Goal: Task Accomplishment & Management: Manage account settings

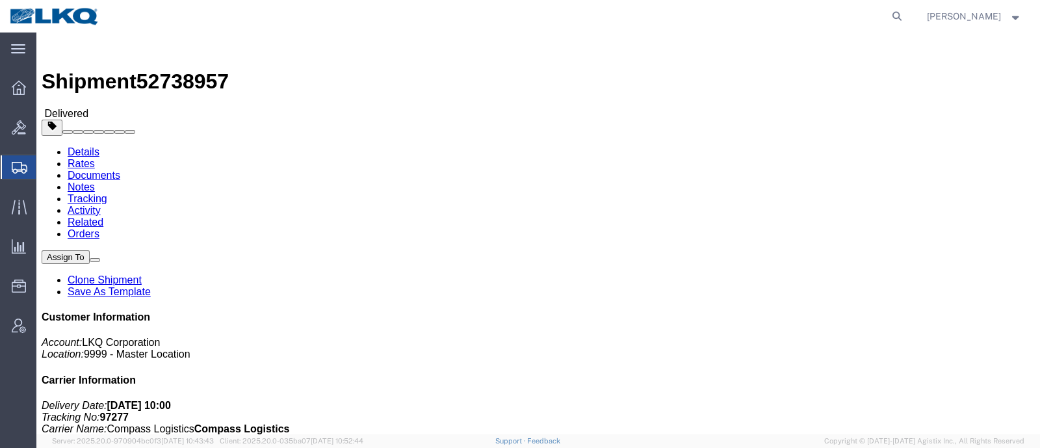
click div "Shipment Detail Ship From LKQ Automotive Core Services (Oscar) 1714 West Mout H…"
click div "Ship From LKQ Automotive Core Services (Oscar) 1714 West Mout Houston Rd Housto…"
click address "Salazar Forwarding (Receiving) 14406 Export Rd. Laredo, TX 78045 United States …"
click address "LKQ Automotive Core Services (Oscar) 1714 West Mout Houston Rd Houston, TX 7703…"
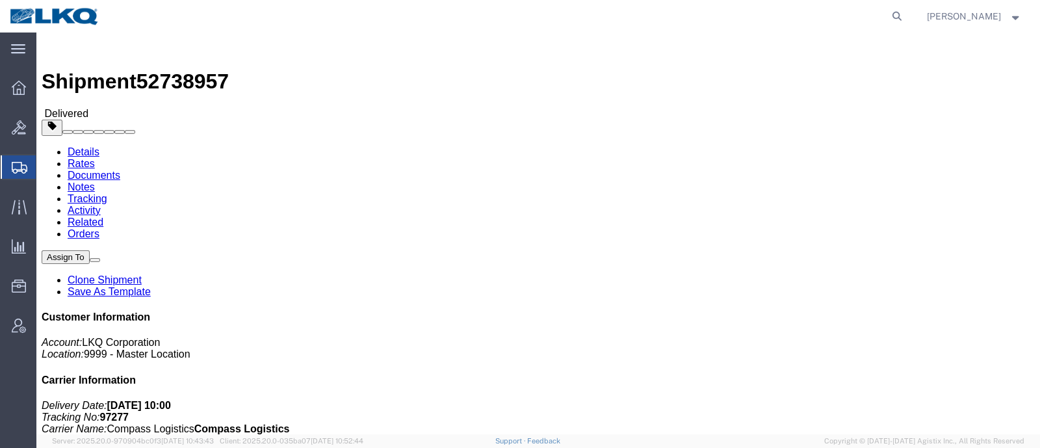
click address "Salazar Forwarding (Receiving) 14406 Export Rd. Laredo, TX 78045 United States …"
click div "Ship From LKQ Automotive Core Services (Oscar) 1714 West Mout Houston Rd Housto…"
click at [901, 14] on icon at bounding box center [897, 16] width 18 height 18
paste input "56965231"
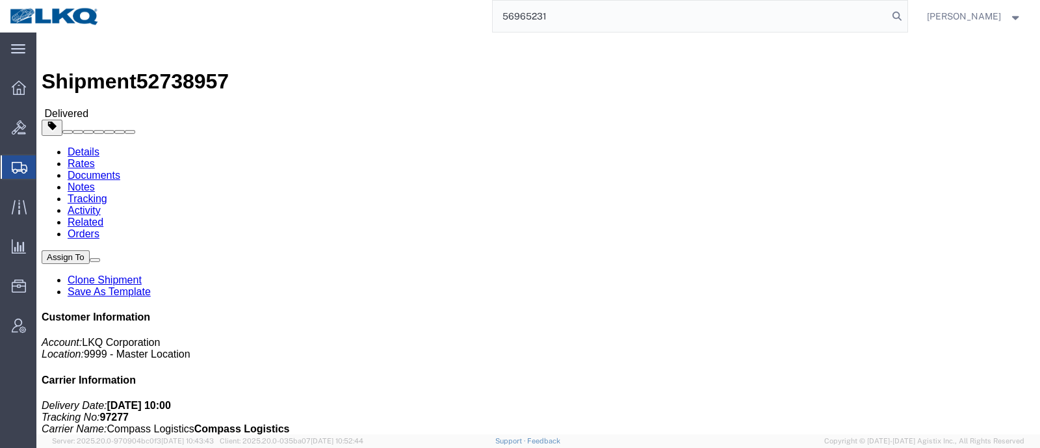
type input "56965231"
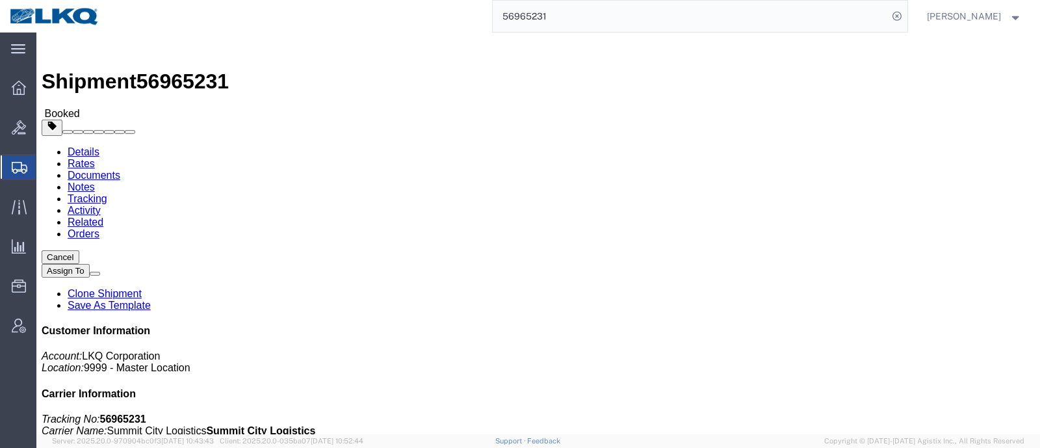
click div "Ship From LKQ Corporation (Michael Tromotola) 1330 41247 E. Huron River Drive B…"
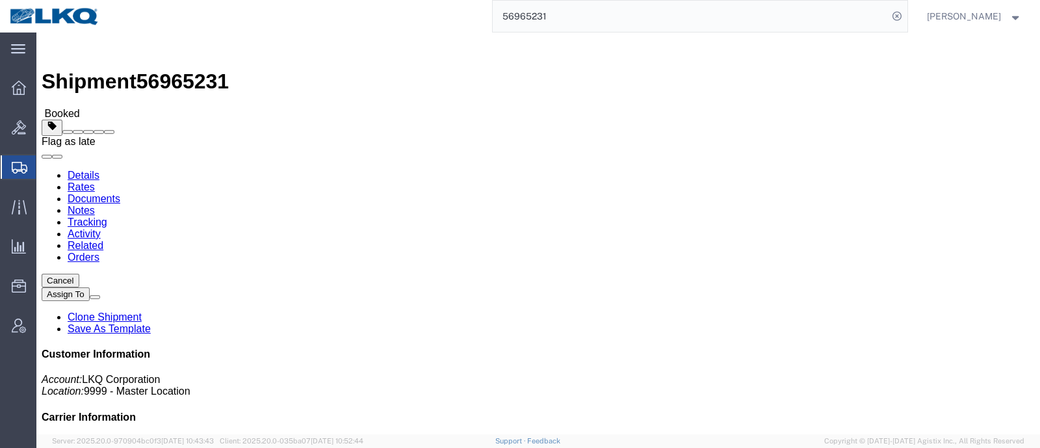
click span
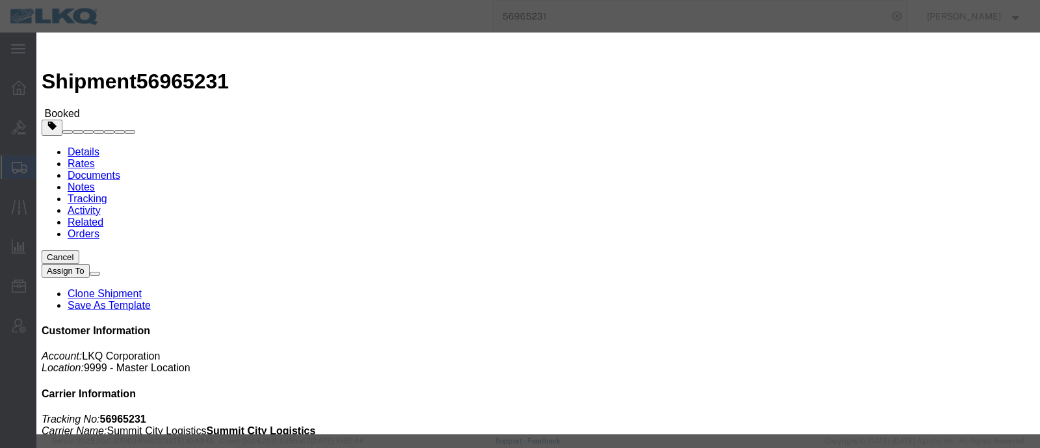
click select "Select Excused Not Excused"
select select "NOT_EXCUSED"
click select "Select Excused Not Excused"
click select "Select Bad Carrier Data Carrier Admin Error Delay Accident Driver Error Lack of…"
select select "DRIVER_ERROR"
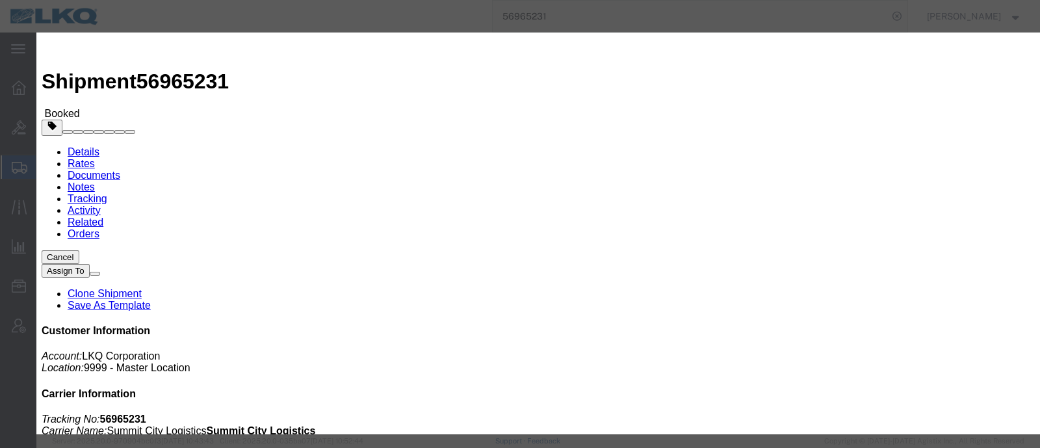
click select "Select Bad Carrier Data Carrier Admin Error Delay Accident Driver Error Lack of…"
click textarea
type textarea "Pickup 10/3"
click button "Save"
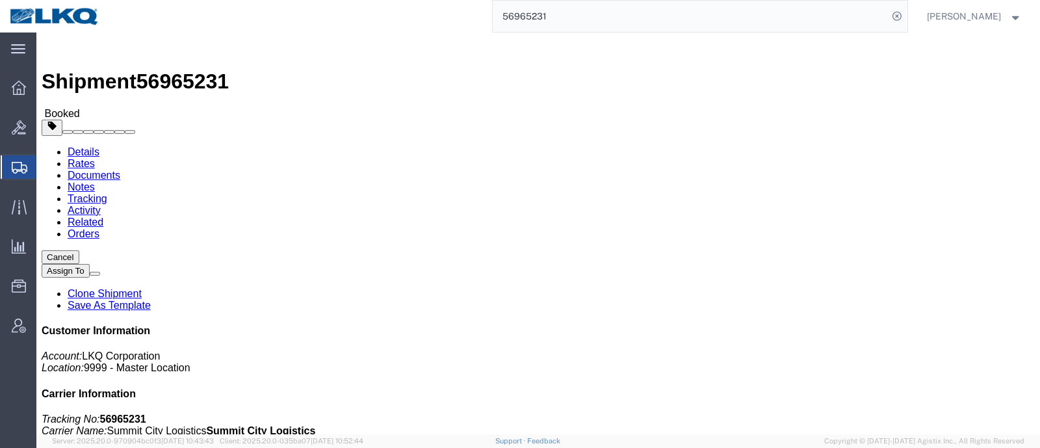
click span "56965231"
copy span "56965231"
click div "Shipment Detail Ship From LKQ Corporation (Michael Tromotola) 1330 41247 E. Hur…"
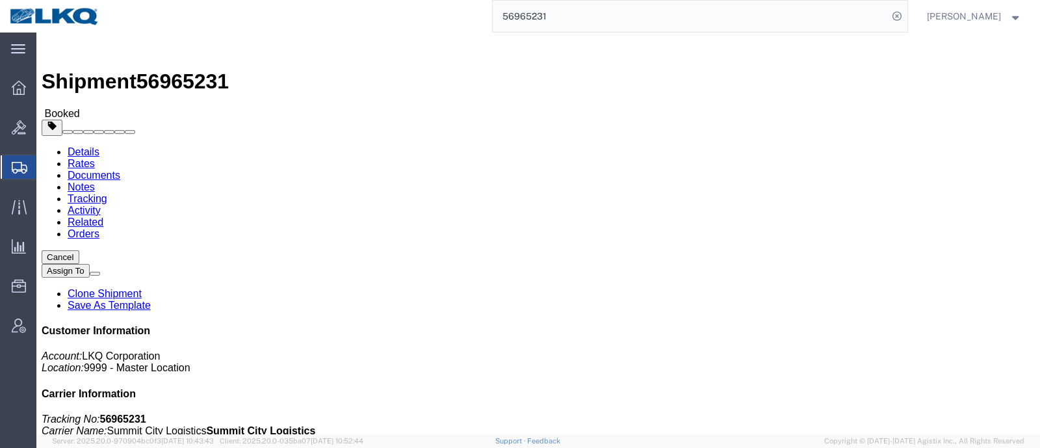
click button "Cancel"
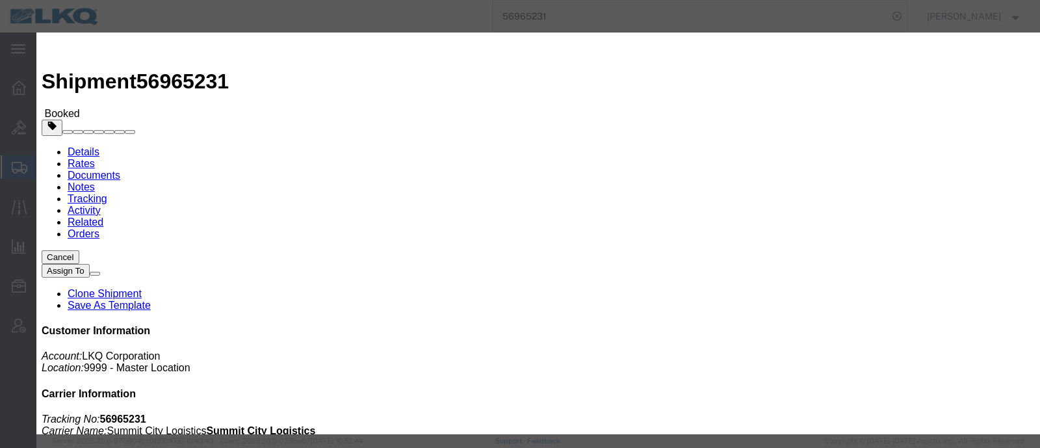
click button "Yes"
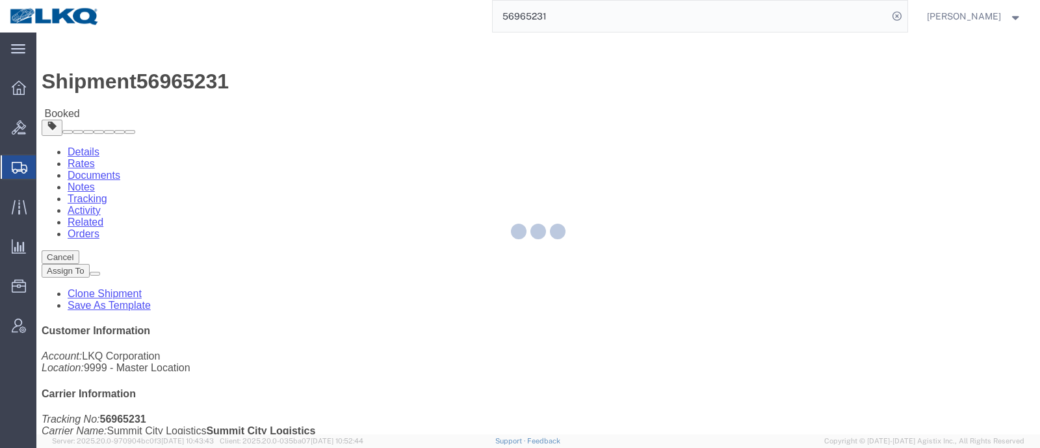
click at [1020, 59] on div at bounding box center [538, 234] width 1004 height 402
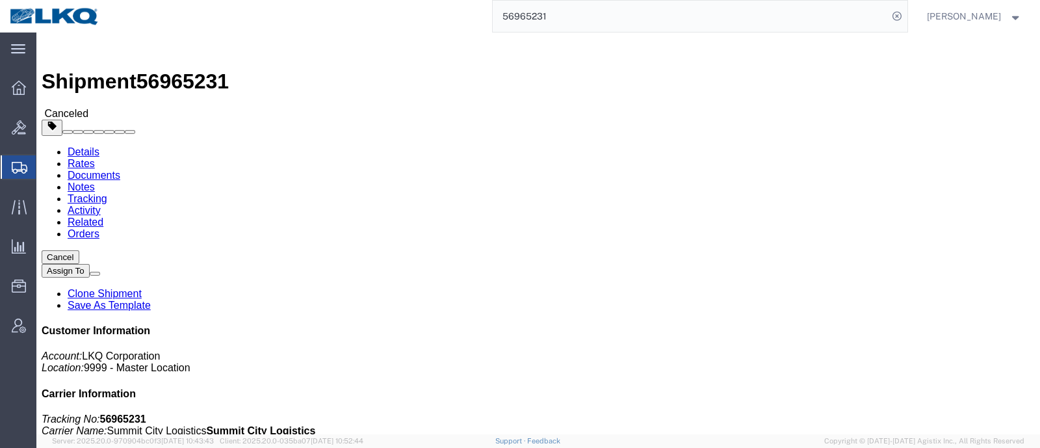
click div
click h2 "Shipment Detail"
click link "Clone Shipment"
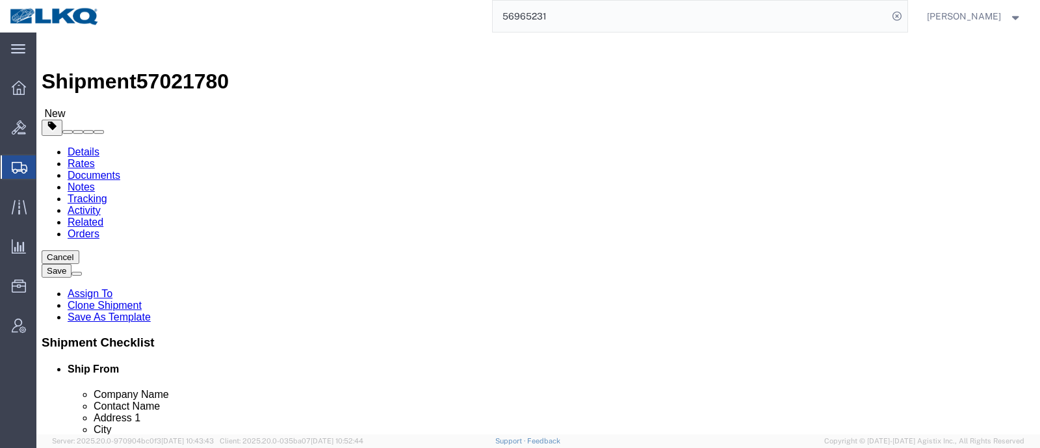
select select "27508"
select select "27642"
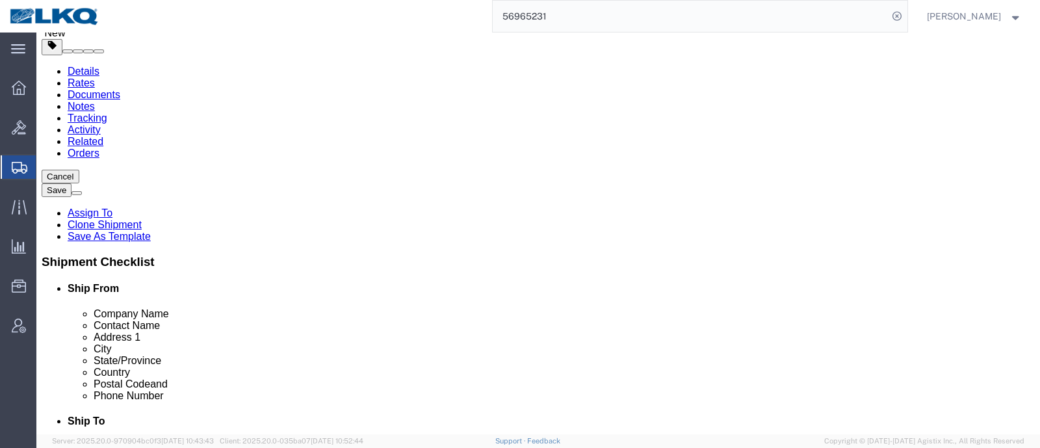
click at [554, 15] on input "56965231" at bounding box center [690, 16] width 395 height 31
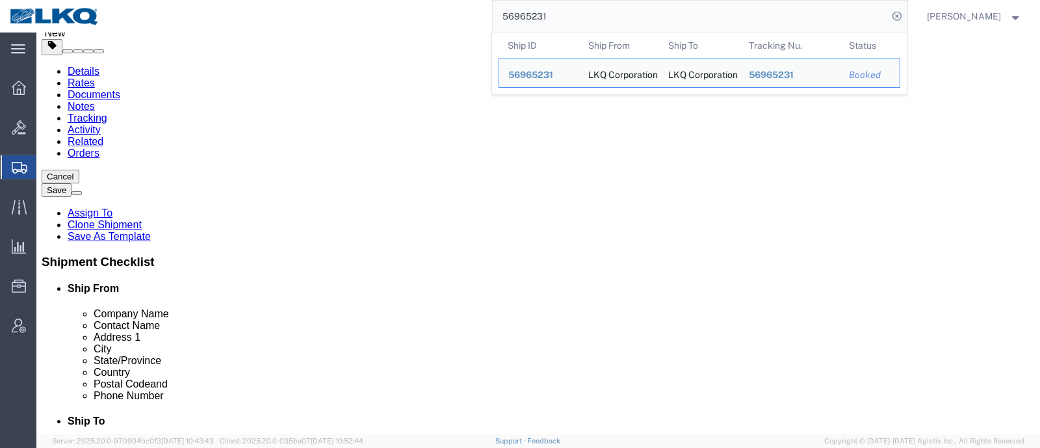
click at [553, 15] on input "56965231" at bounding box center [690, 16] width 395 height 31
click at [544, 14] on input "56965231" at bounding box center [690, 16] width 395 height 31
click div "Shipment Information Package Information Special Services Loading Routing"
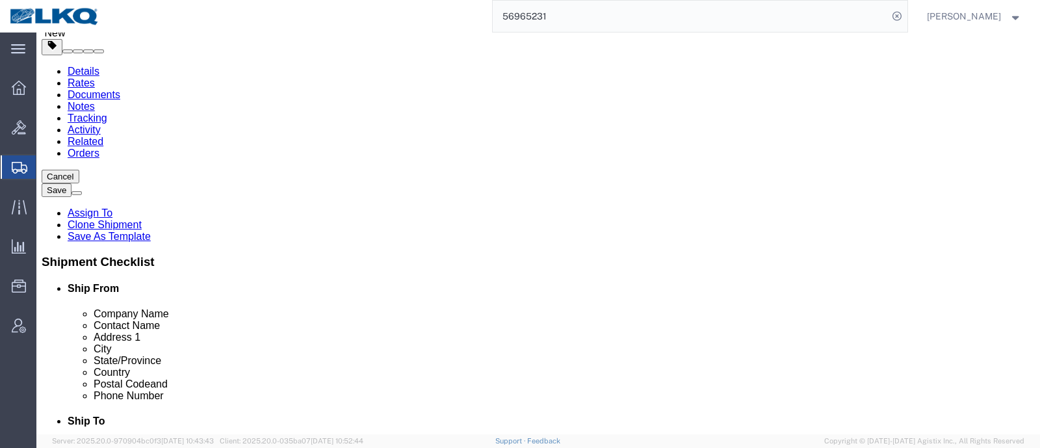
click div "Ship To Location Location 1785 - Stockton CA My Profile Location 1100 - LKQ Cry…"
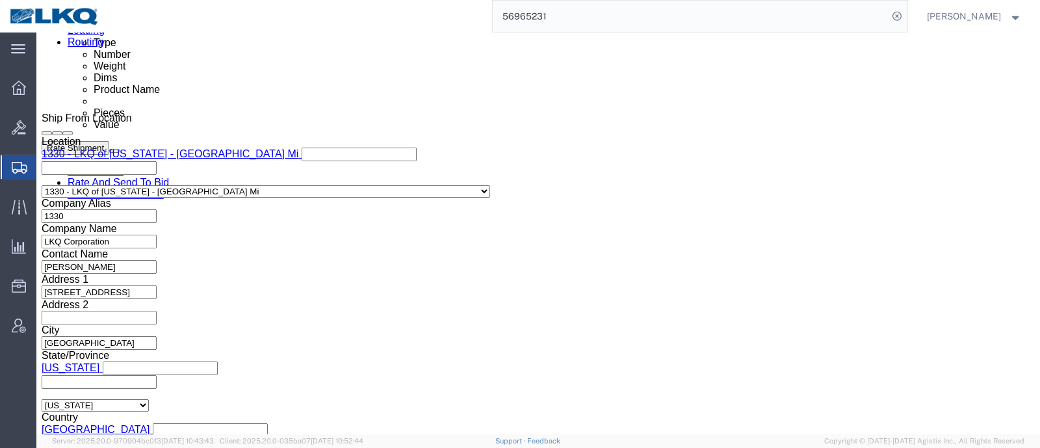
scroll to position [731, 0]
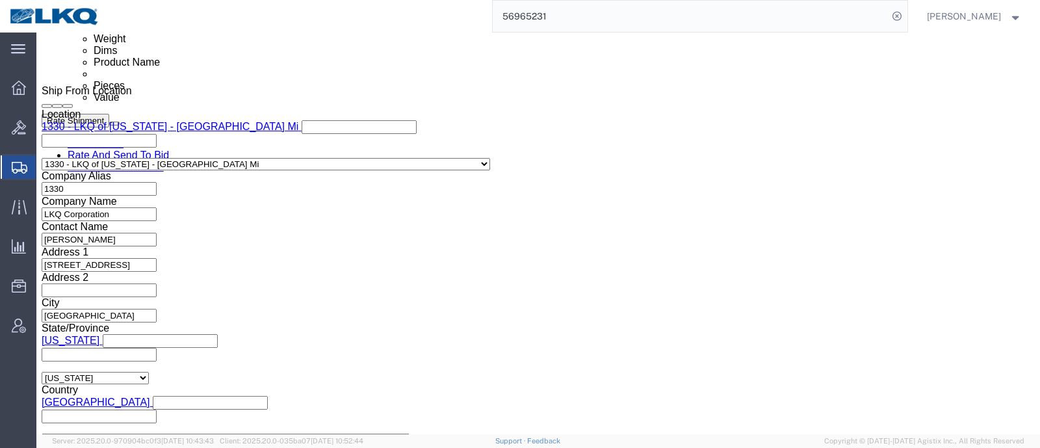
click input "56965231"
click input "text"
paste input "56965231"
type input "56965231"
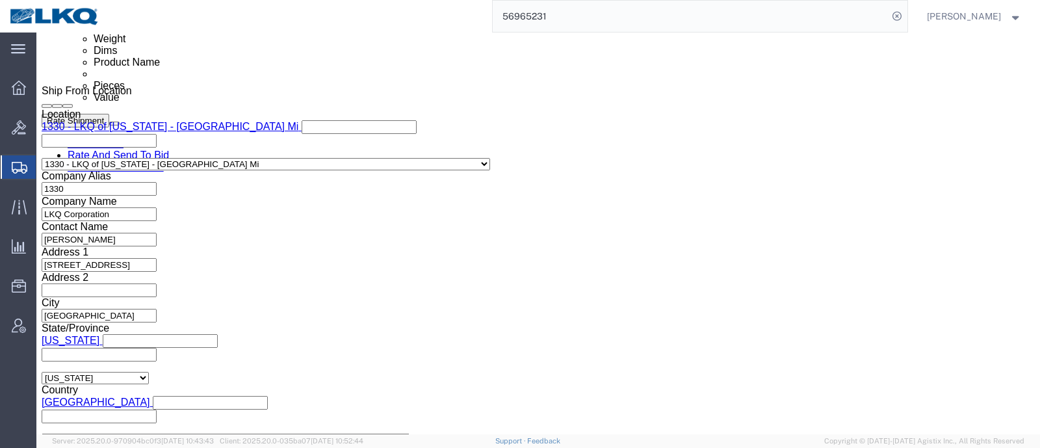
click input "56965231"
type input "Help Now"
click button "Save"
click span "57021780"
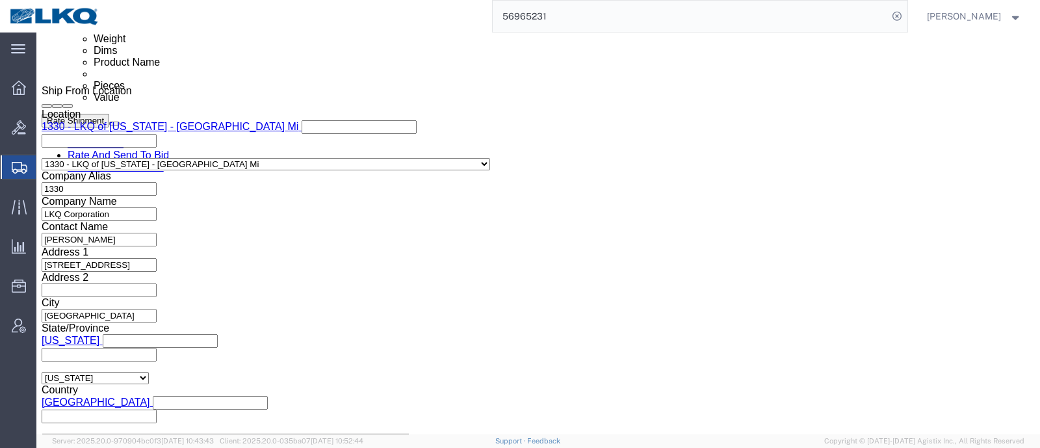
click span "57021780"
copy span "57021780"
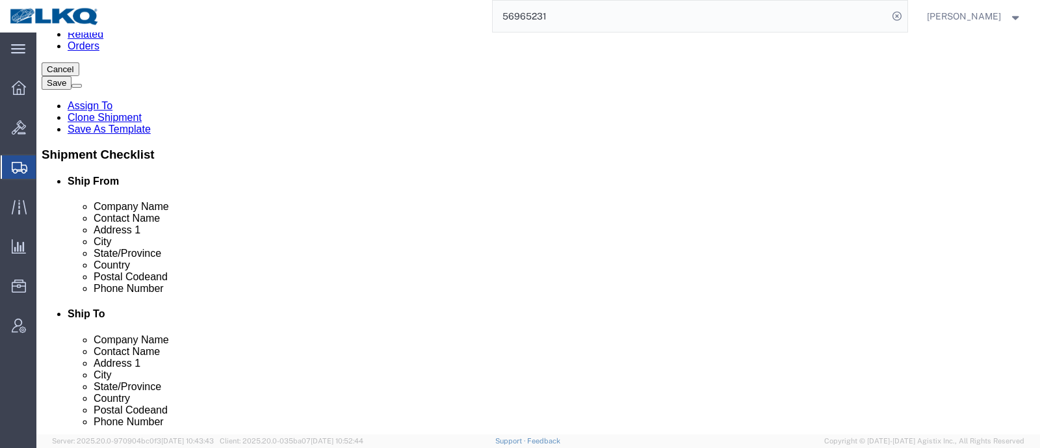
scroll to position [162, 0]
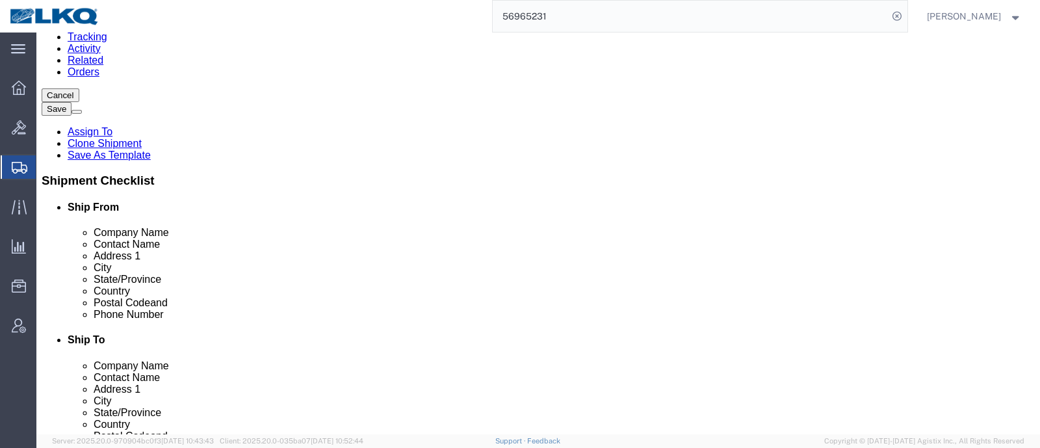
click input "[GEOGRAPHIC_DATA]"
click input "Stockton"
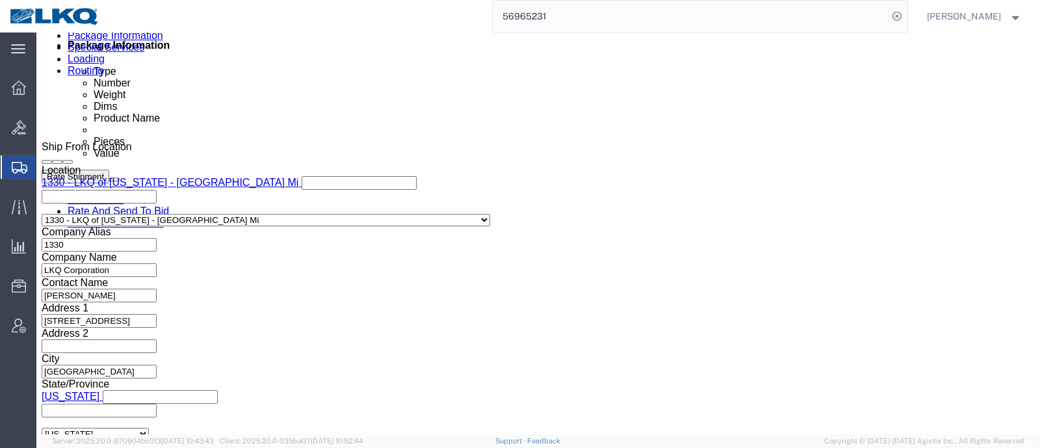
scroll to position [650, 0]
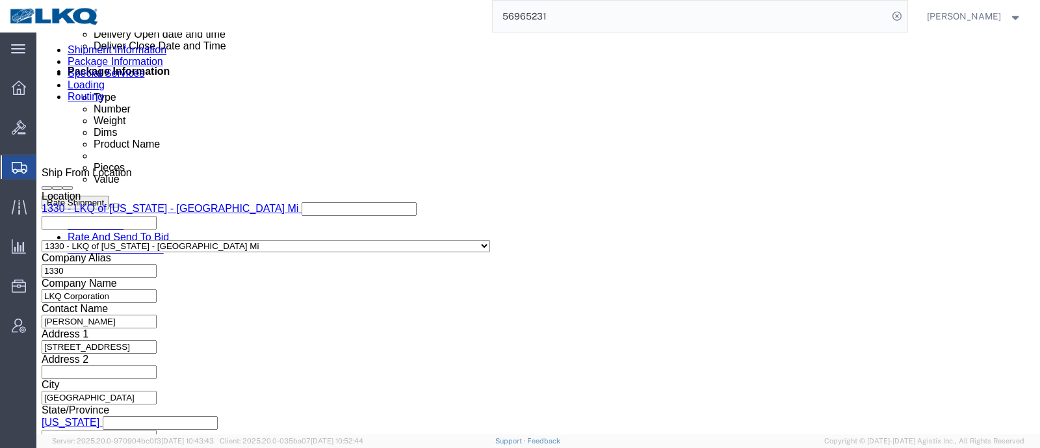
click div "Oct 03 2025 8:20 AM"
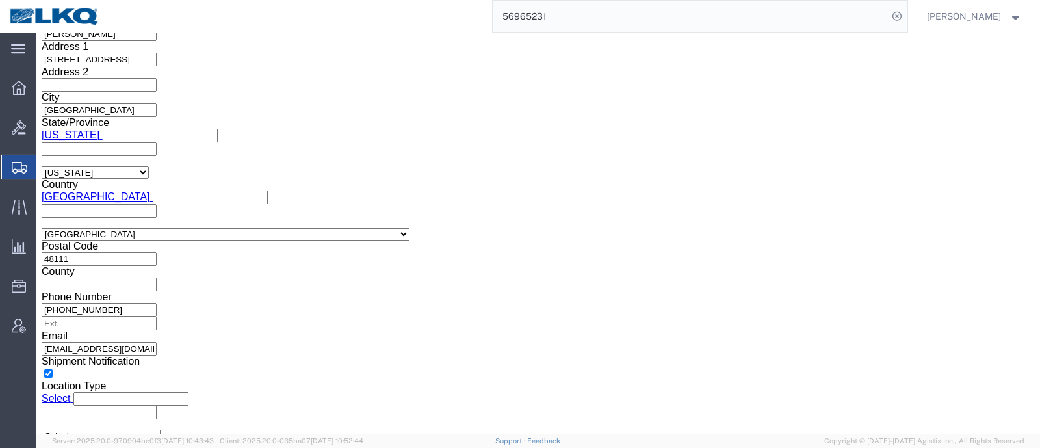
type input "8:00 AM"
click button "Apply"
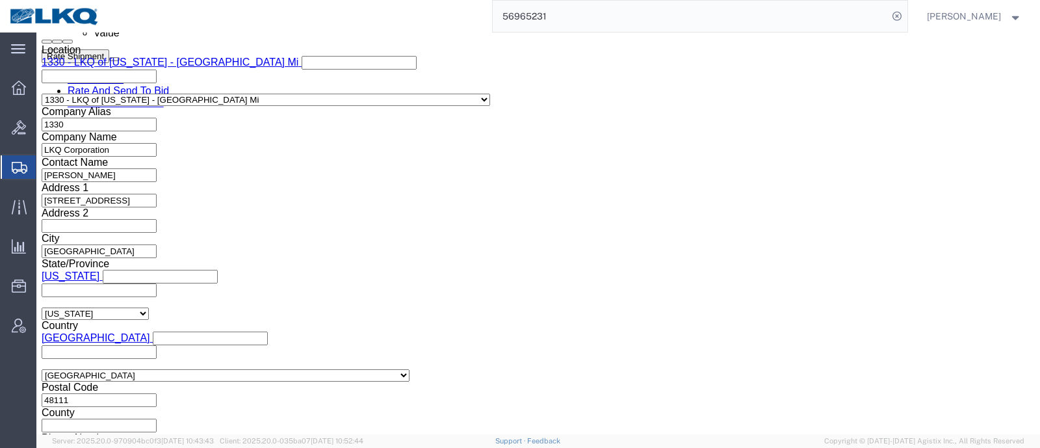
scroll to position [774, 0]
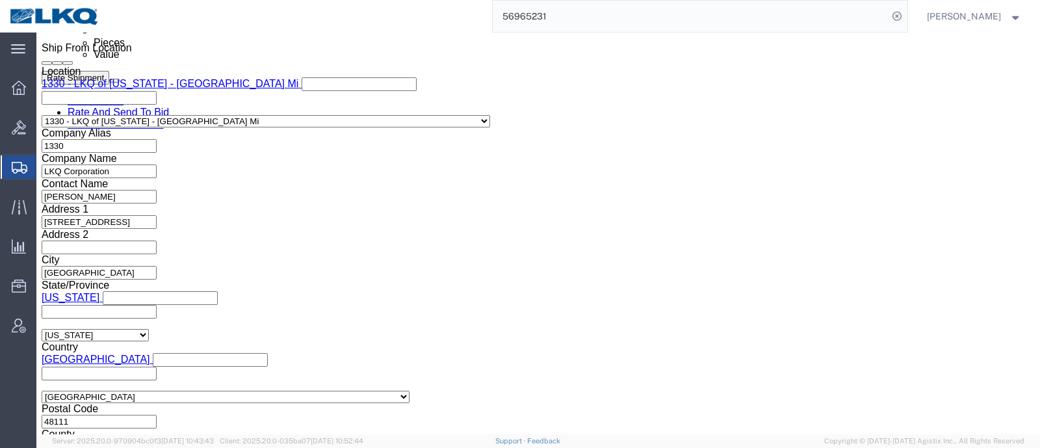
click button "Save"
click link "Send To Bid"
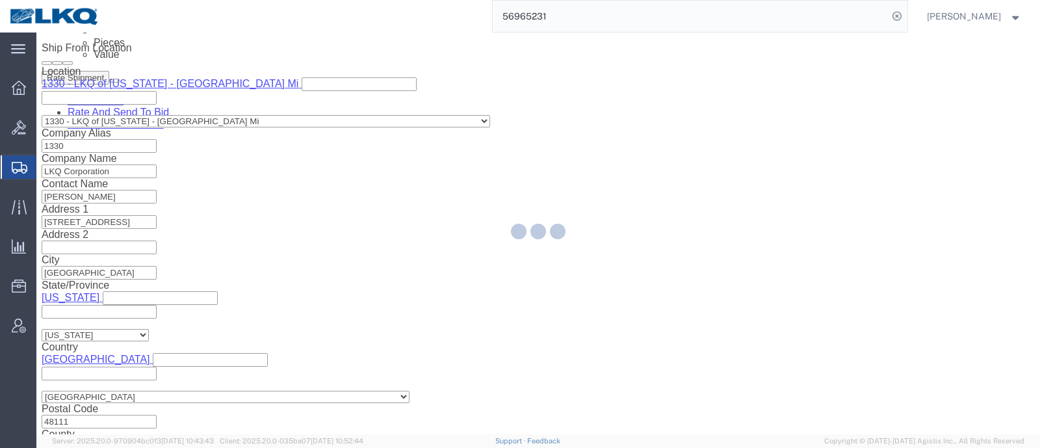
select select "TL"
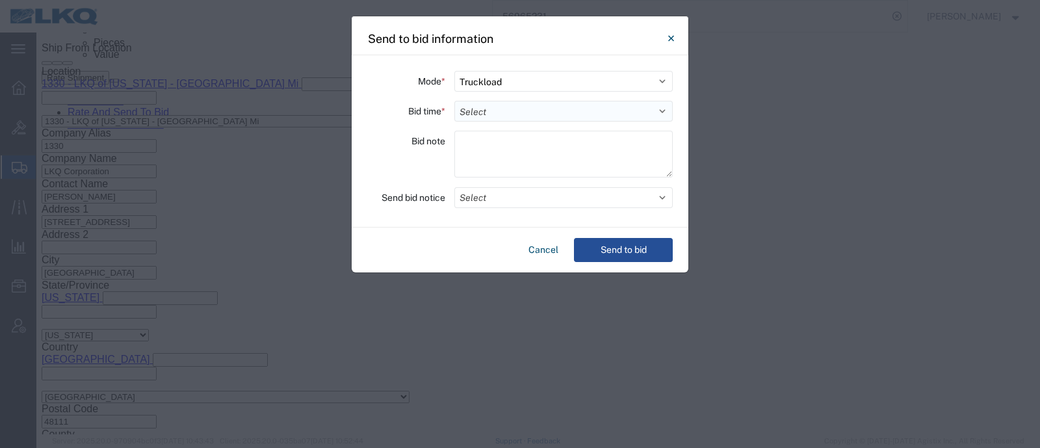
click at [542, 115] on select "Select 30 Min (Rush) 1 Hour (Rush) 2 Hours (Rush) 4 Hours (Rush) 8 Hours (Rush)…" at bounding box center [563, 111] width 218 height 21
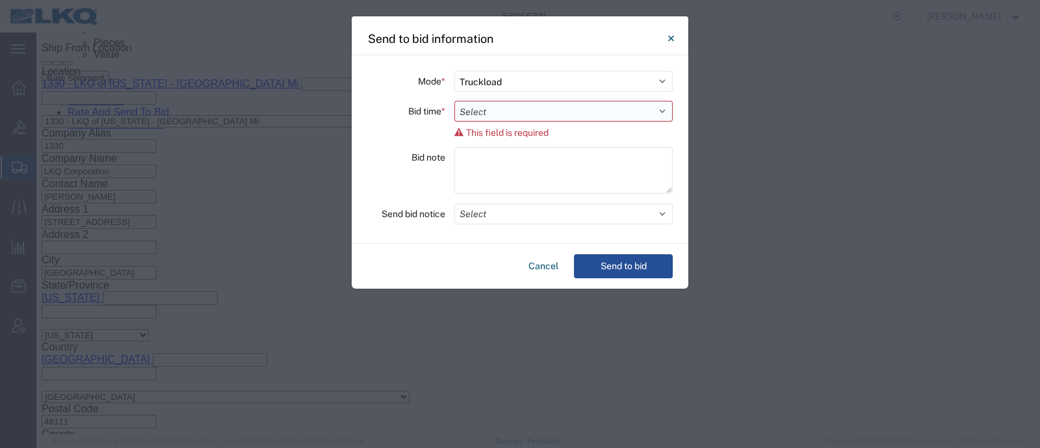
click at [491, 109] on select "Select 30 Min (Rush) 1 Hour (Rush) 2 Hours (Rush) 4 Hours (Rush) 8 Hours (Rush)…" at bounding box center [563, 111] width 218 height 21
select select "8"
click at [454, 101] on select "Select 30 Min (Rush) 1 Hour (Rush) 2 Hours (Rush) 4 Hours (Rush) 8 Hours (Rush)…" at bounding box center [563, 111] width 218 height 21
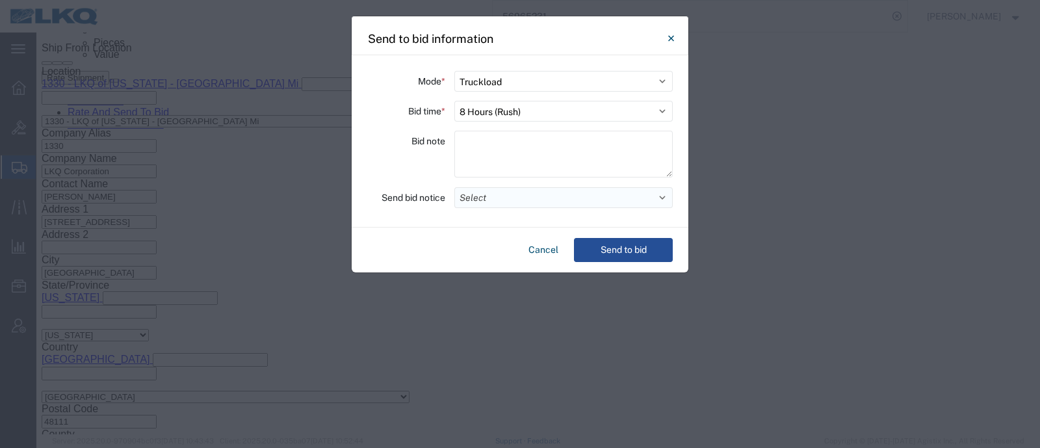
click at [492, 196] on button "Select" at bounding box center [563, 197] width 218 height 21
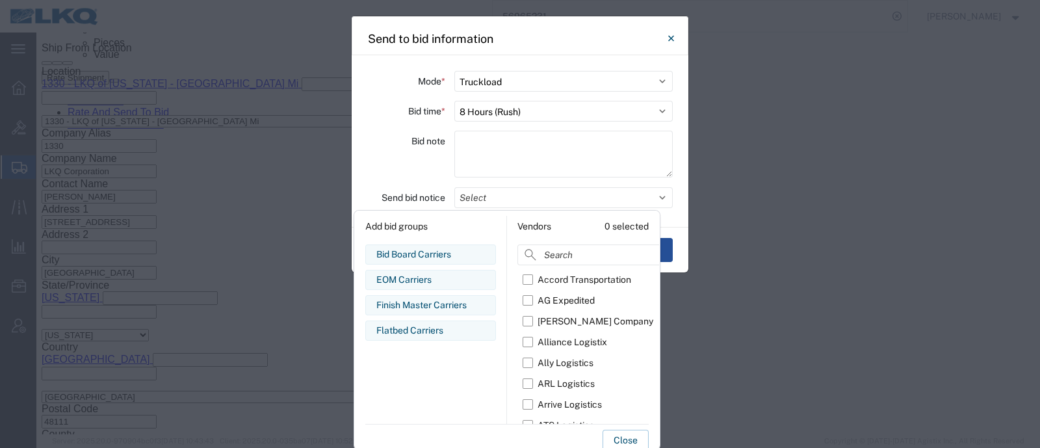
click at [416, 162] on div "Bid note" at bounding box center [406, 156] width 78 height 51
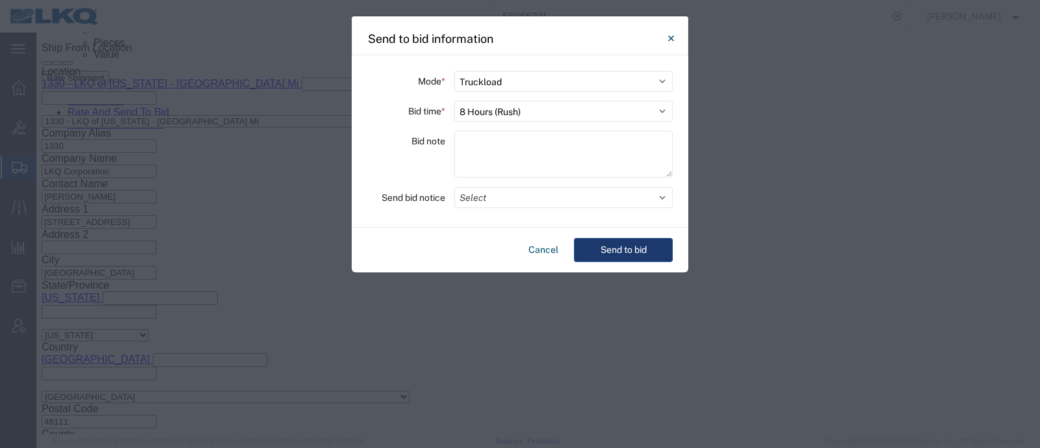
click at [638, 248] on button "Send to bid" at bounding box center [623, 250] width 99 height 24
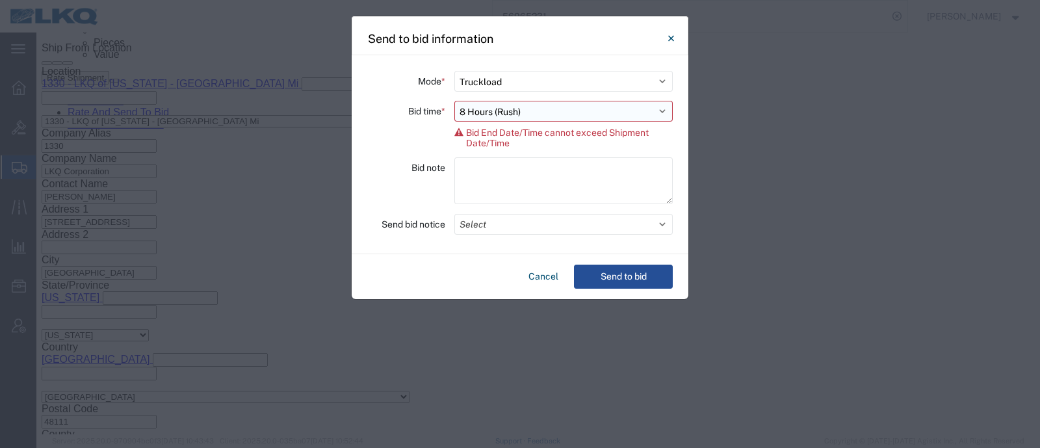
click at [482, 116] on select "Select 30 Min (Rush) 1 Hour (Rush) 2 Hours (Rush) 4 Hours (Rush) 8 Hours (Rush)…" at bounding box center [563, 111] width 218 height 21
click at [403, 134] on div "Bid time * Select 30 Min (Rush) 1 Hour (Rush) 2 Hours (Rush) 4 Hours (Rush) 8 H…" at bounding box center [520, 124] width 306 height 47
click at [527, 277] on button "Cancel" at bounding box center [543, 277] width 40 height 24
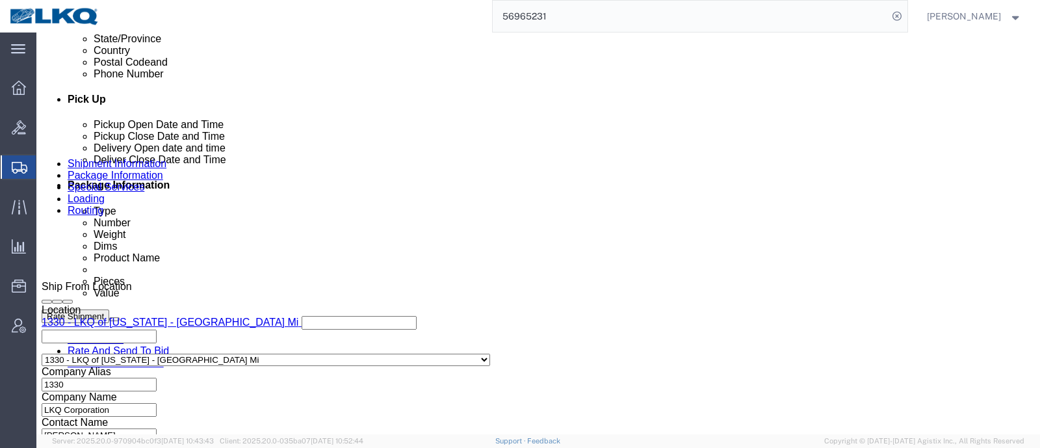
scroll to position [374, 0]
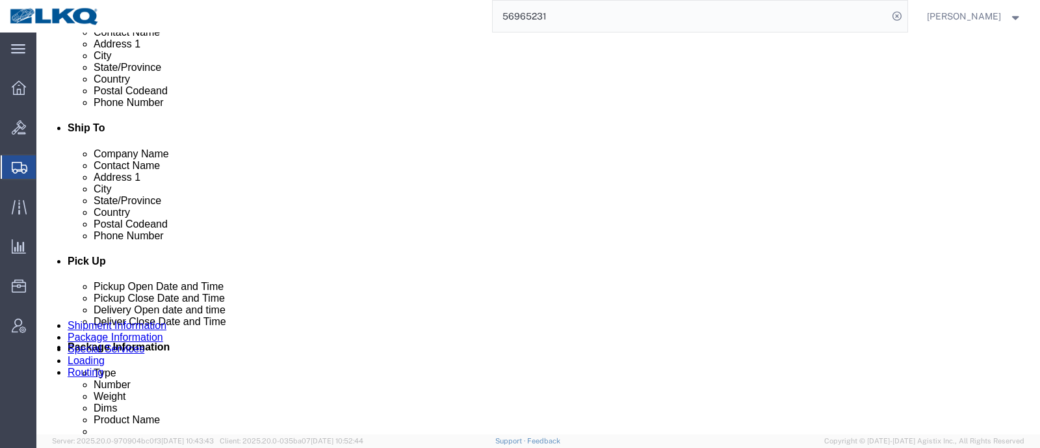
click p "[STREET_ADDRESS]"
copy p "48111"
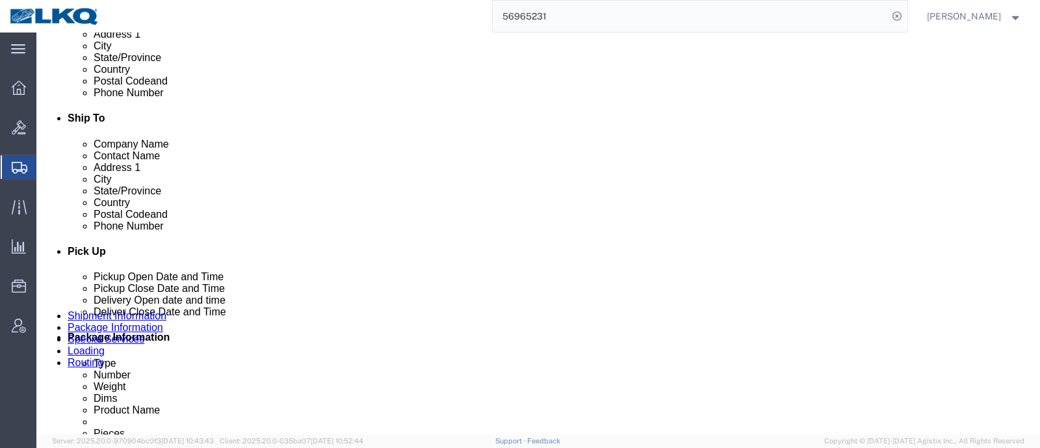
scroll to position [536, 0]
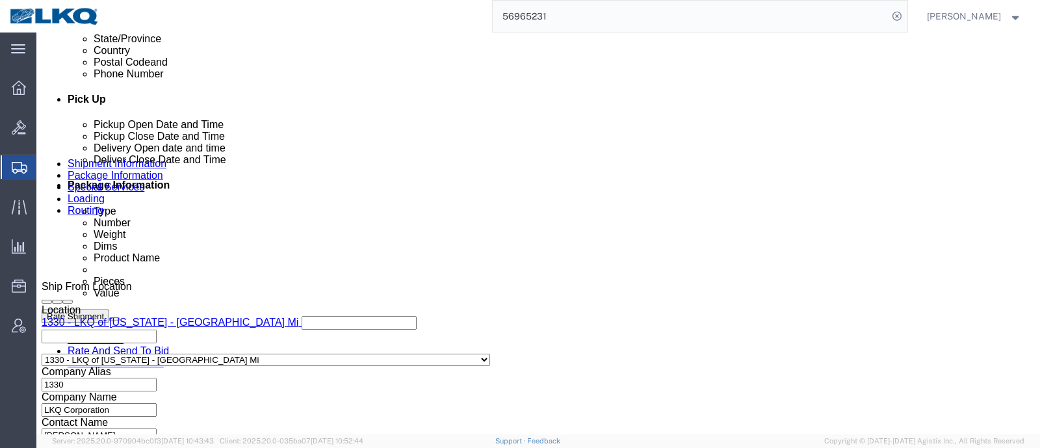
click p "[STREET_ADDRESS]"
copy p "95206"
click link "Notes"
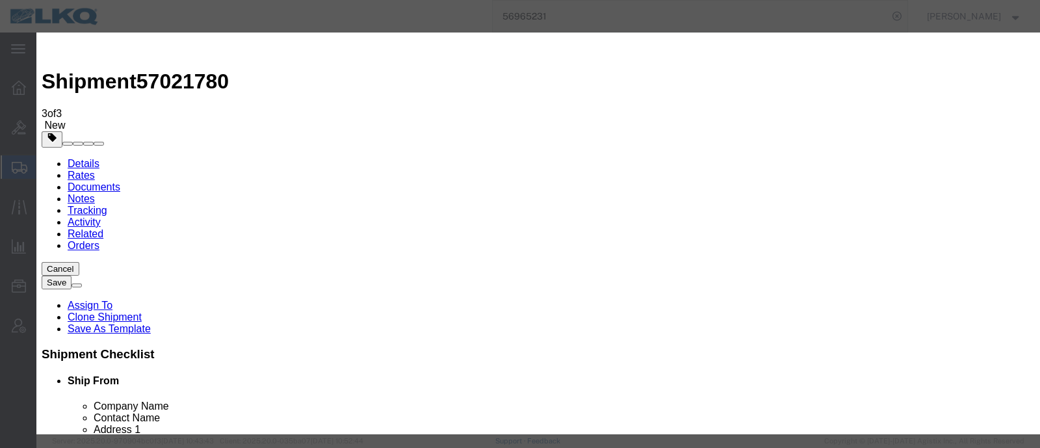
select select "BID_NOTES"
select select "PRIVATE_TO_ACCOUNT"
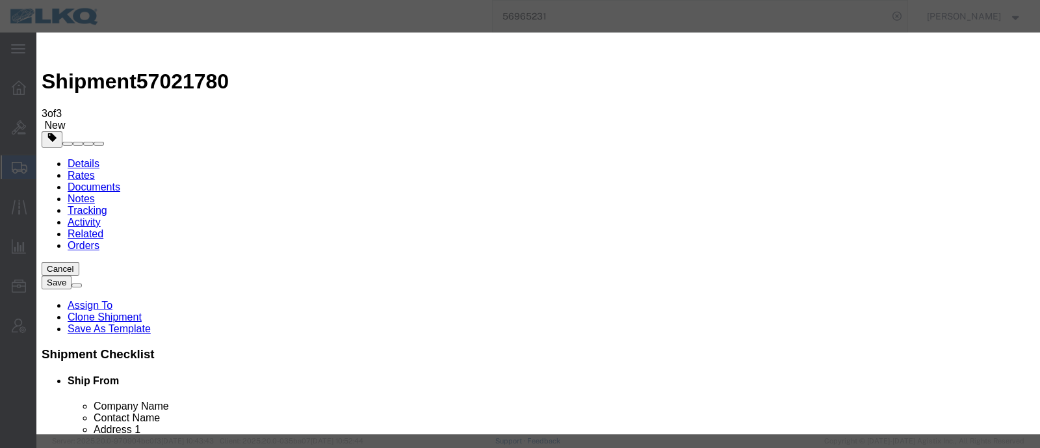
type textarea "DAT: $3494"
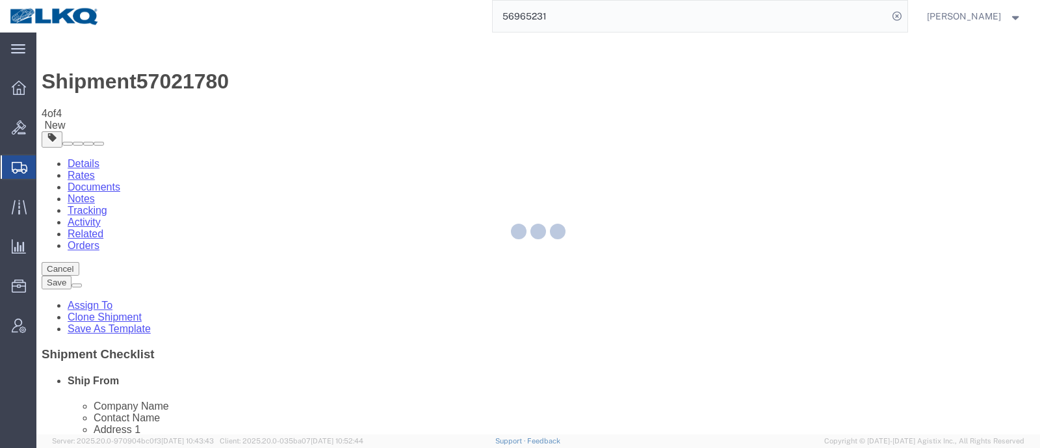
select select "27508"
select select "27642"
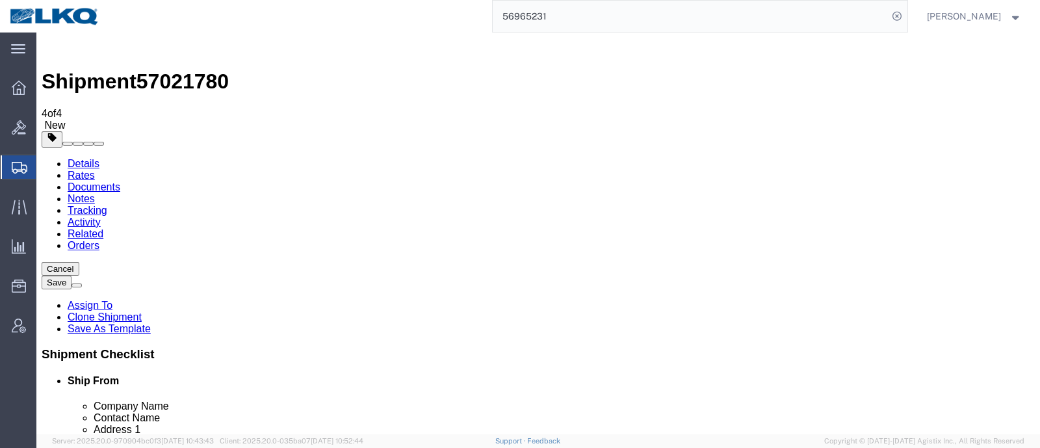
select select "TL"
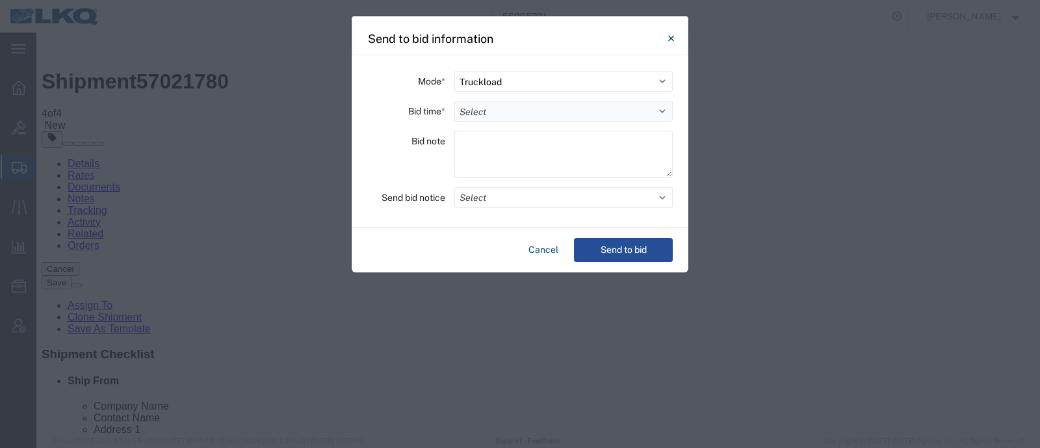
click at [523, 111] on select "Select 30 Min (Rush) 1 Hour (Rush) 2 Hours (Rush) 4 Hours (Rush) 8 Hours (Rush)…" at bounding box center [563, 111] width 218 height 21
select select "4"
click at [454, 101] on select "Select 30 Min (Rush) 1 Hour (Rush) 2 Hours (Rush) 4 Hours (Rush) 8 Hours (Rush)…" at bounding box center [563, 111] width 218 height 21
click at [518, 178] on div at bounding box center [563, 156] width 218 height 51
click at [518, 203] on button "Select" at bounding box center [563, 197] width 218 height 21
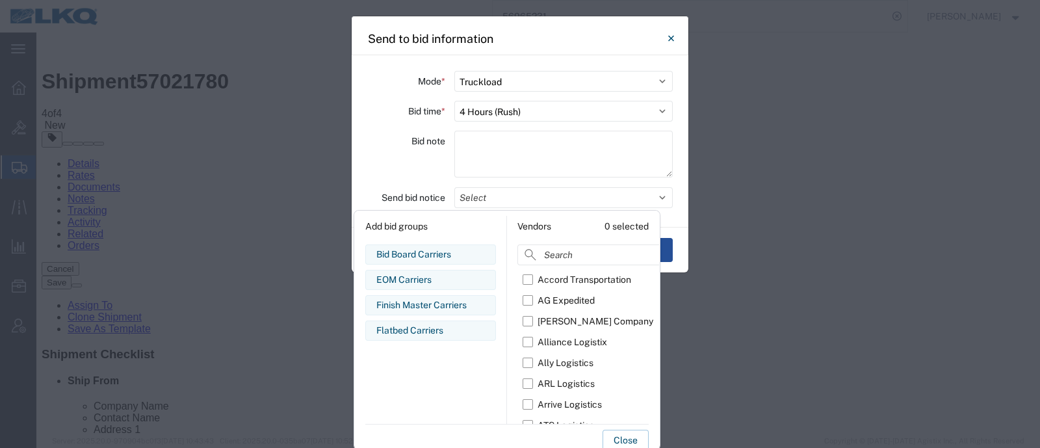
click at [388, 157] on div "Bid note" at bounding box center [406, 156] width 78 height 51
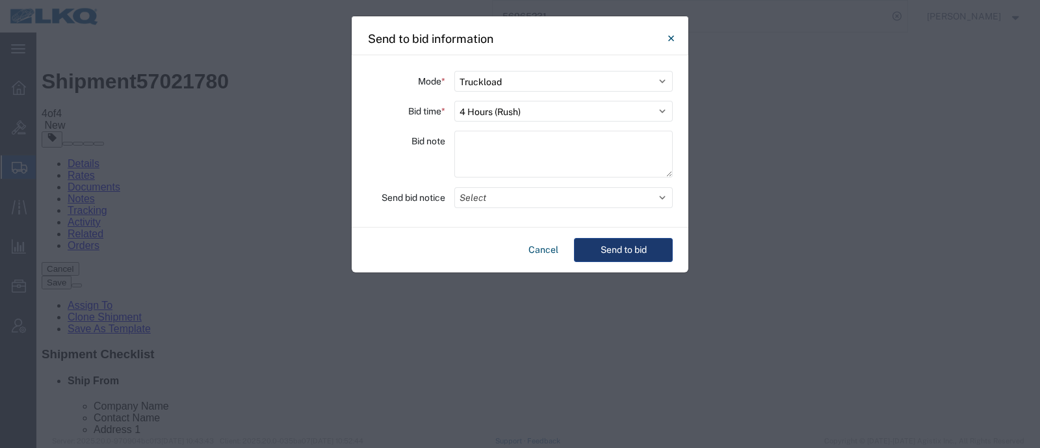
click at [627, 250] on button "Send to bid" at bounding box center [623, 250] width 99 height 24
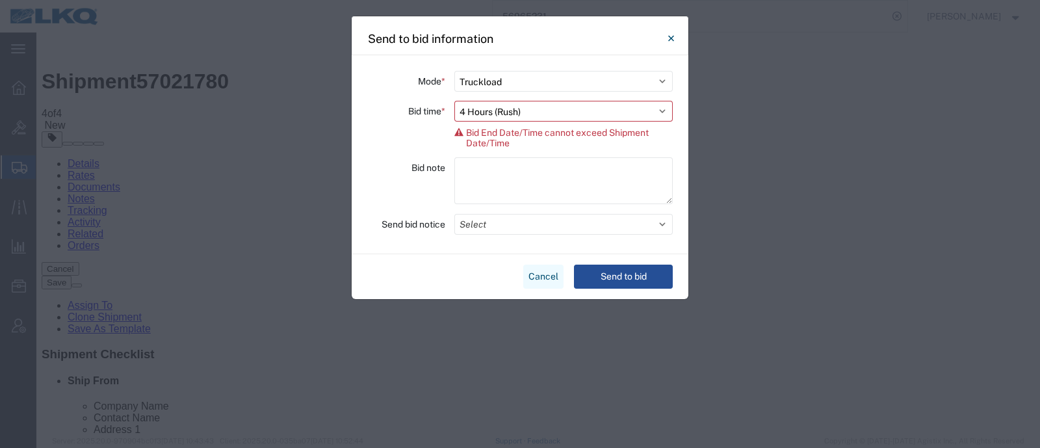
click at [537, 264] on div "Cancel Send to bid" at bounding box center [520, 276] width 337 height 45
click at [527, 268] on button "Cancel" at bounding box center [543, 277] width 40 height 24
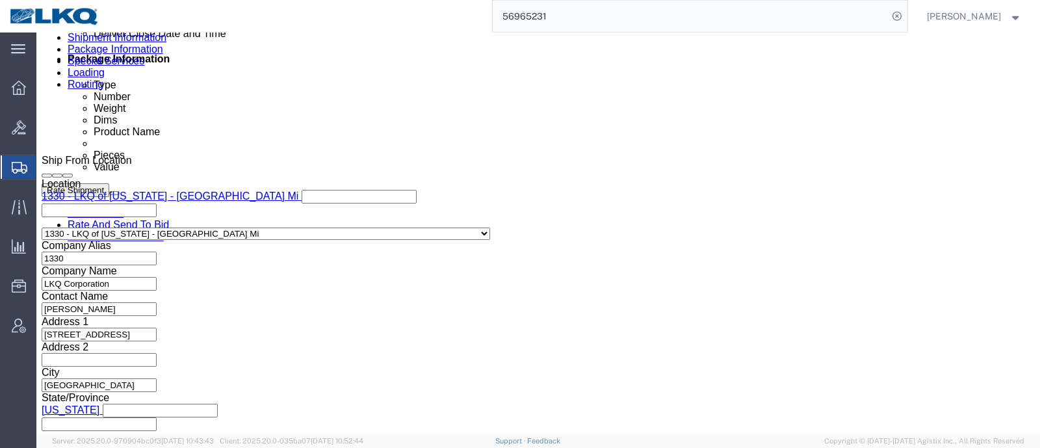
scroll to position [650, 0]
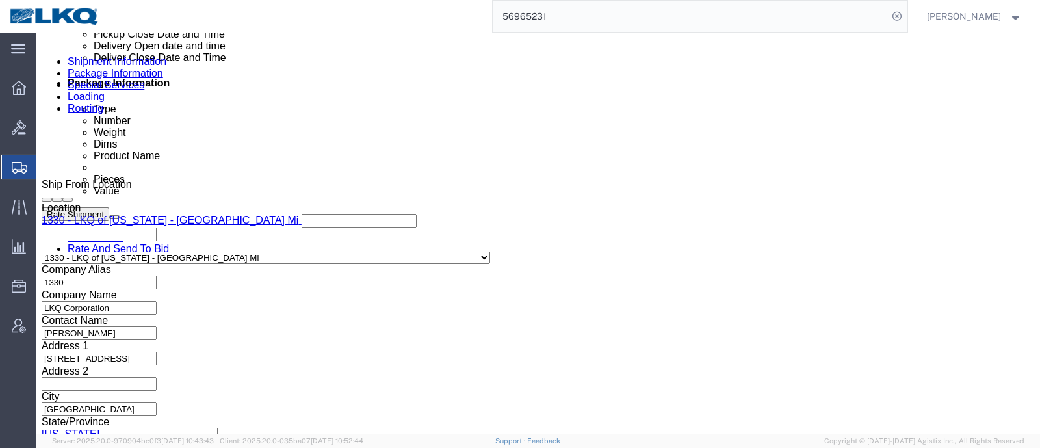
click div "Oct 03 2025 8:00 AM"
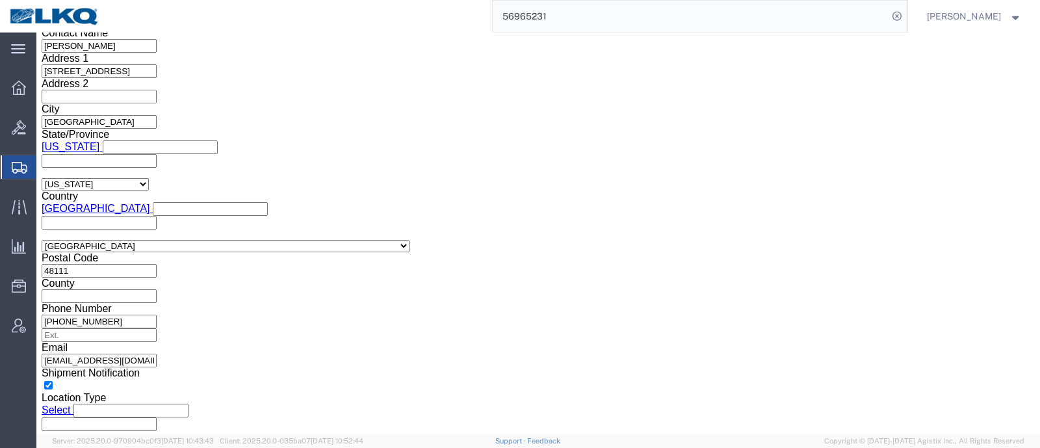
click input "1:00 AM"
type input "10:00 AM"
click button "Apply"
click div "Shipping Mode (Optional) Add another leg"
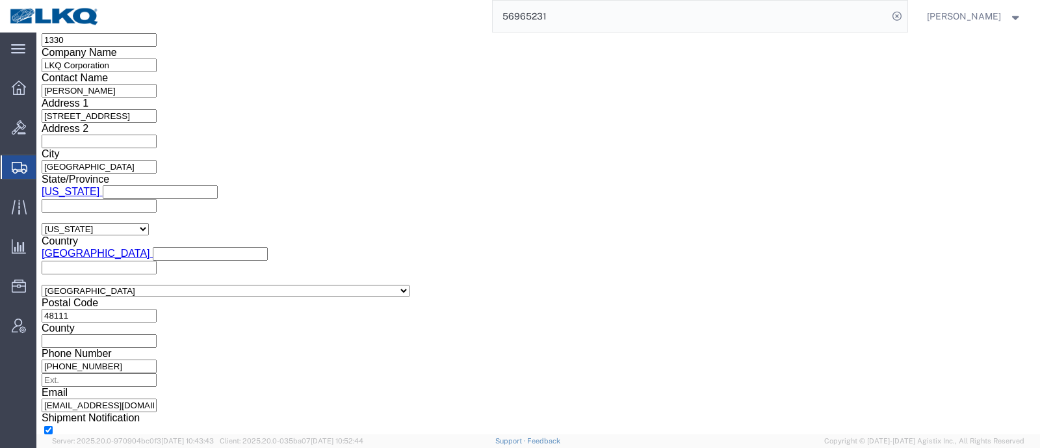
scroll to position [856, 0]
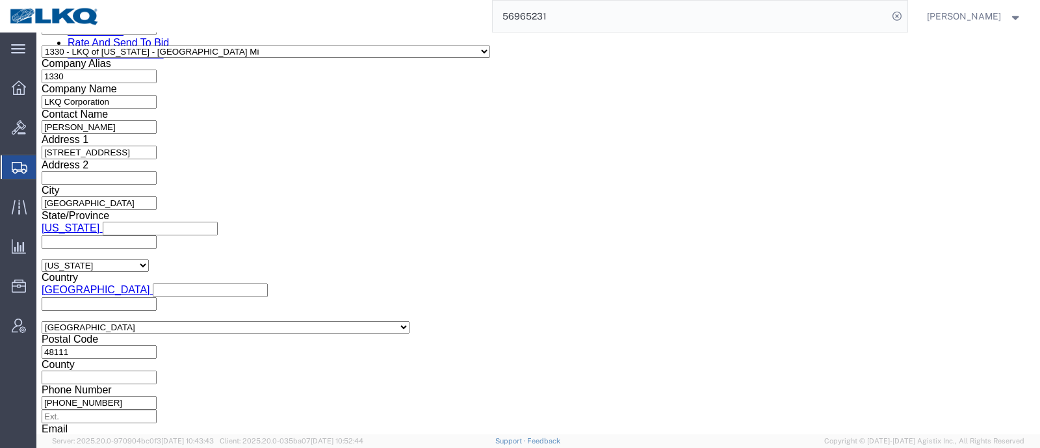
click link "Send To Bid"
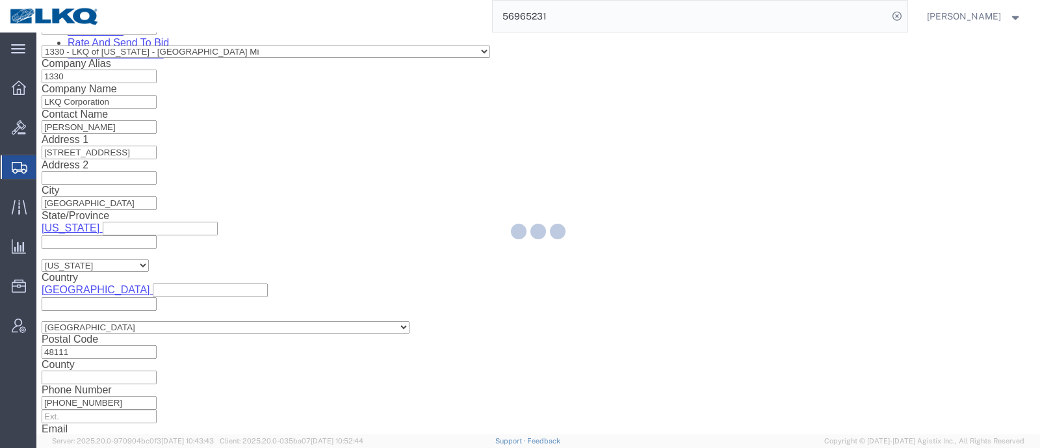
select select "TL"
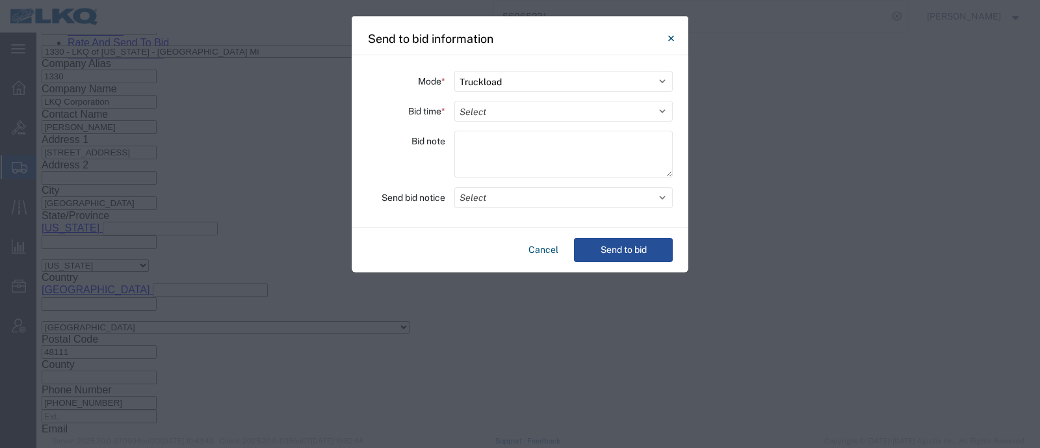
click at [516, 122] on div "Mode * Select Small Parcel Truckload Air Rail Less than Truckload Ocean Freight…" at bounding box center [520, 141] width 337 height 172
click at [515, 107] on select "Select 30 Min (Rush) 1 Hour (Rush) 2 Hours (Rush) 4 Hours (Rush) 8 Hours (Rush)…" at bounding box center [563, 111] width 218 height 21
select select "4"
click at [454, 101] on select "Select 30 Min (Rush) 1 Hour (Rush) 2 Hours (Rush) 4 Hours (Rush) 8 Hours (Rush)…" at bounding box center [563, 111] width 218 height 21
click at [621, 252] on button "Send to bid" at bounding box center [623, 250] width 99 height 24
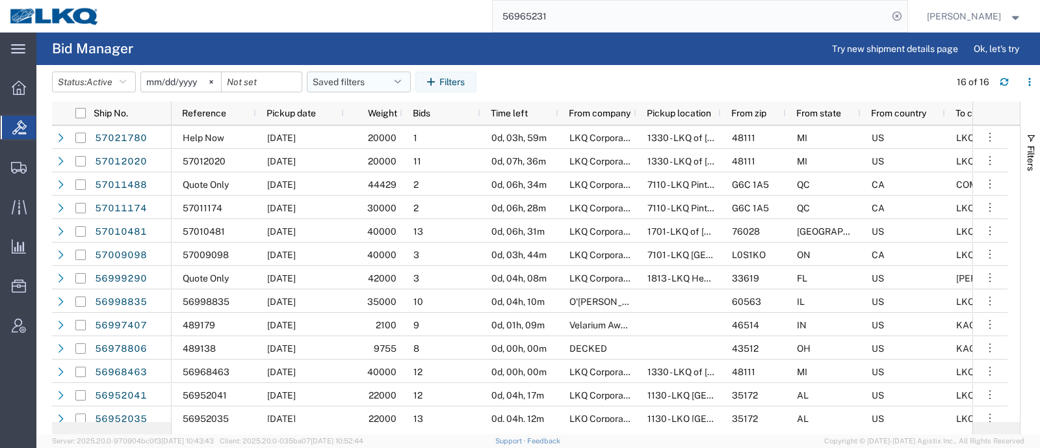
click at [365, 79] on button "Saved filters" at bounding box center [359, 82] width 104 height 21
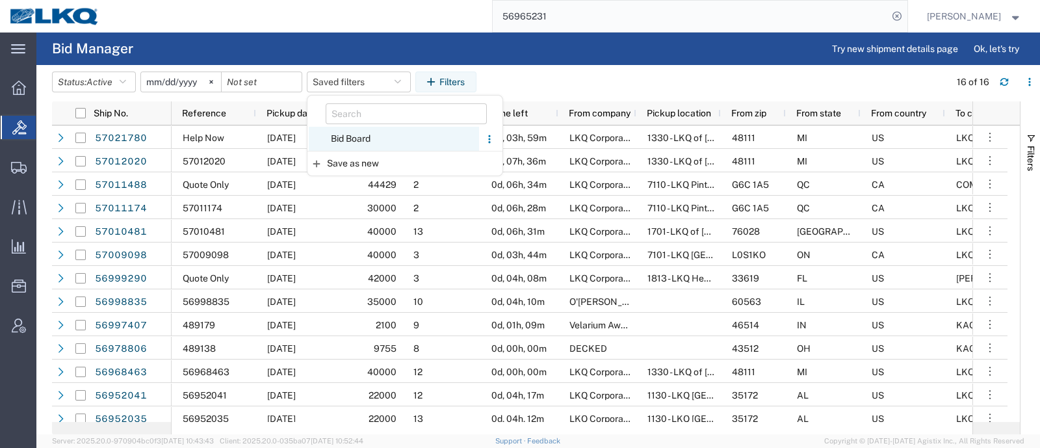
click at [367, 144] on span "Bid Board" at bounding box center [394, 139] width 170 height 24
type input "2024-12-01"
type input "2025-12-31"
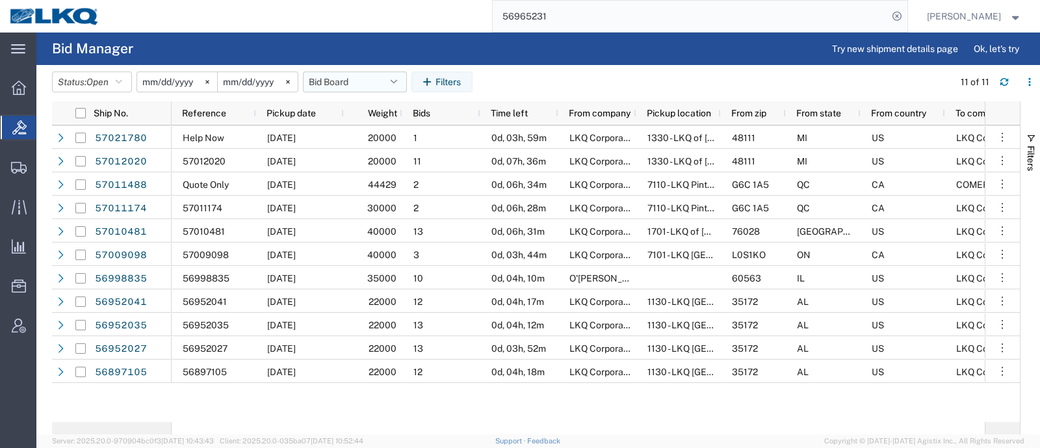
click at [352, 89] on button "Bid Board" at bounding box center [355, 82] width 104 height 21
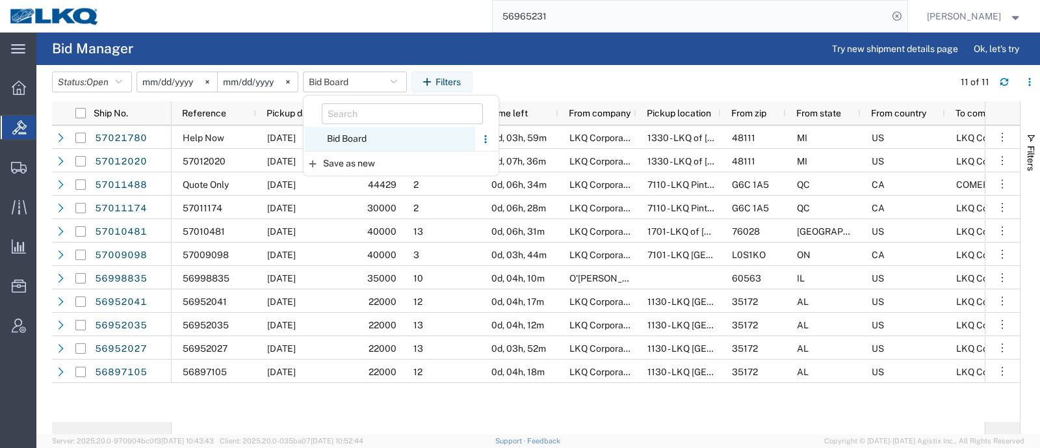
click at [358, 140] on span "Bid Board" at bounding box center [390, 139] width 170 height 24
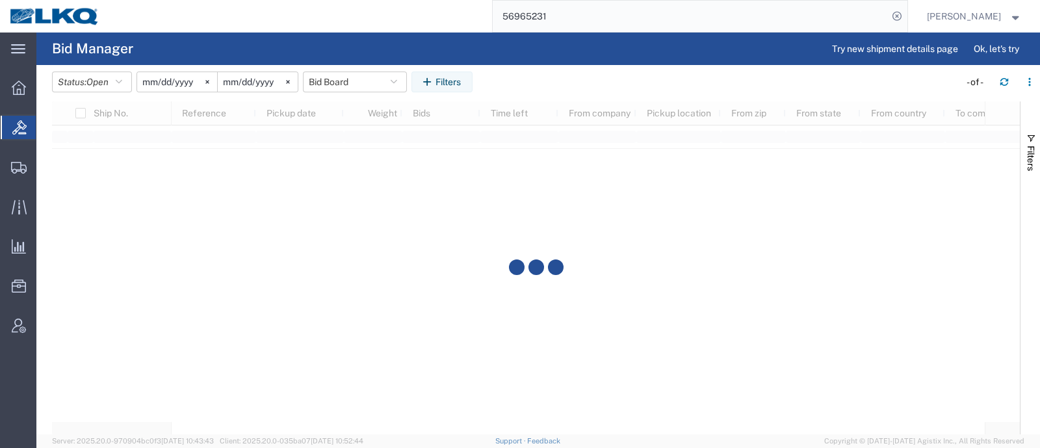
click at [533, 76] on agx-table-filter-chips "Status: Open Active All Awaiting Confirmation Awarded Closed Expired Open Withd…" at bounding box center [502, 87] width 901 height 30
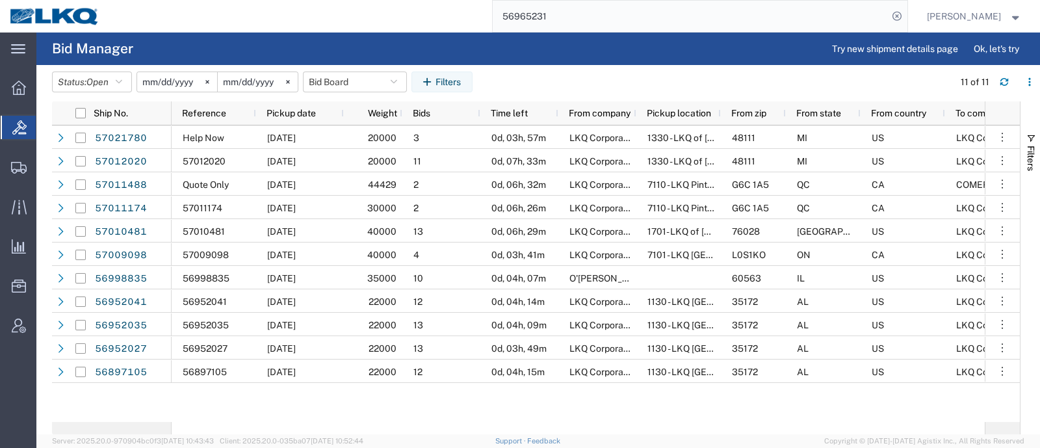
click at [402, 28] on div "56965231" at bounding box center [508, 16] width 798 height 33
click at [345, 83] on button "Bid Board" at bounding box center [355, 82] width 104 height 21
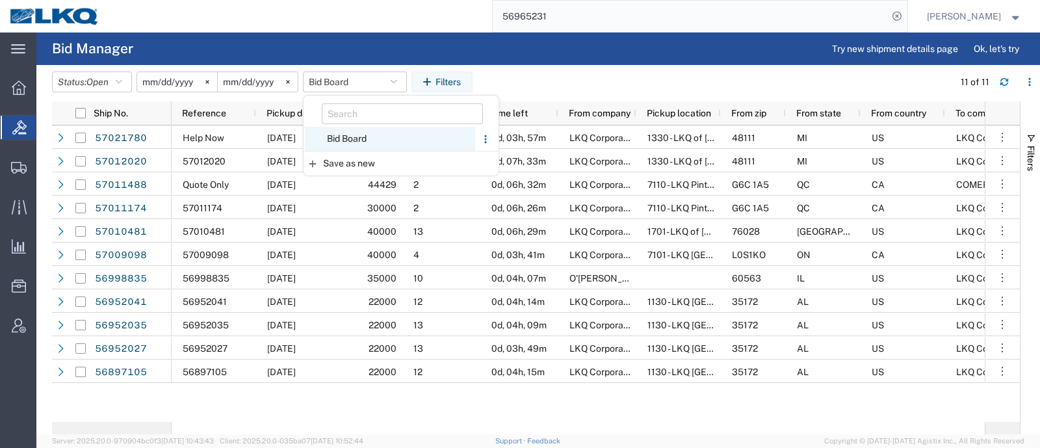
click at [365, 138] on span "Bid Board" at bounding box center [390, 139] width 170 height 24
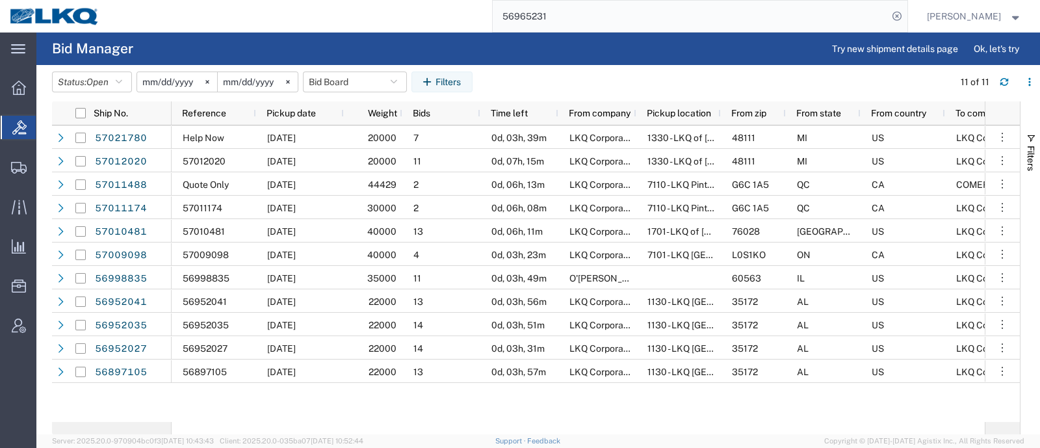
click at [250, 34] on agx-page-header "Bid Manager Try new shipment details page Ok, let's try" at bounding box center [538, 49] width 1004 height 33
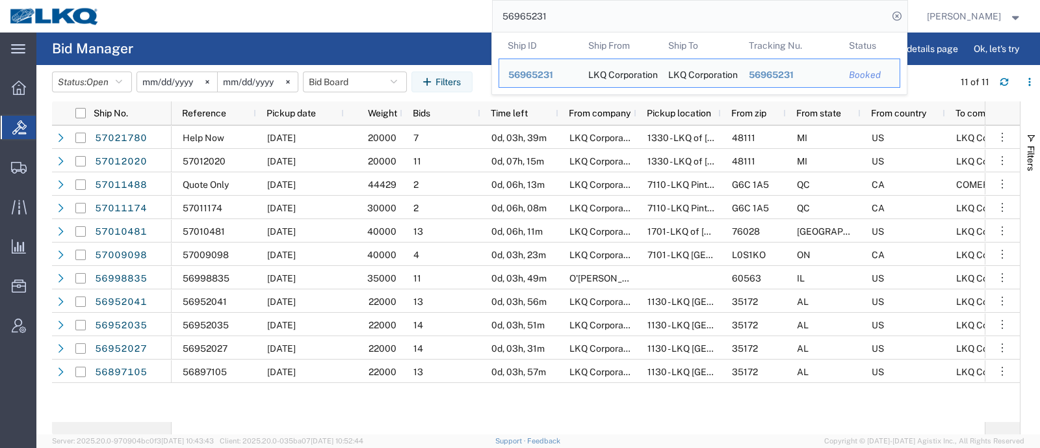
drag, startPoint x: 438, startPoint y: 24, endPoint x: 387, endPoint y: 25, distance: 51.4
click at [390, 25] on div "56965231 Ship ID Ship From Ship To Tracking Nu. Status Ship ID 56965231 Ship Fr…" at bounding box center [508, 16] width 798 height 33
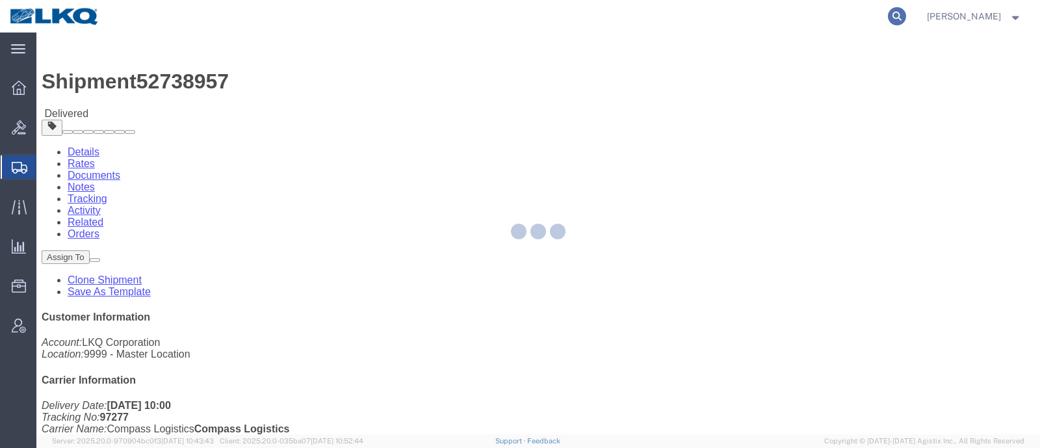
click at [906, 18] on icon at bounding box center [897, 16] width 18 height 18
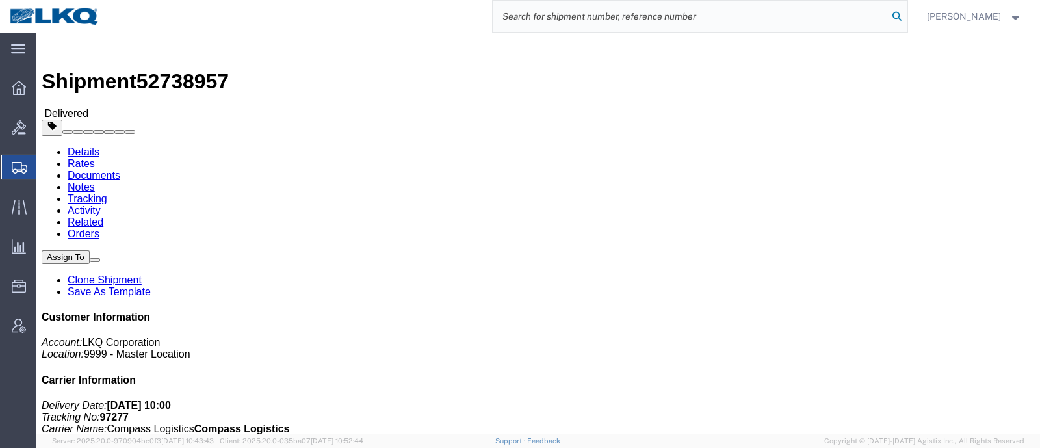
paste input "57010345"
type input "57010345"
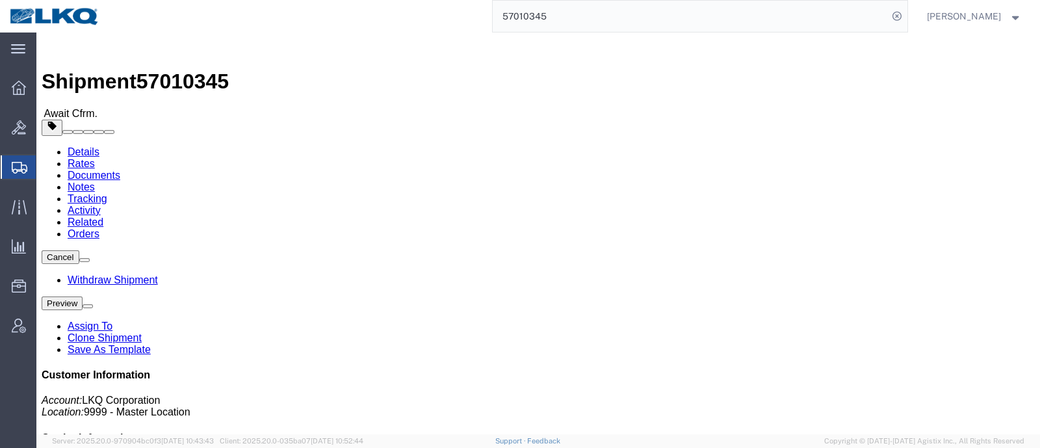
click div "Leg 1 - Truckload Vehicle 1: Standard Dry Van (53 Feet) Number of trucks: 1"
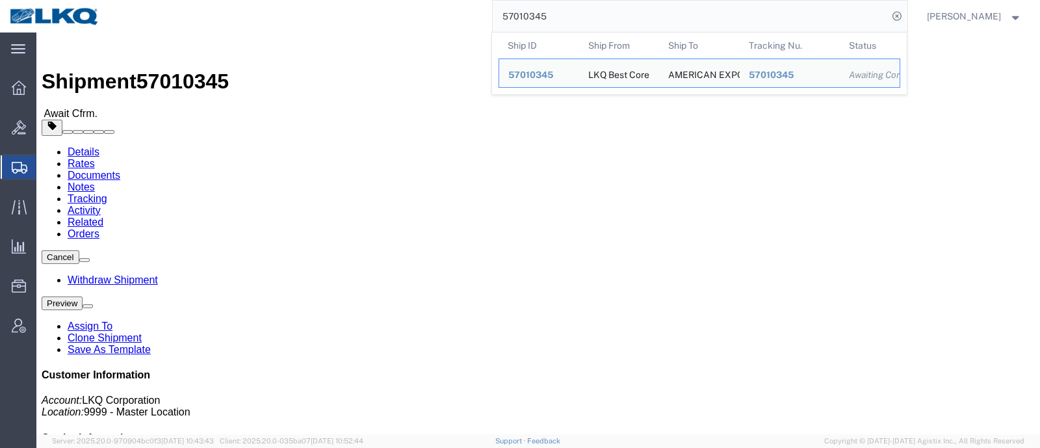
drag, startPoint x: 564, startPoint y: 11, endPoint x: 403, endPoint y: 11, distance: 160.6
click at [413, 12] on div "57010345 Ship ID Ship From Ship To Tracking Nu. Status Ship ID 57010345 Ship Fr…" at bounding box center [508, 16] width 798 height 33
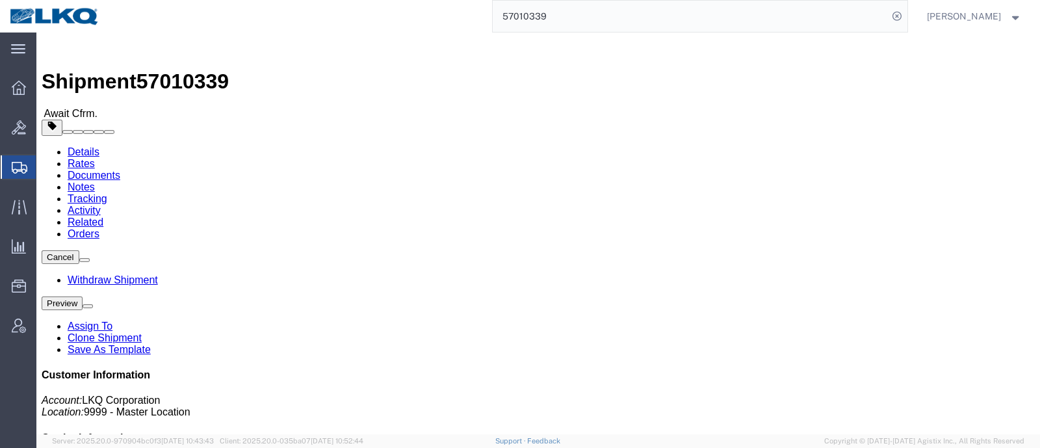
click address "AMERICAN EXPORT SERVICES INC (Receiver) 1152 Reuthinger Parkway Laredo, TX 7804…"
click h4 "Routing & Vehicle Information"
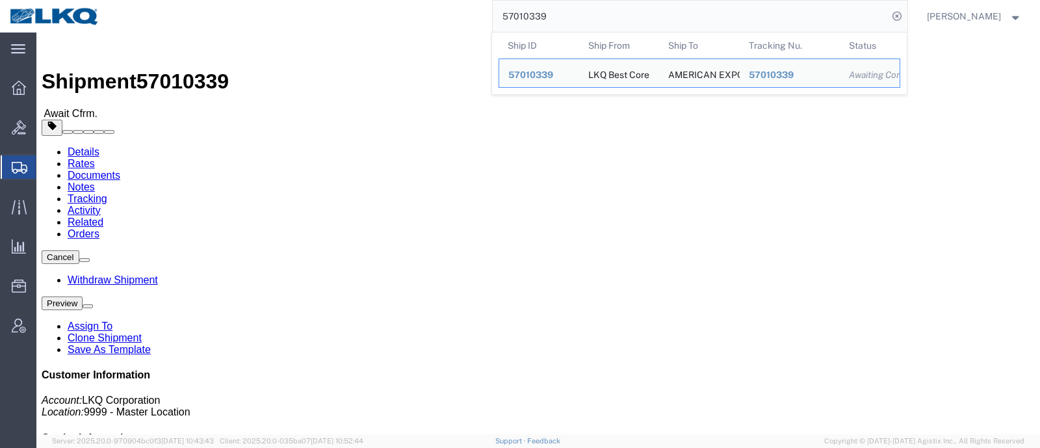
drag, startPoint x: 579, startPoint y: 26, endPoint x: 376, endPoint y: 1, distance: 203.7
paste input "57010866"
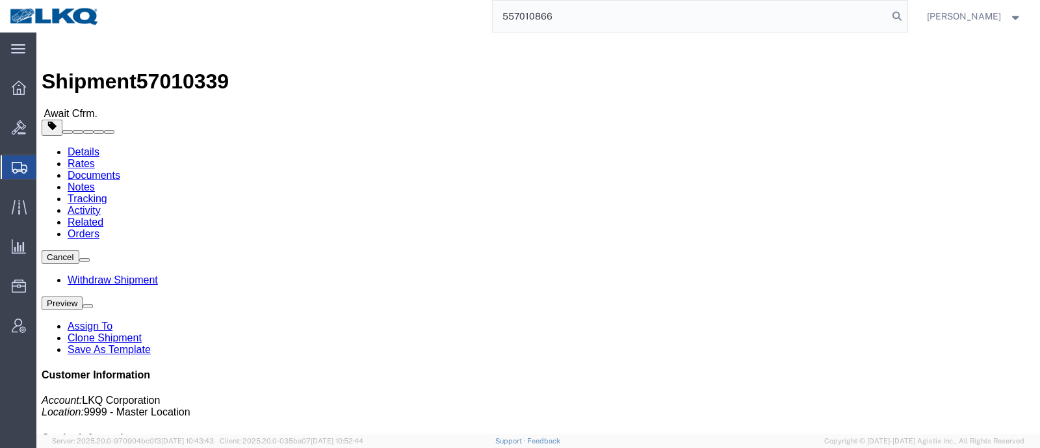
click at [537, 24] on input "557010866" at bounding box center [690, 16] width 395 height 31
click at [537, 23] on input "557010866" at bounding box center [690, 16] width 395 height 31
paste input "search"
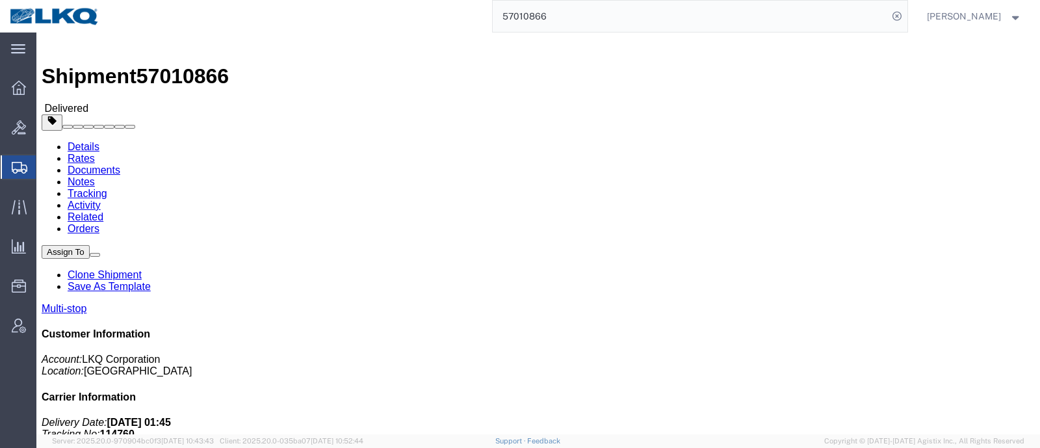
scroll to position [81, 0]
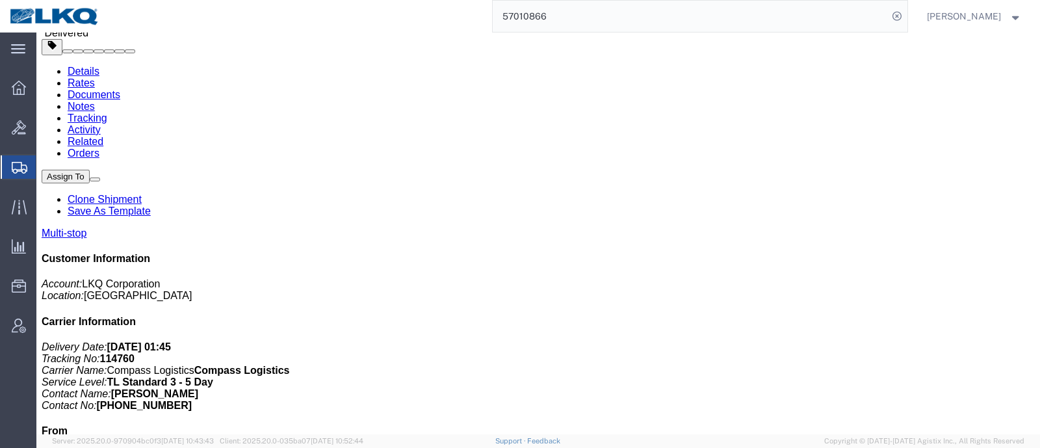
click h4 "Routing & Vehicle Information"
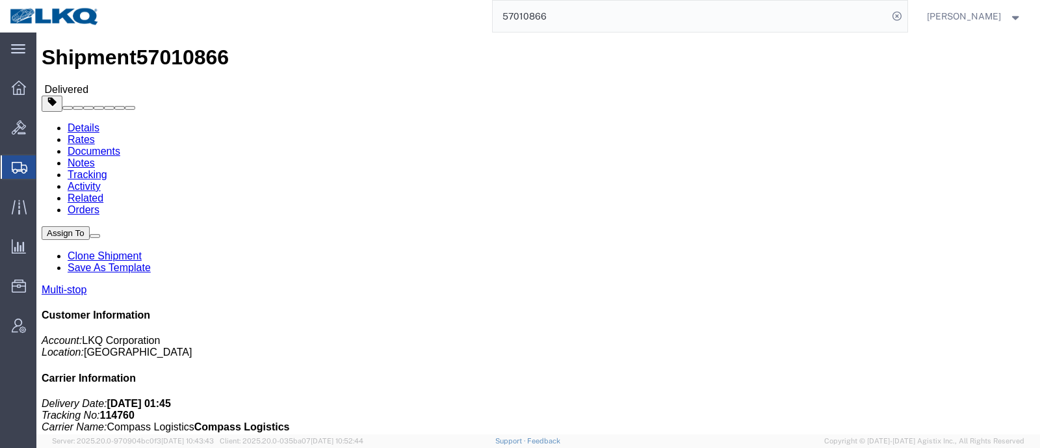
scroll to position [0, 0]
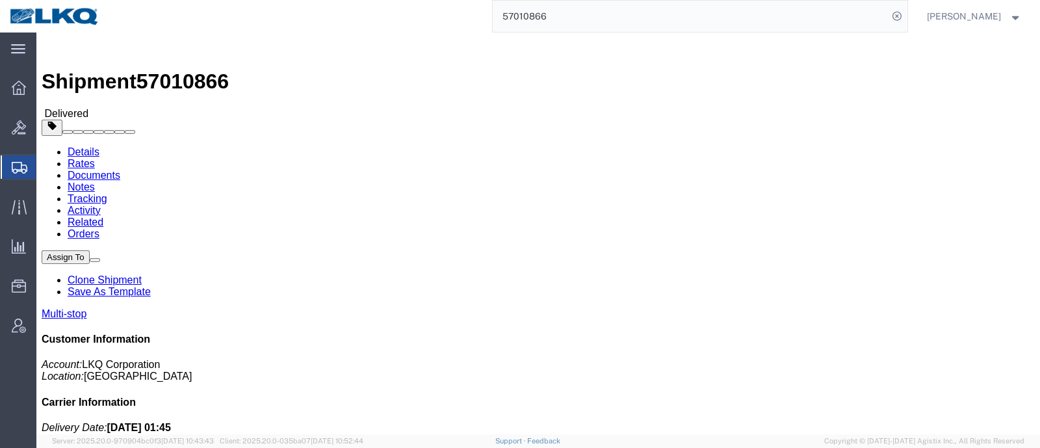
drag, startPoint x: 564, startPoint y: 15, endPoint x: 385, endPoint y: 1, distance: 180.0
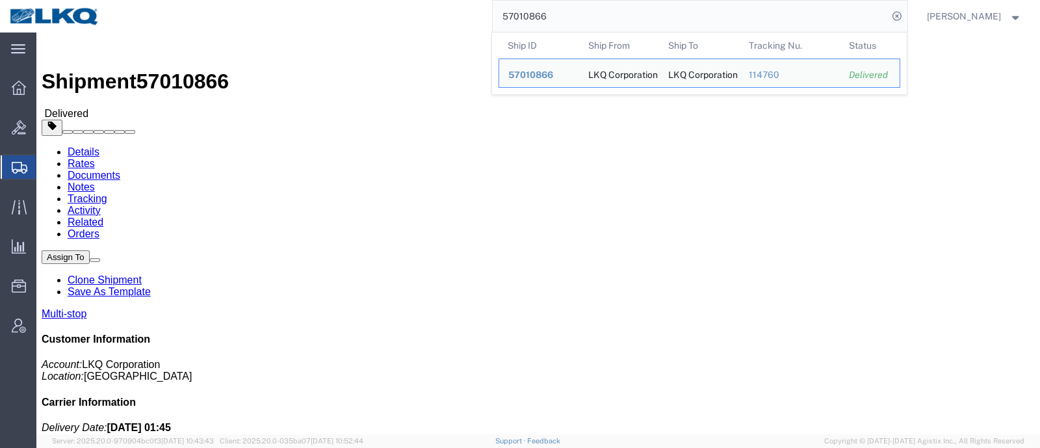
paste input "924"
drag, startPoint x: 566, startPoint y: 18, endPoint x: 426, endPoint y: 22, distance: 139.9
click at [426, 22] on div "57010924 Ship ID Ship From Ship To Tracking Nu. Status Ship ID 57010924 Ship Fr…" at bounding box center [508, 16] width 798 height 33
paste input "6978427"
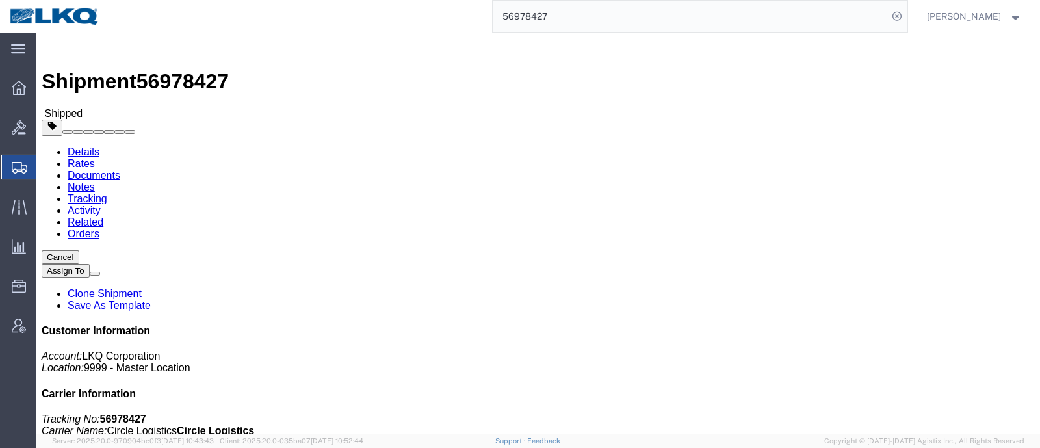
click div "Ship From LKQ Corporation (isaiah perkins) 1357 4631 Camargo Rd Mount Sterling,…"
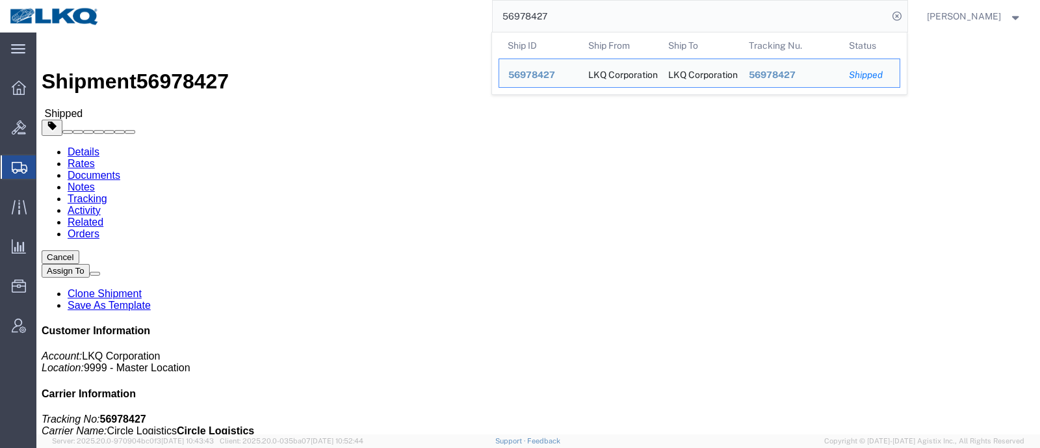
drag, startPoint x: 557, startPoint y: 13, endPoint x: 430, endPoint y: 17, distance: 126.8
click at [430, 17] on div "56978427 Ship ID Ship From Ship To Tracking Nu. Status Ship ID 56978427 Ship Fr…" at bounding box center [508, 16] width 798 height 33
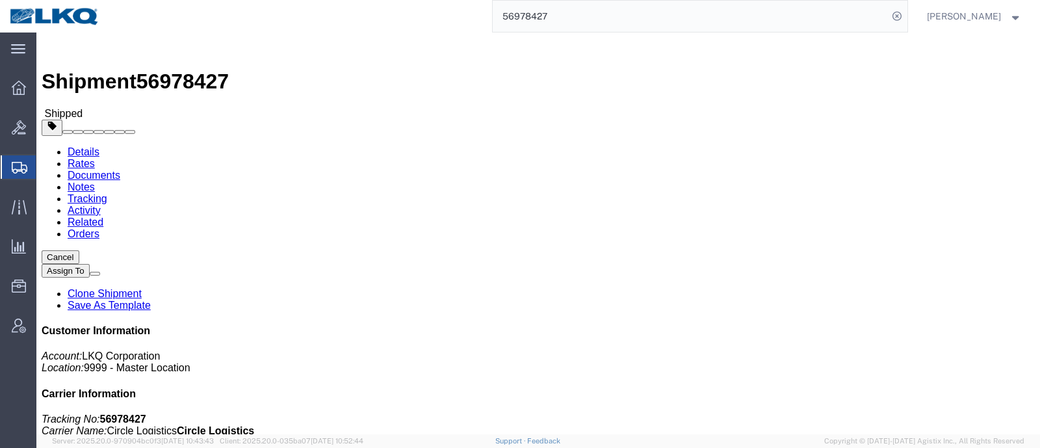
paste input "lkq@circledelivers.com"
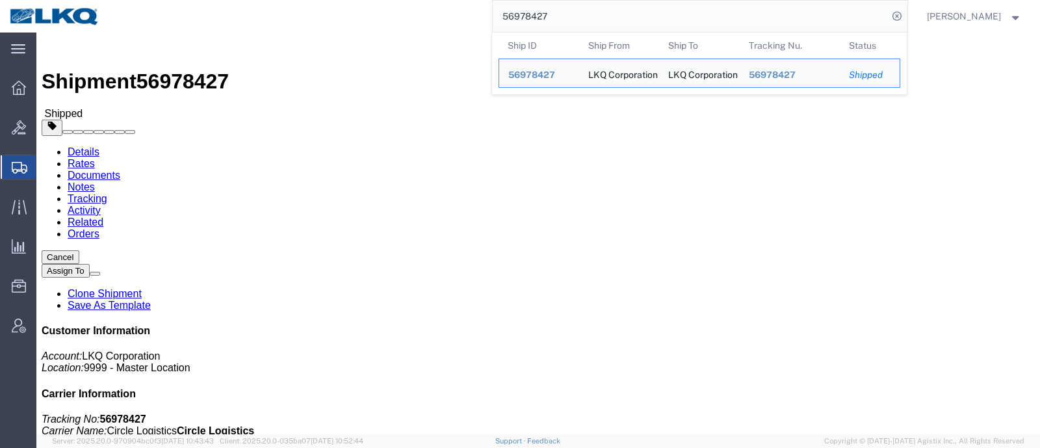
paste input "806"
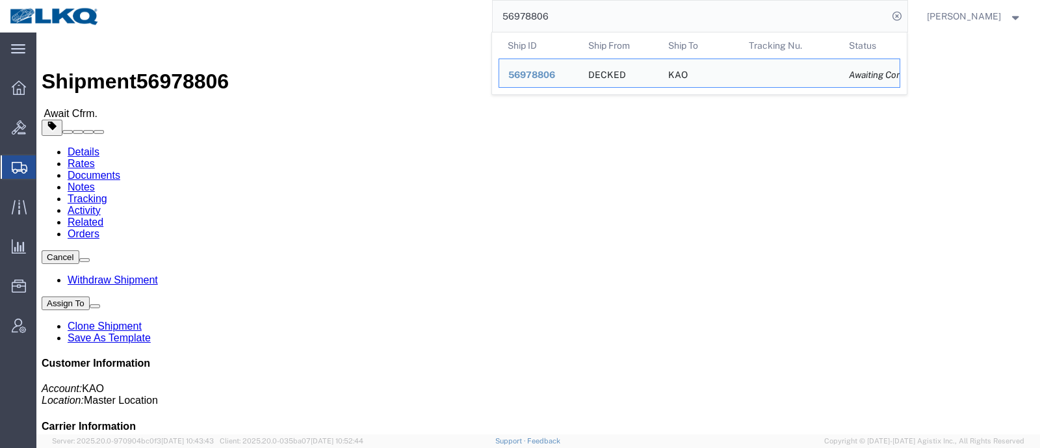
drag, startPoint x: 546, startPoint y: 17, endPoint x: 373, endPoint y: 27, distance: 172.6
click at [375, 27] on div "56978806 Ship ID Ship From Ship To Tracking Nu. Status Ship ID 56978806 Ship Fr…" at bounding box center [508, 16] width 798 height 33
click h2 "Shipment Detail"
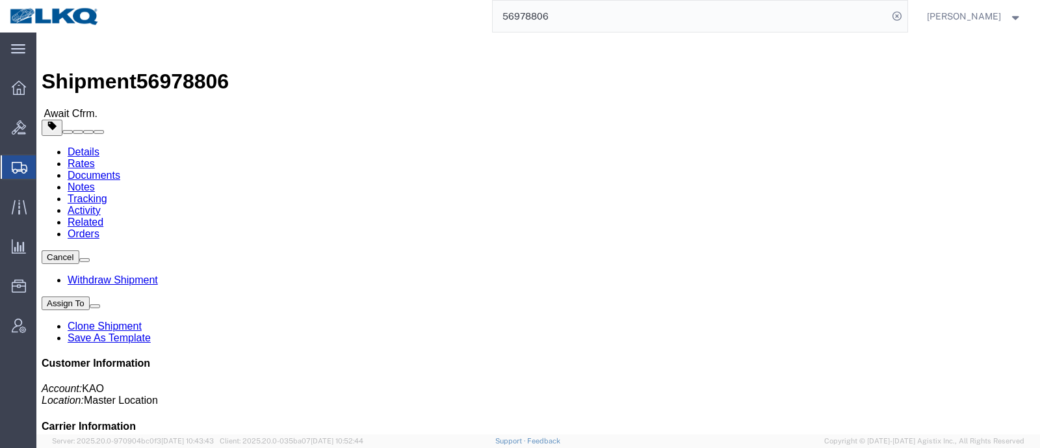
click link "Rates"
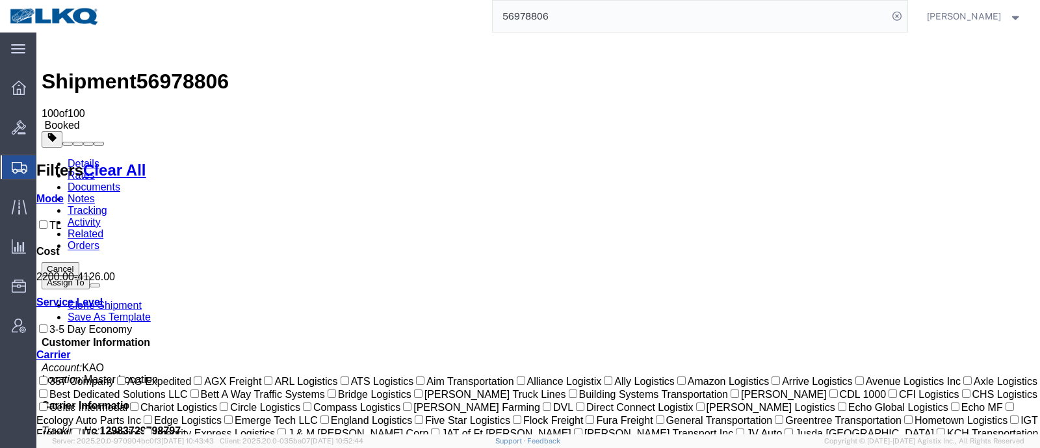
click at [120, 181] on link "Documents" at bounding box center [94, 186] width 53 height 11
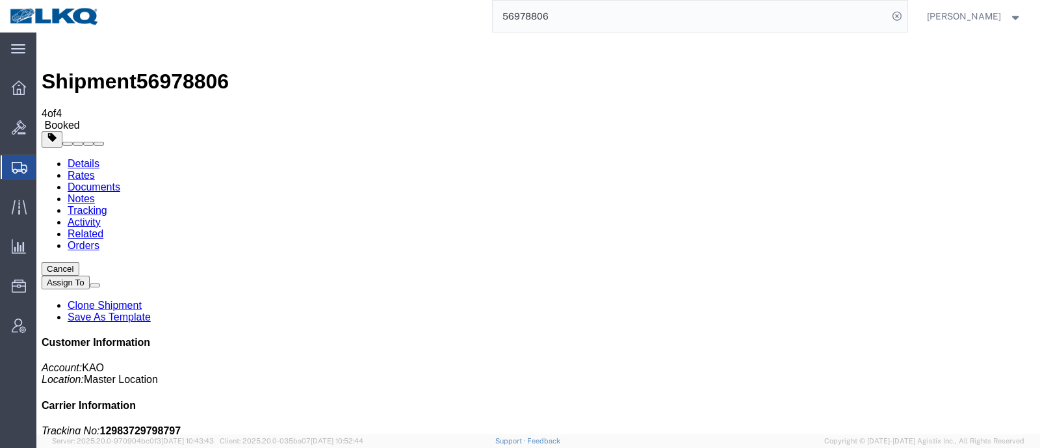
drag, startPoint x: 564, startPoint y: 19, endPoint x: 400, endPoint y: 25, distance: 164.0
click at [404, 25] on div "56978806" at bounding box center [508, 16] width 798 height 33
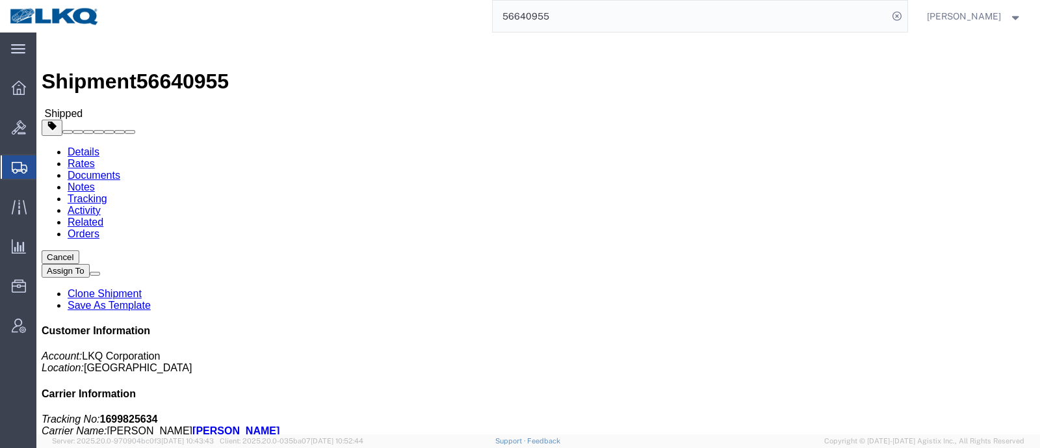
click div "Leg 1 - Truckload Number of trucks: 1"
click div "Ship From LKQ Corporation (Shipper) 1100 4950 W Norvell Bryant Hwy Crystal Rive…"
click address "LKQ Corporation (Shipper) 1100 4950 W Norvell Bryant Hwy Crystal River, FL 3442…"
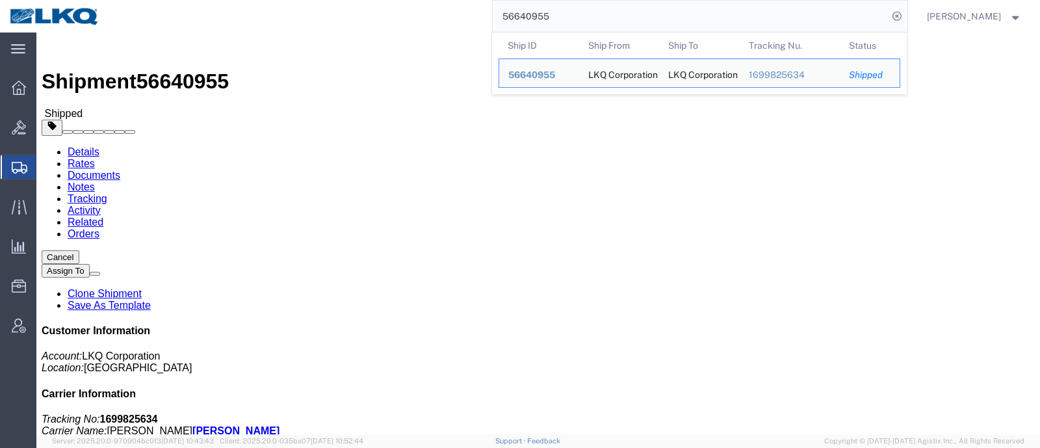
drag, startPoint x: 525, startPoint y: 15, endPoint x: 428, endPoint y: 18, distance: 96.9
click at [440, 15] on div "56640955 Ship ID Ship From Ship To Tracking Nu. Status Ship ID 56640955 Ship Fr…" at bounding box center [508, 16] width 798 height 33
paste input "7011488"
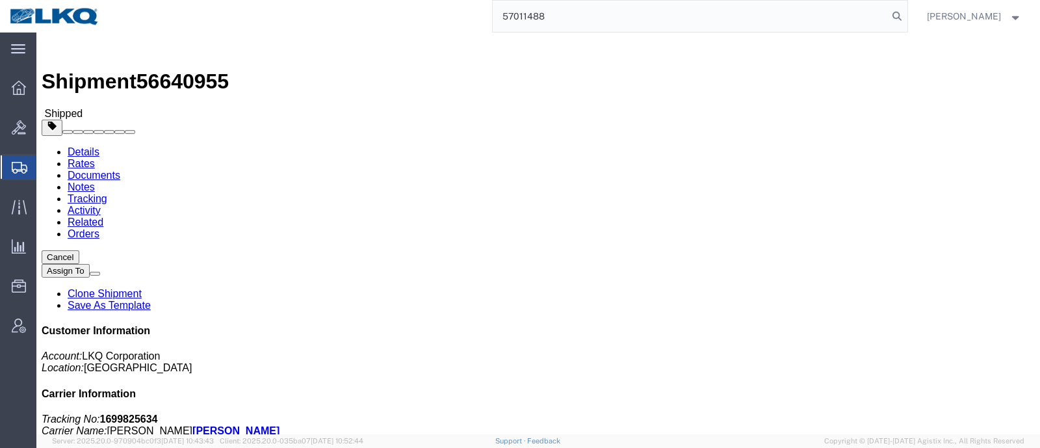
type input "57011488"
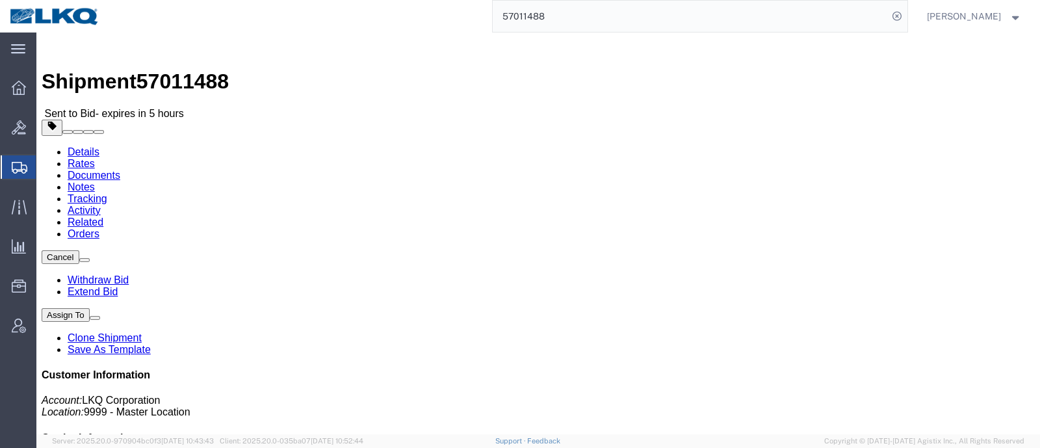
click button "button"
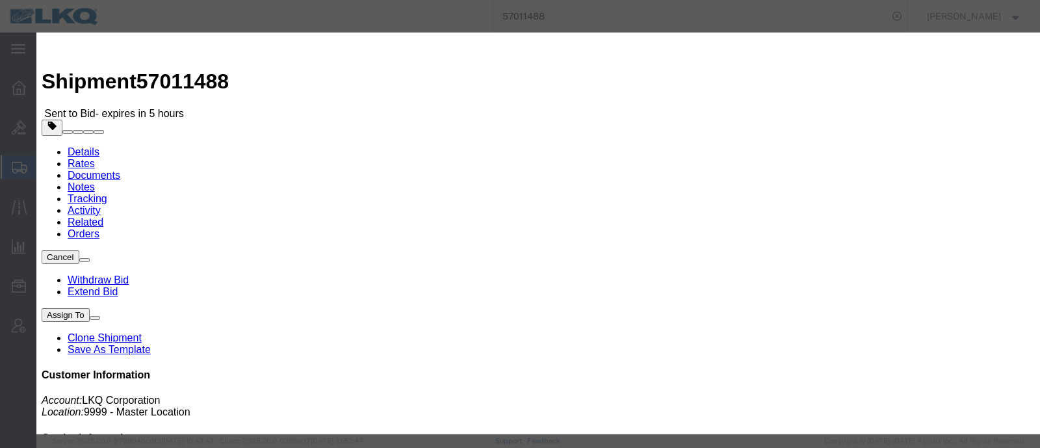
drag, startPoint x: 566, startPoint y: 72, endPoint x: 441, endPoint y: 76, distance: 125.5
click div "Select Account Type Activity ID Airline Appointment Number ASN Batch Request # …"
click button "Save"
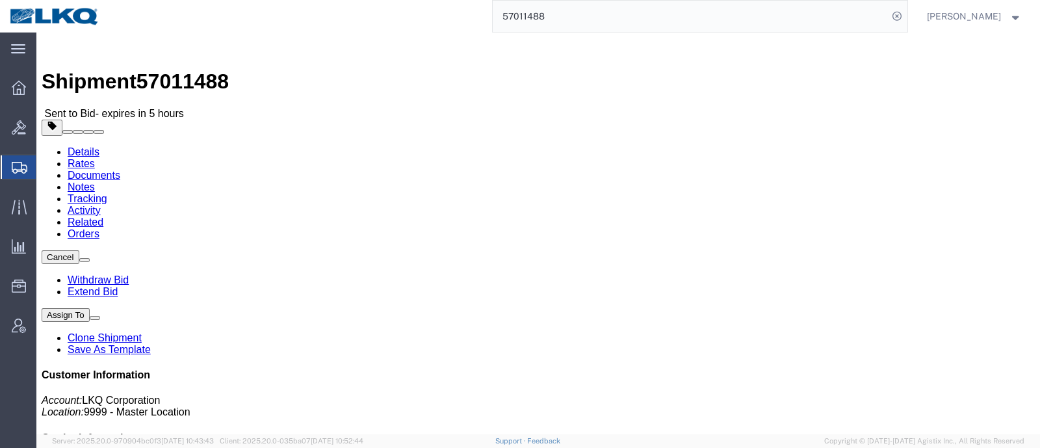
click link "Rates"
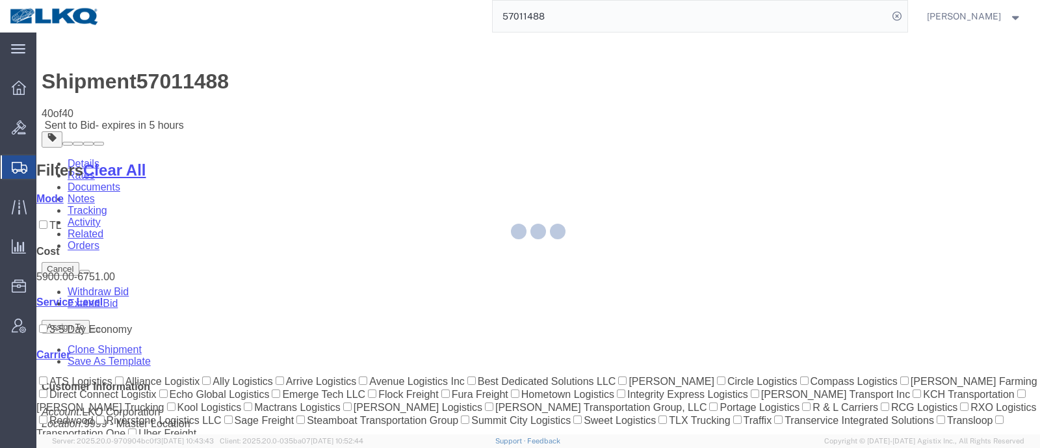
click at [611, 135] on div at bounding box center [538, 234] width 1004 height 402
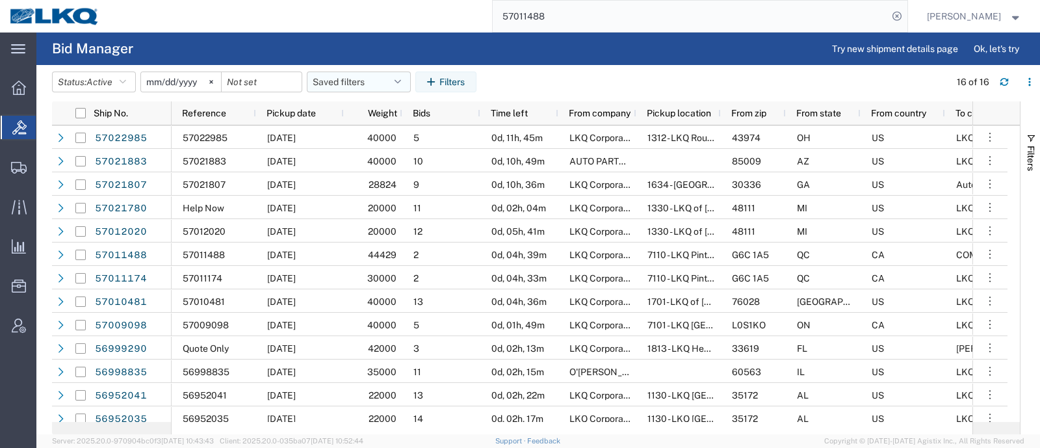
click at [359, 84] on button "Saved filters" at bounding box center [359, 82] width 104 height 21
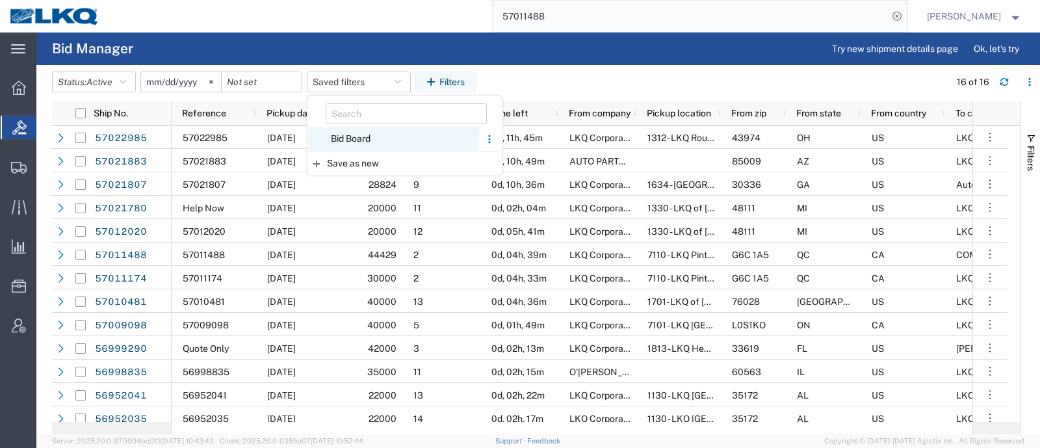
click at [369, 129] on span "Bid Board" at bounding box center [394, 139] width 170 height 24
type input "2024-12-01"
type input "2025-12-31"
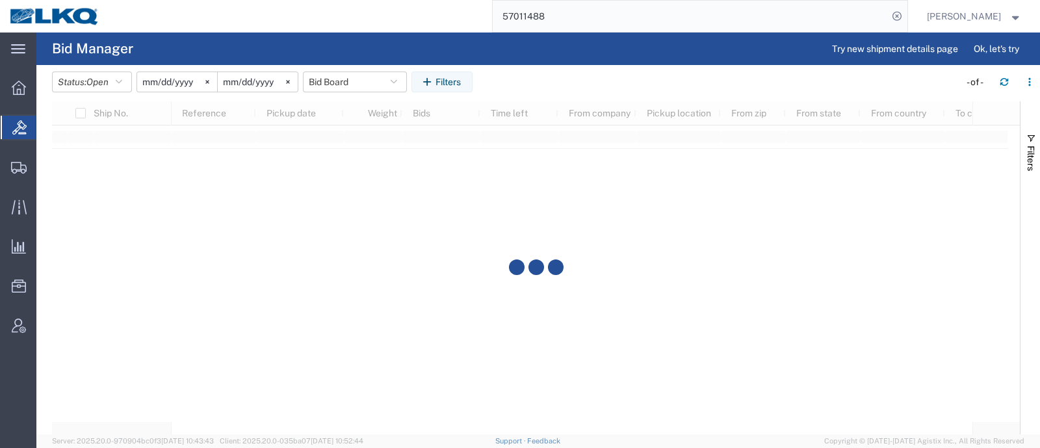
click at [438, 33] on agx-page-header "Bid Manager Try new shipment details page Ok, let's try" at bounding box center [538, 49] width 1004 height 33
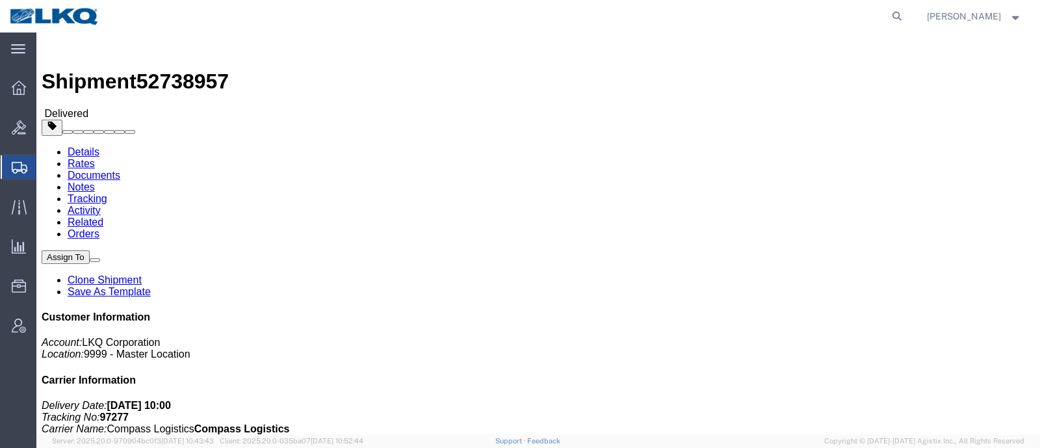
click address "[PERSON_NAME] Forwarding (Receiving) [STREET_ADDRESS] [GEOGRAPHIC_DATA] [GEOGRA…"
click address "Salazar Forwarding (Receiving) 14406 Export Rd. Laredo, TX 78045 United States …"
click at [0, 0] on span "Ad Hoc Reports" at bounding box center [0, 0] width 0 height 0
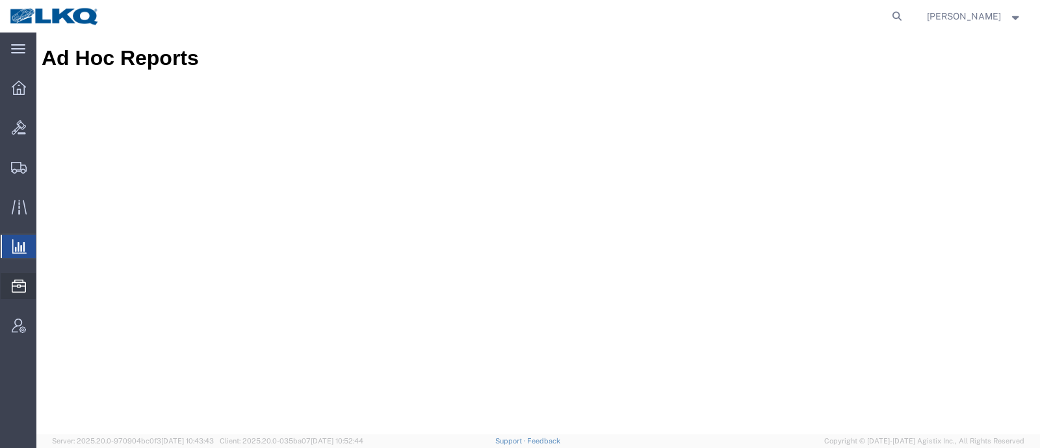
click at [0, 0] on span "Location Appointment" at bounding box center [0, 0] width 0 height 0
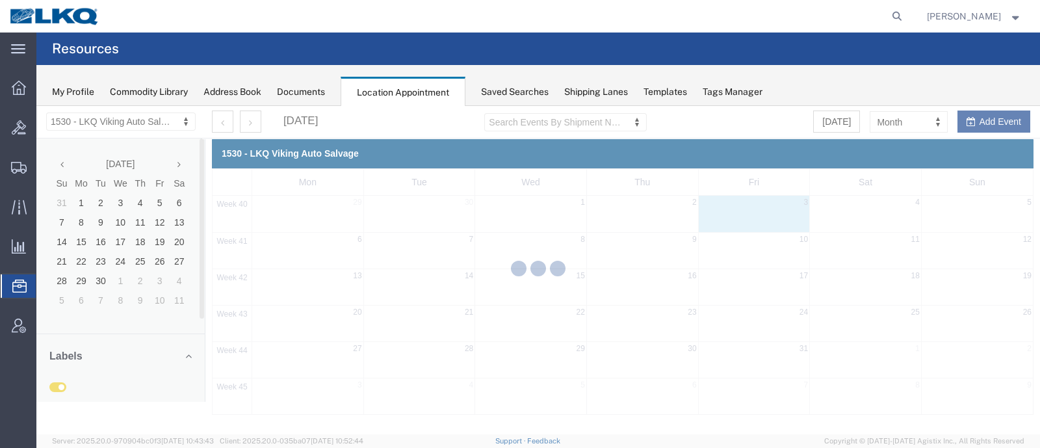
click at [88, 125] on div at bounding box center [538, 270] width 1004 height 328
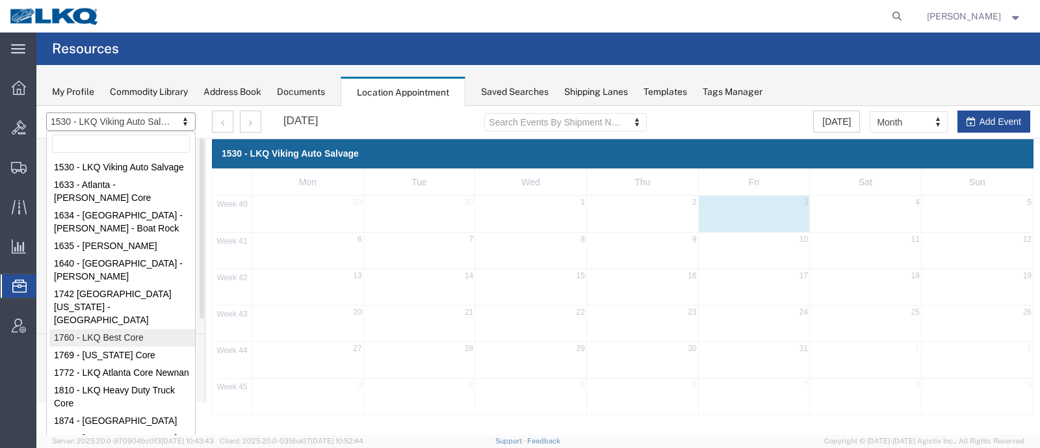
select select "27634"
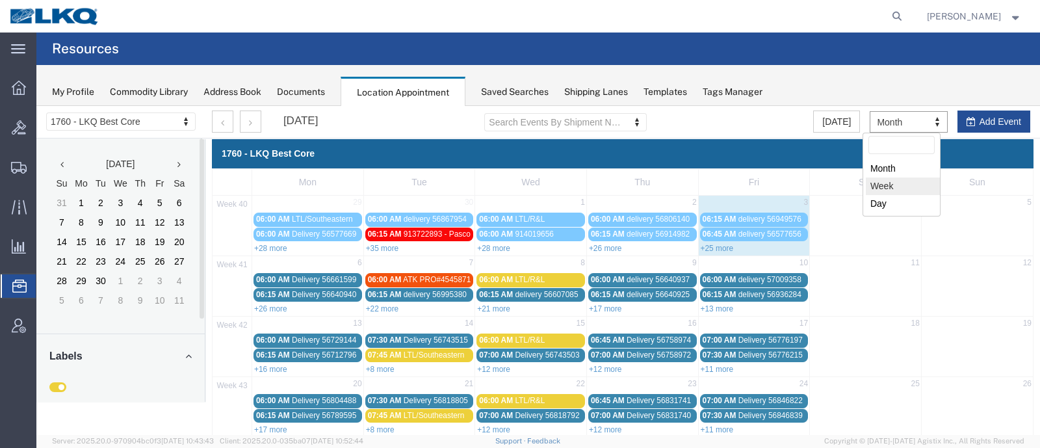
select select "agendaWeek"
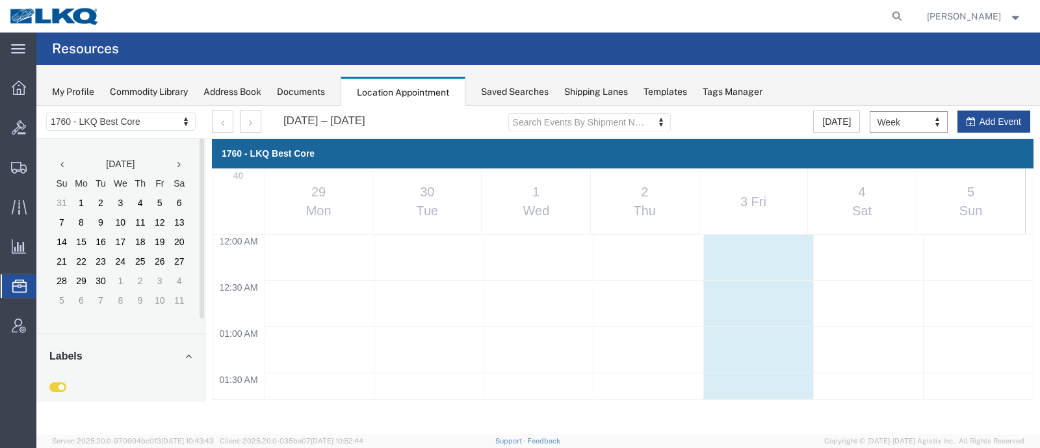
scroll to position [553, 0]
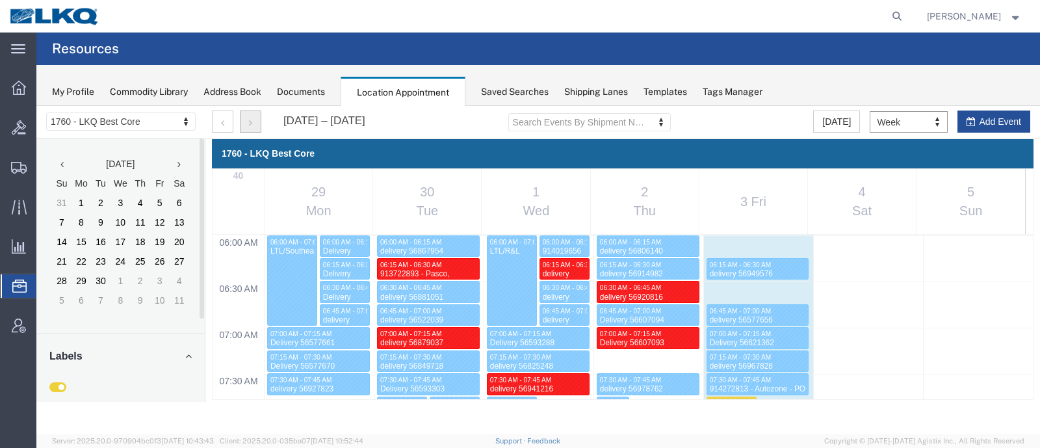
click at [257, 130] on button "button" at bounding box center [250, 122] width 21 height 22
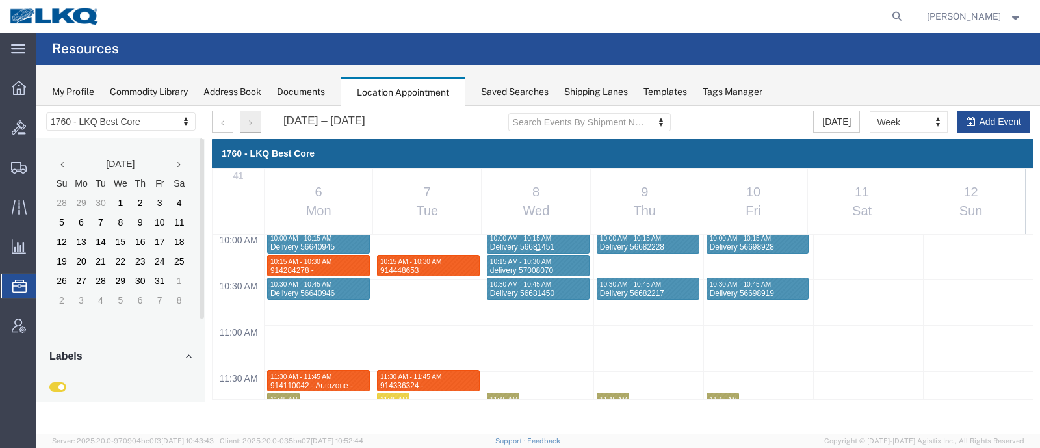
scroll to position [959, 0]
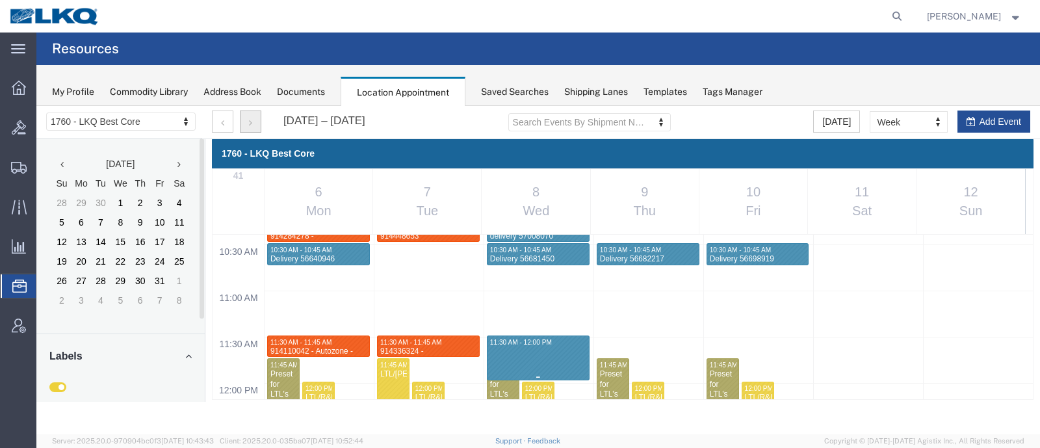
click at [546, 345] on div "12:00 AM 12:30 AM 01:00 AM 01:30 AM 02:00 AM 02:30 AM 03:00 AM 03:30 AM 04:00 A…" at bounding box center [623, 383] width 821 height 2215
type input "[DATE]"
type input "11:30 AM"
type input "[DATE]"
type input "12:00 PM"
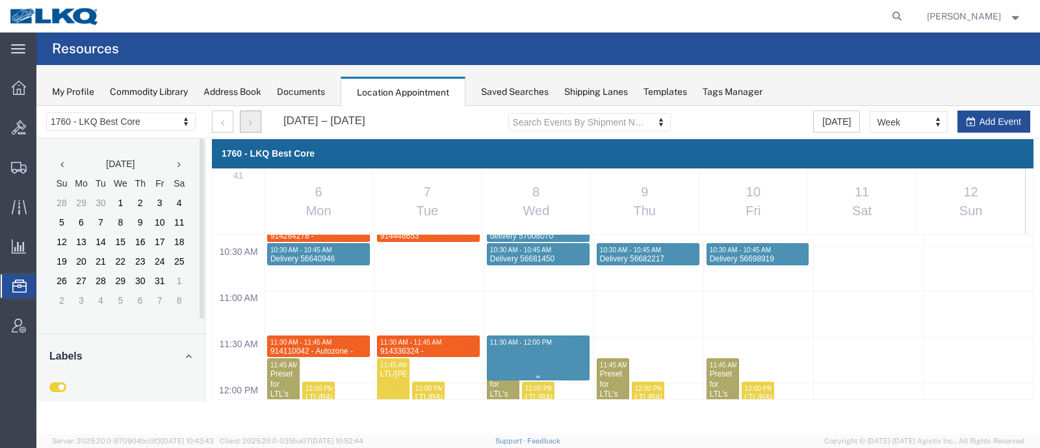
select select
select select "1"
select select
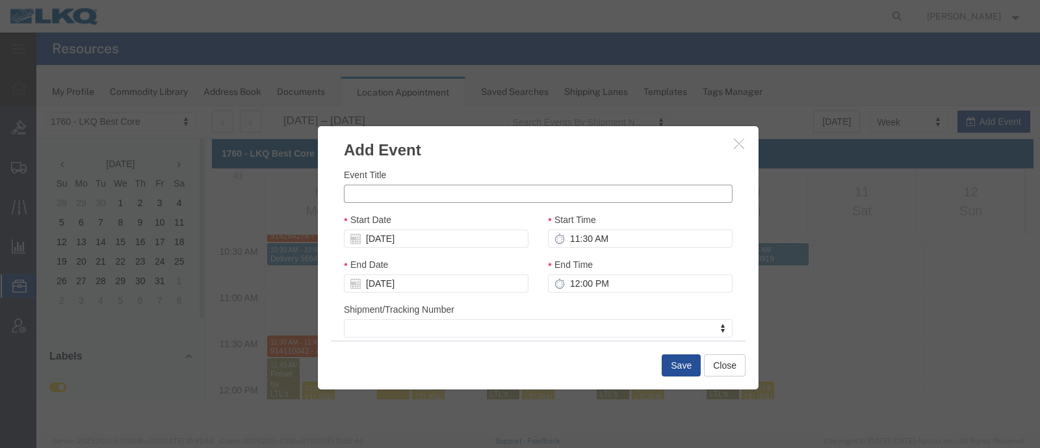
click at [411, 196] on input "Event Title" at bounding box center [538, 194] width 389 height 18
paste input "914548003"
click at [429, 191] on input "914548003 - AUtozone -" at bounding box center [538, 194] width 389 height 18
click at [416, 198] on input "914548003 - AUtozone -" at bounding box center [538, 194] width 389 height 18
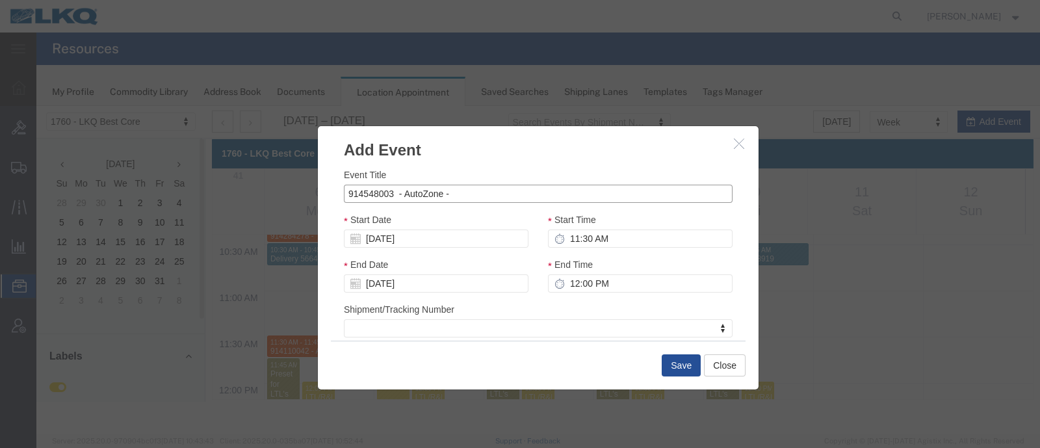
click at [488, 190] on input "914548003 - AutoZone -" at bounding box center [538, 194] width 389 height 18
type input "914548003 - AutoZone - Terrell, TX -"
click at [582, 284] on input "12:00 PM" at bounding box center [640, 283] width 185 height 18
type input "11:45 AM"
click at [532, 253] on div "Start Date 10/08/2025" at bounding box center [436, 235] width 204 height 45
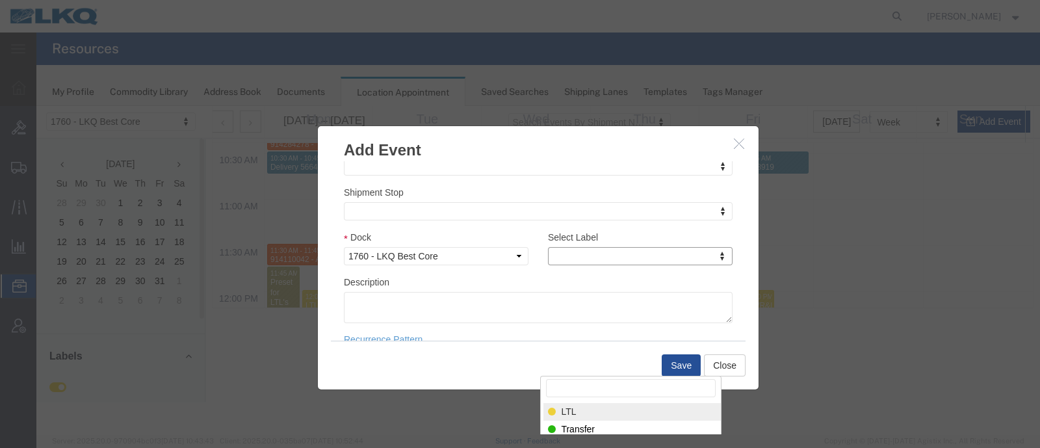
scroll to position [0, 0]
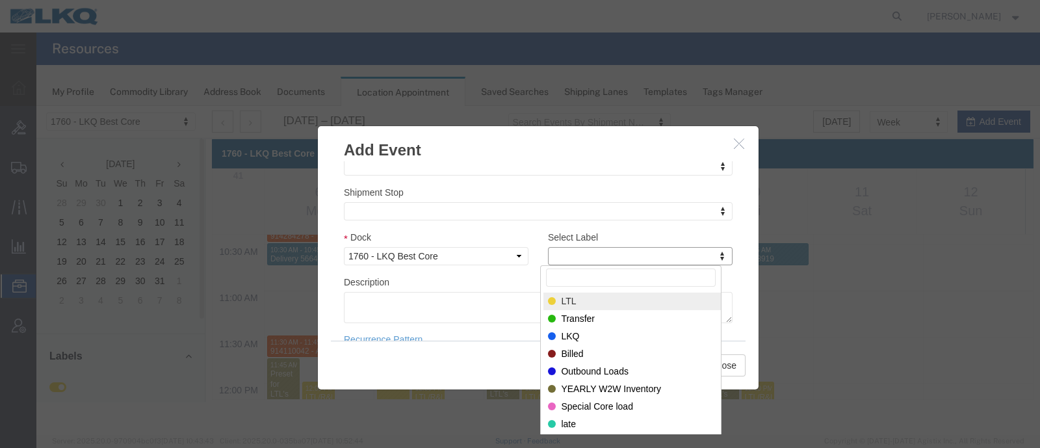
click at [586, 274] on input "Select Label" at bounding box center [630, 278] width 169 height 18
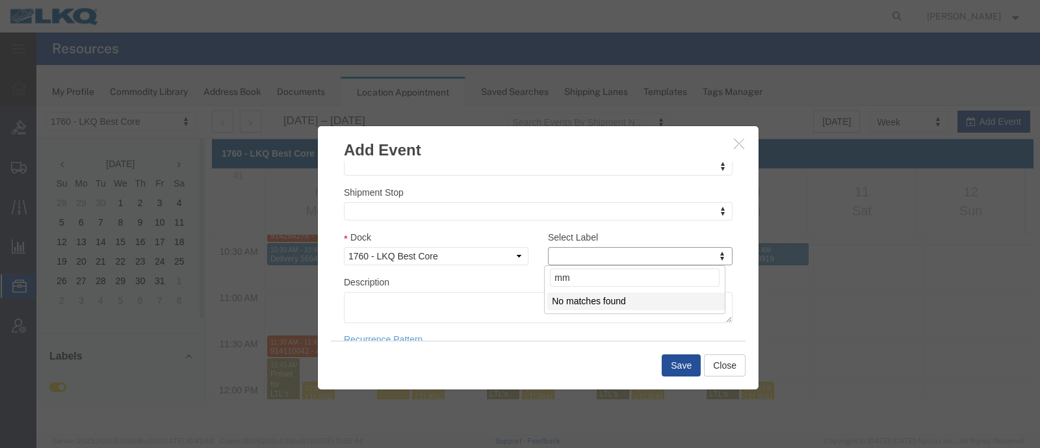
click at [603, 283] on input "mm" at bounding box center [634, 278] width 169 height 18
type input "m"
select select "24"
click at [480, 231] on div "Dock Select 1760 - LKQ Best Core 1760 - Outbound Loads" at bounding box center [436, 247] width 185 height 35
click at [686, 366] on button "Save" at bounding box center [681, 365] width 39 height 22
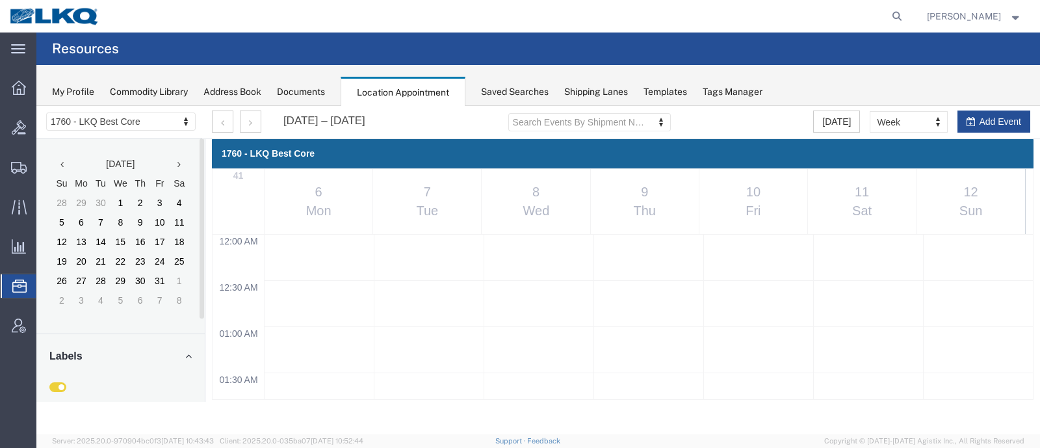
scroll to position [959, 0]
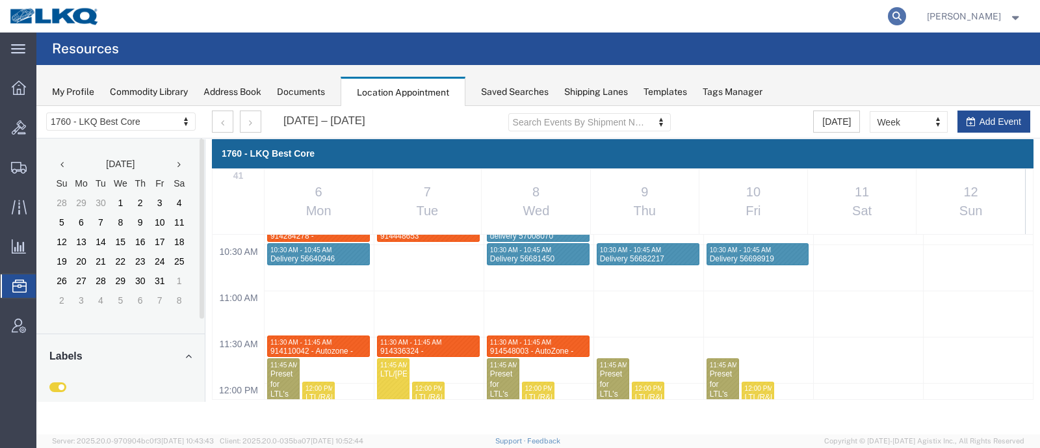
click at [906, 14] on icon at bounding box center [897, 16] width 18 height 18
paste input "56923388"
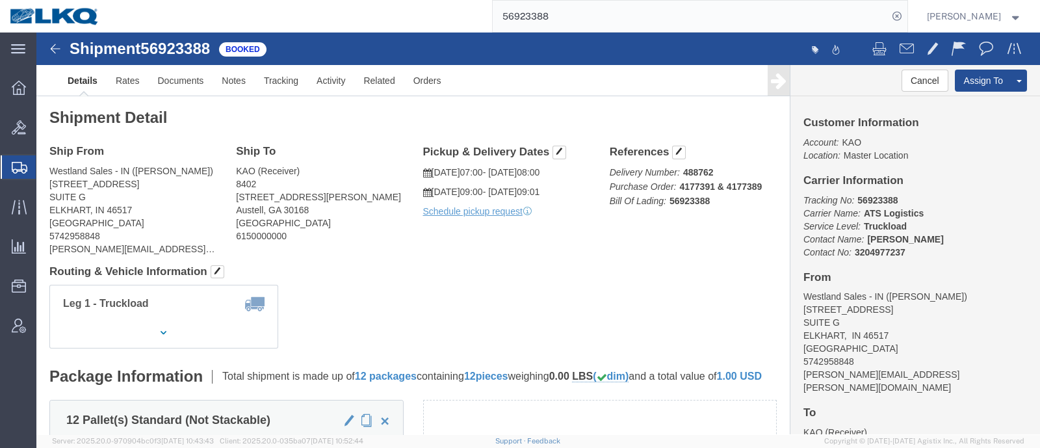
click h4 "Routing & Vehicle Information"
click link "Notes"
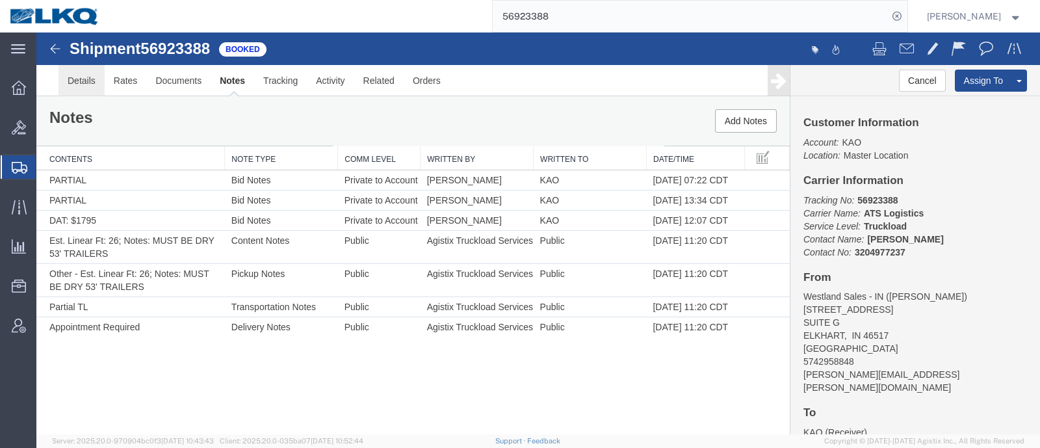
click at [76, 83] on link "Details" at bounding box center [82, 80] width 46 height 31
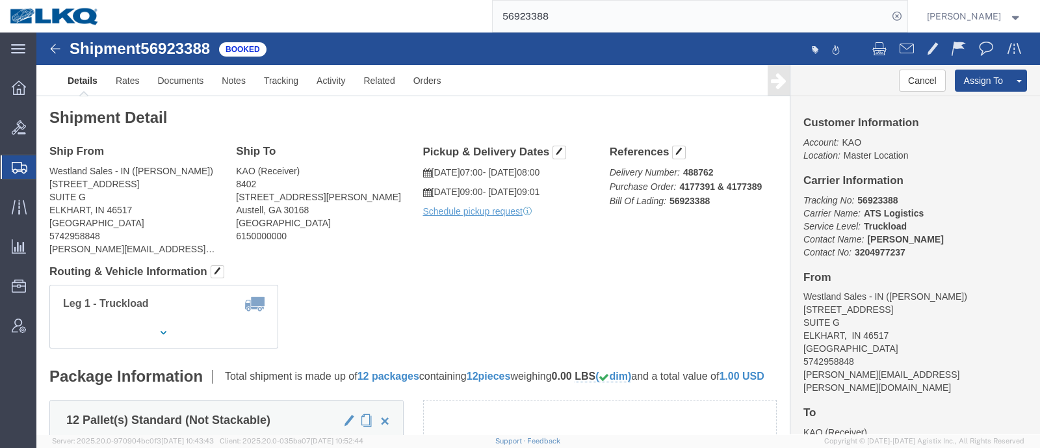
click address "Westland Sales - IN (Mark Staggs) 2421 SOUTH NAPPANEE STREET SUITE G ELKHART, I…"
copy div "eric.joseph@westlandsales.com"
click at [406, 21] on div "56923388" at bounding box center [508, 16] width 798 height 33
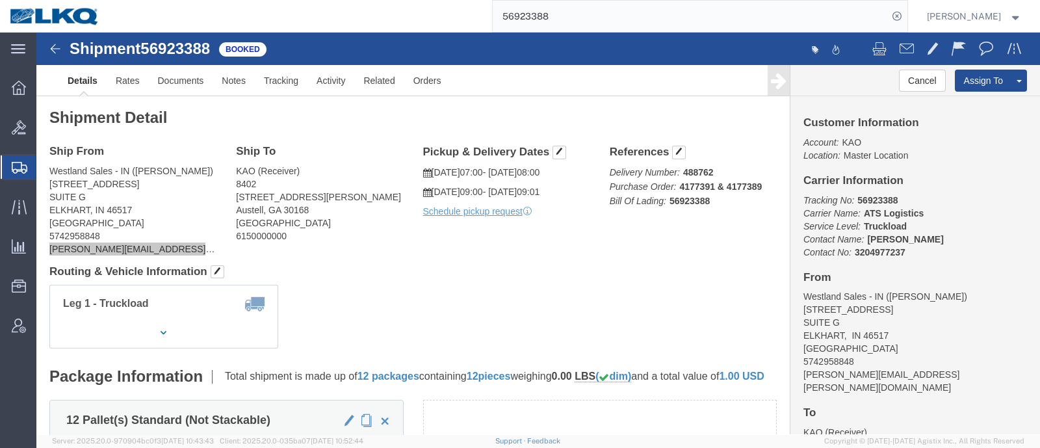
paste input "661583"
type input "56661583"
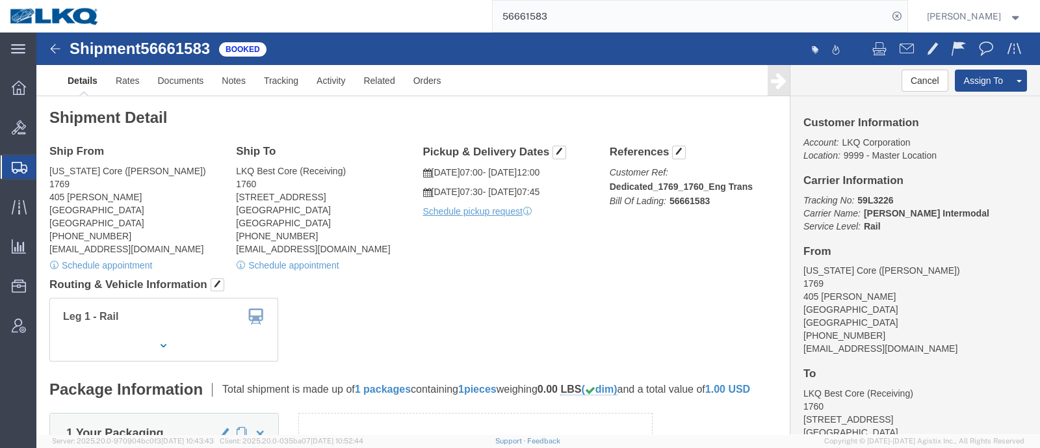
click div "Ship From California Core (Marc Metzger) 1769 405 S. WANAMAKER Ontario, CA 9176…"
click link "Schedule appointment"
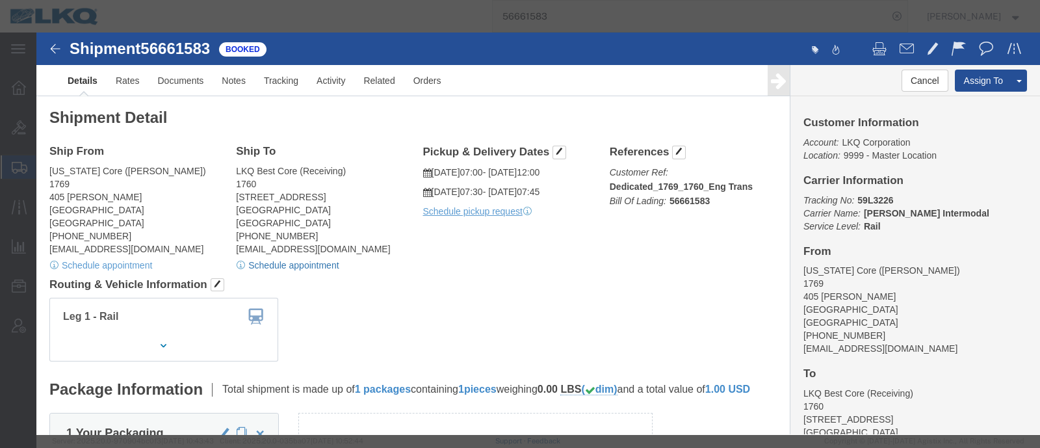
select select
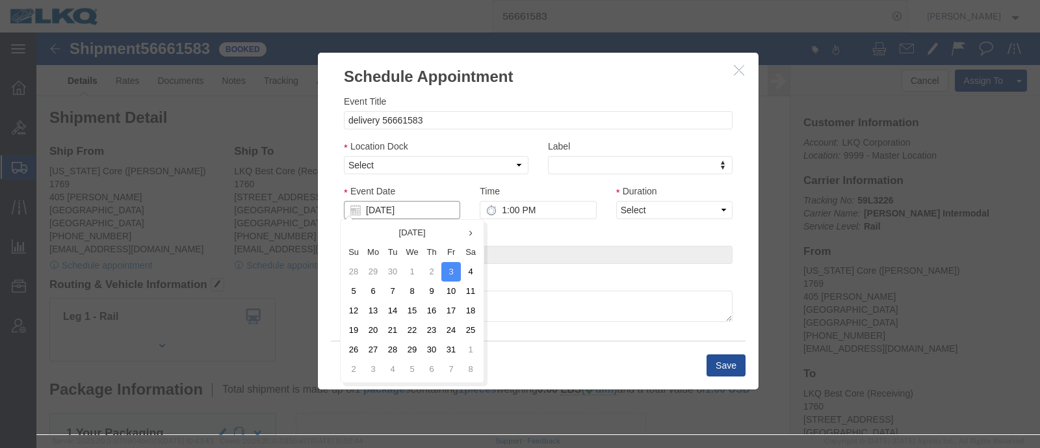
click input "[DATE]"
click td "10"
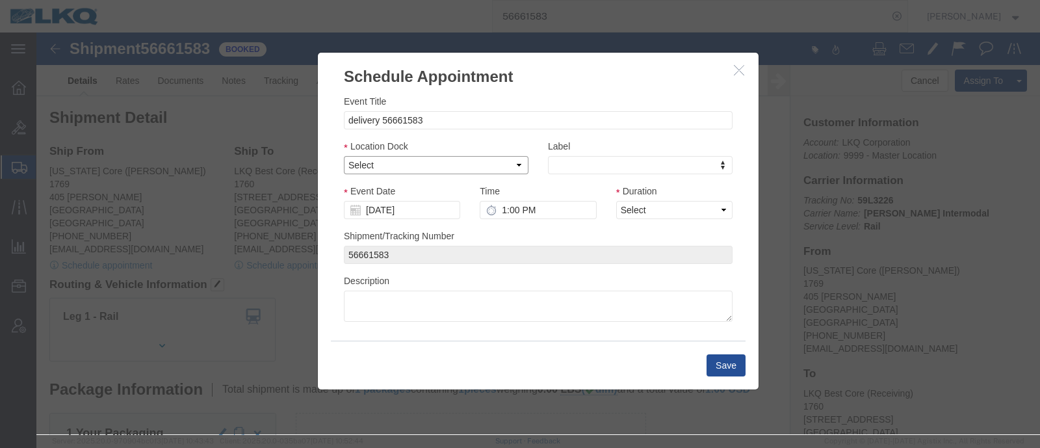
click select "Select 1760 - LKQ Best Core 1760 - Outbound Loads"
select select "1"
click select "Select 1760 - LKQ Best Core 1760 - Outbound Loads"
click link "Availability"
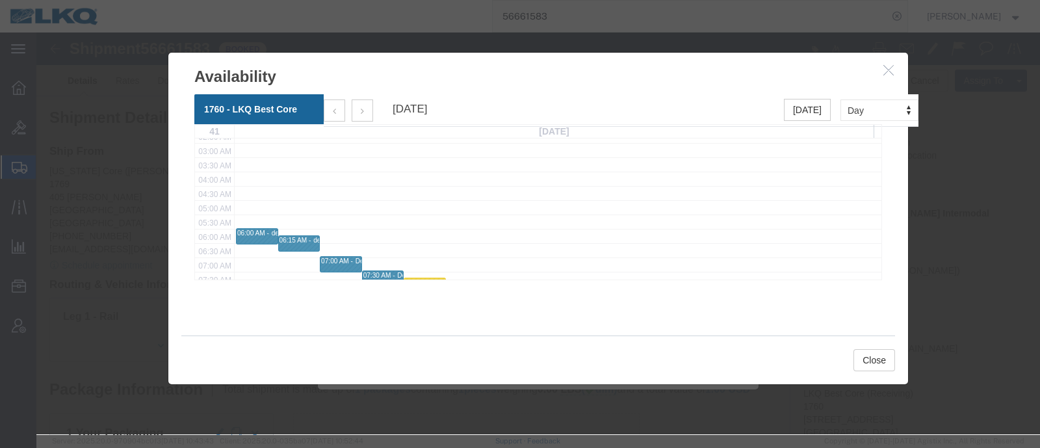
scroll to position [162, 0]
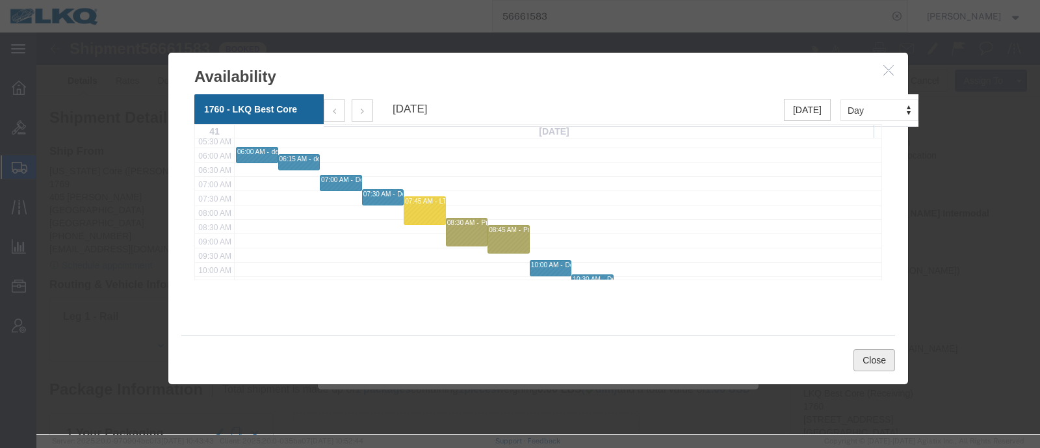
click button "Close"
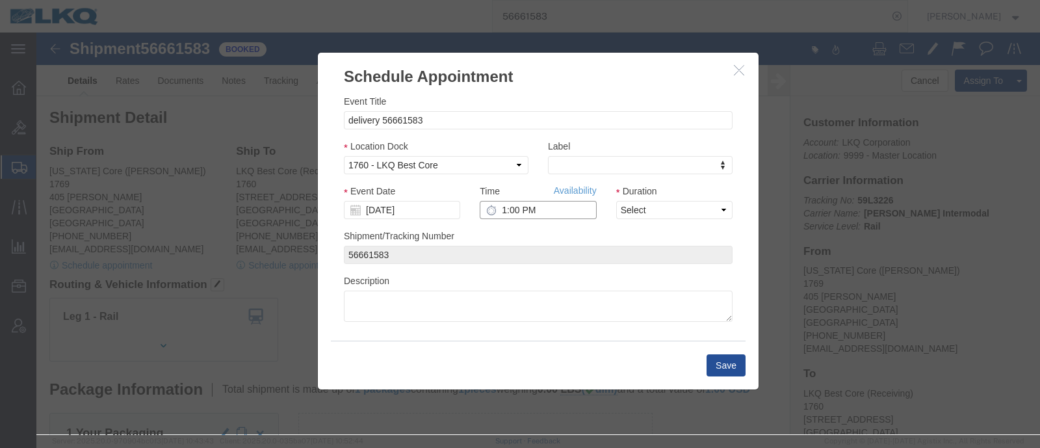
click input "1:00 PM"
type input "6:30 AM"
click select "Select 15 min 30 min 45 min 1 hr 2 hr 3 hr 4 hr"
select select "15"
click select "Select 15 min 30 min 45 min 1 hr 2 hr 3 hr 4 hr"
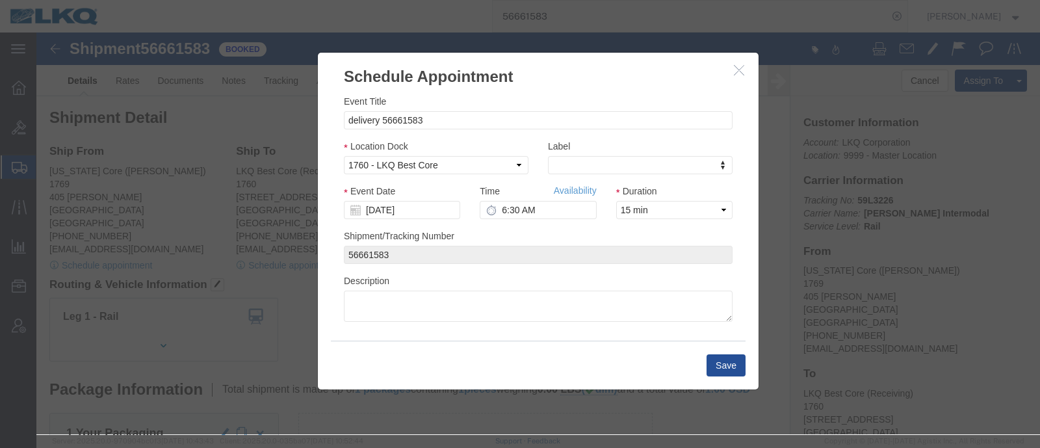
click div "Shipment/Tracking Number 56661583"
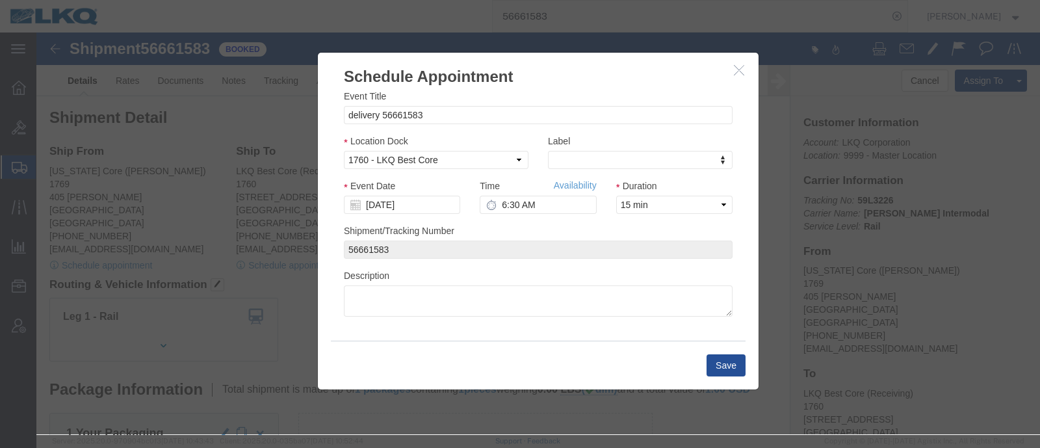
scroll to position [7, 0]
click button "Save"
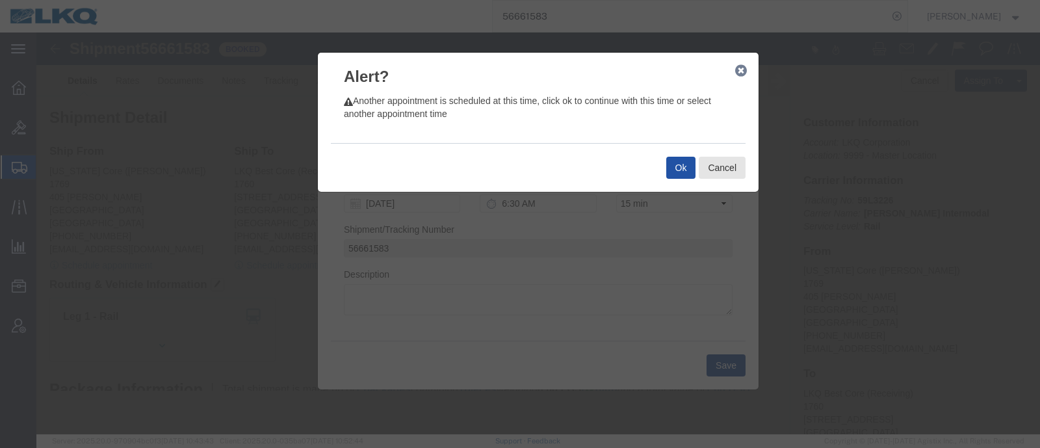
click button "Ok"
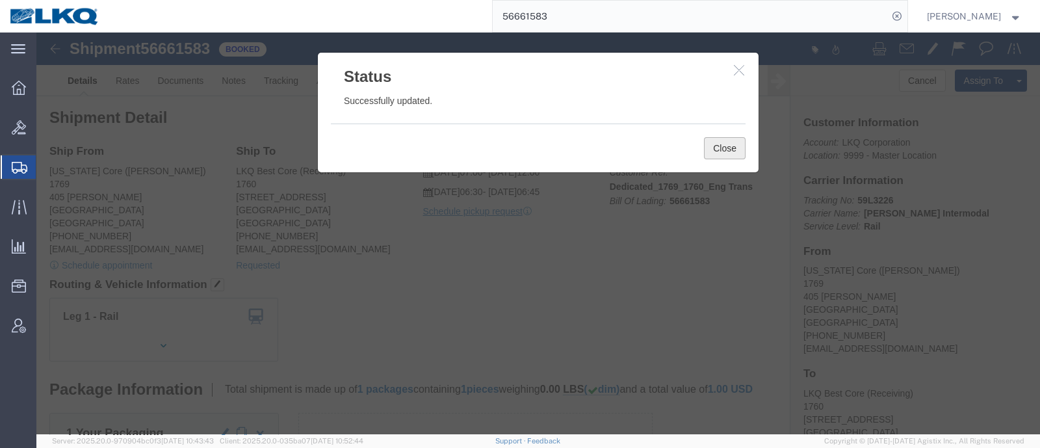
click button "Close"
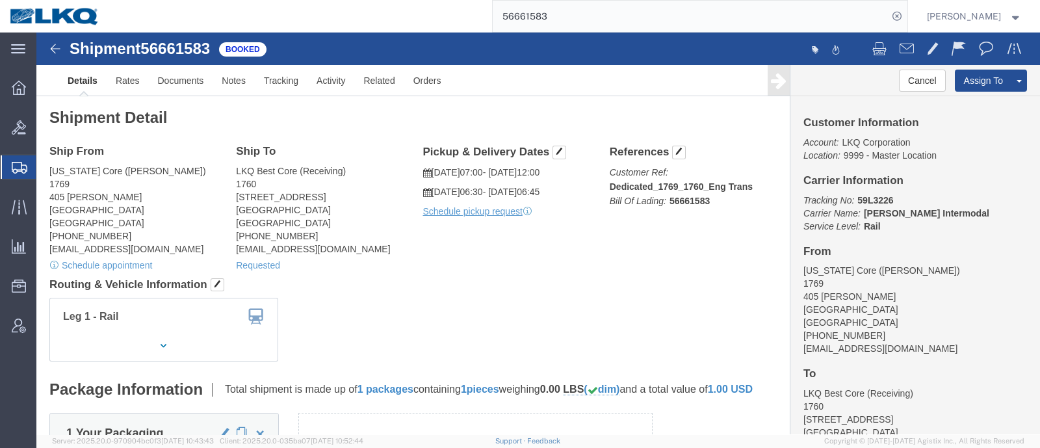
drag, startPoint x: 569, startPoint y: 15, endPoint x: 416, endPoint y: 30, distance: 153.5
click at [416, 30] on div "56661583" at bounding box center [508, 16] width 798 height 33
paste input "7010999"
type input "57010999"
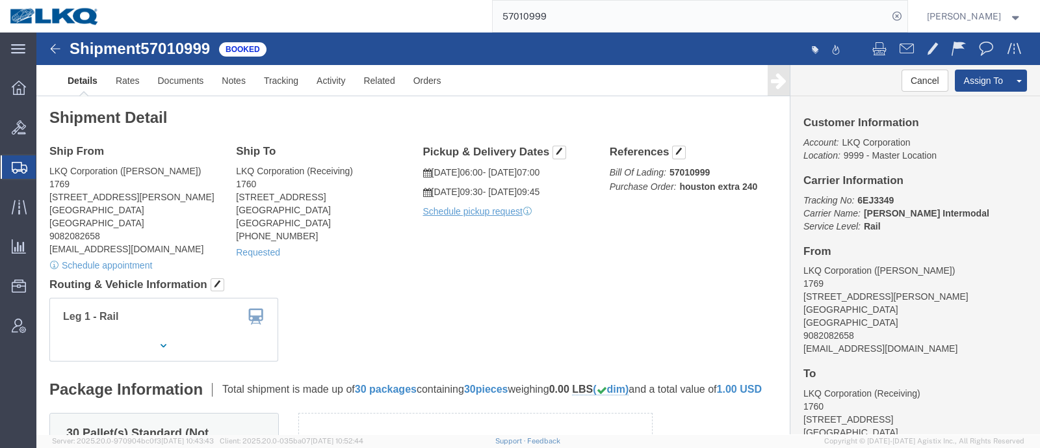
click div "Leg 1 - Rail Vehicle 1: Boxcar"
click link "Requested"
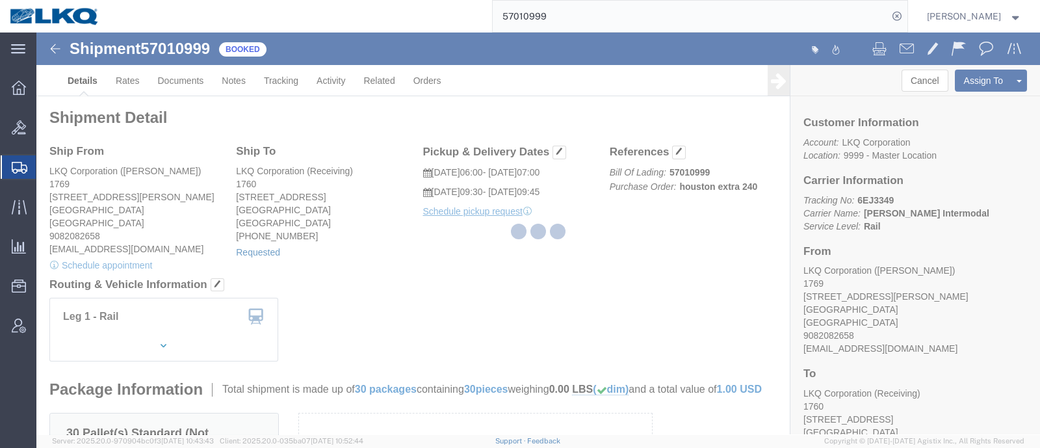
select select "1"
select select
select select "15"
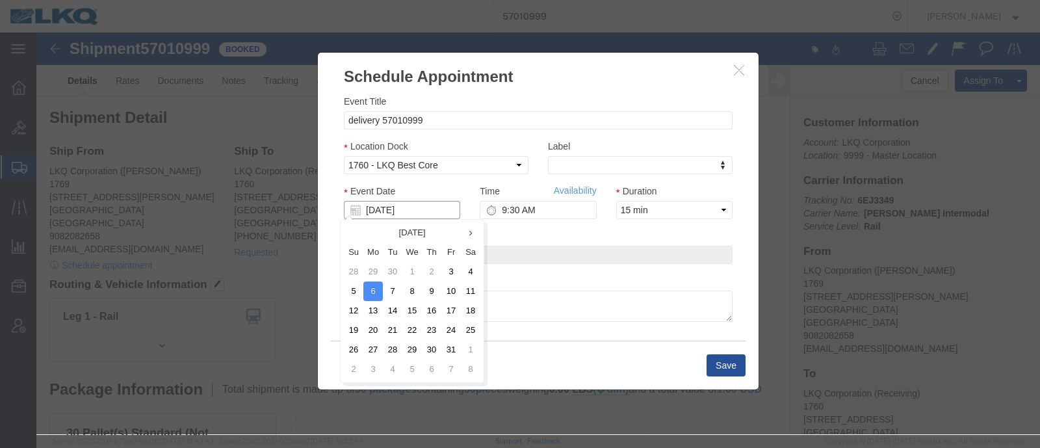
click input "[DATE]"
click td "10"
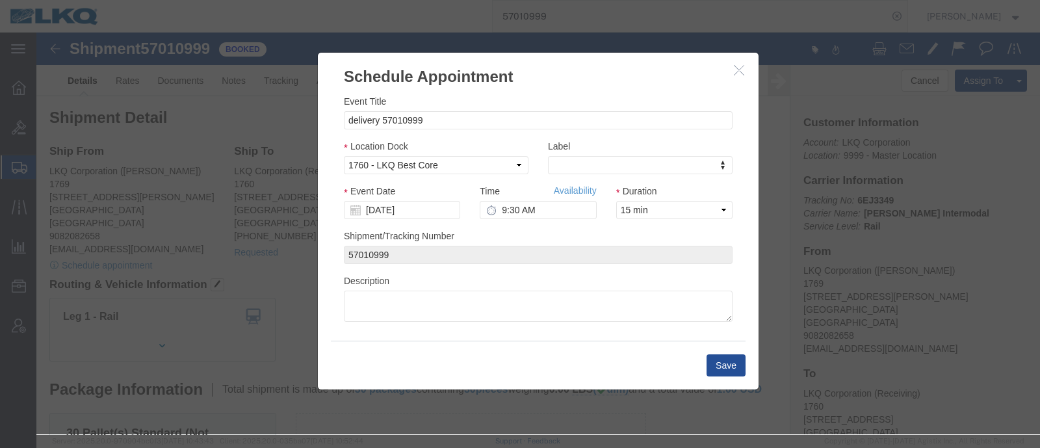
click div "Time Availability 9:30 AM"
click link "Availability"
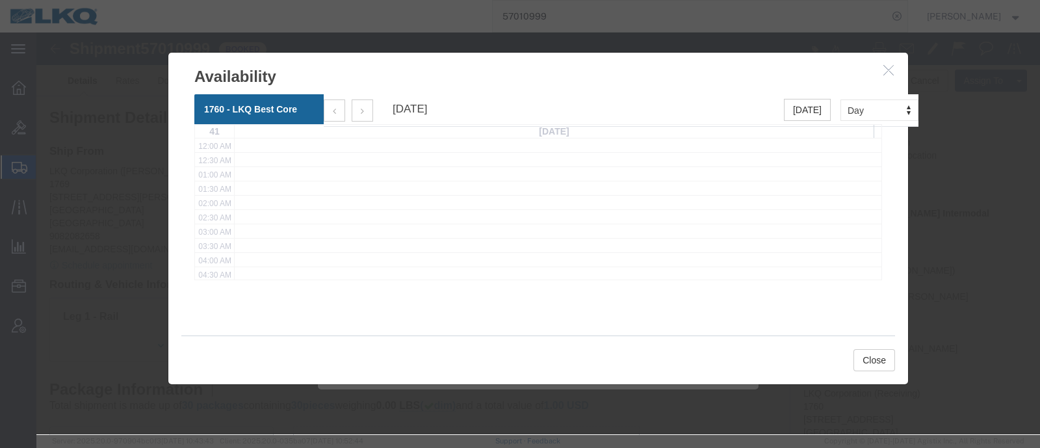
scroll to position [81, 0]
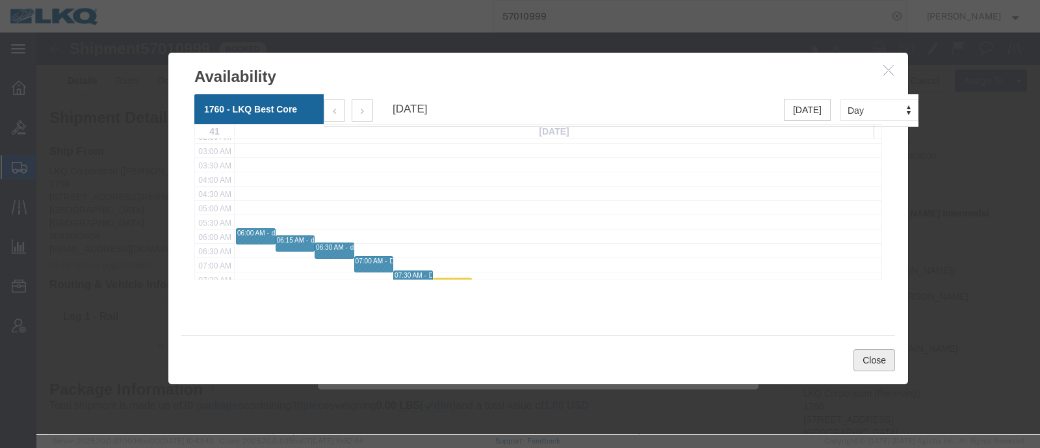
click button "Close"
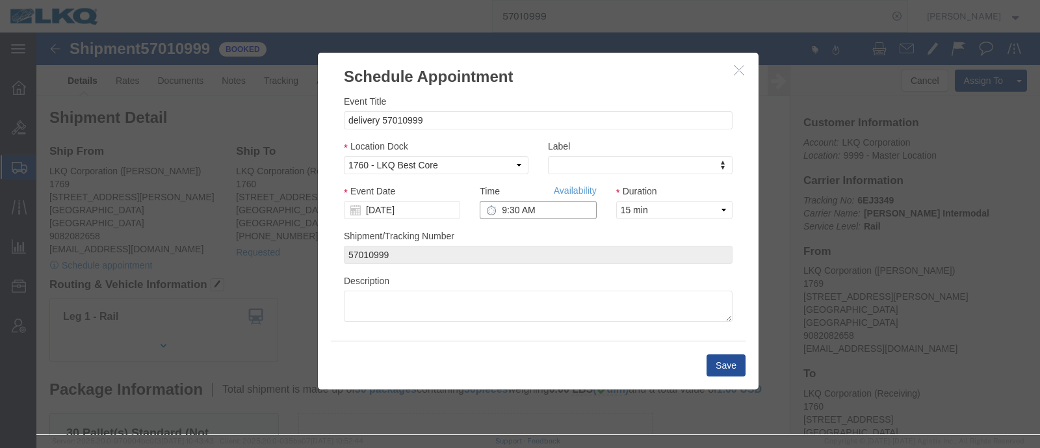
click input "9:30 AM"
type input "6:45 AM"
click button "Save"
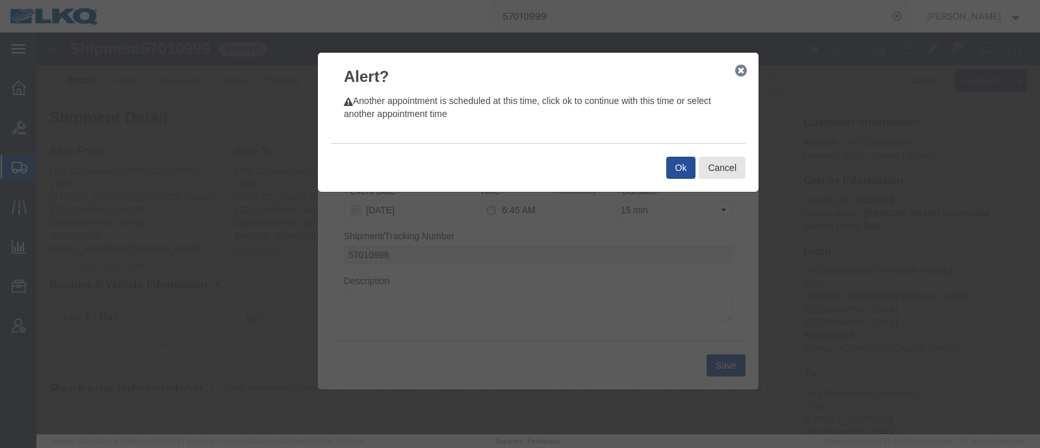
click div "Ok Cancel"
click button "Ok"
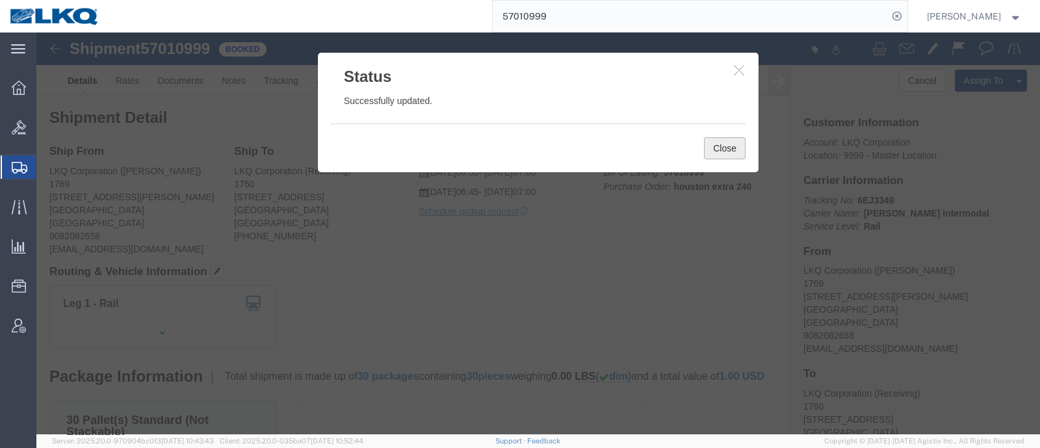
click button "Close"
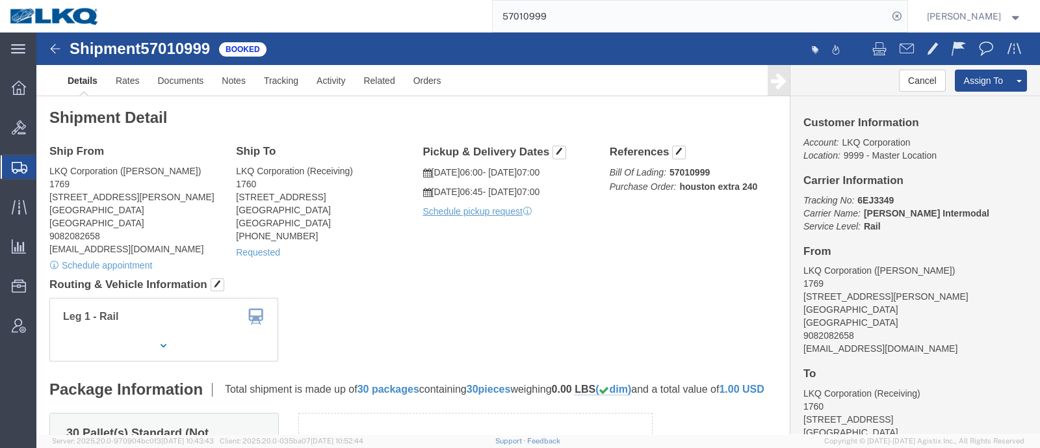
drag, startPoint x: 507, startPoint y: 25, endPoint x: 427, endPoint y: 18, distance: 80.2
click at [428, 19] on div "57010999" at bounding box center [508, 16] width 798 height 33
paste input "491"
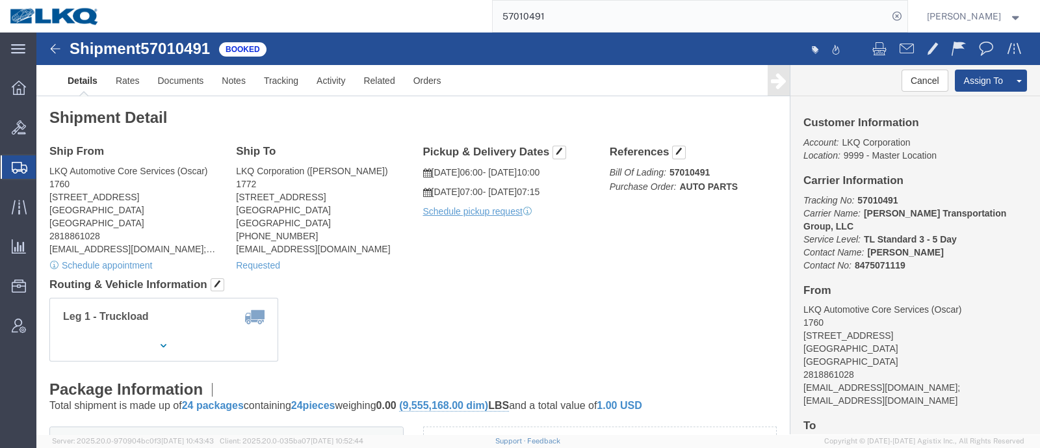
click div "Leg 1 - Truckload Vehicle 1: Standard Dry Van (53 Feet) Number of trucks: 1"
click at [426, 18] on div "57010491" at bounding box center [508, 16] width 798 height 33
paste input "1488"
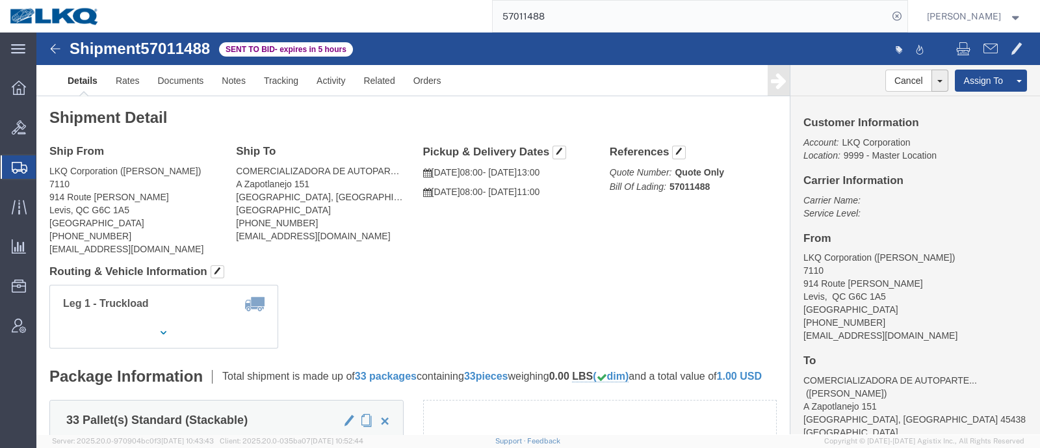
click div "Leg 1 - Truckload Vehicle 1: Standard Dry Van (53 Feet) Number of trucks: 1"
click link "Rates"
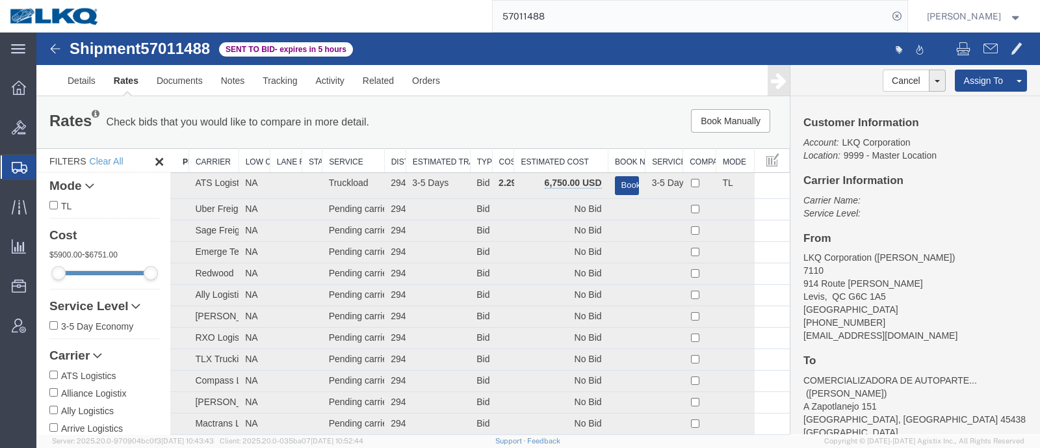
click at [543, 155] on th "Estimated Cost" at bounding box center [561, 161] width 94 height 24
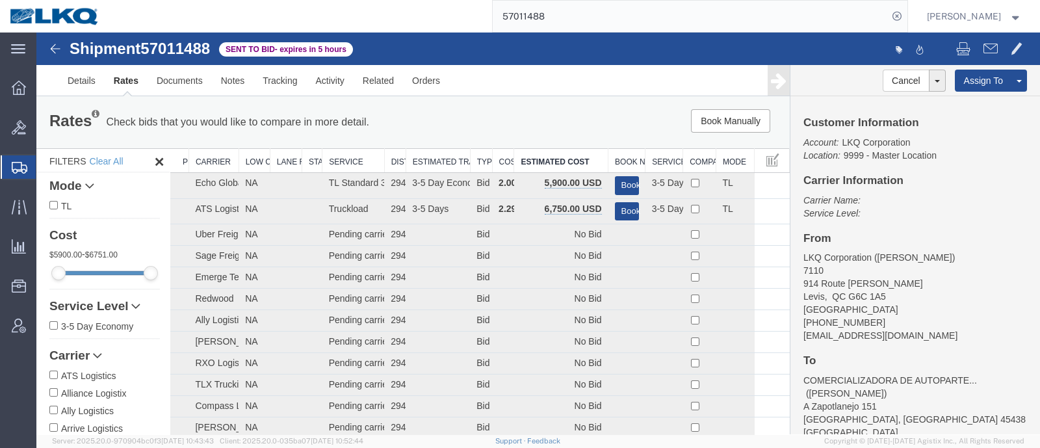
click at [964, 189] on div "Customer Information Account: LKQ Corporation Location: 9999 - Master Location …" at bounding box center [916, 265] width 250 height 338
drag, startPoint x: 517, startPoint y: 118, endPoint x: 510, endPoint y: 121, distance: 7.0
click at [517, 118] on div "Book Manually Pause Continue" at bounding box center [630, 120] width 311 height 23
drag, startPoint x: 566, startPoint y: 14, endPoint x: 488, endPoint y: 21, distance: 78.3
click at [488, 21] on div "57011488" at bounding box center [508, 16] width 798 height 33
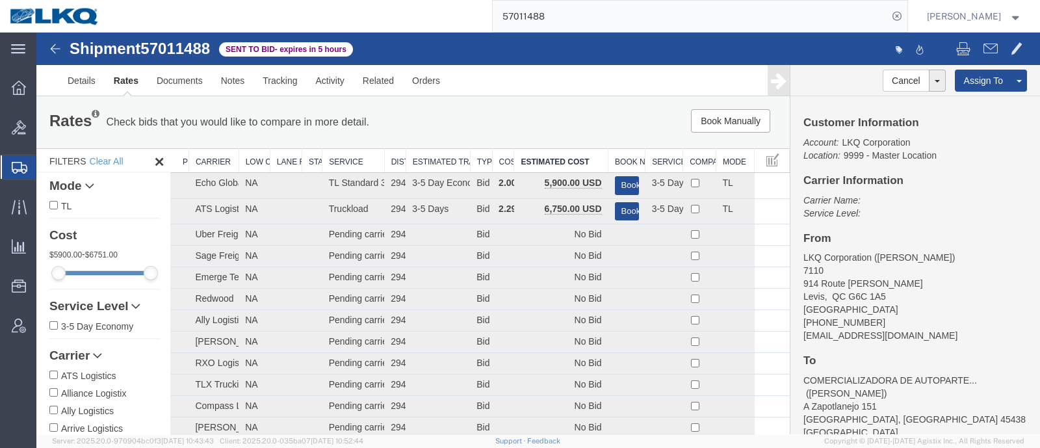
paste input "09411"
type input "57009411"
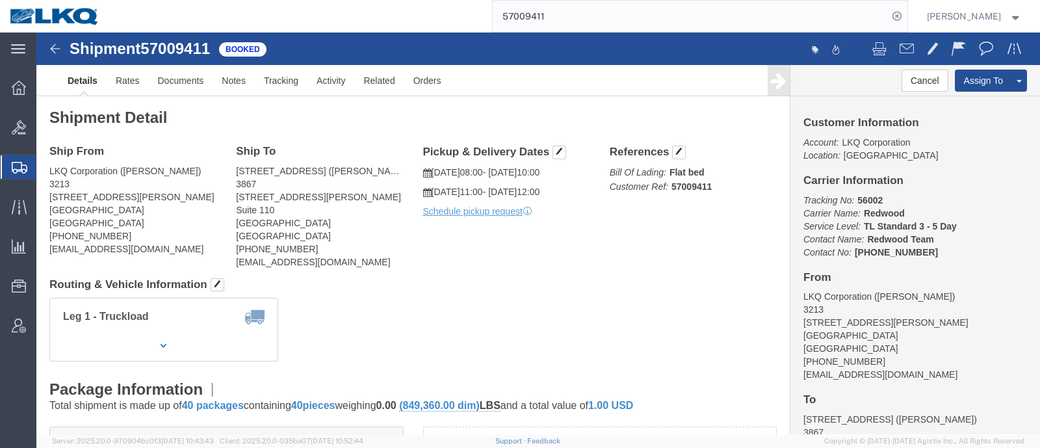
click div "Ship To 3867 West Sacramento (Fernando Junior) 3867 3520 Carlin Drive Suite 110…"
click link "Rates"
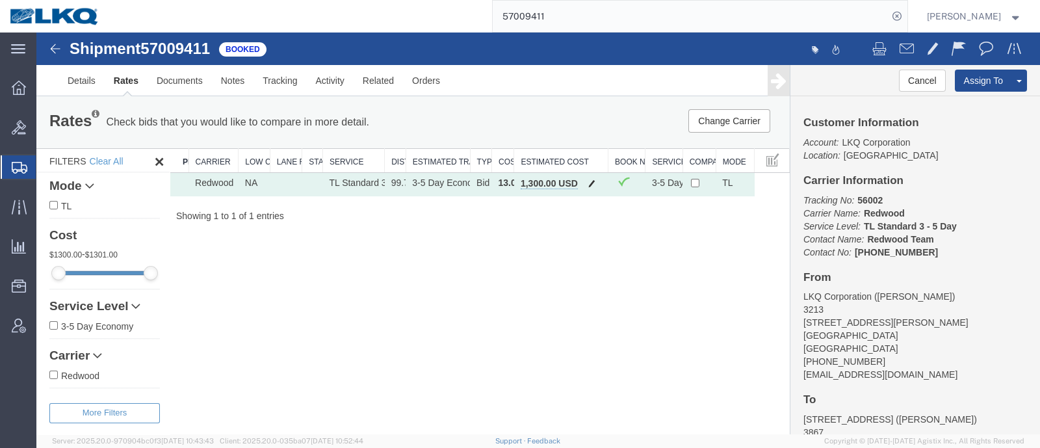
click at [588, 179] on span "button" at bounding box center [591, 183] width 7 height 9
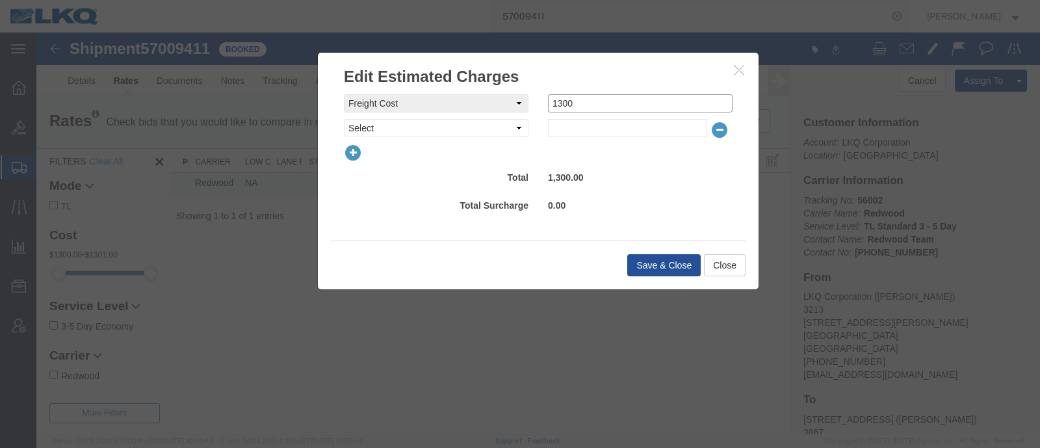
click at [507, 95] on div "freightCost Select AES Filing Accessorial Delivery Charge Additional Invoice De…" at bounding box center [538, 103] width 408 height 18
click at [497, 105] on div "freightCost Select AES Filing Accessorial Delivery Charge Additional Invoice De…" at bounding box center [538, 103] width 408 height 18
type input "0"
click at [470, 137] on div "freightCost Select AES Filing Accessorial Delivery Charge Additional Invoice De…" at bounding box center [538, 156] width 389 height 124
click at [469, 131] on select "Select AES Filing Accessorial Delivery Charge Additional Invoice Details Addres…" at bounding box center [436, 128] width 185 height 18
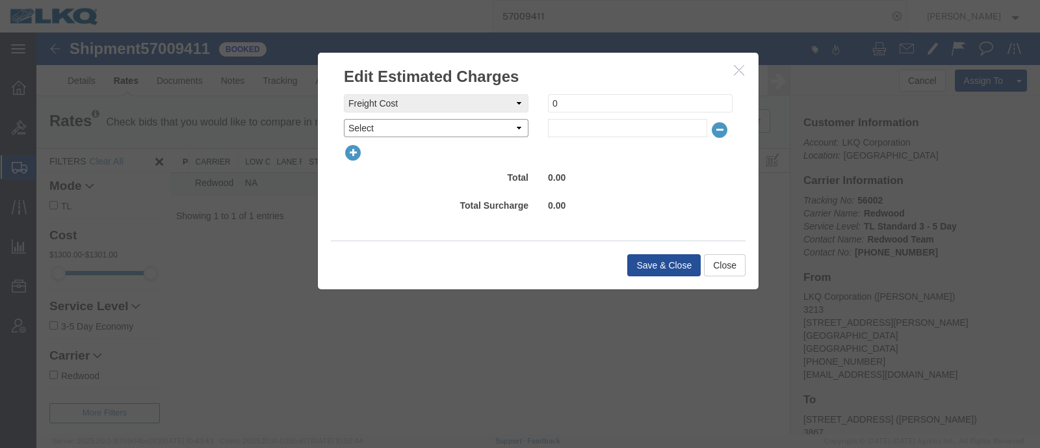
select select "VEHI_FUR_NOT_USED"
click at [344, 119] on select "Select AES Filing Accessorial Delivery Charge Additional Invoice Details Addres…" at bounding box center [436, 128] width 185 height 18
click at [590, 134] on input "text" at bounding box center [627, 128] width 159 height 18
type input "150"
click at [637, 182] on div "150.00" at bounding box center [640, 178] width 204 height 21
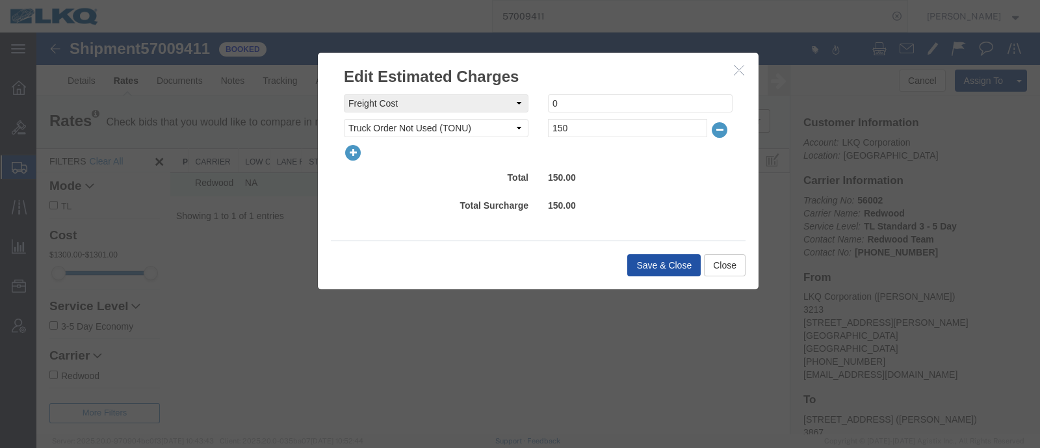
drag, startPoint x: 655, startPoint y: 255, endPoint x: 653, endPoint y: 263, distance: 8.7
click at [653, 263] on button "Save & Close" at bounding box center [663, 265] width 73 height 22
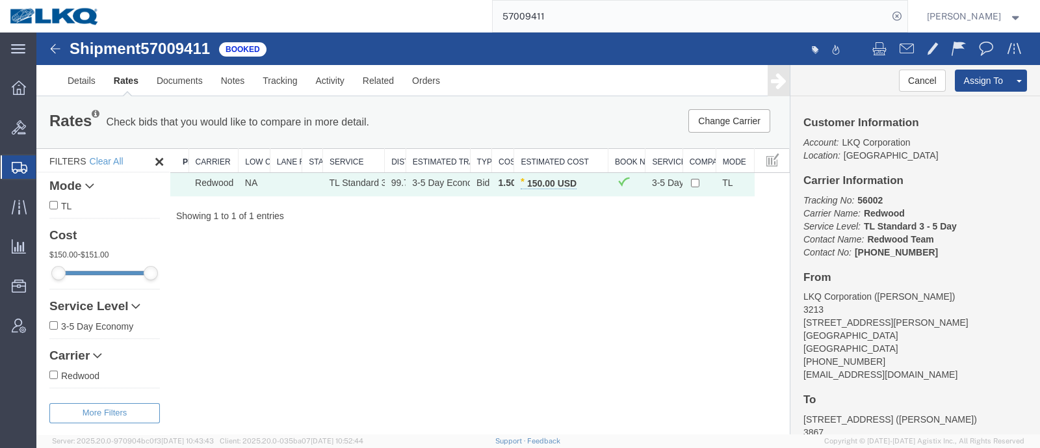
click at [653, 263] on div "Shipment 57009411 1 of 1 Booked Details Rates Documents Notes Tracking Activity…" at bounding box center [538, 234] width 1004 height 402
click at [566, 269] on div "Shipment 57009411 1 of 1 Booked Details Rates Documents Notes Tracking Activity…" at bounding box center [538, 234] width 1004 height 402
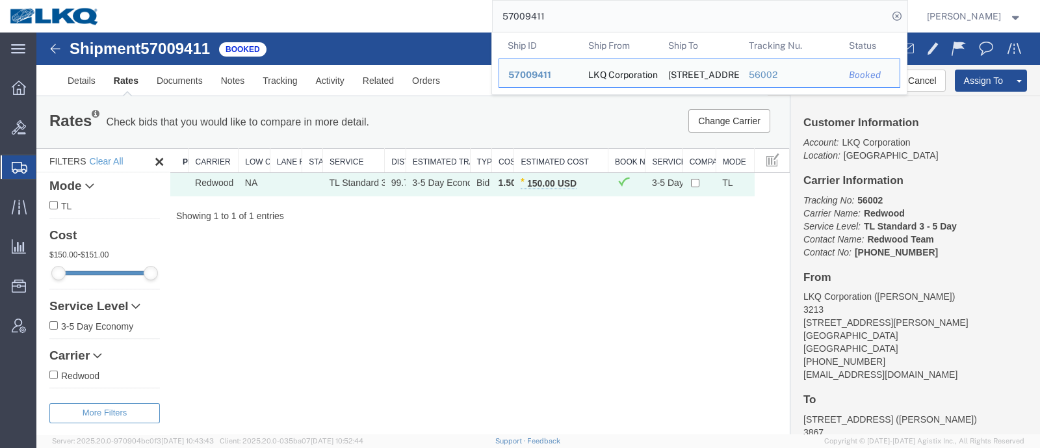
drag, startPoint x: 564, startPoint y: 18, endPoint x: 411, endPoint y: 1, distance: 153.7
click at [411, 1] on div "57009411 Ship ID Ship From Ship To Tracking Nu. Status Ship ID 57009411 Ship Fr…" at bounding box center [508, 16] width 798 height 33
paste input "367"
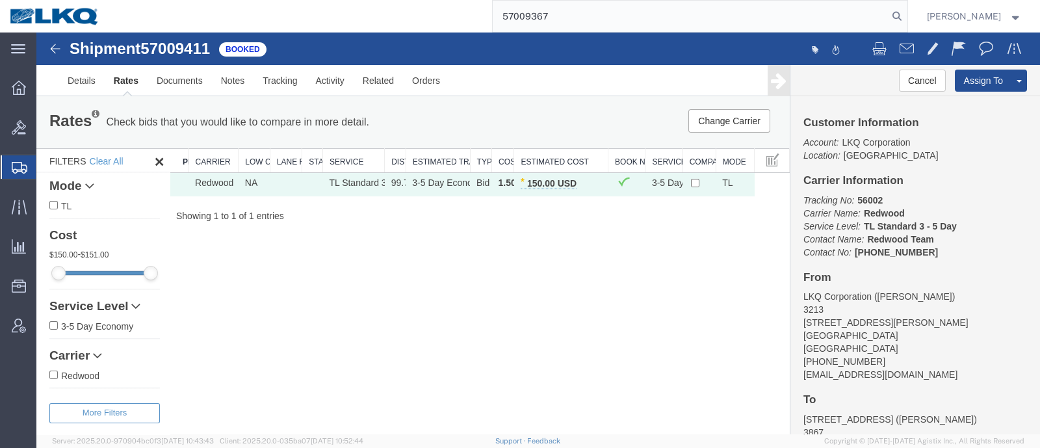
type input "57009367"
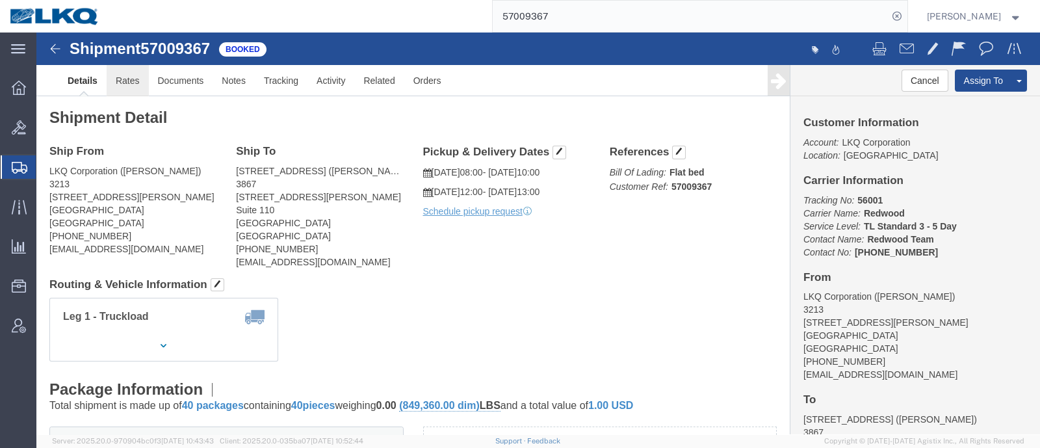
click link "Rates"
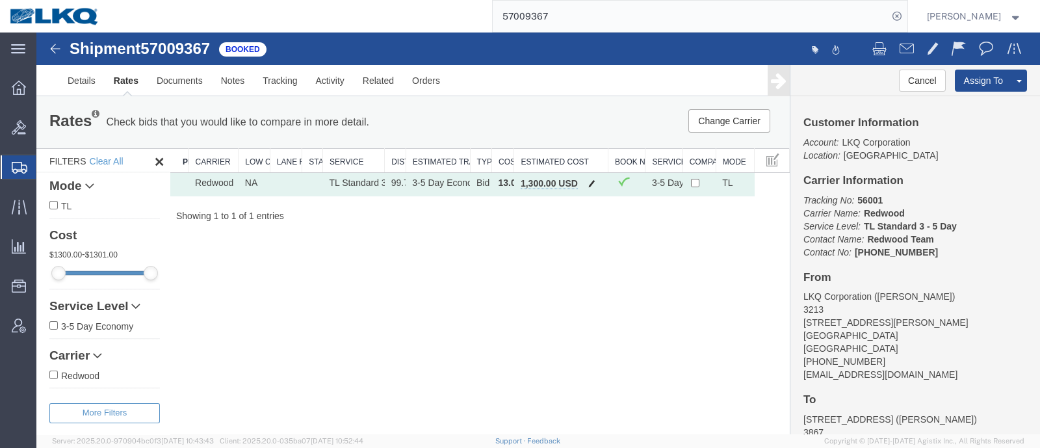
click at [592, 179] on span "button" at bounding box center [591, 183] width 7 height 9
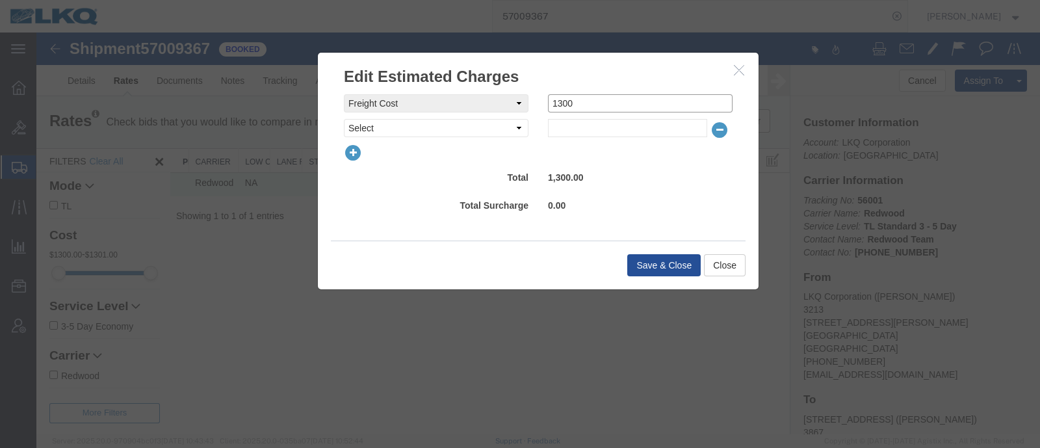
click at [501, 105] on div "freightCost Select AES Filing Accessorial Delivery Charge Additional Invoice De…" at bounding box center [538, 103] width 408 height 18
type input "0"
click at [467, 122] on select "Select AES Filing Accessorial Delivery Charge Additional Invoice Details Addres…" at bounding box center [436, 128] width 185 height 18
select select "VEHI_FUR_NOT_USED"
click at [344, 119] on select "Select AES Filing Accessorial Delivery Charge Additional Invoice Details Addres…" at bounding box center [436, 128] width 185 height 18
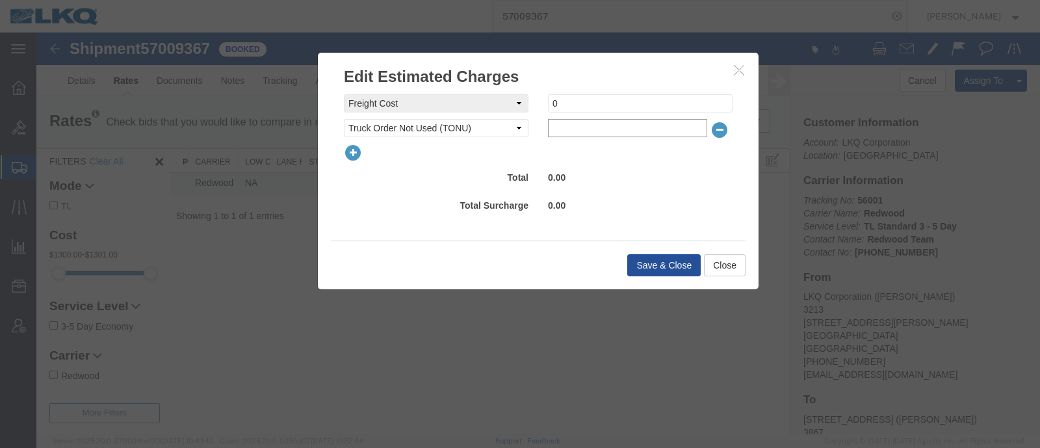
click at [583, 122] on input "text" at bounding box center [627, 128] width 159 height 18
type input "150"
click at [665, 275] on div "Save & Close Close" at bounding box center [538, 265] width 415 height 49
click at [663, 258] on button "Save & Close" at bounding box center [663, 265] width 73 height 22
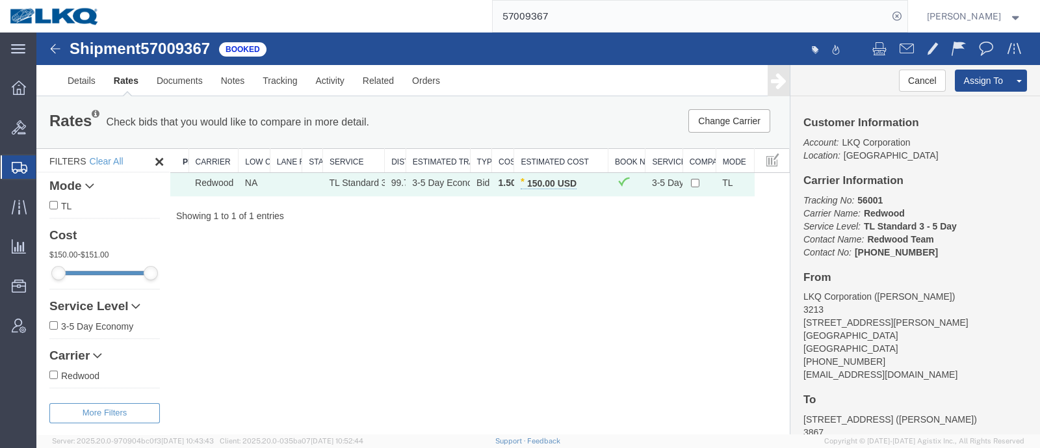
click at [441, 124] on div "Rates Check bids that you would like to compare in more detail. Compare Filter" at bounding box center [258, 122] width 436 height 26
click at [475, 121] on div "Rates Check bids that you would like to compare in more detail. Compare Filter" at bounding box center [258, 122] width 436 height 26
click at [481, 92] on ul "Details Rates Documents Notes Tracking Activity Related Orders" at bounding box center [539, 80] width 960 height 31
click at [465, 104] on div "Rates Check bids that you would like to compare in more detail. Compare Filter …" at bounding box center [413, 122] width 754 height 52
click at [298, 262] on div "Shipment 57009367 1 of 1 Booked Details Rates Documents Notes Tracking Activity…" at bounding box center [538, 234] width 1004 height 402
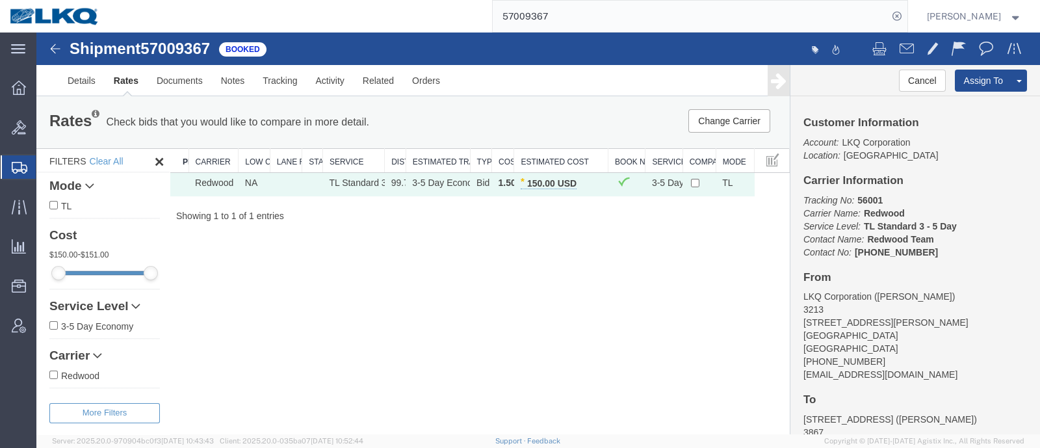
click at [553, 129] on div "Change Carrier Pause Continue" at bounding box center [630, 120] width 311 height 23
click at [16, 167] on icon at bounding box center [20, 168] width 16 height 12
click at [272, 125] on p "Check bids that you would like to compare in more detail." at bounding box center [237, 122] width 263 height 14
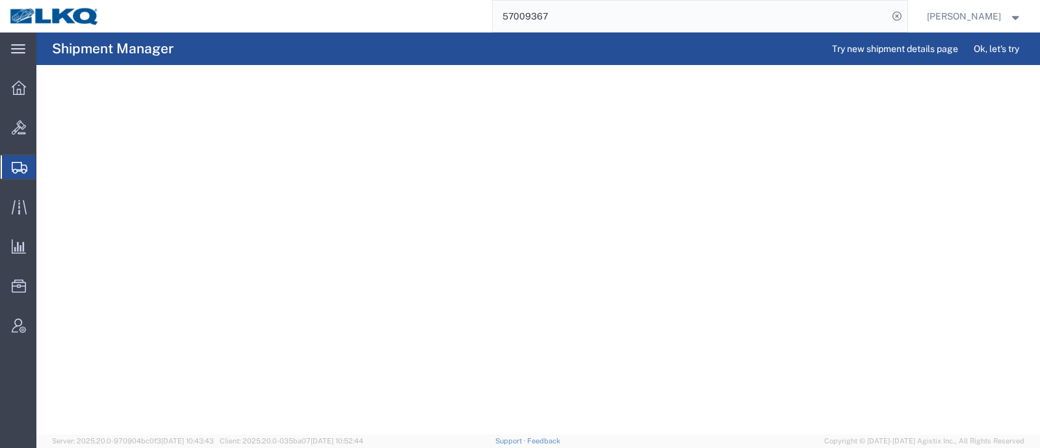
click at [416, 34] on agx-page-header "Shipment Manager Try new shipment details page Ok, let's try" at bounding box center [538, 49] width 1004 height 33
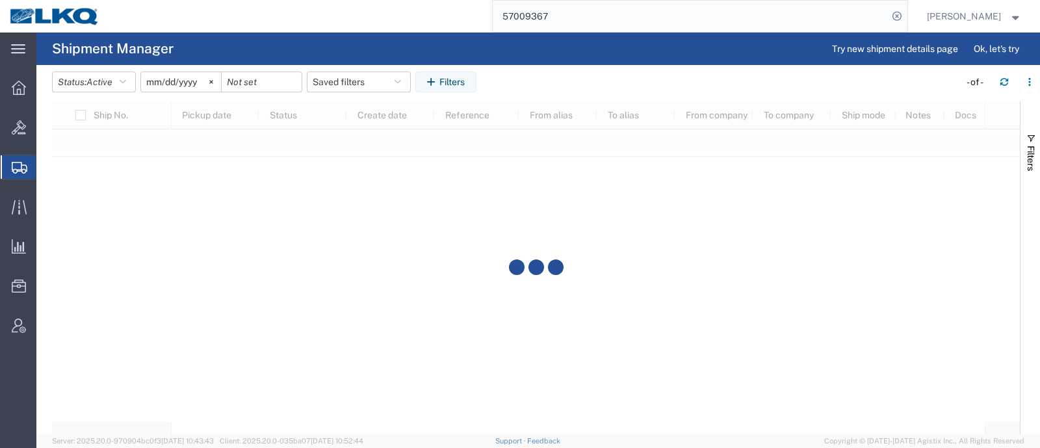
click at [417, 28] on div "57009367" at bounding box center [508, 16] width 798 height 33
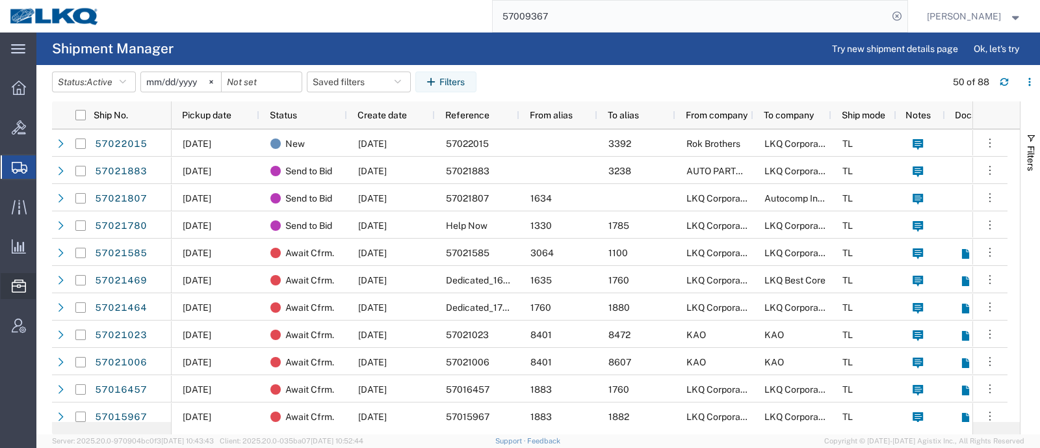
click at [0, 0] on span "Location Appointment" at bounding box center [0, 0] width 0 height 0
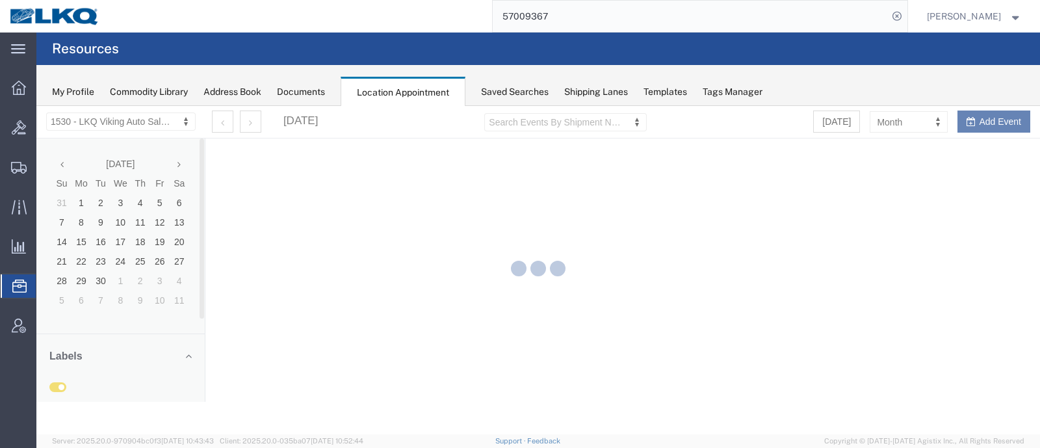
click at [283, 50] on agx-page-header "Resources" at bounding box center [538, 49] width 1004 height 33
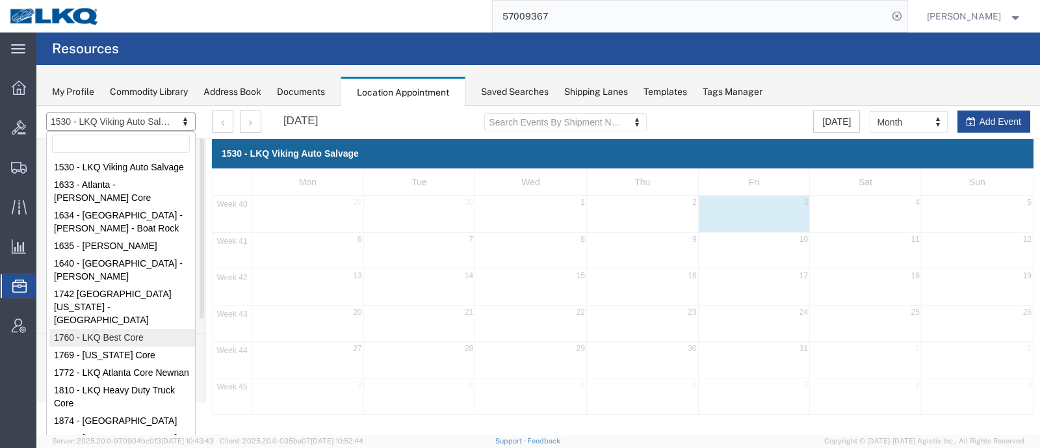
select select "27634"
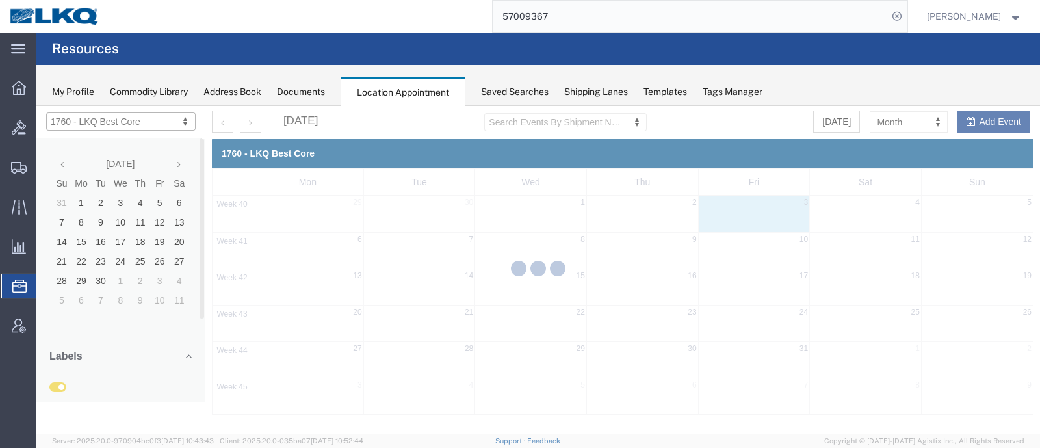
click at [882, 87] on div "My Profile Commodity Library Address Book Documents Location Appointment Saved …" at bounding box center [538, 85] width 1004 height 41
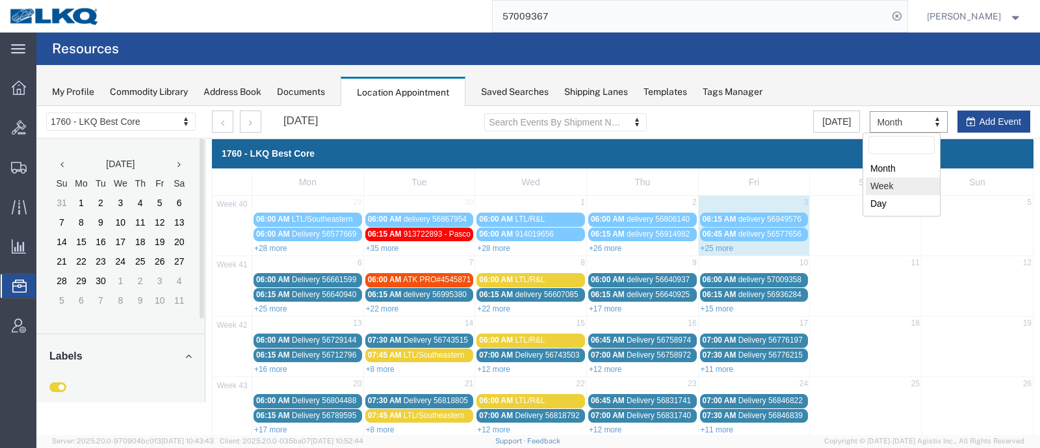
select select "agendaWeek"
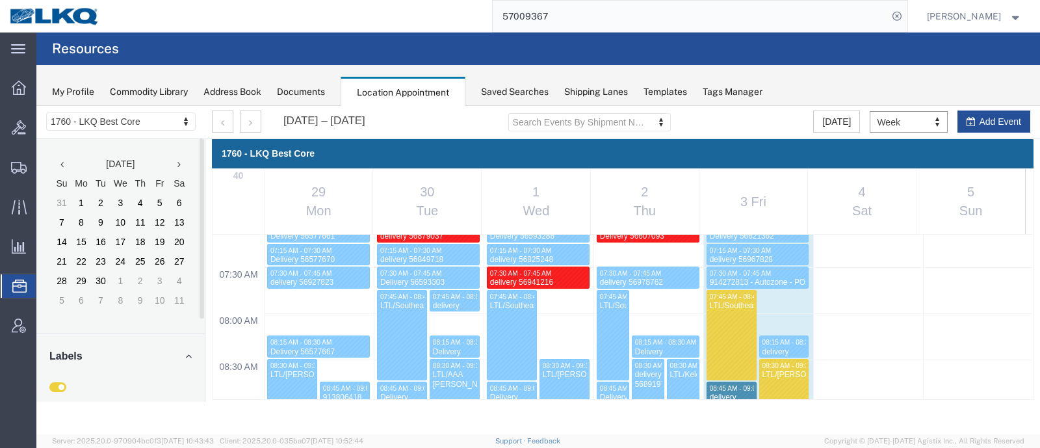
scroll to position [634, 0]
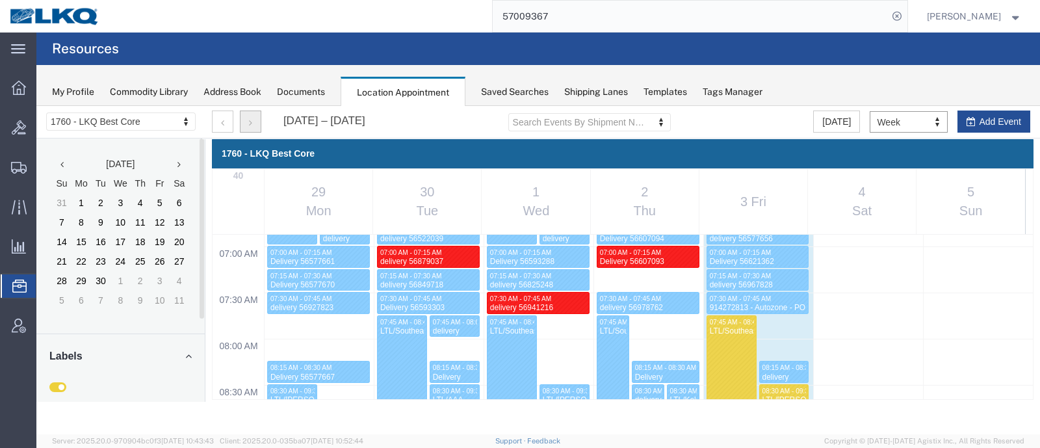
click at [254, 118] on button "button" at bounding box center [250, 122] width 21 height 22
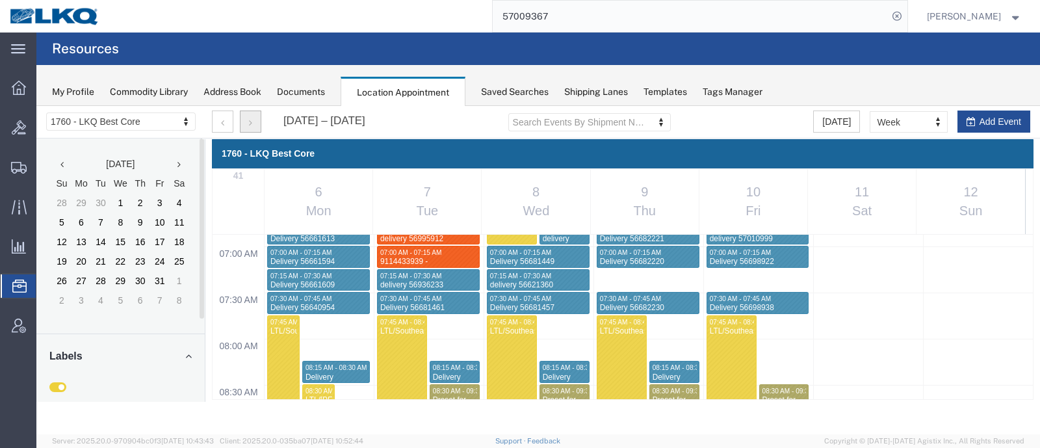
scroll to position [553, 0]
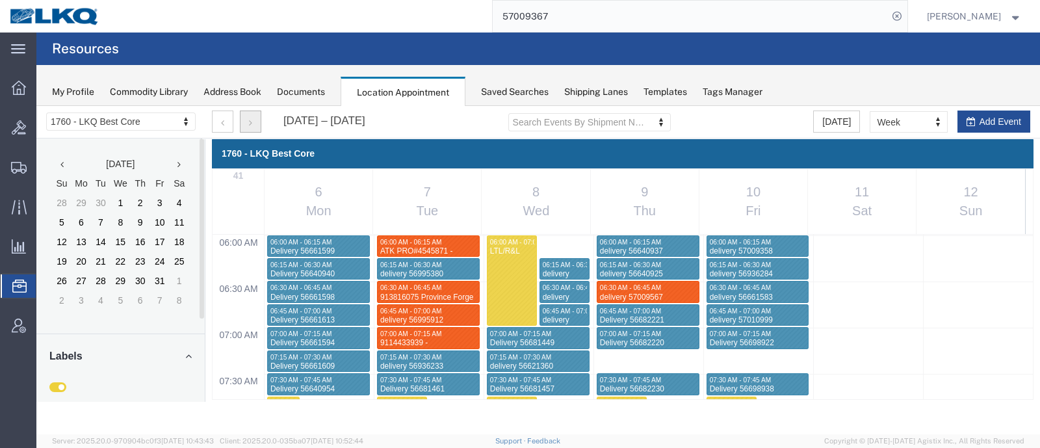
click at [249, 122] on icon "button" at bounding box center [250, 122] width 3 height 9
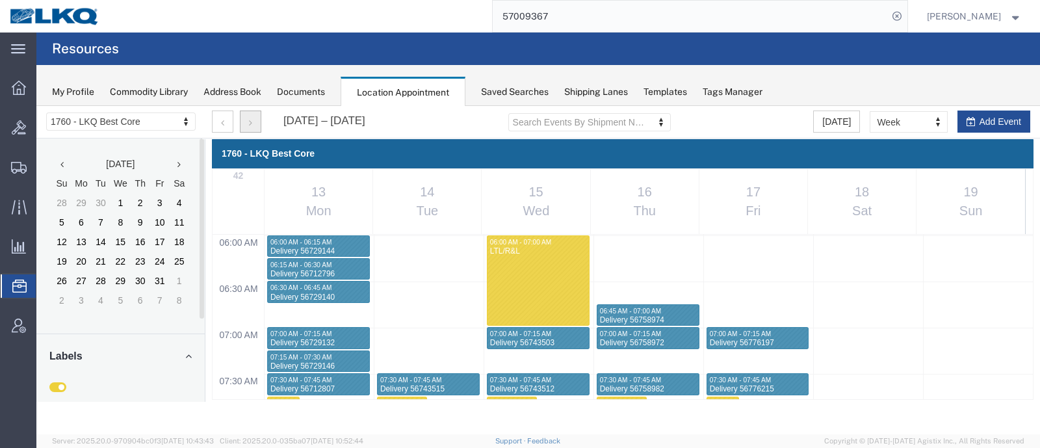
select select "1"
select select
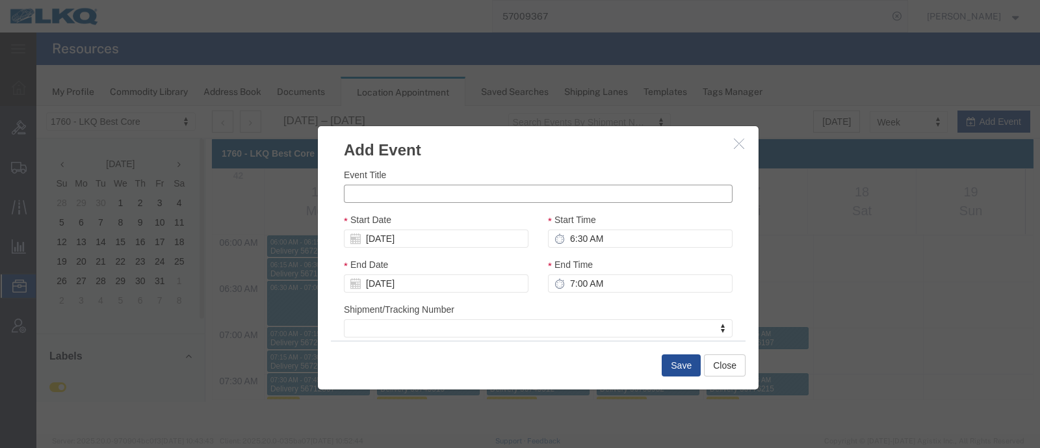
click at [414, 188] on input "Event Title" at bounding box center [538, 194] width 389 height 18
paste input "914515500"
paste input "Mcdonough, GA"
click at [423, 192] on input "914515500 - Mcdonough, GA" at bounding box center [538, 194] width 389 height 18
click at [487, 190] on input "914515500 - McDonough, GA" at bounding box center [538, 194] width 389 height 18
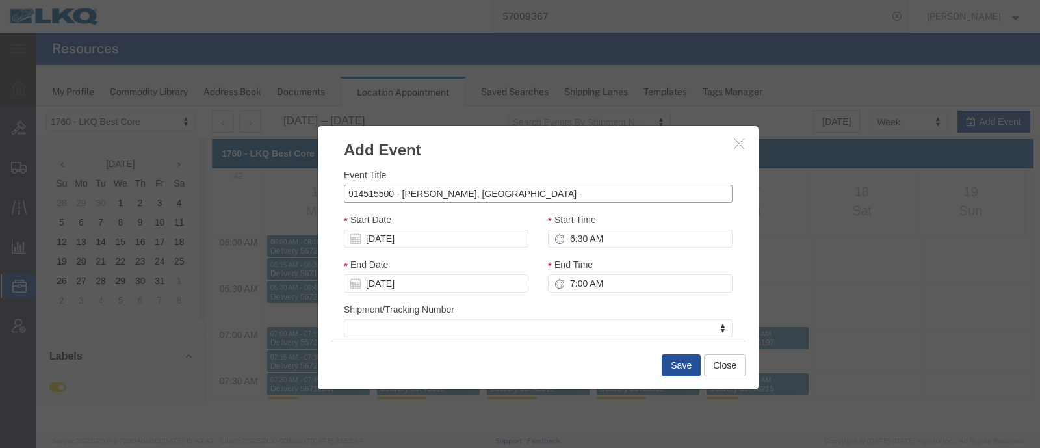
click at [490, 192] on input "914515500 - McDonough, GA -" at bounding box center [538, 194] width 389 height 18
click at [401, 196] on input "914515500 - McDonough, GA -" at bounding box center [538, 194] width 389 height 18
paste input "PL#76959- 4 PCS PL#76933- 22 PCS"
click at [690, 194] on input "914515500 - PL#76959- 4 PCS PL#76933- 22 PCS - McDonough, GA -" at bounding box center [538, 194] width 389 height 18
type input "914515500 - PL#76959- 4 PCS PL#76933- 22 PCS - McDonough, GA"
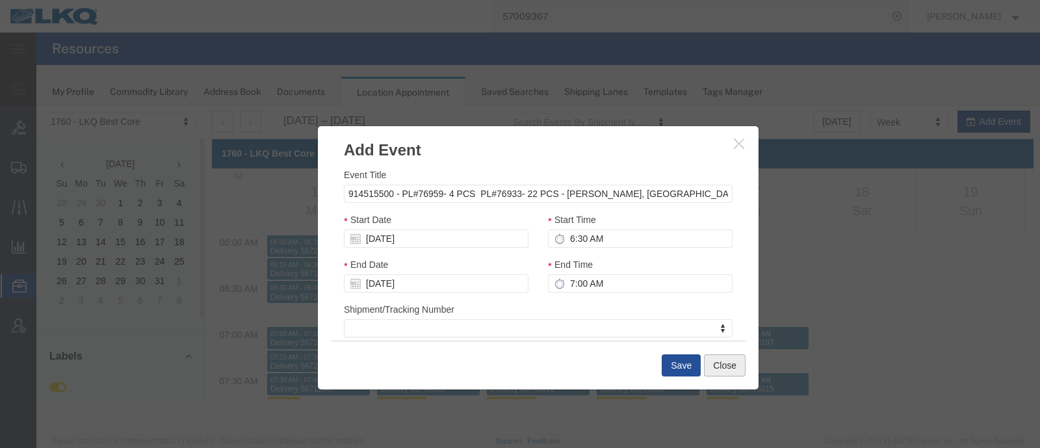
click at [731, 367] on button "Close" at bounding box center [725, 365] width 42 height 22
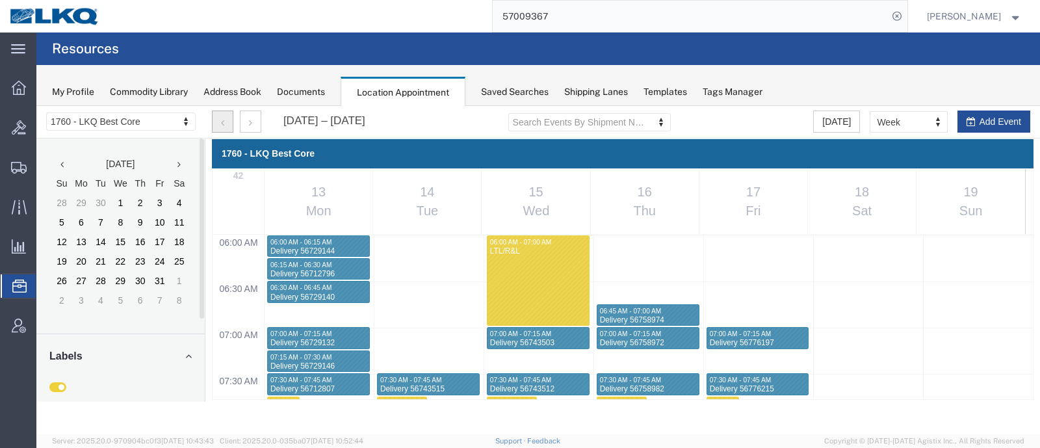
click at [221, 117] on button "button" at bounding box center [222, 122] width 21 height 22
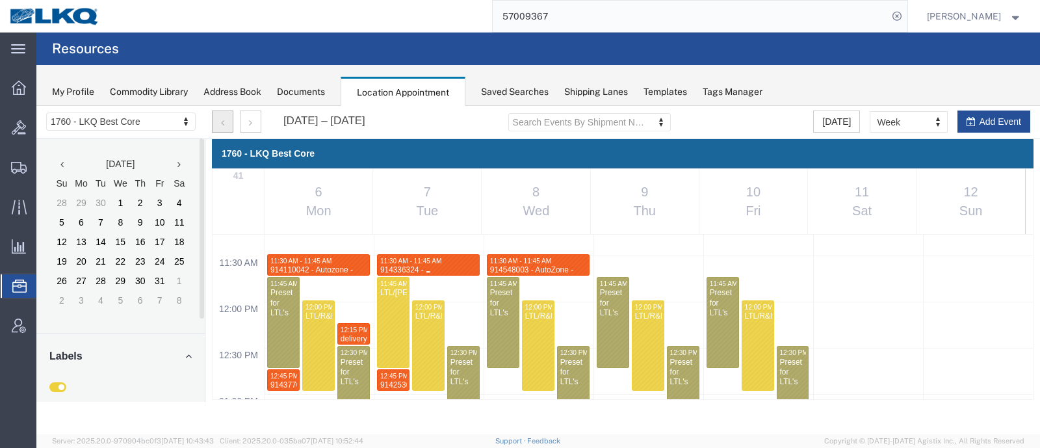
scroll to position [1122, 0]
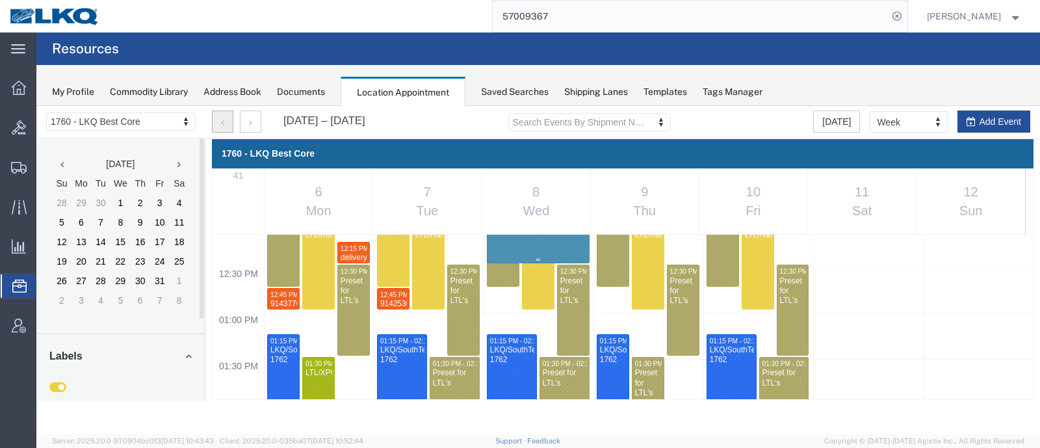
click at [566, 250] on div "12:00 AM 12:30 AM 01:00 AM 01:30 AM 02:00 AM 02:30 AM 03:00 AM 03:30 AM 04:00 A…" at bounding box center [623, 220] width 821 height 2215
select select "1"
select select
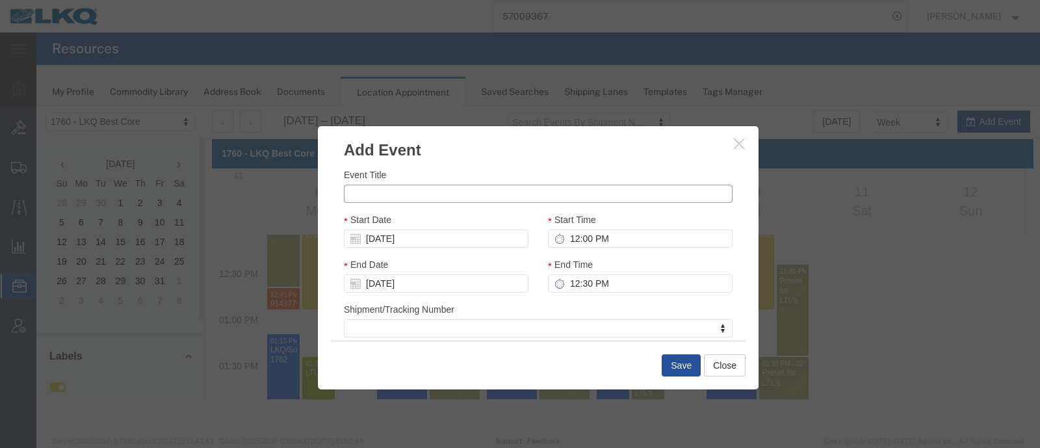
click at [416, 194] on input "Event Title" at bounding box center [538, 194] width 389 height 18
paste input "PL#76959- 4 PCS PL#76933- 22 PCS"
click at [346, 196] on input "PL#76959- 4 PCS PL#76933- 22 PCS" at bounding box center [538, 194] width 389 height 18
paste input "914515500"
click at [598, 187] on input "914515500 - PL#76959- 4 PCS PL#76933- 22 PCS" at bounding box center [538, 194] width 389 height 18
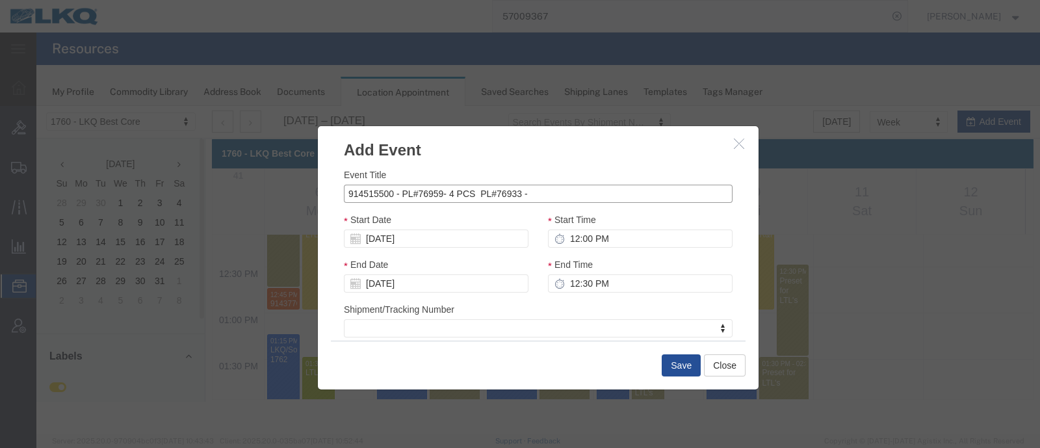
paste input "Mcdonough, GA."
click at [562, 194] on input "914515500 - PL#76959- 4 PCS PL#76933 - Mcdonough, GA." at bounding box center [538, 194] width 389 height 18
click at [618, 192] on input "914515500 - PL#76959- 4 PCS PL#76933 - McDonough, GA." at bounding box center [538, 194] width 389 height 18
type input "914515500 - PL#76959- 4 PCS PL#76933 - McDonough, GA"
click at [585, 239] on input "12:00 PM" at bounding box center [640, 239] width 185 height 18
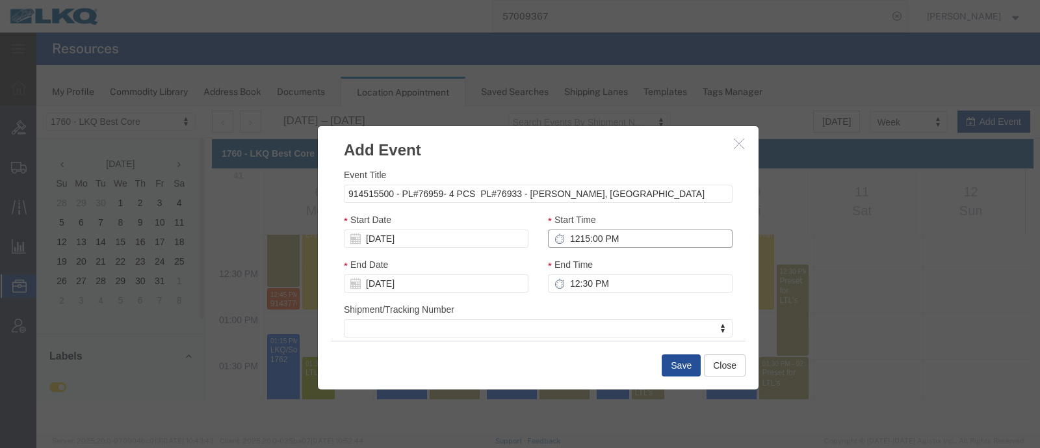
type input "12:15 PM"
type input "1:15 PM"
type input "12:15 PM"
type input "12:30 PM"
click at [683, 365] on button "Save" at bounding box center [681, 365] width 39 height 22
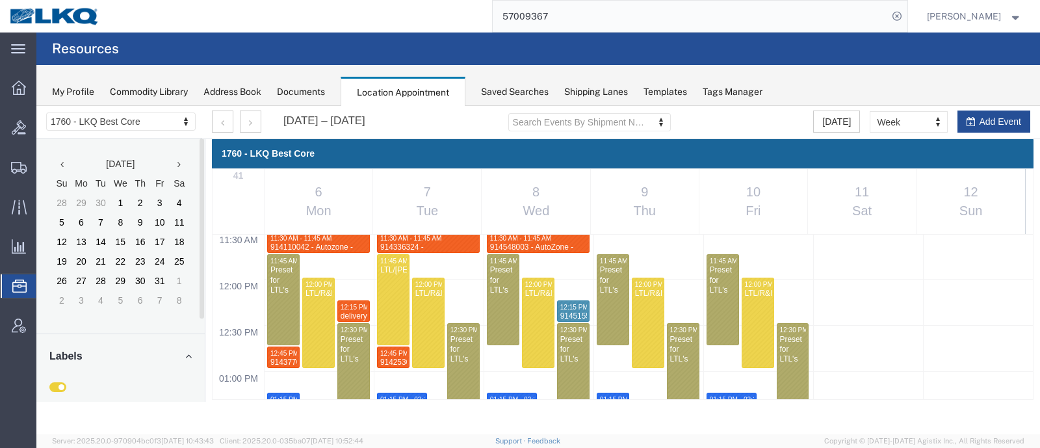
scroll to position [1040, 0]
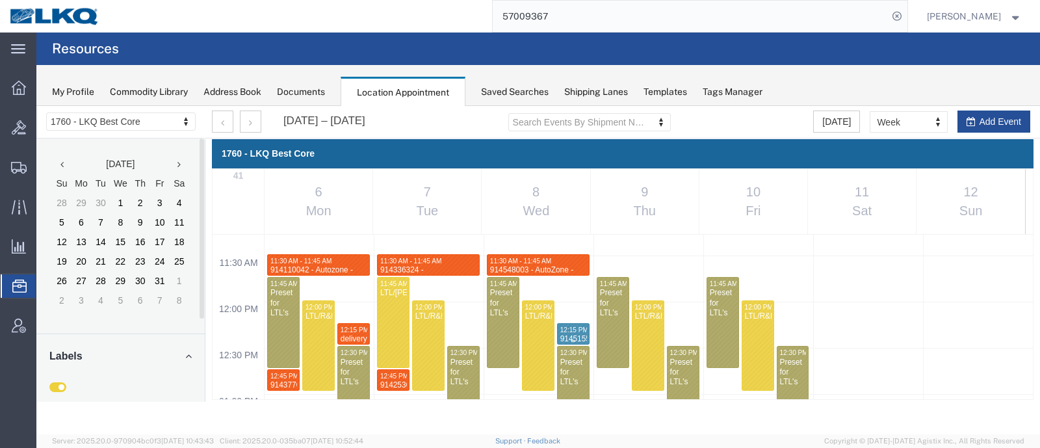
click at [568, 332] on span "12:15 PM - 12:30 PM" at bounding box center [591, 329] width 62 height 7
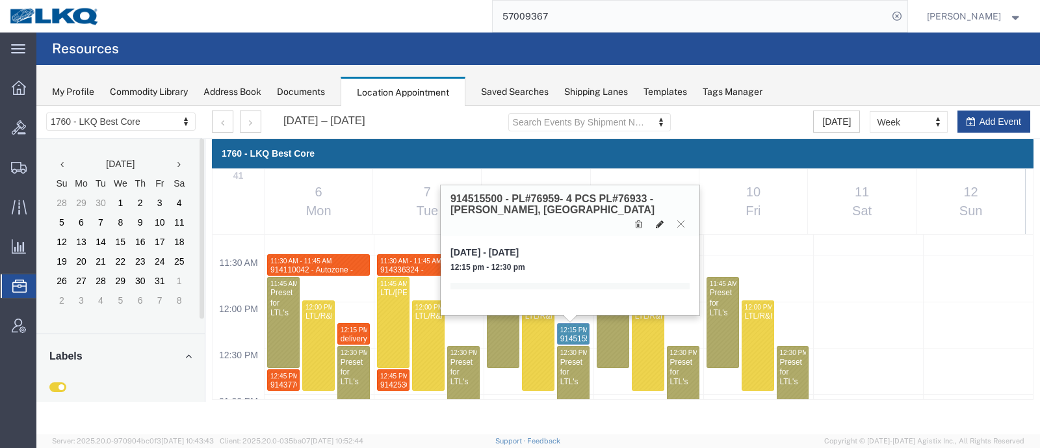
click at [656, 226] on icon at bounding box center [660, 224] width 8 height 9
select select "1"
select select
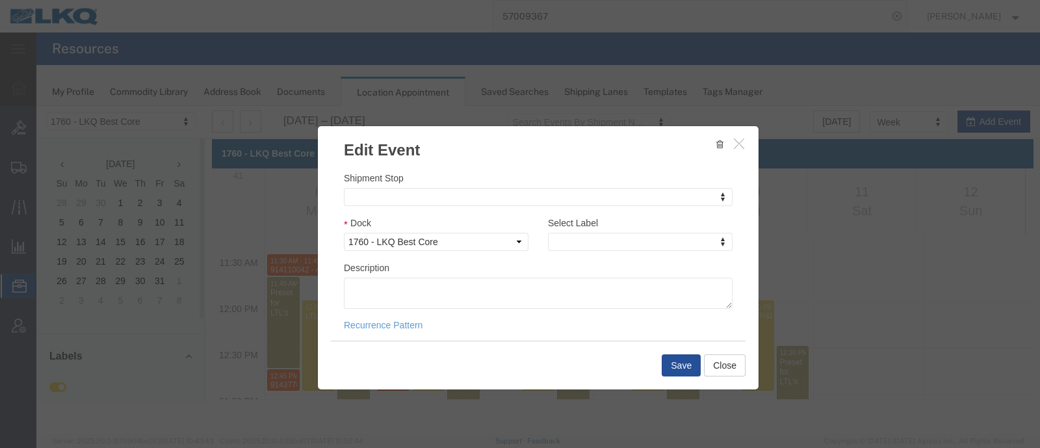
scroll to position [183, 0]
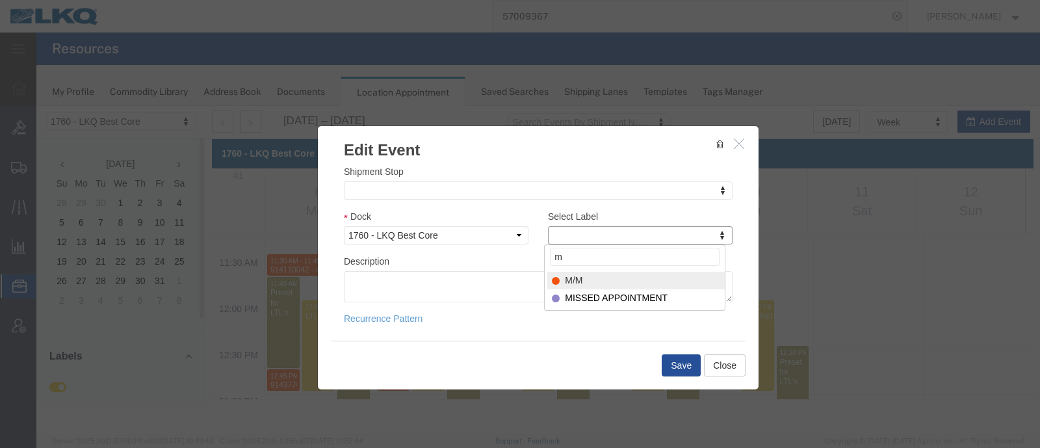
type input "m"
select select "24"
click at [682, 376] on button "Save" at bounding box center [681, 365] width 39 height 22
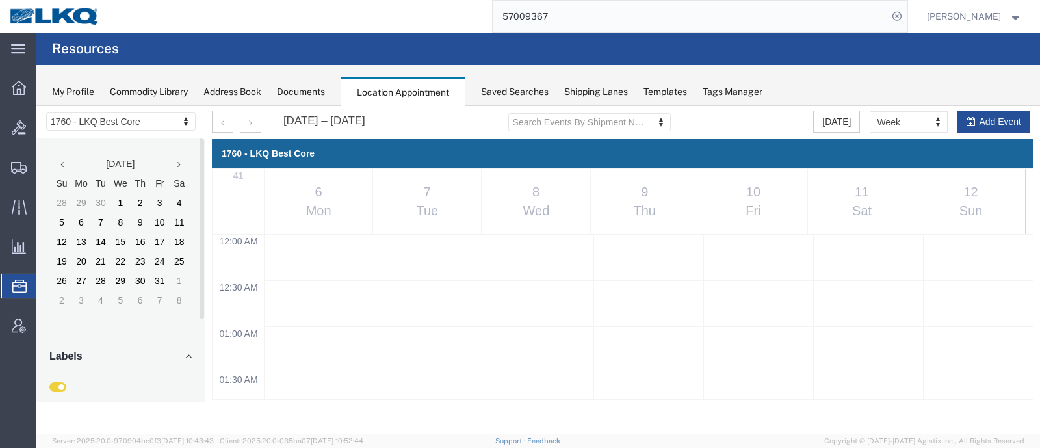
scroll to position [1040, 0]
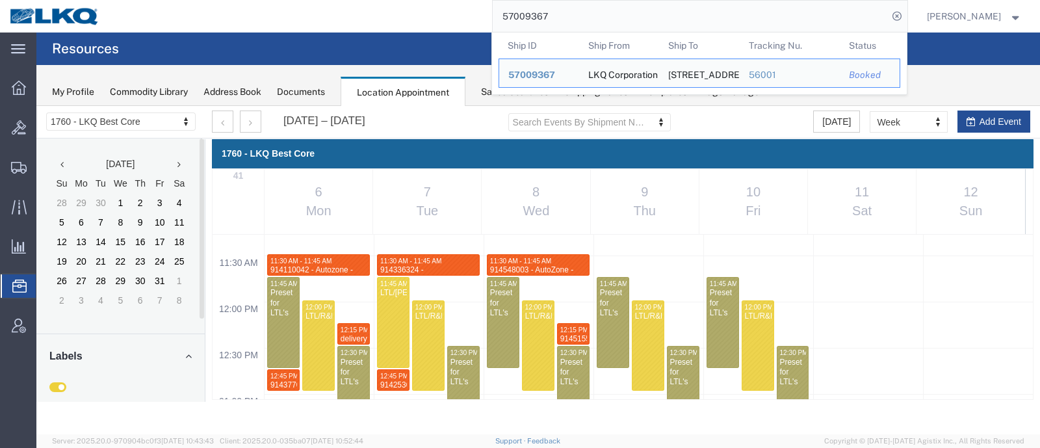
drag, startPoint x: 505, startPoint y: 18, endPoint x: 384, endPoint y: 27, distance: 121.9
click at [384, 26] on div "57009367 Ship ID Ship From Ship To Tracking Nu. Status Ship ID 57009367 Ship Fr…" at bounding box center [508, 16] width 798 height 33
paste input "6998988"
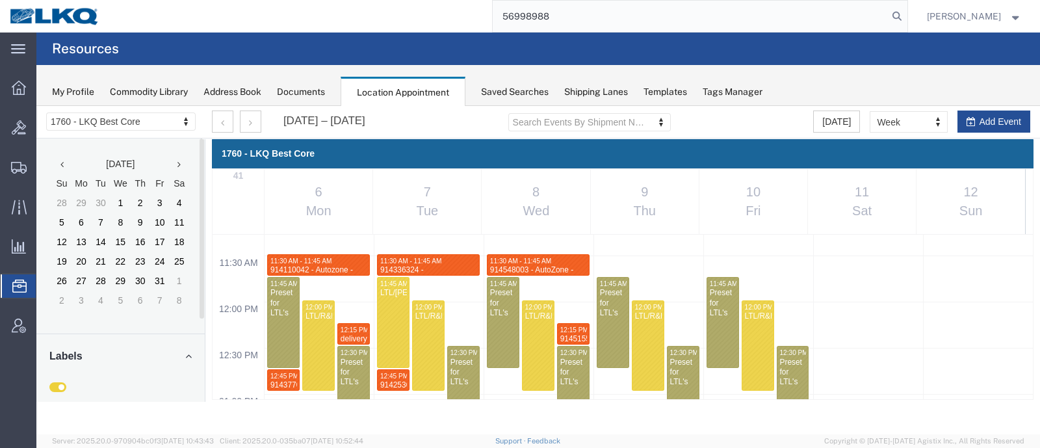
type input "56998988"
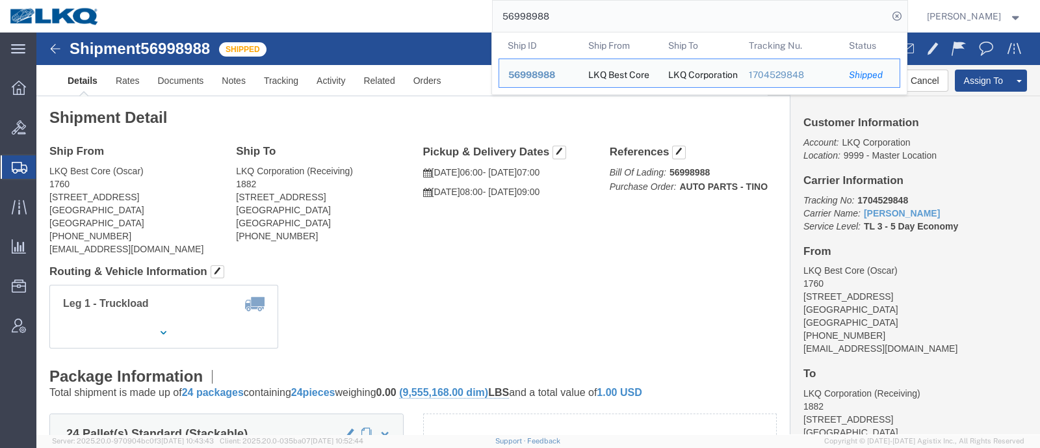
click div "Shipment Detail Ship From LKQ Best Core (Oscar) 1760 1710 West Mount Houston Ro…"
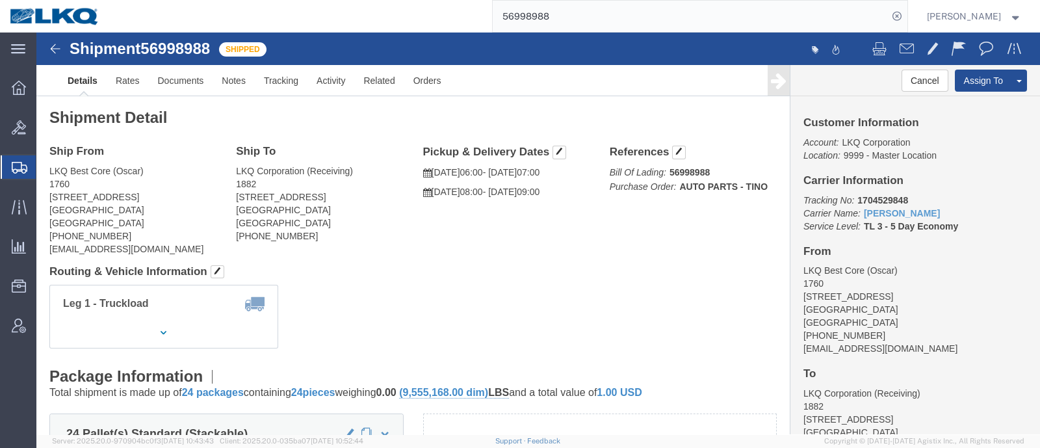
click div "Ship From LKQ Best Core (Oscar) 1760 1710 West Mount Houston Road Houston, TX 7…"
click at [0, 0] on span "Location Appointment" at bounding box center [0, 0] width 0 height 0
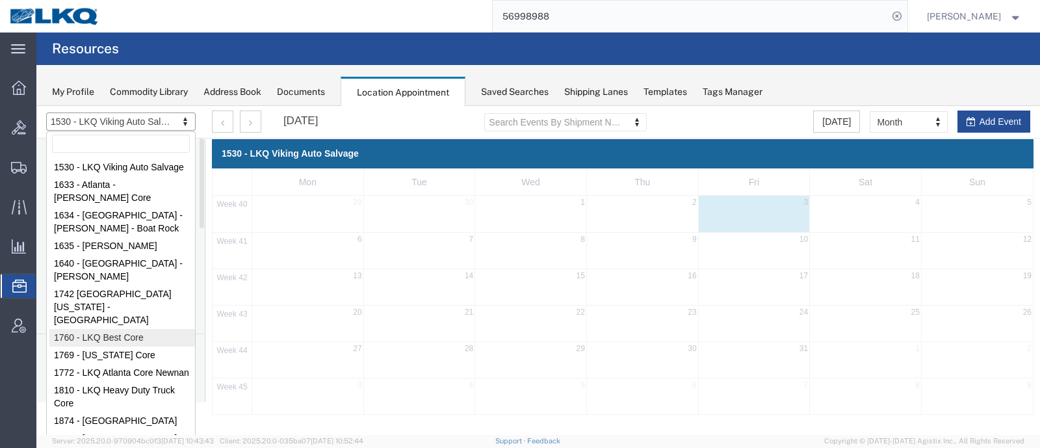
select select "27634"
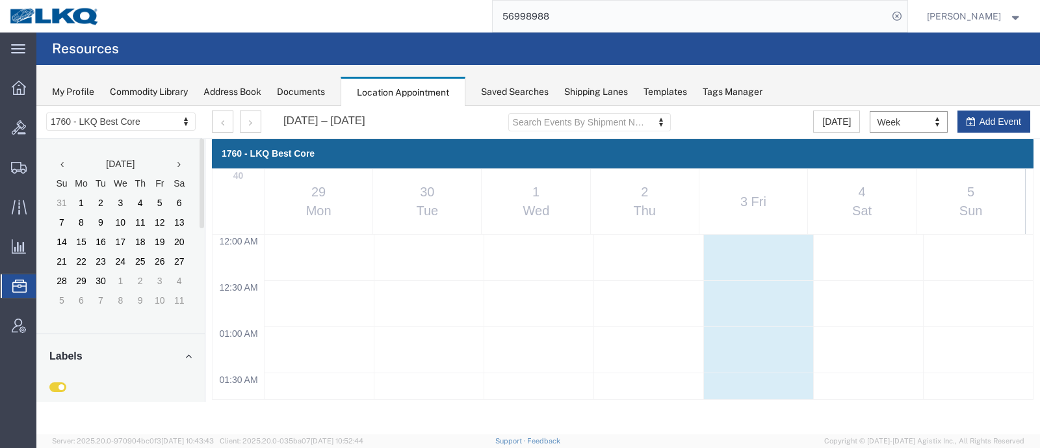
scroll to position [553, 0]
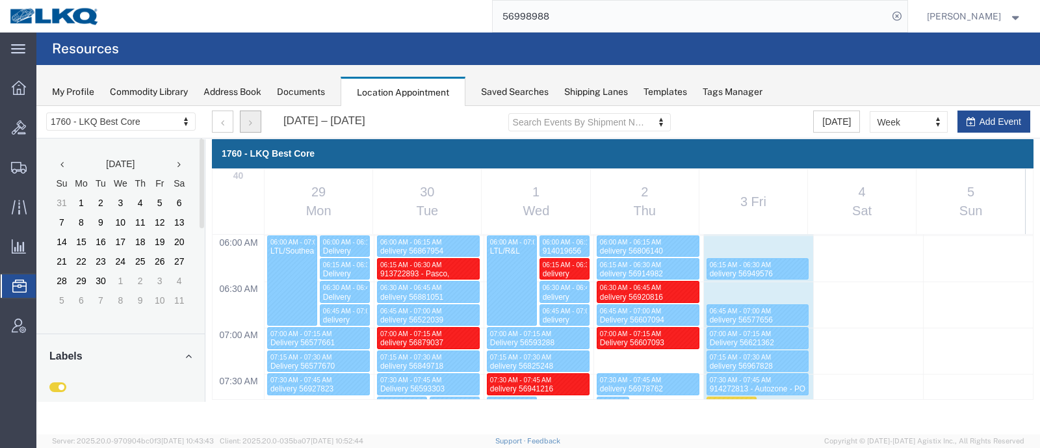
click at [254, 131] on button "button" at bounding box center [250, 122] width 21 height 22
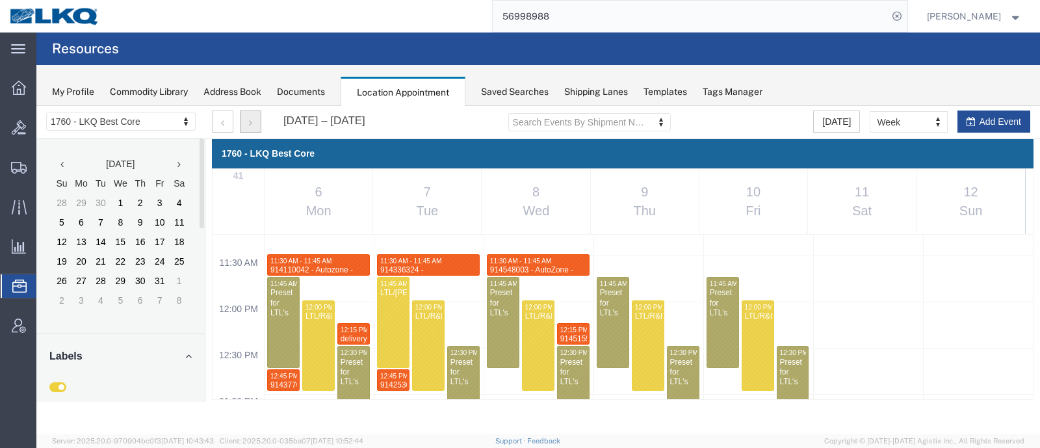
scroll to position [1122, 0]
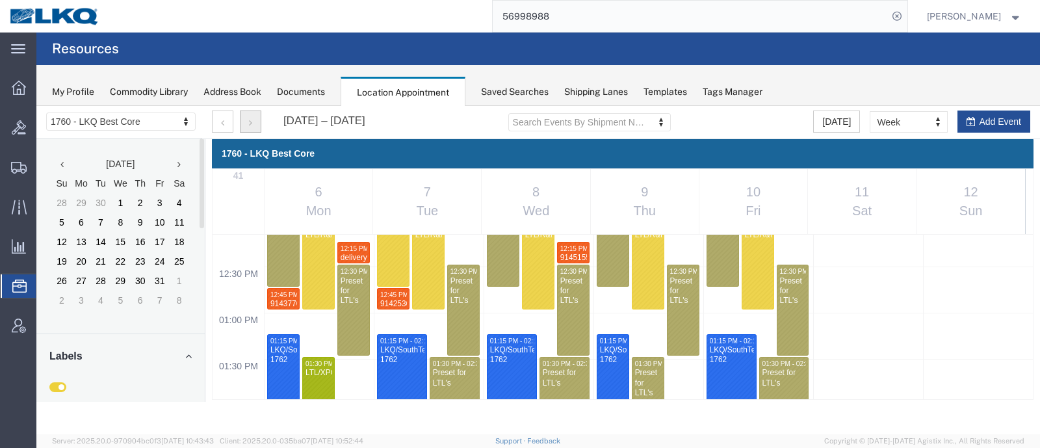
click at [499, 306] on div "12:00 AM 12:30 AM 01:00 AM 01:30 AM 02:00 AM 02:30 AM 03:00 AM 03:30 AM 04:00 A…" at bounding box center [623, 220] width 821 height 2215
select select "1"
select select
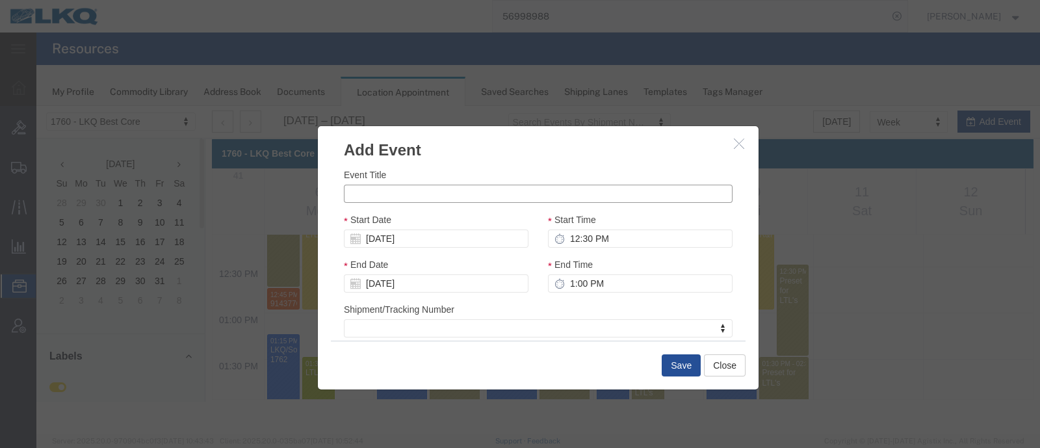
click at [436, 192] on input "Event Title" at bounding box center [538, 194] width 389 height 18
paste input "914591676 - Lavonia,GA"
type input "914591676 - Lavonia,GA -"
click at [625, 241] on input "12:30 PM" at bounding box center [640, 239] width 185 height 18
type input "12:45 PM"
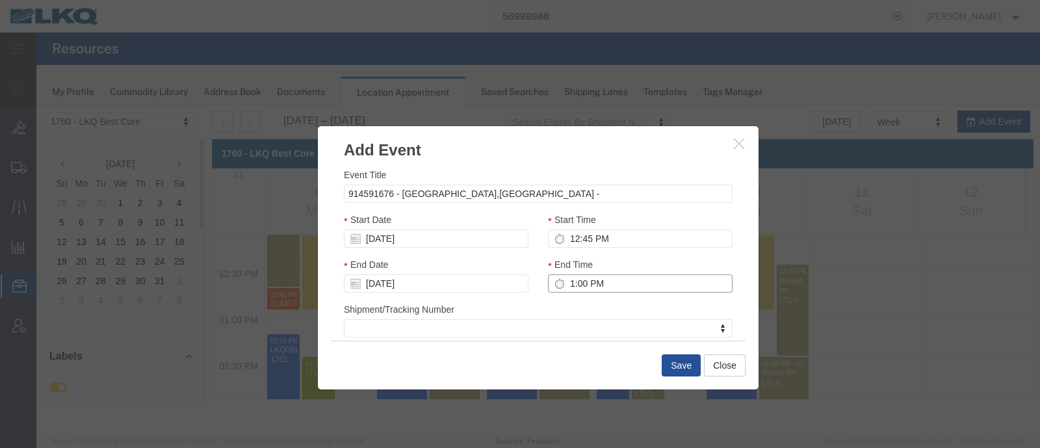
type input "1:00 PM"
click at [492, 188] on input "914591676 - Lavonia,GA -" at bounding box center [538, 194] width 389 height 18
type input "914591676 - Lavonia,GA - Rudolph freight"
click at [673, 367] on button "Save" at bounding box center [681, 365] width 39 height 22
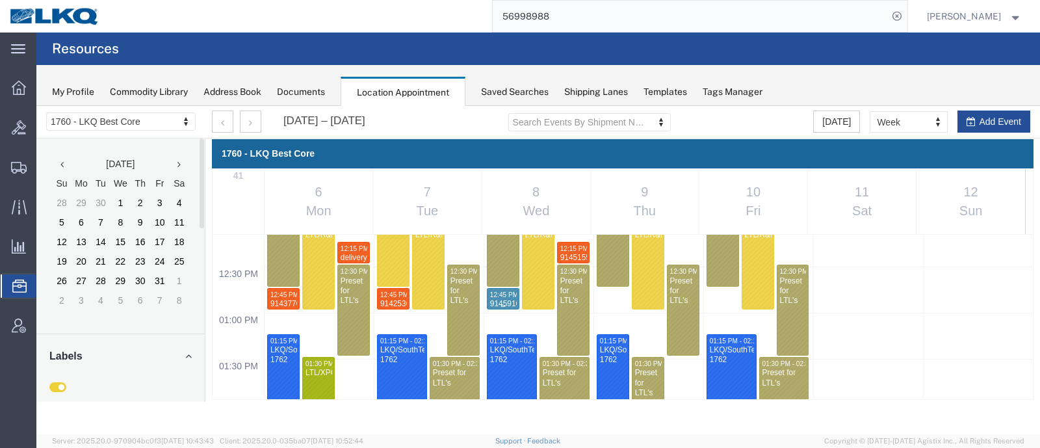
click at [494, 299] on div "914591676 - Lavonia,GA - Rudolph freight" at bounding box center [503, 334] width 27 height 70
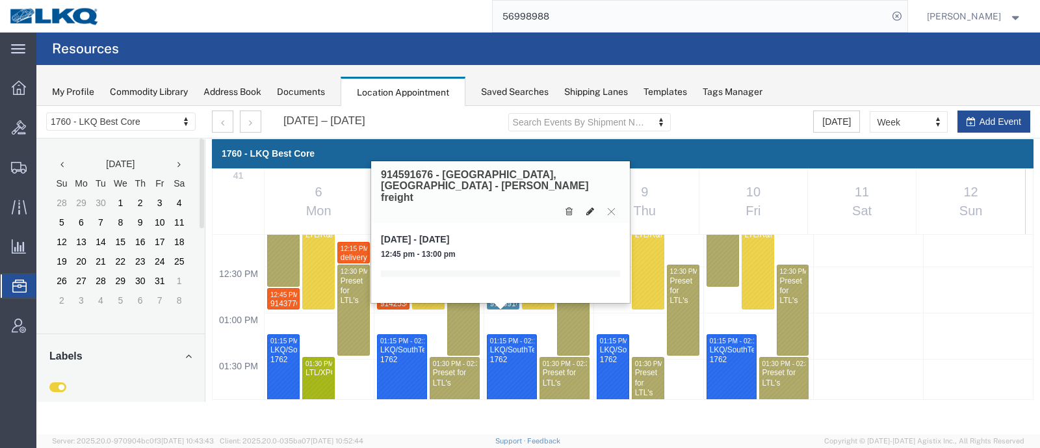
click at [588, 207] on icon at bounding box center [590, 211] width 8 height 9
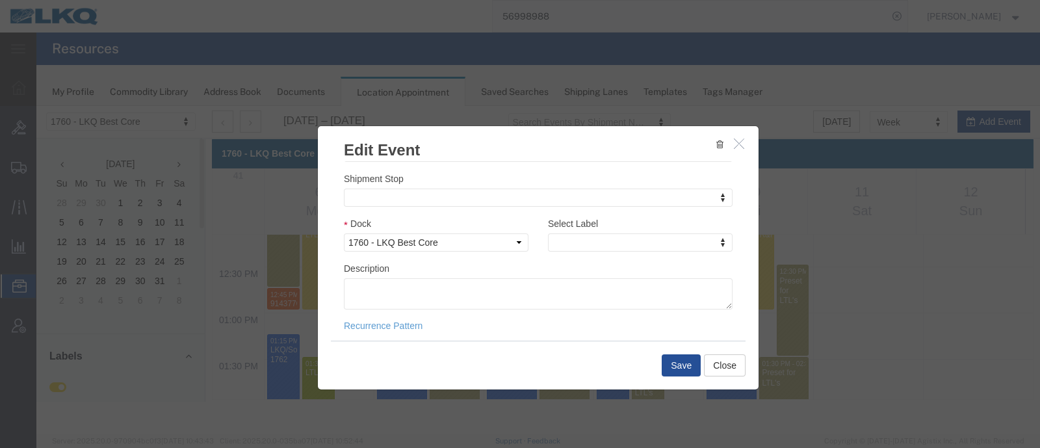
scroll to position [183, 0]
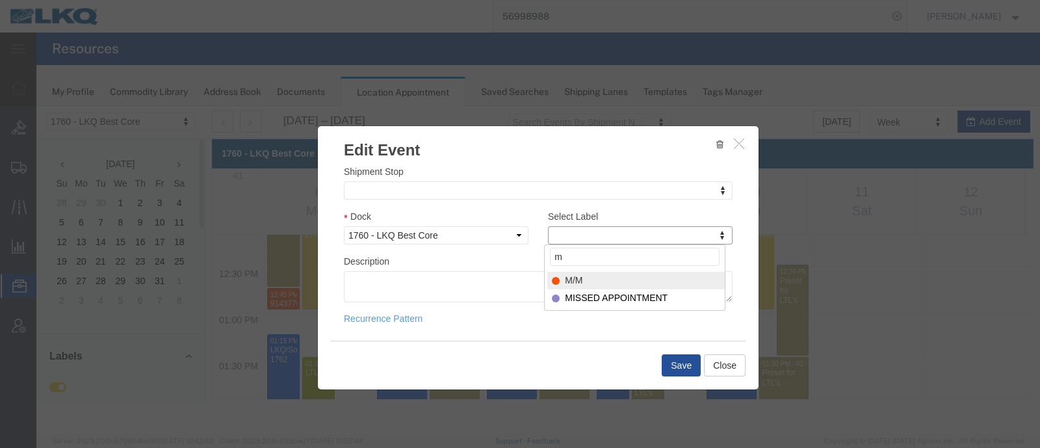
type input "m"
select select "24"
click at [681, 375] on button "Save" at bounding box center [681, 365] width 39 height 22
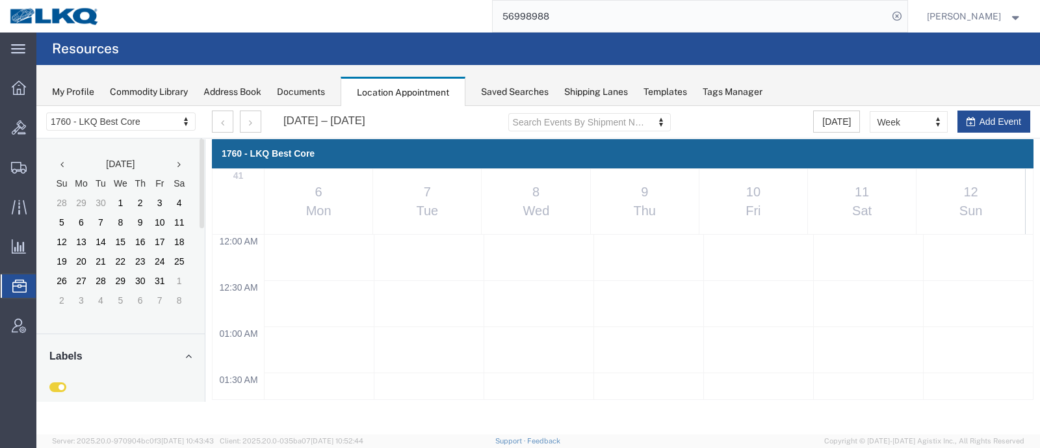
scroll to position [1122, 0]
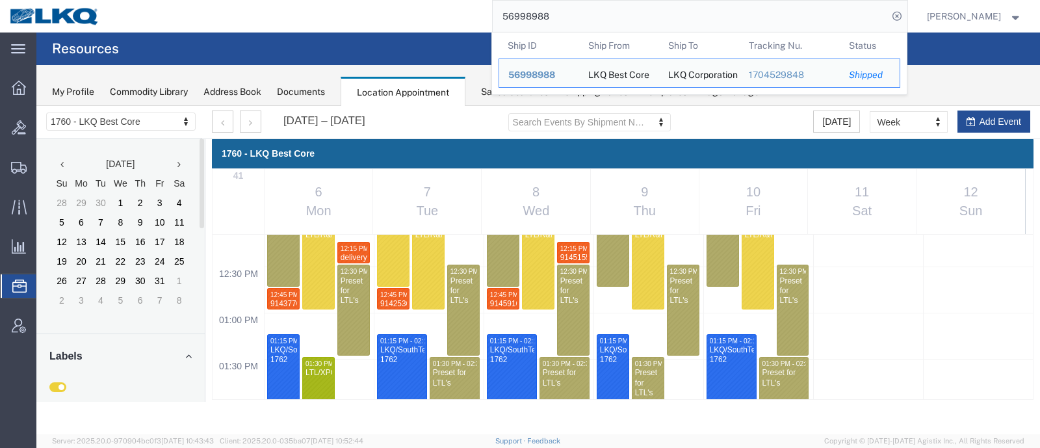
drag, startPoint x: 567, startPoint y: 20, endPoint x: 380, endPoint y: 21, distance: 187.3
click at [380, 21] on div "56998988 Ship ID Ship From Ship To Tracking Nu. Status Ship ID 56998988 Ship Fr…" at bounding box center [508, 16] width 798 height 33
paste input "70114"
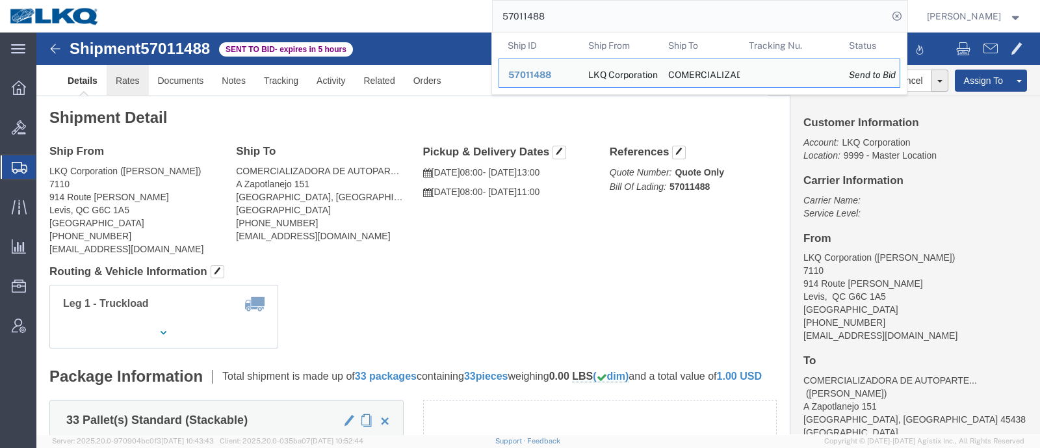
click link "Rates"
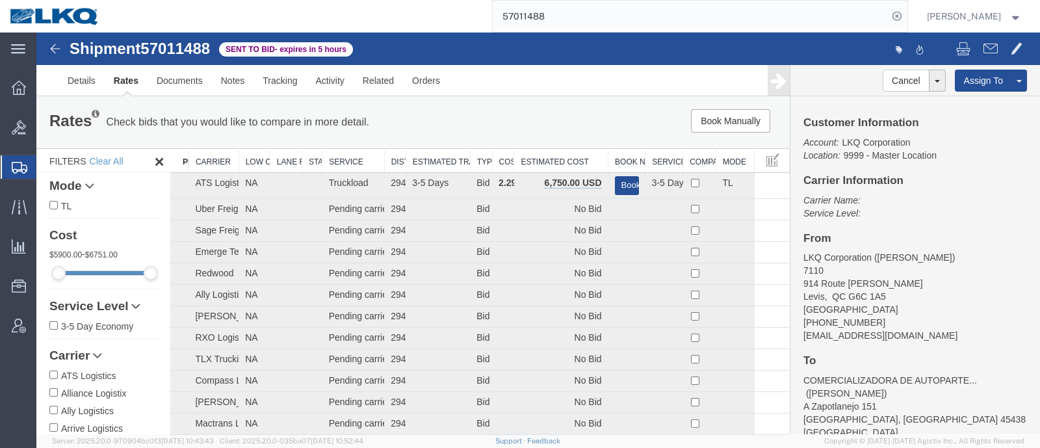
click at [542, 138] on div "Rates Check bids that you would like to compare in more detail. Compare Filter …" at bounding box center [413, 122] width 754 height 52
click at [547, 164] on th "Estimated Cost" at bounding box center [561, 161] width 94 height 24
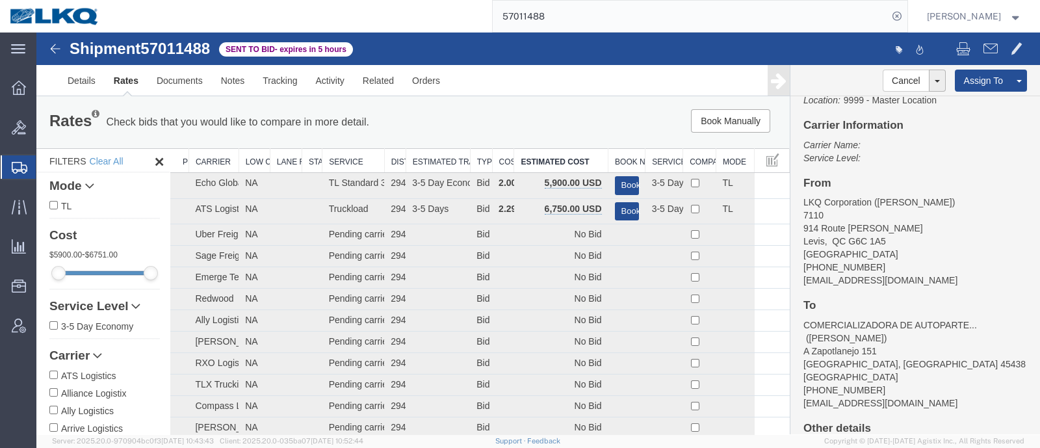
scroll to position [81, 0]
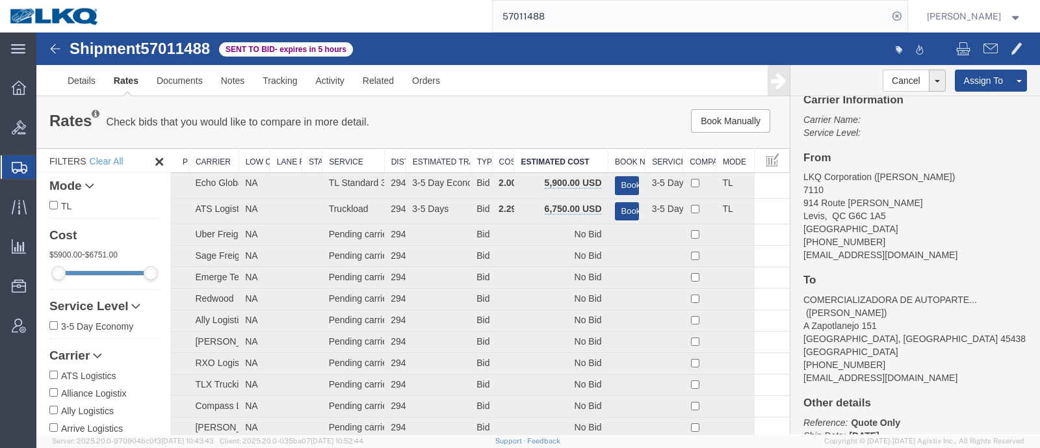
click at [528, 111] on div "Book Manually Pause Continue" at bounding box center [630, 120] width 311 height 23
click at [572, 122] on div "Book Manually Pause Continue" at bounding box center [630, 120] width 311 height 23
click at [512, 116] on div "Book Manually Pause Continue" at bounding box center [630, 120] width 311 height 23
click at [85, 87] on link "Details" at bounding box center [82, 80] width 46 height 31
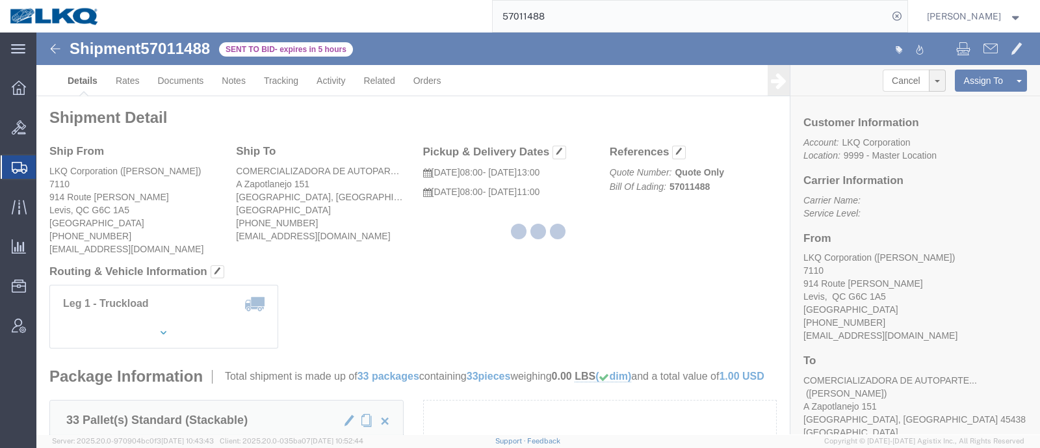
click at [961, 212] on div at bounding box center [538, 234] width 1004 height 402
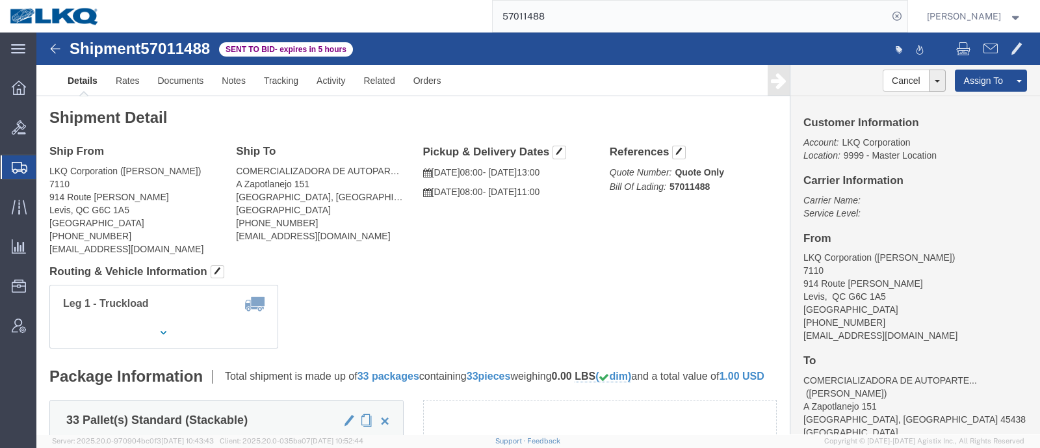
click div "Ship From LKQ Corporation (Nicolas Frenette) 7110 914 Route Kennedy Levis, QC G…"
click p "Carrier Name: Service Level:"
click link "Rates"
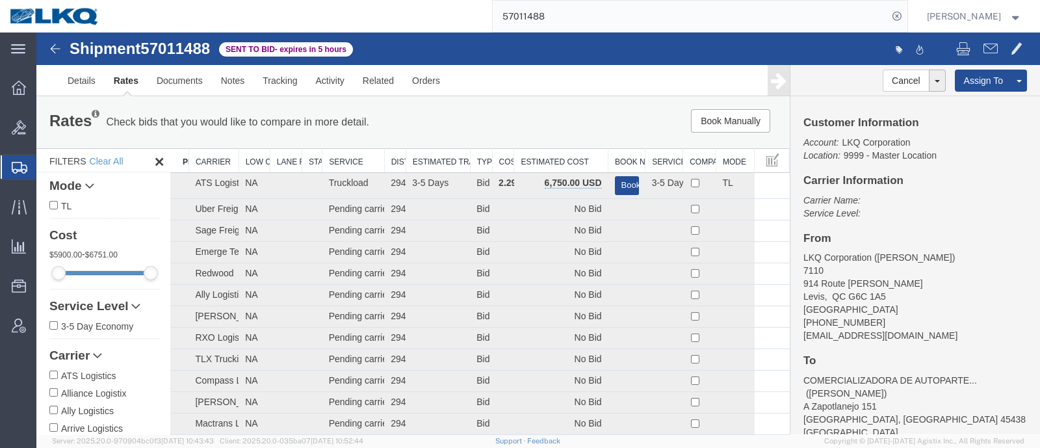
click at [967, 222] on div "Customer Information Account: LKQ Corporation Location: 9999 - Master Location …" at bounding box center [916, 265] width 250 height 338
click at [546, 155] on th "Estimated Cost" at bounding box center [561, 161] width 94 height 24
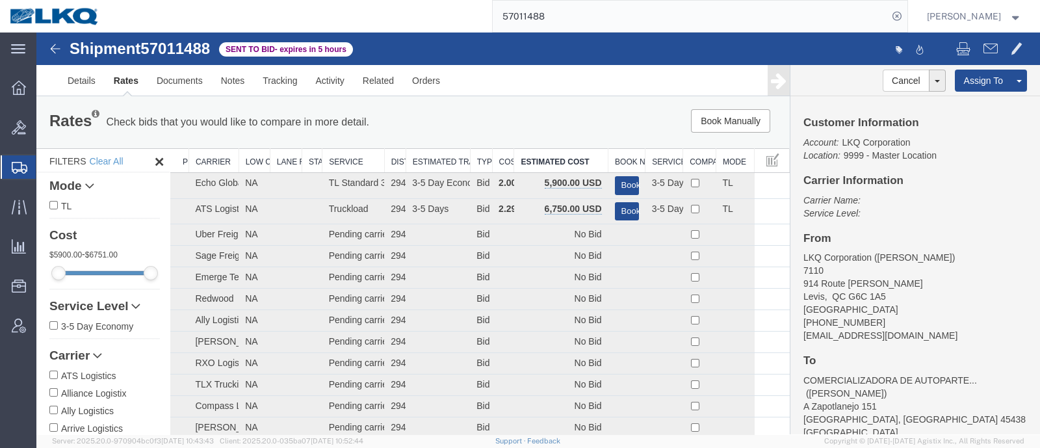
click at [531, 125] on div "Book Manually Pause Continue" at bounding box center [630, 120] width 311 height 23
click at [184, 49] on span "57011488" at bounding box center [175, 49] width 70 height 18
copy span "57011488"
click at [455, 21] on div "57011488" at bounding box center [508, 16] width 798 height 33
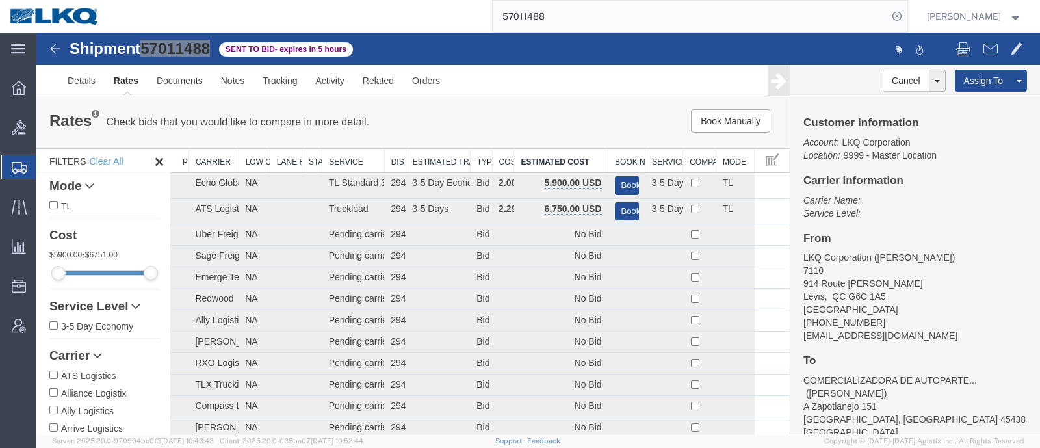
paste input "09506"
type input "57009506"
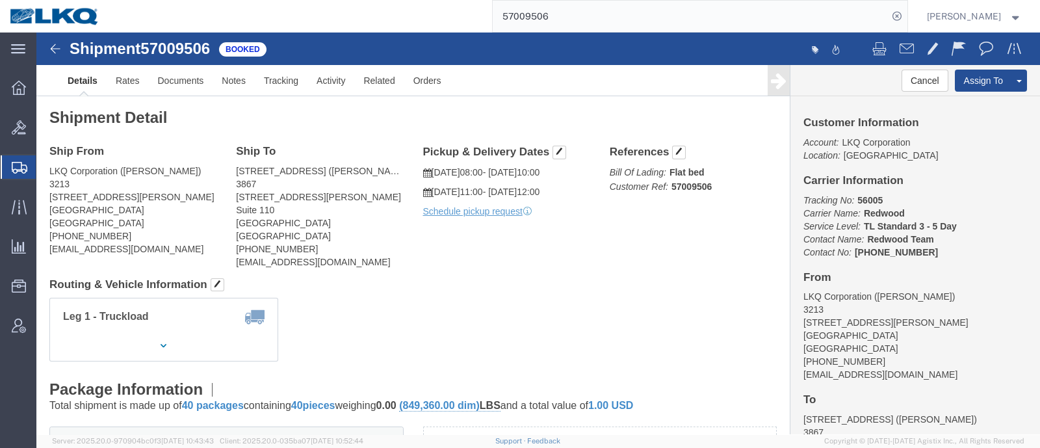
click address "3867 West Sacramento (Fernando Junior) 3867 3520 Carlin Drive Suite 110 West Sa…"
click link "Rates"
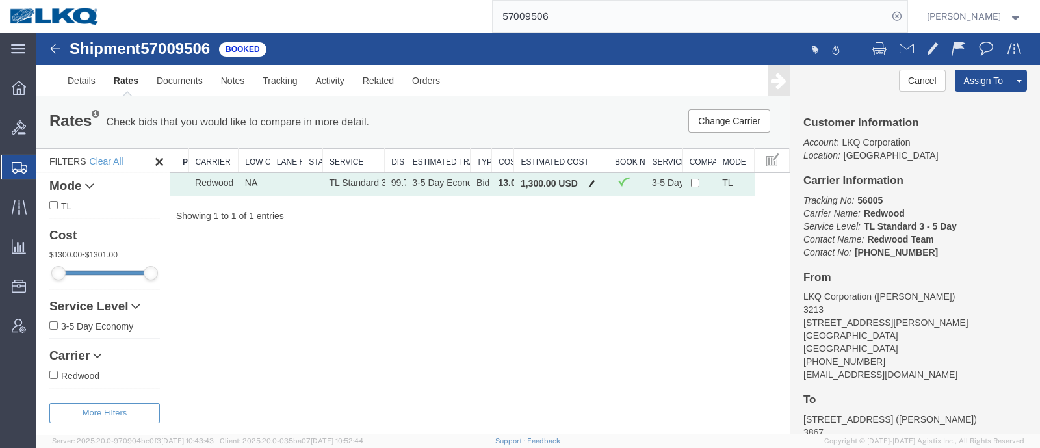
click at [591, 177] on button "button" at bounding box center [592, 184] width 18 height 17
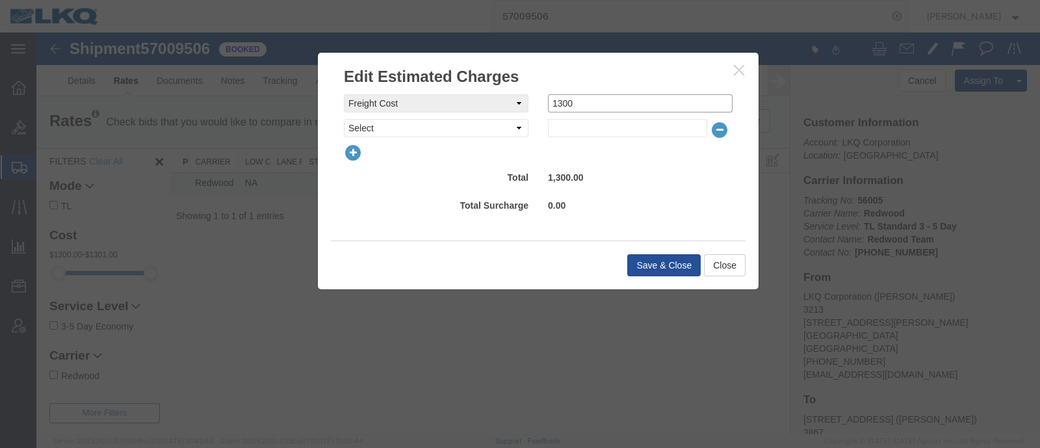
click at [485, 103] on div "freightCost Select AES Filing Accessorial Delivery Charge Additional Invoice De…" at bounding box center [538, 103] width 408 height 18
type input "0"
click at [465, 121] on select "Select AES Filing Accessorial Delivery Charge Additional Invoice Details Addres…" at bounding box center [436, 128] width 185 height 18
select select "VEHI_FUR_NOT_USED"
click at [344, 119] on select "Select AES Filing Accessorial Delivery Charge Additional Invoice Details Addres…" at bounding box center [436, 128] width 185 height 18
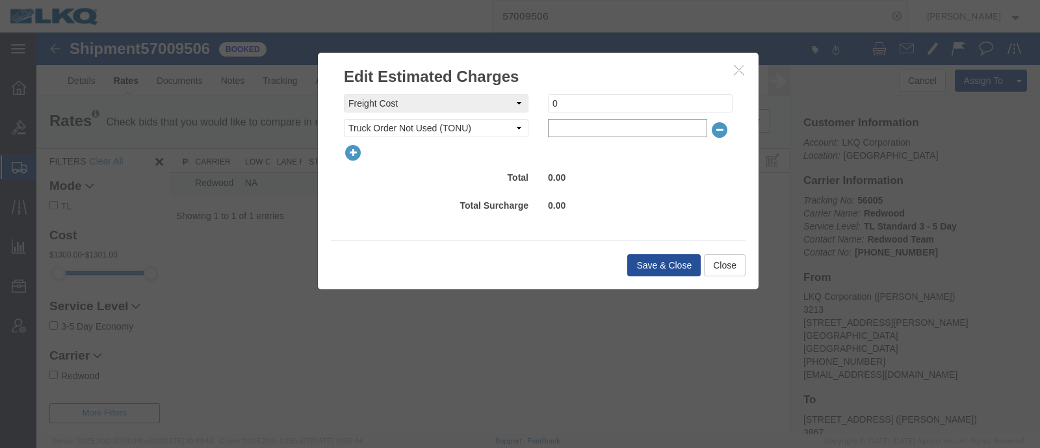
click at [588, 120] on input "text" at bounding box center [627, 128] width 159 height 18
type input "150"
click at [544, 154] on div at bounding box center [538, 153] width 408 height 18
click at [662, 274] on button "Save & Close" at bounding box center [663, 265] width 73 height 22
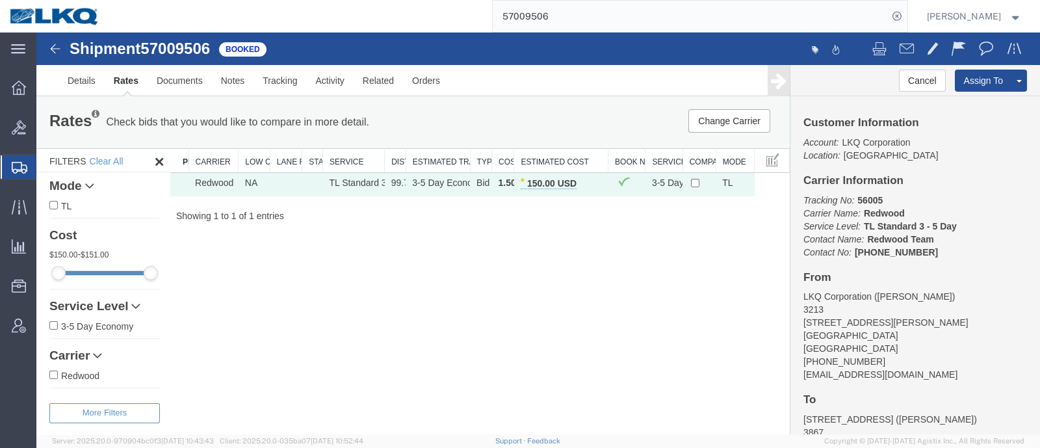
click at [475, 96] on div "Rates Check bids that you would like to compare in more detail. Compare Filter …" at bounding box center [413, 122] width 754 height 52
click at [464, 267] on div "Shipment 57009506 1 of 1 Booked Details Rates Documents Notes Tracking Activity…" at bounding box center [538, 234] width 1004 height 402
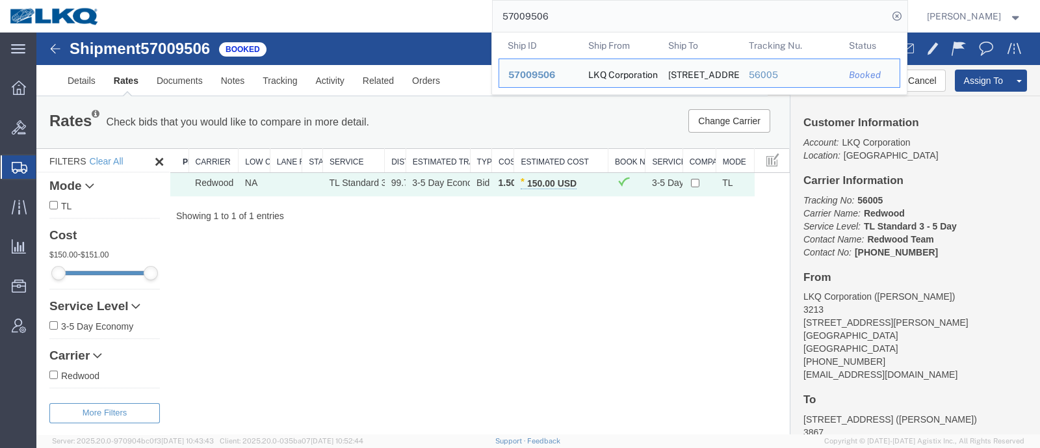
drag, startPoint x: 571, startPoint y: 24, endPoint x: 419, endPoint y: 23, distance: 151.5
click at [427, 24] on div "57009506 Ship ID Ship From Ship To Tracking Nu. Status Ship ID 57009506 Ship Fr…" at bounding box center [508, 16] width 798 height 33
paste input "6621372"
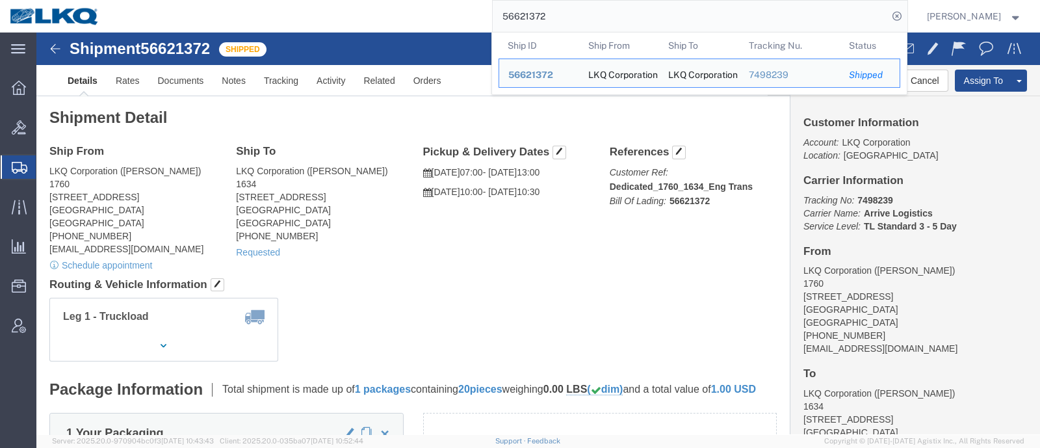
drag, startPoint x: 557, startPoint y: 24, endPoint x: 428, endPoint y: 1, distance: 130.2
paste input "965231"
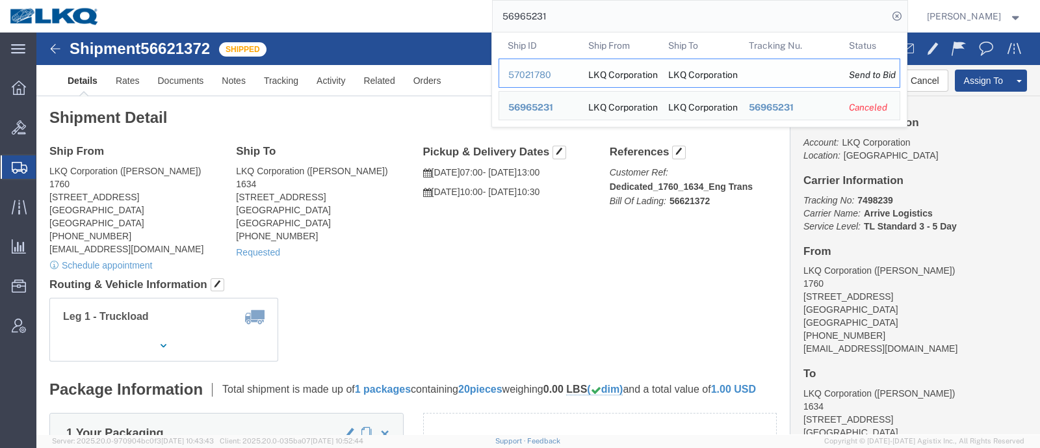
click at [541, 77] on div "57021780" at bounding box center [539, 75] width 62 height 14
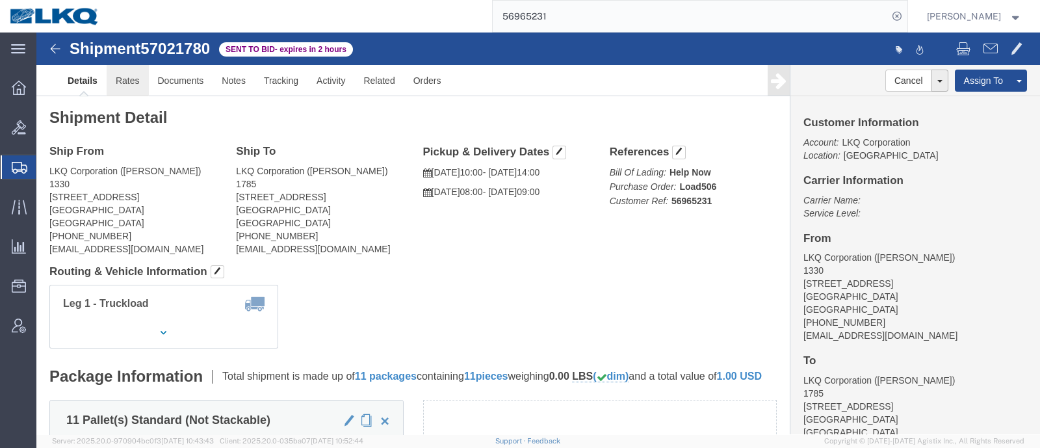
click link "Rates"
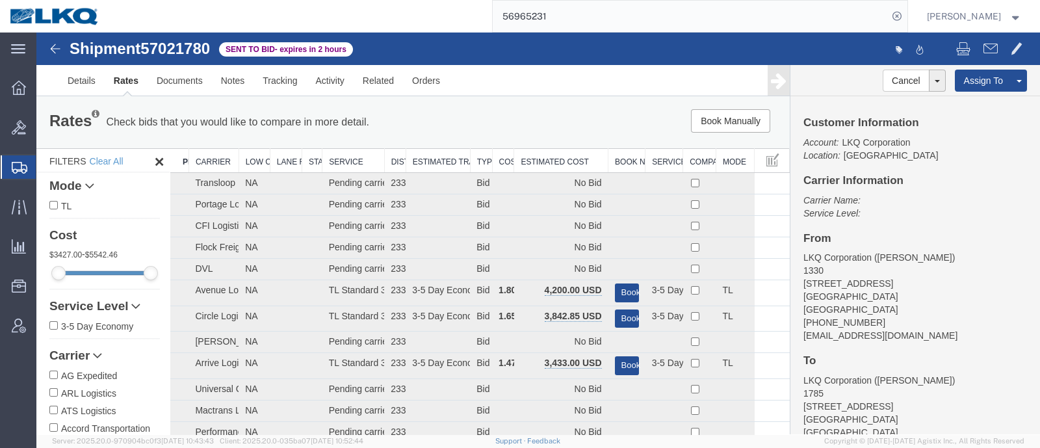
click at [545, 123] on div at bounding box center [538, 234] width 1004 height 402
click at [548, 161] on div at bounding box center [538, 234] width 1004 height 402
click at [555, 154] on th "Estimated Cost" at bounding box center [561, 161] width 94 height 24
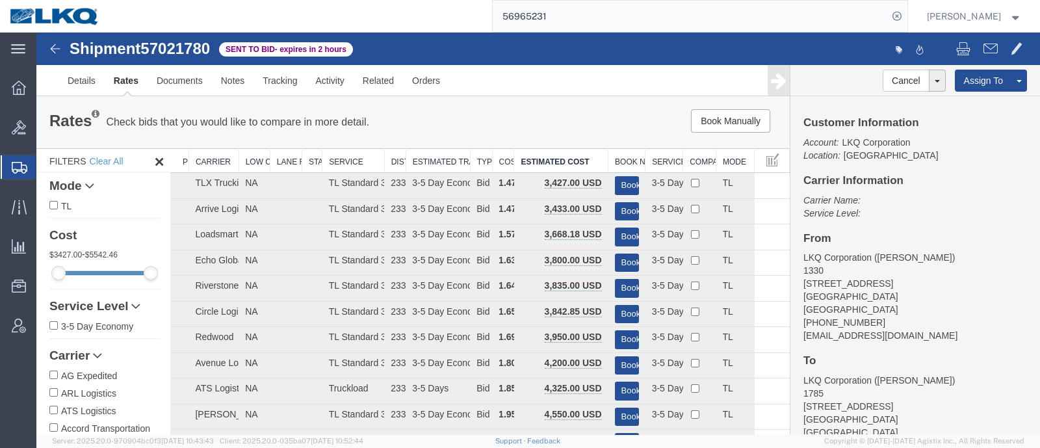
click at [555, 109] on div "Book Manually Pause Continue" at bounding box center [630, 120] width 311 height 23
click at [236, 80] on link "Notes" at bounding box center [233, 80] width 42 height 31
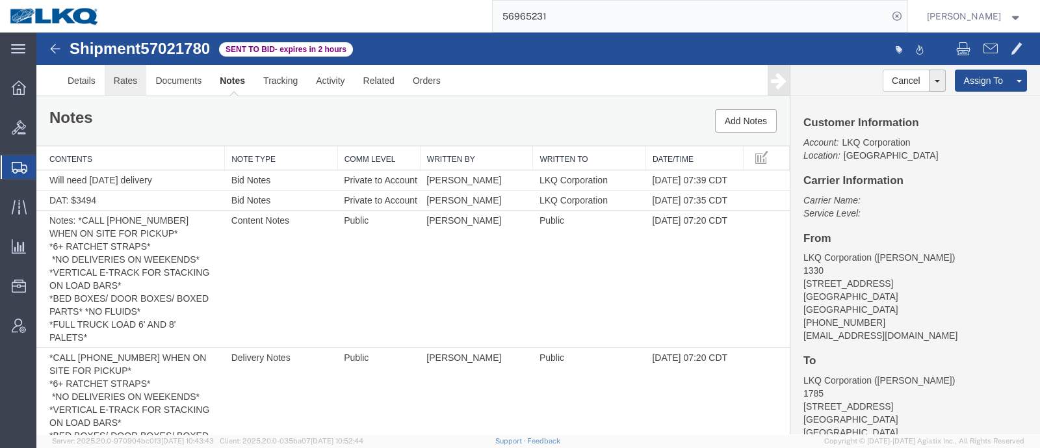
click at [127, 89] on link "Rates" at bounding box center [126, 80] width 42 height 31
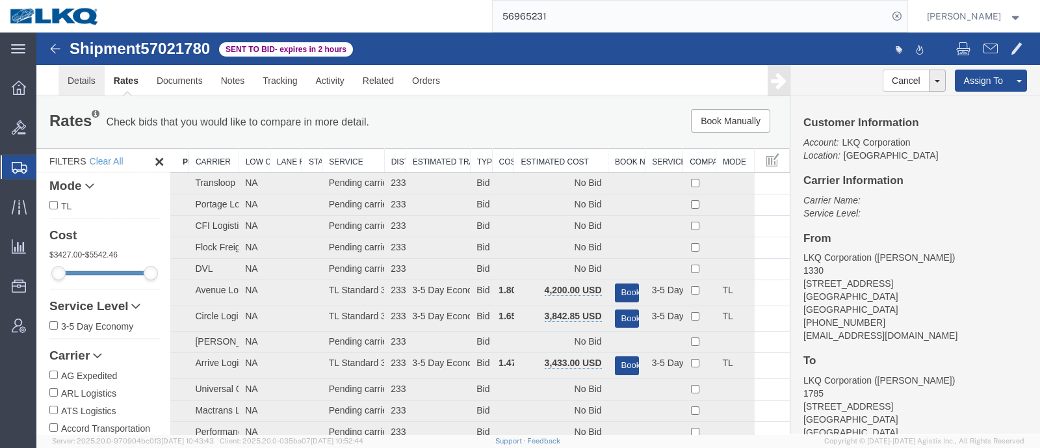
click at [73, 80] on link "Details" at bounding box center [82, 80] width 46 height 31
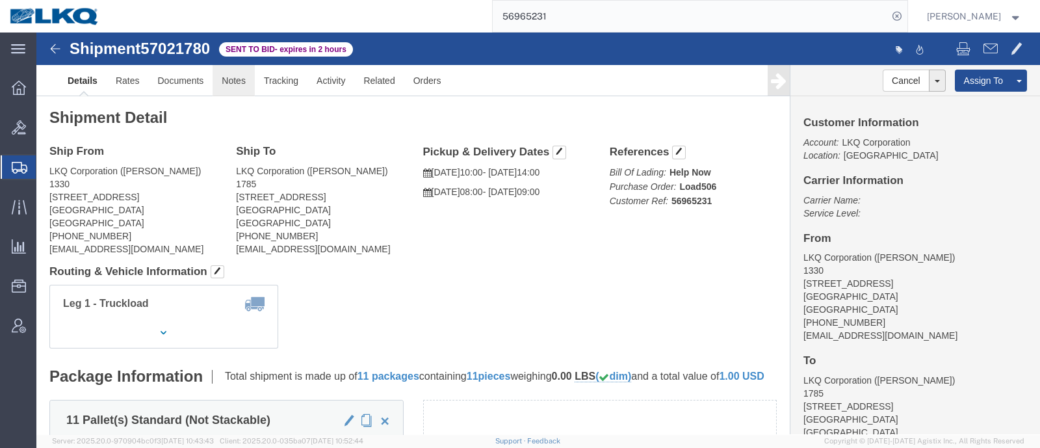
click link "Notes"
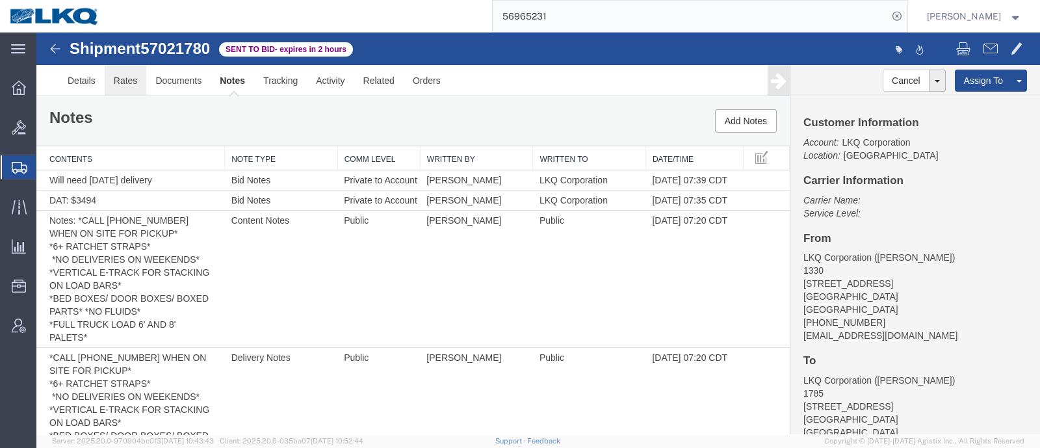
click at [120, 81] on link "Rates" at bounding box center [126, 80] width 42 height 31
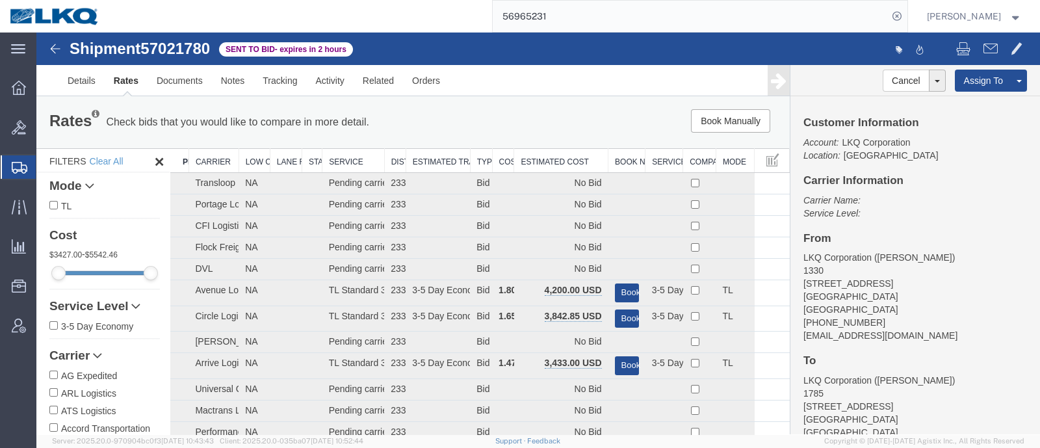
click at [524, 133] on div "Rates Check bids that you would like to compare in more detail. Compare Filter …" at bounding box center [413, 122] width 747 height 26
click at [547, 149] on th "Estimated Cost" at bounding box center [561, 161] width 94 height 24
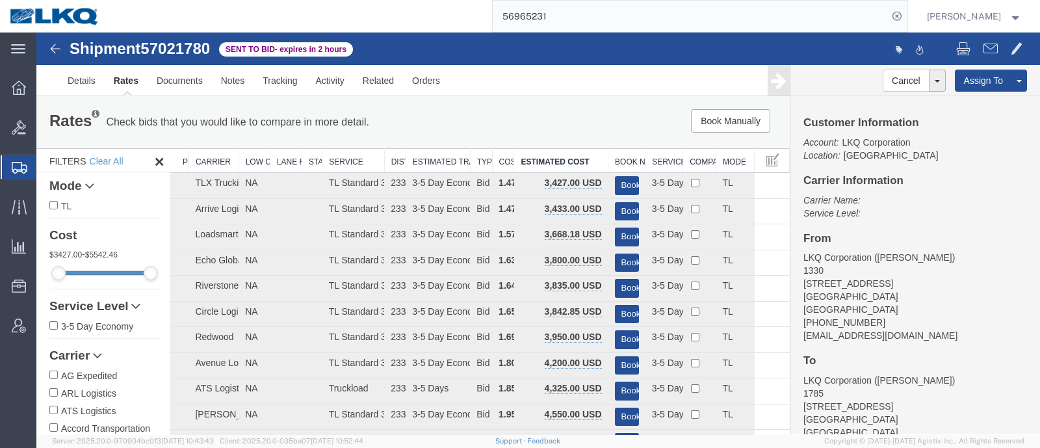
click at [172, 49] on span "57021780" at bounding box center [175, 49] width 70 height 18
copy span "57021780"
drag, startPoint x: 552, startPoint y: 105, endPoint x: 564, endPoint y: 71, distance: 35.8
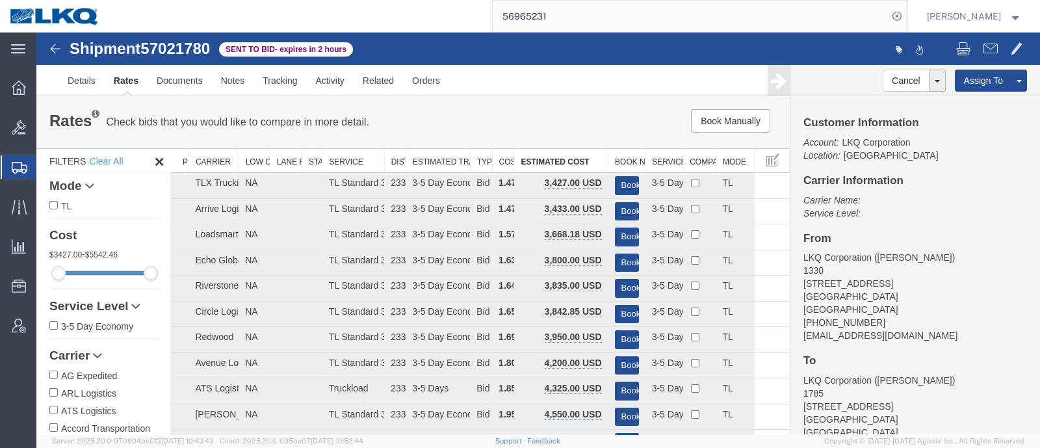
click at [553, 96] on div "Rates Check bids that you would like to compare in more detail. Compare Filter …" at bounding box center [413, 122] width 754 height 52
click at [479, 132] on div "Rates Check bids that you would like to compare in more detail. Compare Filter …" at bounding box center [413, 122] width 747 height 26
click at [66, 73] on link "Details" at bounding box center [82, 80] width 46 height 31
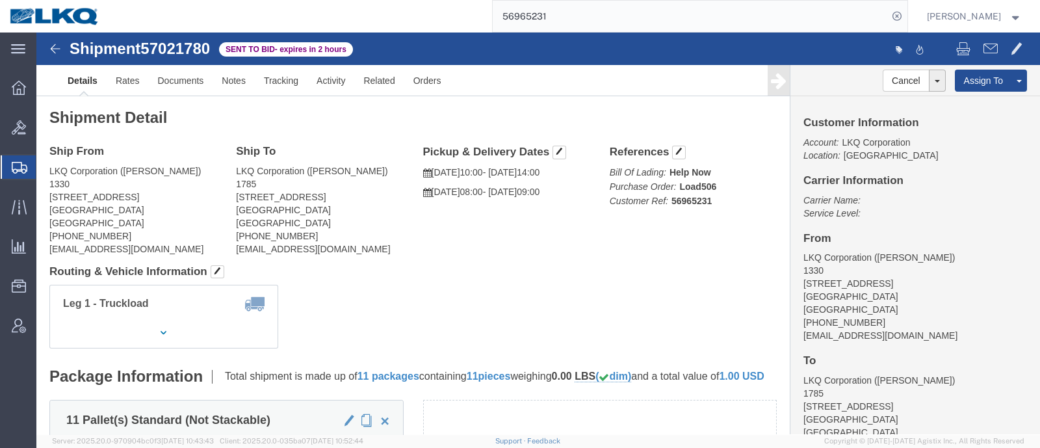
drag, startPoint x: 577, startPoint y: 15, endPoint x: 436, endPoint y: 21, distance: 141.9
click at [436, 21] on div "56965231" at bounding box center [508, 16] width 798 height 33
paste input "80487"
type input "56980487"
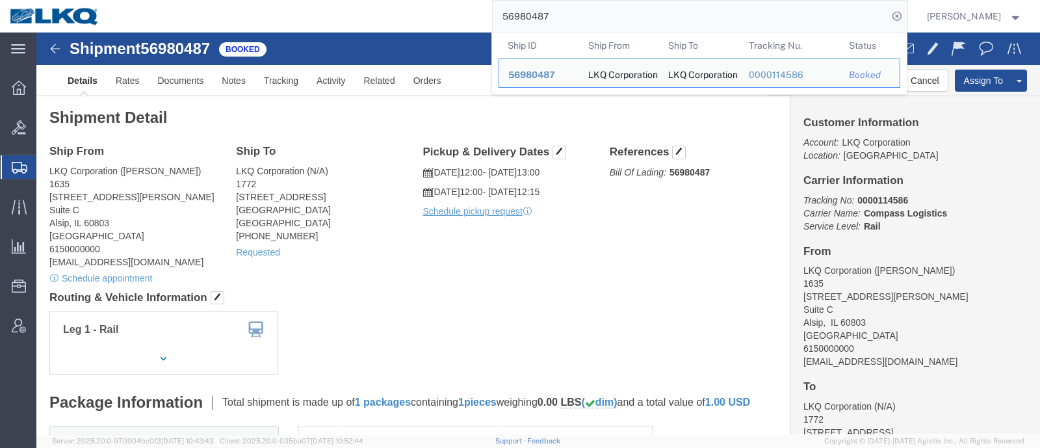
click div "Ship From LKQ Corporation (Robert Benette) 1635 11800 S. Austin Ave. Suite C Al…"
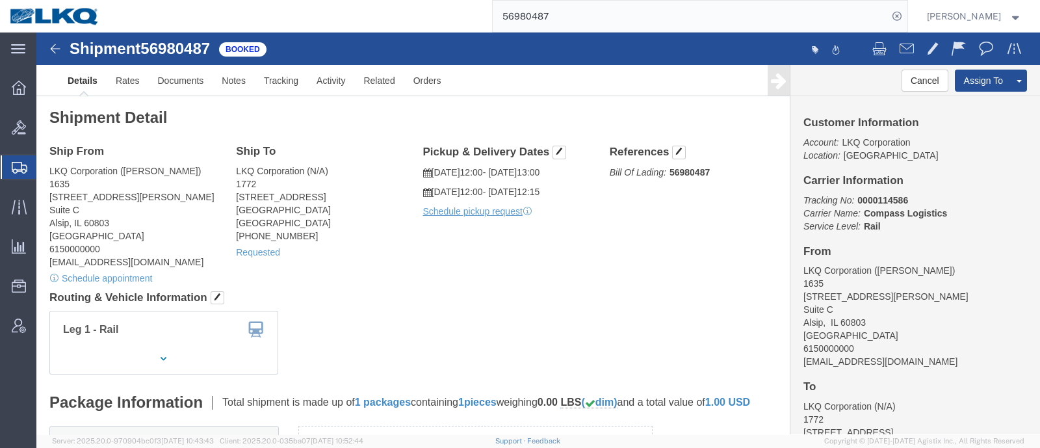
click div "Ship From LKQ Corporation (Robert Benette) 1635 11800 S. Austin Ave. Suite C Al…"
click link "Requested"
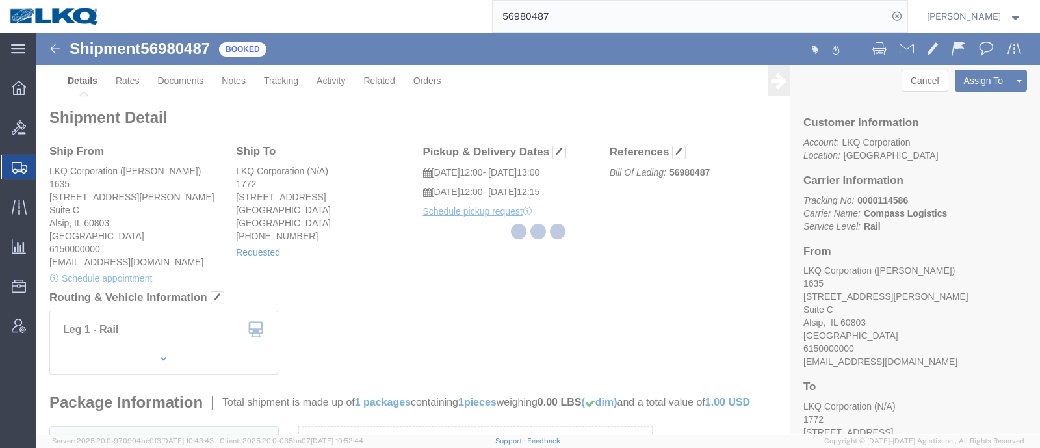
select select "1"
select select
select select "15"
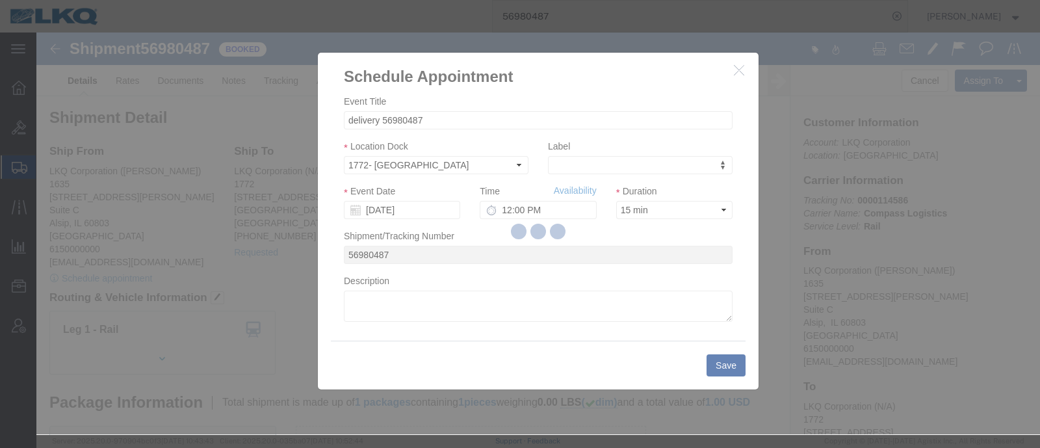
click at [401, 210] on div at bounding box center [538, 234] width 1004 height 402
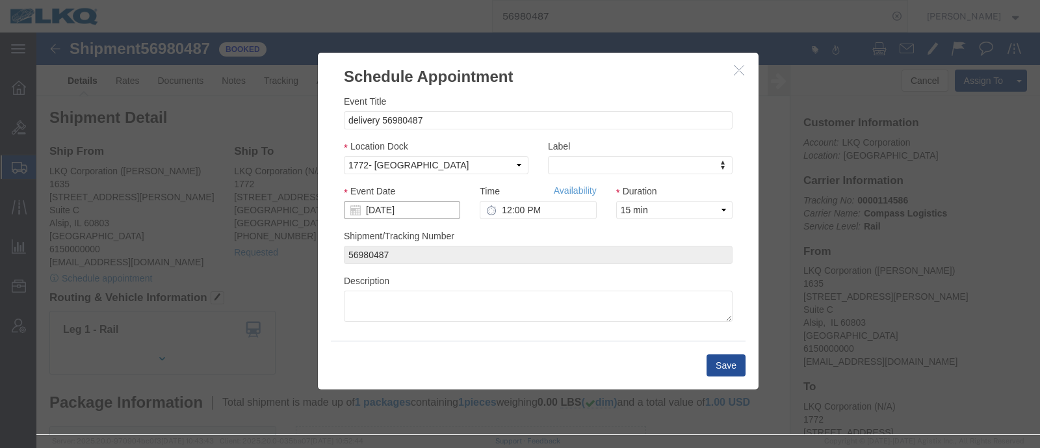
click input "[DATE]"
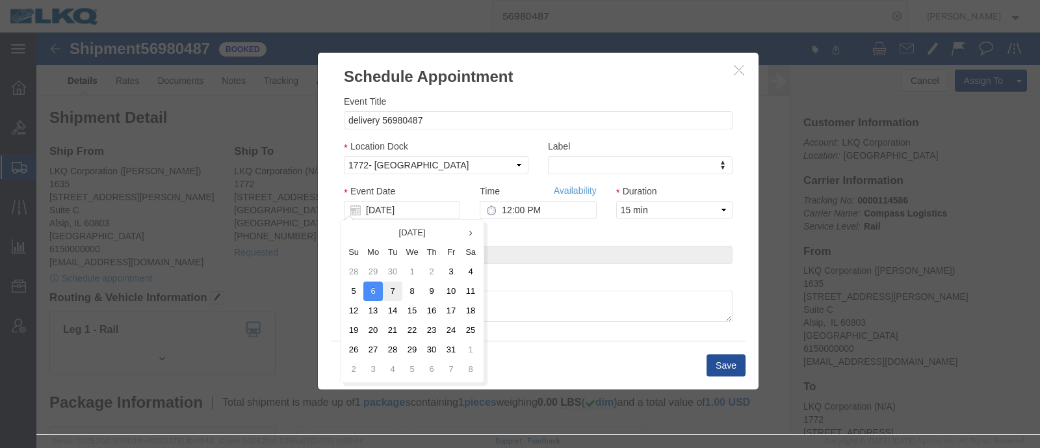
click td "7"
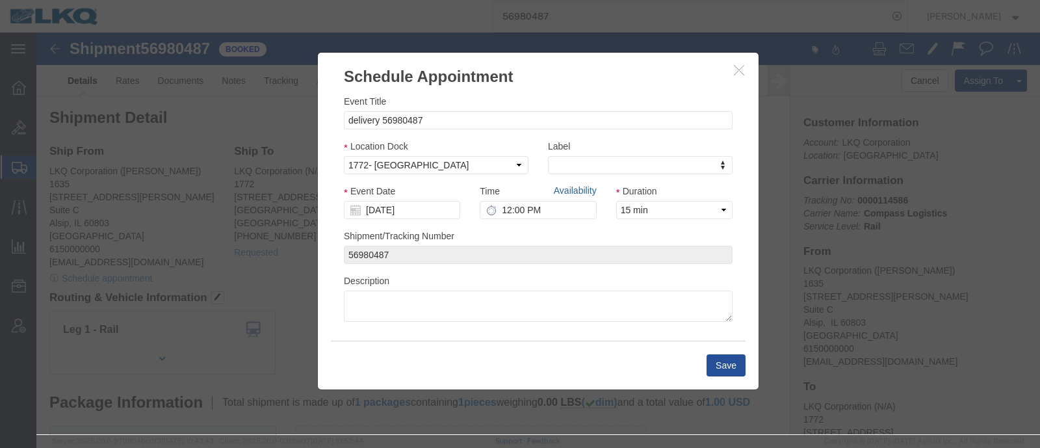
click link "Availability"
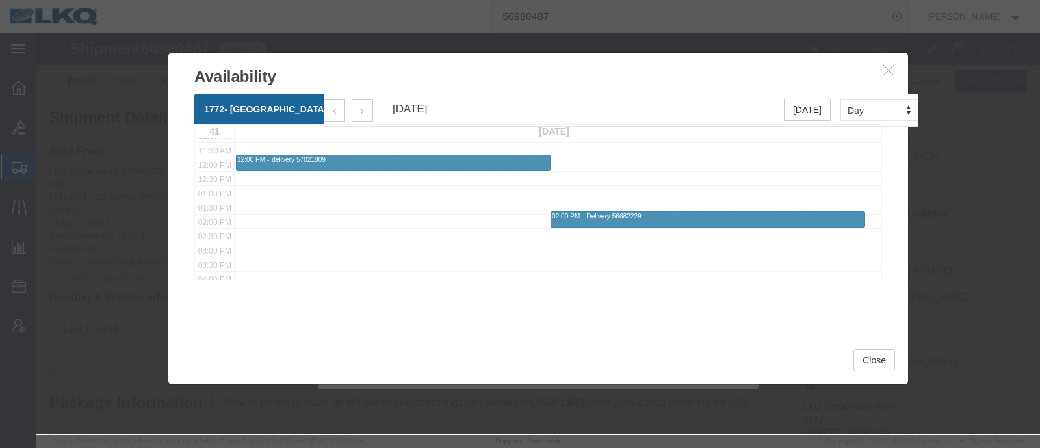
scroll to position [244, 0]
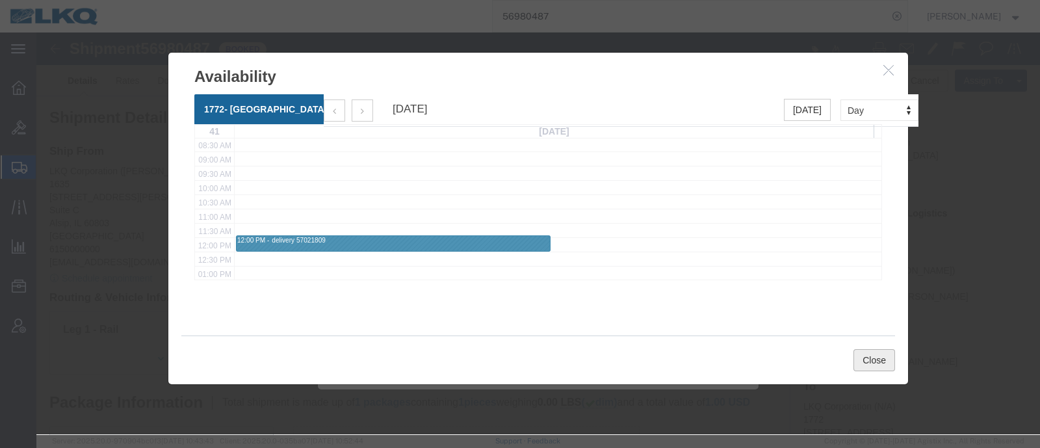
click button "Close"
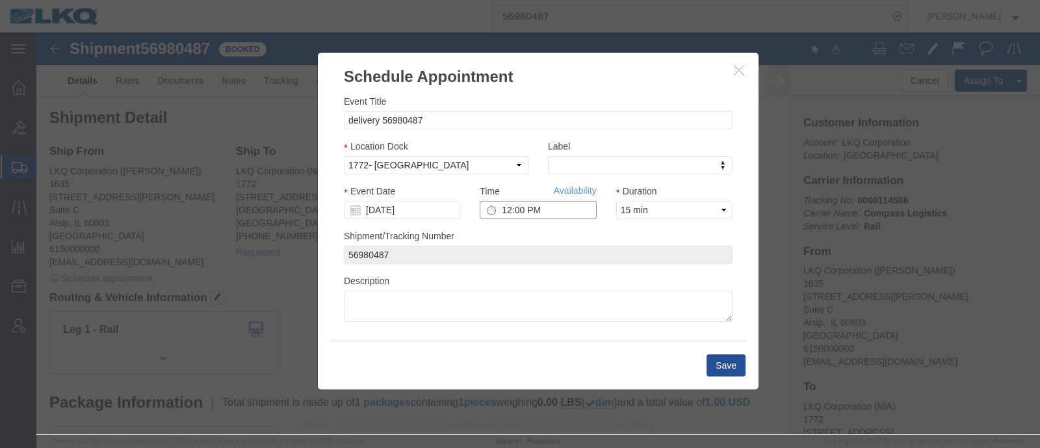
click input "12:00 PM"
type input "9:00 AM"
click select "Select 15 min 30 min 45 min 1 hr 2 hr 3 hr 4 hr"
click div "Shipment/Tracking Number 56980487"
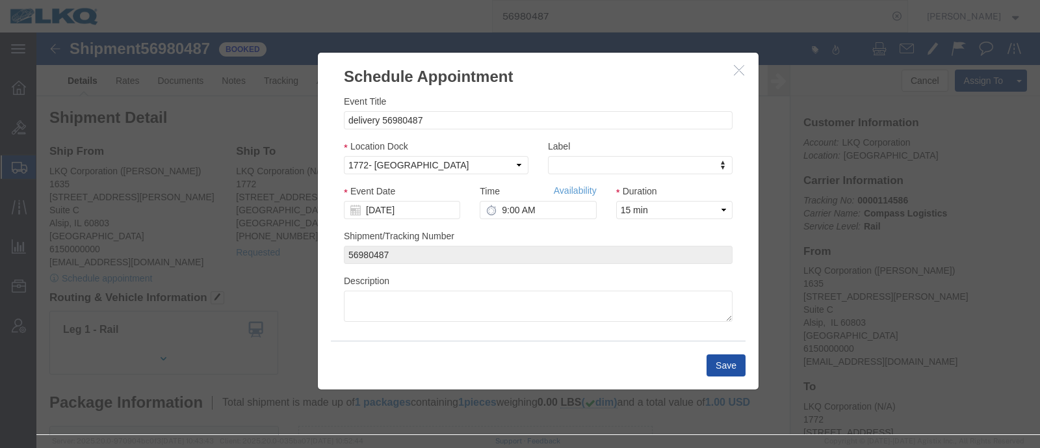
click button "Save"
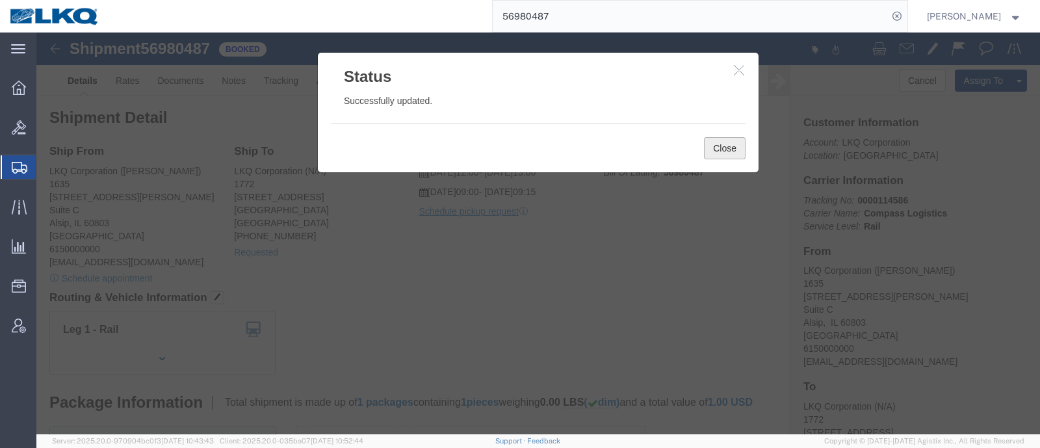
click button "Close"
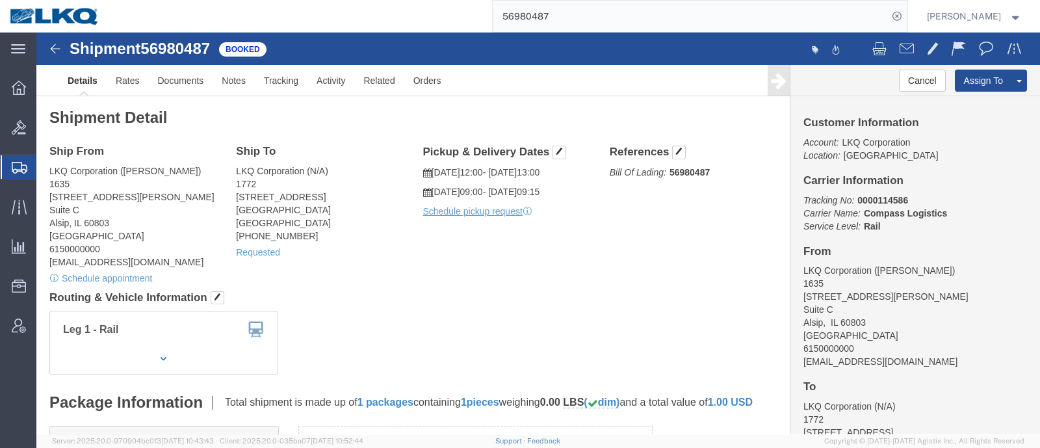
paste input "7010516"
drag, startPoint x: 586, startPoint y: 16, endPoint x: 434, endPoint y: 24, distance: 153.0
click at [434, 24] on div "56980487" at bounding box center [508, 16] width 798 height 33
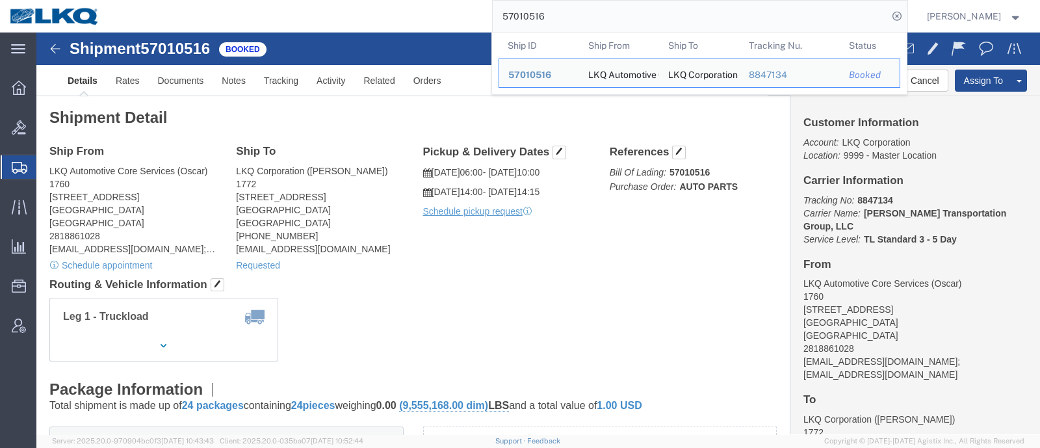
click at [568, 14] on input "57010516" at bounding box center [690, 16] width 395 height 31
click at [568, 15] on input "57010516" at bounding box center [690, 16] width 395 height 31
paste input "6994458"
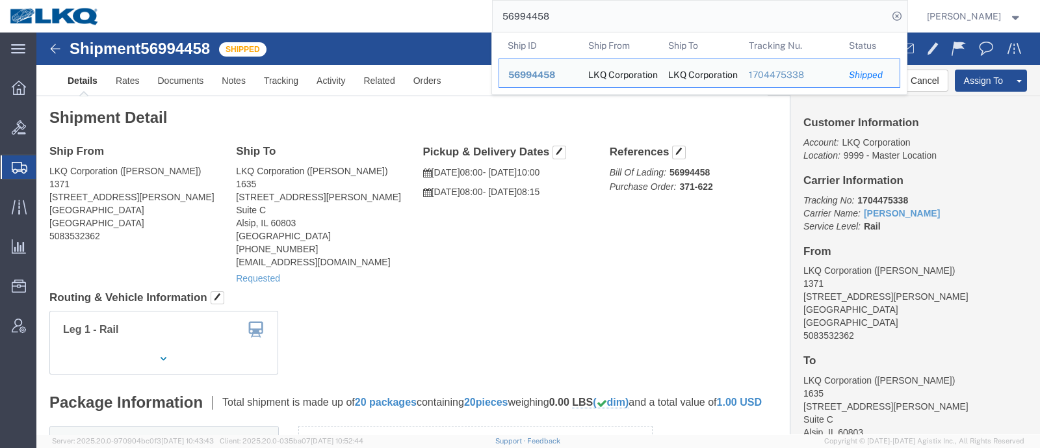
drag, startPoint x: 561, startPoint y: 13, endPoint x: 423, endPoint y: 11, distance: 138.5
click at [433, 11] on div "56994458 Ship ID Ship From Ship To Tracking Nu. Status Ship ID 56994458 Ship Fr…" at bounding box center [508, 16] width 798 height 33
paste input "5845"
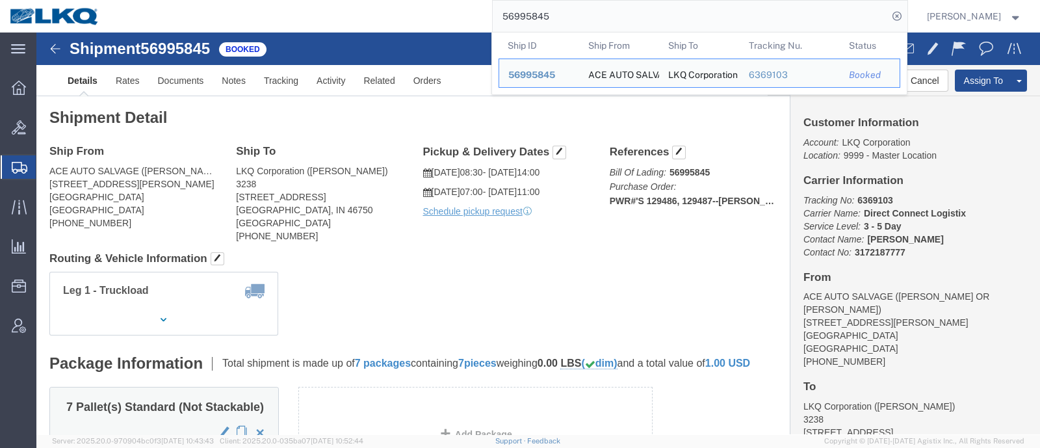
click div "Leg 1 - Truckload Vehicle 1: Standard Dry Van (53 Feet) Number of trucks: 1"
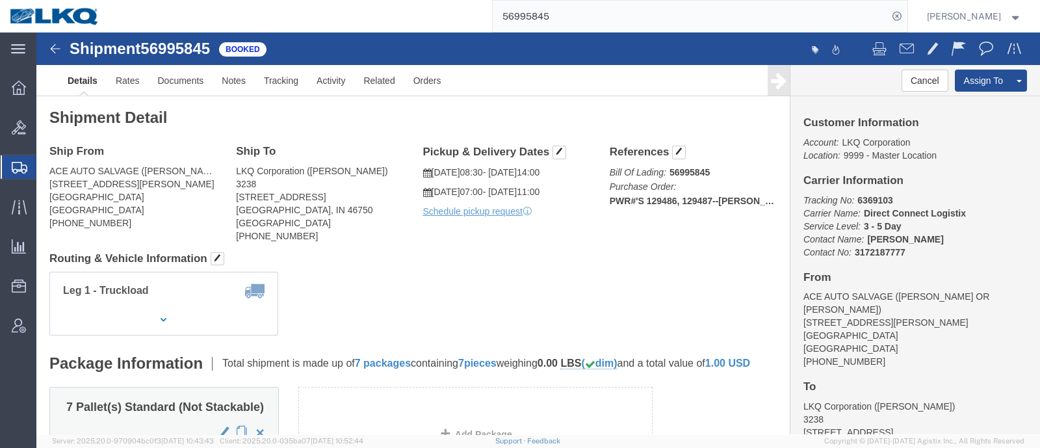
drag, startPoint x: 406, startPoint y: 14, endPoint x: 377, endPoint y: 14, distance: 28.6
click at [380, 14] on div "56995845" at bounding box center [508, 16] width 798 height 33
paste input "7011488"
type input "57011488"
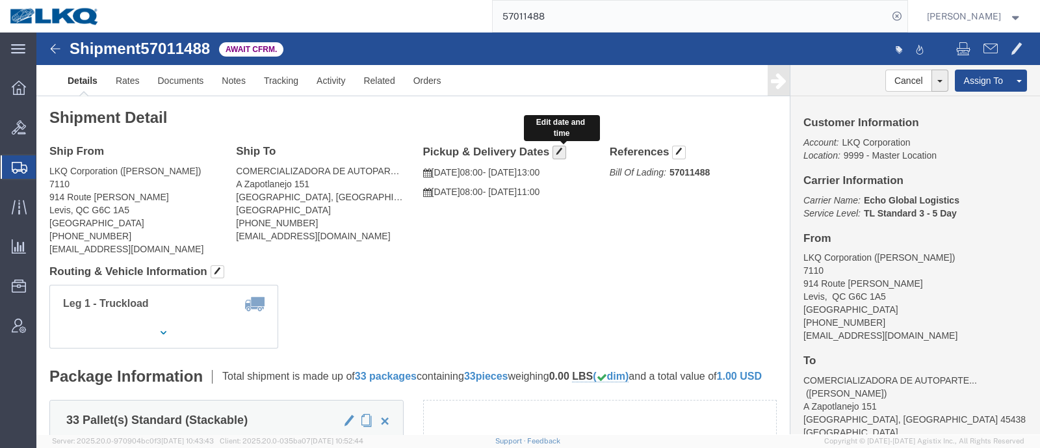
click span "button"
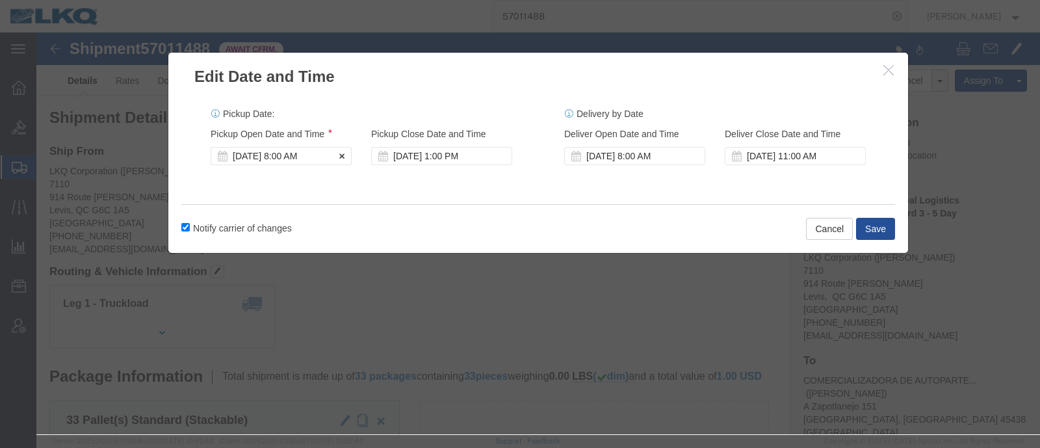
click div "[DATE] 8:00 AM"
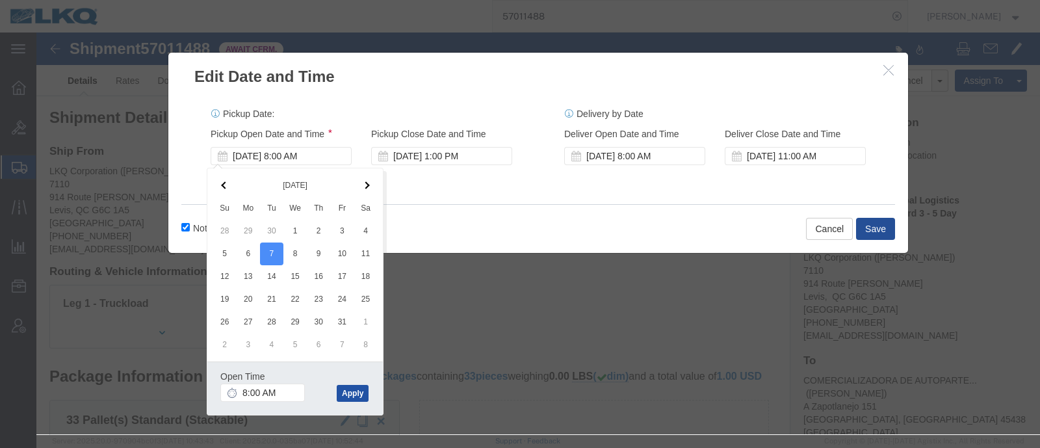
click button "Apply"
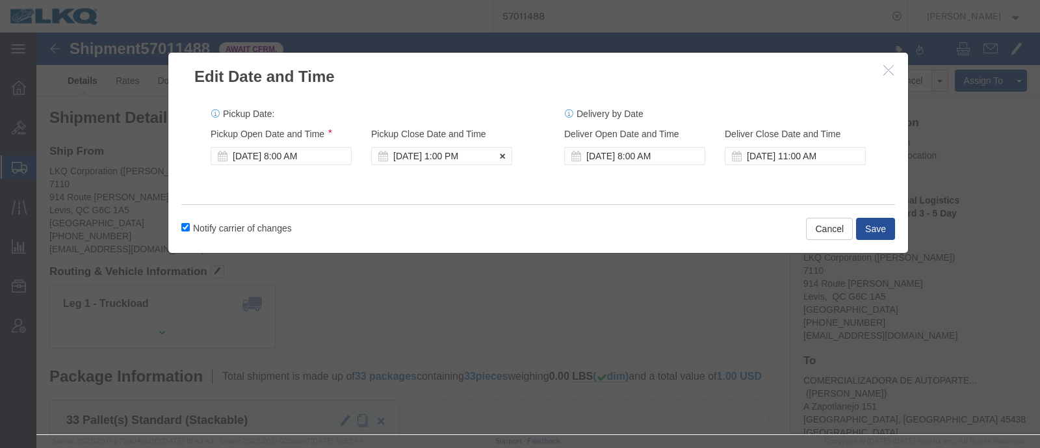
click div "Oct 08 2025 1:00 PM"
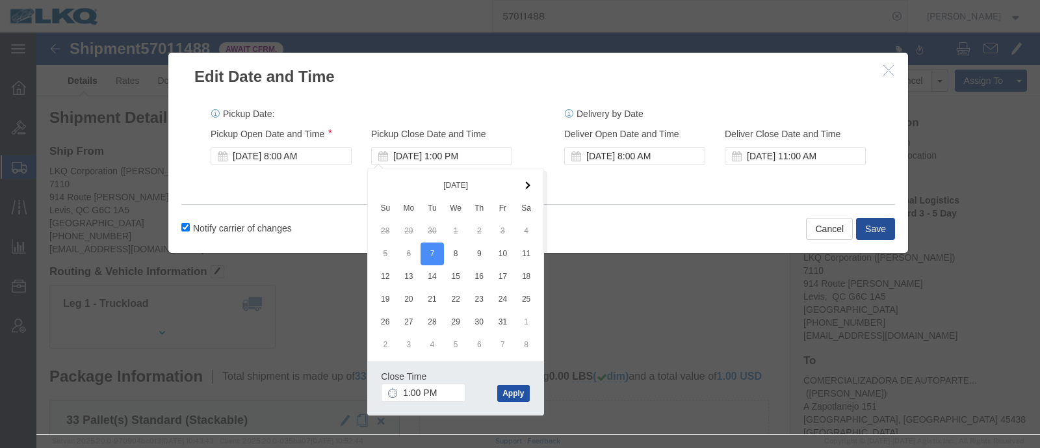
click button "Apply"
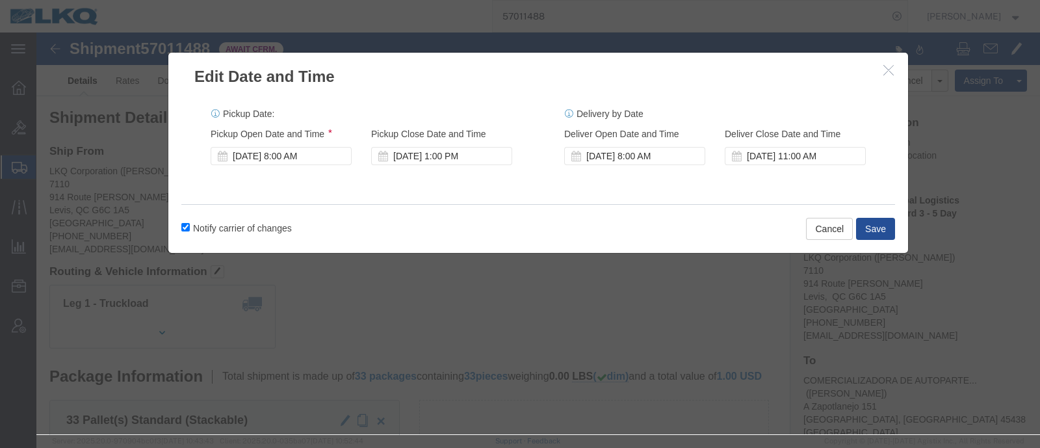
click label "Notify carrier of changes"
click input "Notify carrier of changes"
checkbox input "false"
click button "Save"
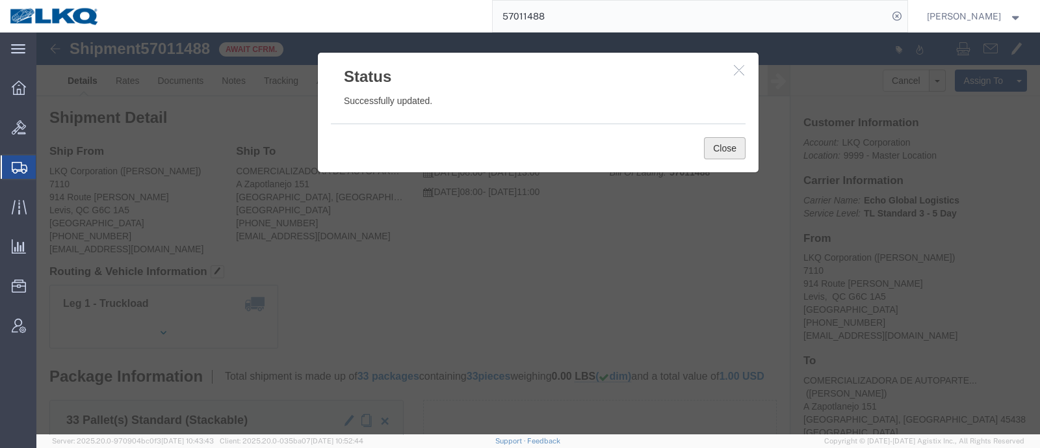
click button "Close"
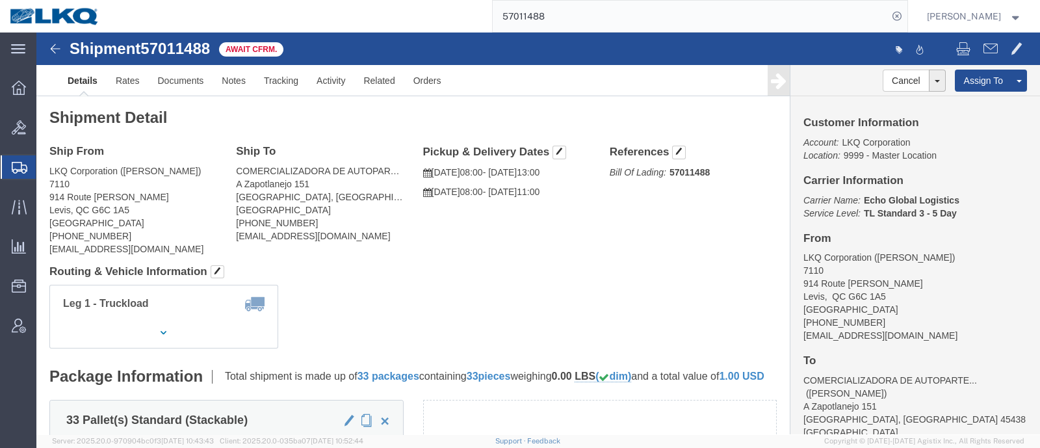
click div "Ship From LKQ Corporation (Nicolas Frenette) 7110 914 Route Kennedy Levis, QC G…"
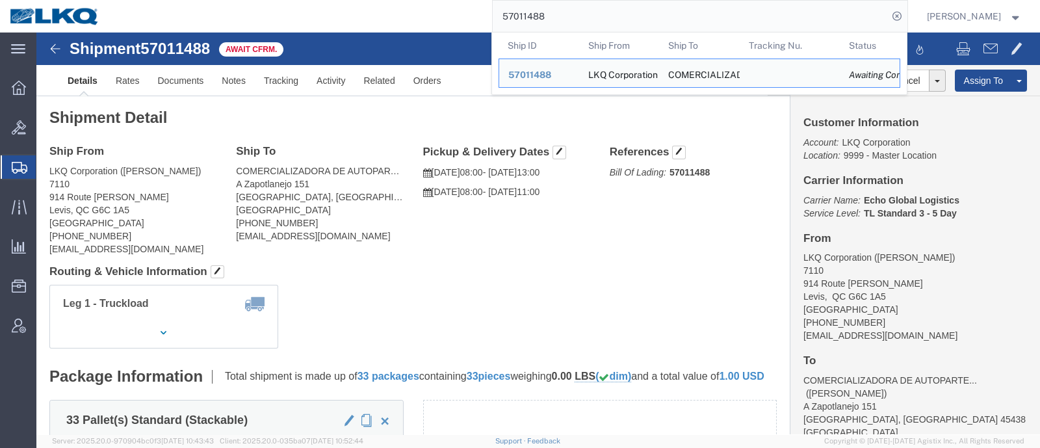
drag, startPoint x: 562, startPoint y: 18, endPoint x: 406, endPoint y: 17, distance: 156.7
click at [407, 17] on div "57011488 Ship ID Ship From Ship To Tracking Nu. Status Ship ID 57011488 Ship Fr…" at bounding box center [508, 16] width 798 height 33
paste input "21780"
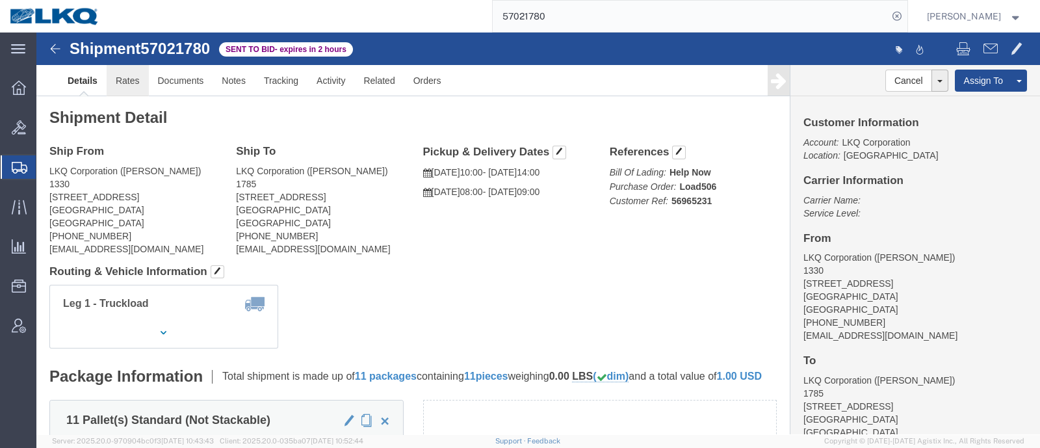
click link "Rates"
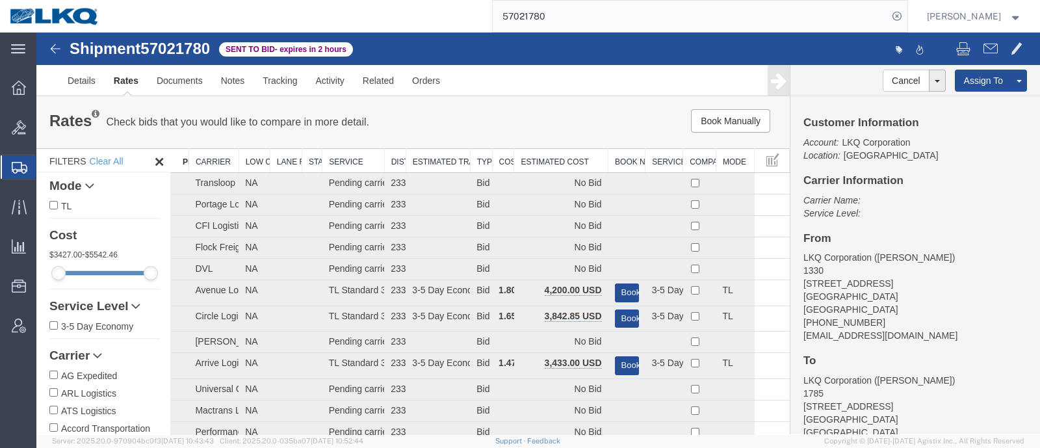
click at [527, 128] on div "Book Manually Pause Continue" at bounding box center [630, 120] width 311 height 23
click at [558, 161] on th "Estimated Cost" at bounding box center [561, 161] width 94 height 24
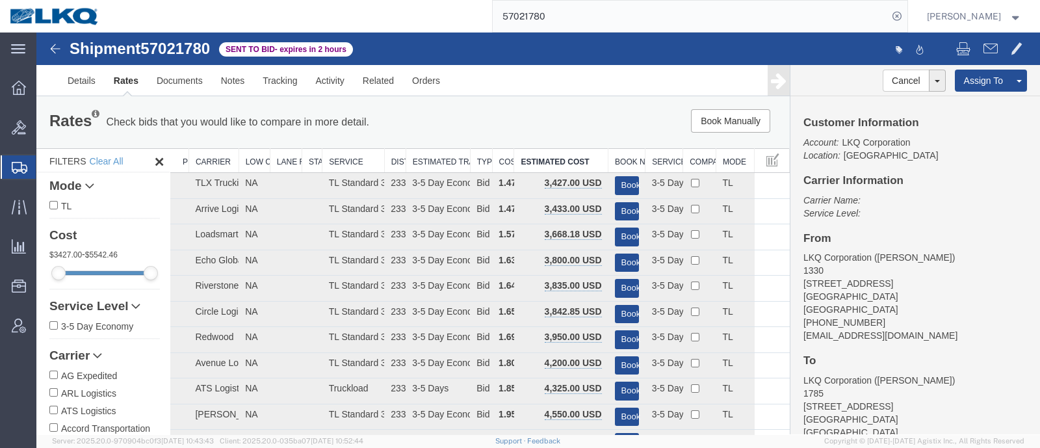
click at [549, 135] on div "Rates Check bids that you would like to compare in more detail. Compare Filter …" at bounding box center [413, 122] width 747 height 26
click at [497, 109] on div "Book Manually Pause Continue" at bounding box center [630, 120] width 311 height 23
click at [534, 133] on div "Rates Check bids that you would like to compare in more detail. Compare Filter …" at bounding box center [413, 122] width 747 height 26
drag, startPoint x: 476, startPoint y: 122, endPoint x: 304, endPoint y: 111, distance: 172.6
click at [465, 124] on div "Rates Check bids that you would like to compare in more detail. Compare Filter …" at bounding box center [413, 122] width 747 height 26
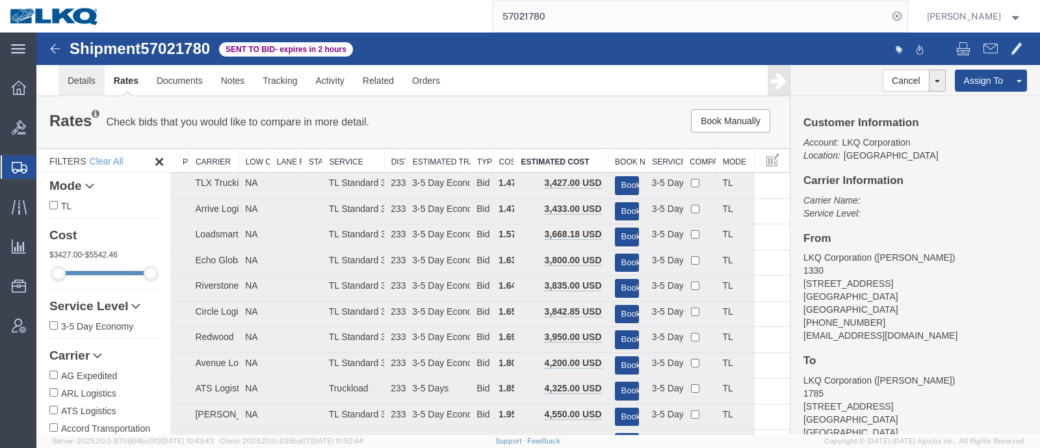
click at [68, 76] on link "Details" at bounding box center [82, 80] width 46 height 31
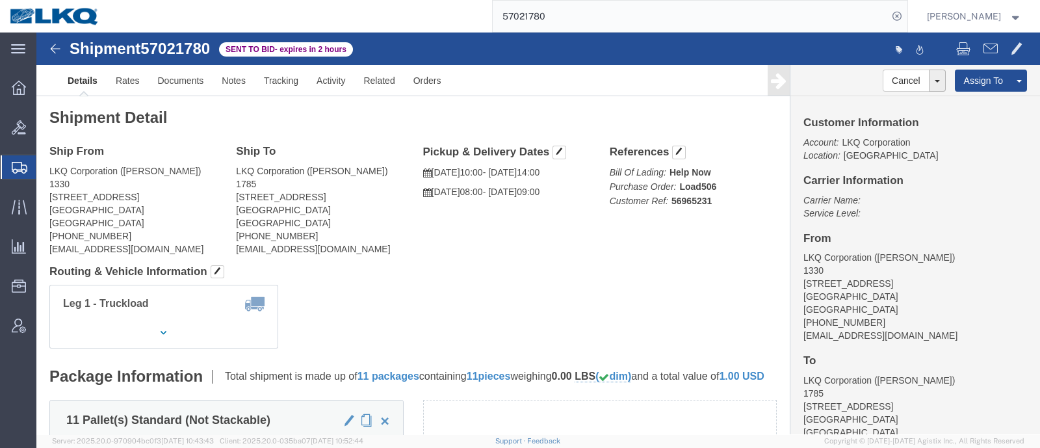
click at [449, 28] on div "57021780" at bounding box center [508, 16] width 798 height 33
paste input "6661586"
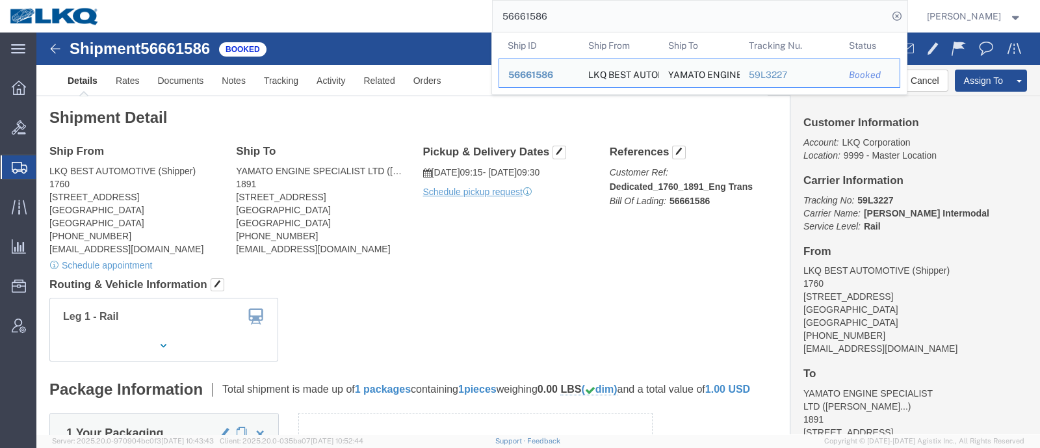
drag, startPoint x: 649, startPoint y: 76, endPoint x: 668, endPoint y: 75, distance: 19.5
click h2 "Shipment Detail"
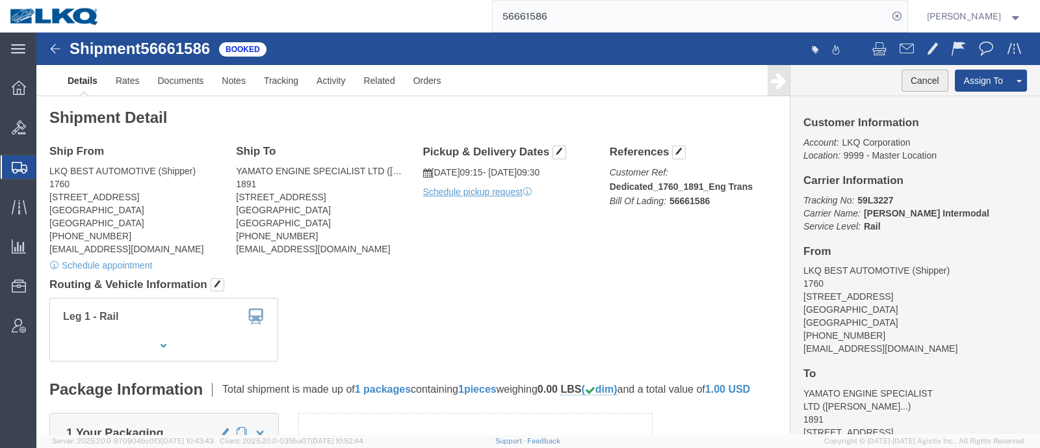
click button "Cancel"
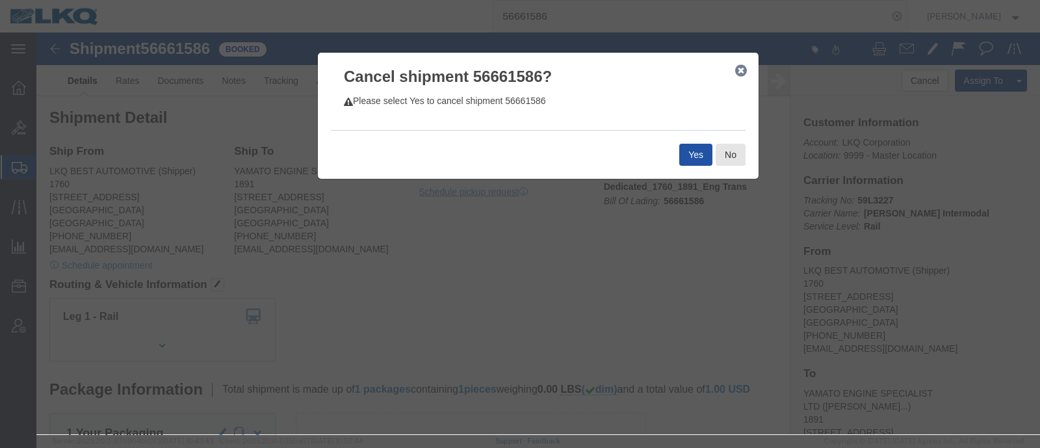
drag, startPoint x: 631, startPoint y: 116, endPoint x: 654, endPoint y: 125, distance: 24.8
click div "Yes No"
click button "Yes"
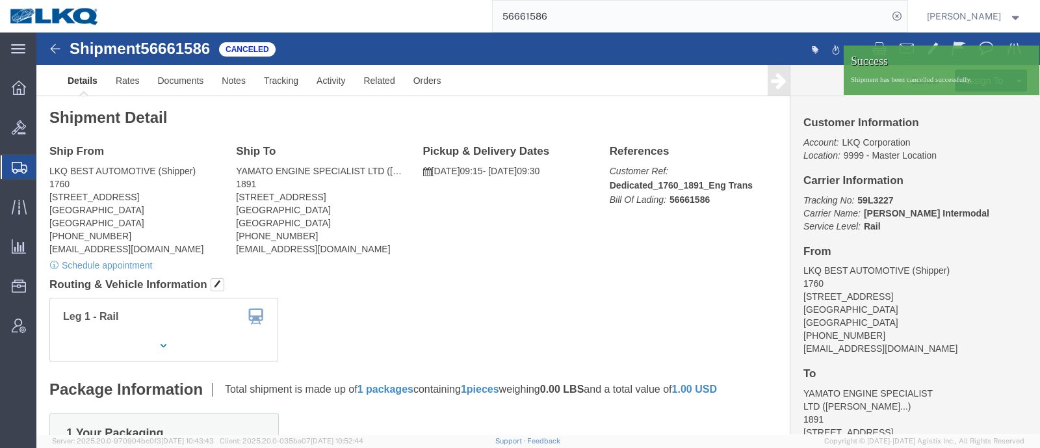
click ul "Details Rates Documents Notes Tracking Activity Related Orders"
click div
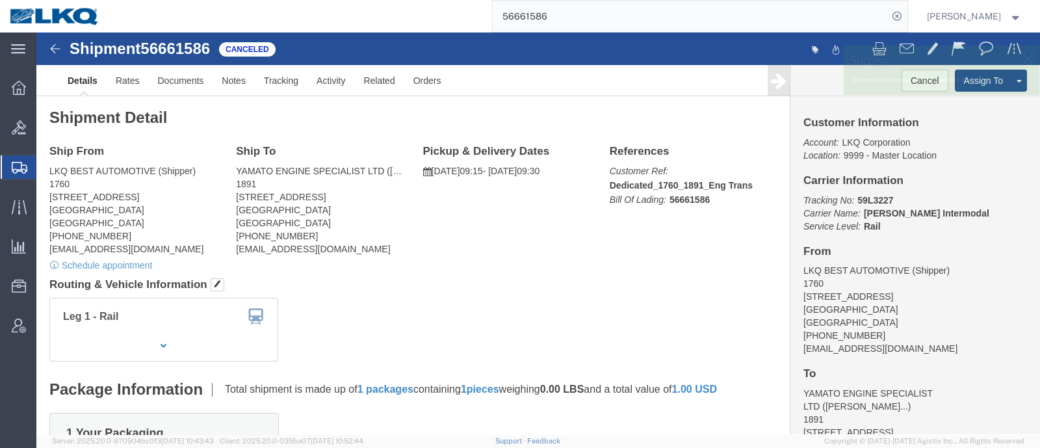
click div "Shipment Detail Ship From LKQ BEST AUTOMOTIVE (Shipper) 1760 1710 WEST MOUNT HO…"
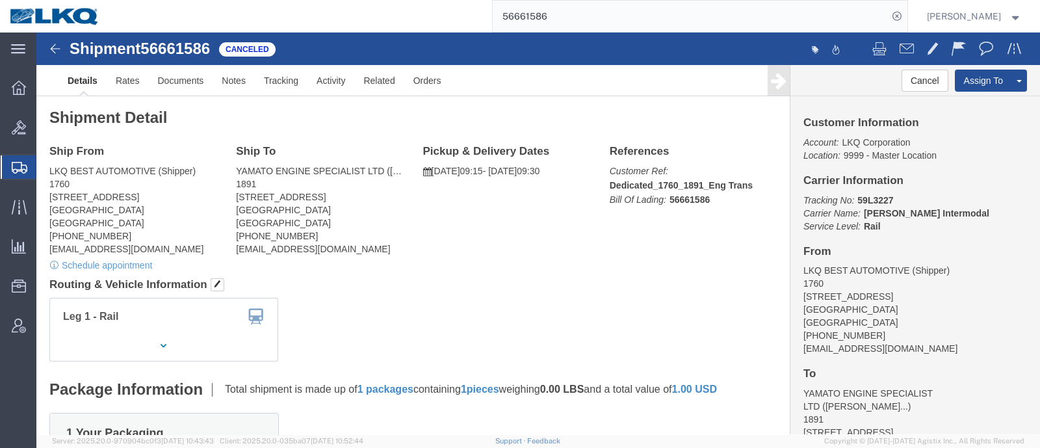
click h2 "Shipment Detail"
click link "Details"
click link "Uncancel Shipment"
click link "Rates"
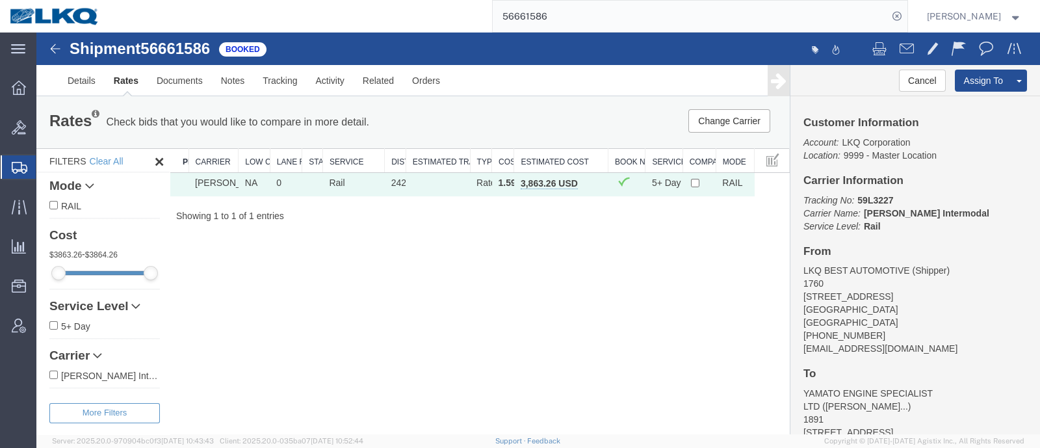
click at [449, 291] on div "Shipment 56661586 1 of 1 Booked Details Rates Documents Notes Tracking Activity…" at bounding box center [538, 234] width 1004 height 402
click at [389, 327] on div "Shipment 56661586 1 of 1 Booked Details Rates Documents Notes Tracking Activity…" at bounding box center [538, 234] width 1004 height 402
click at [503, 129] on div "Change Carrier Pause Continue" at bounding box center [630, 120] width 311 height 23
click at [594, 105] on div "Rates Check bids that you would like to compare in more detail. Compare Filter …" at bounding box center [413, 122] width 754 height 52
click at [81, 85] on link "Details" at bounding box center [82, 80] width 46 height 31
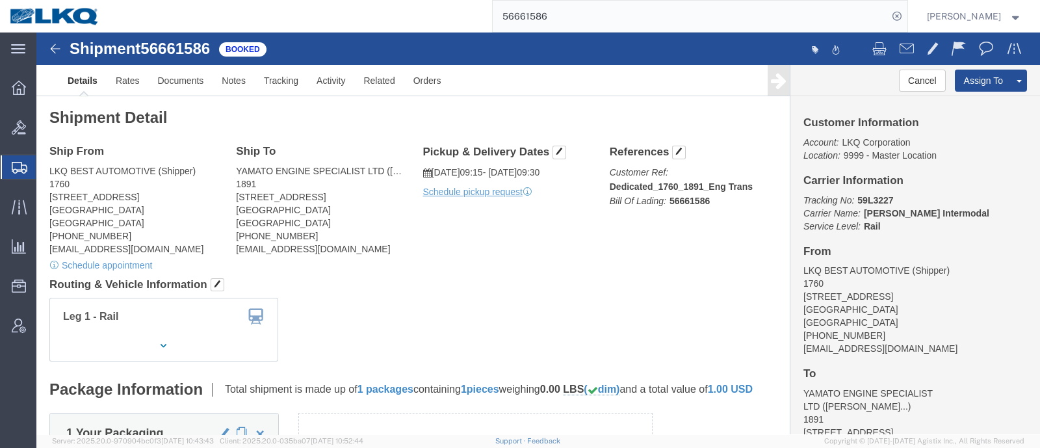
click h4 "Routing & Vehicle Information"
click div "Cancel Assign To Clone Shipment Save As Template"
click button "Cancel"
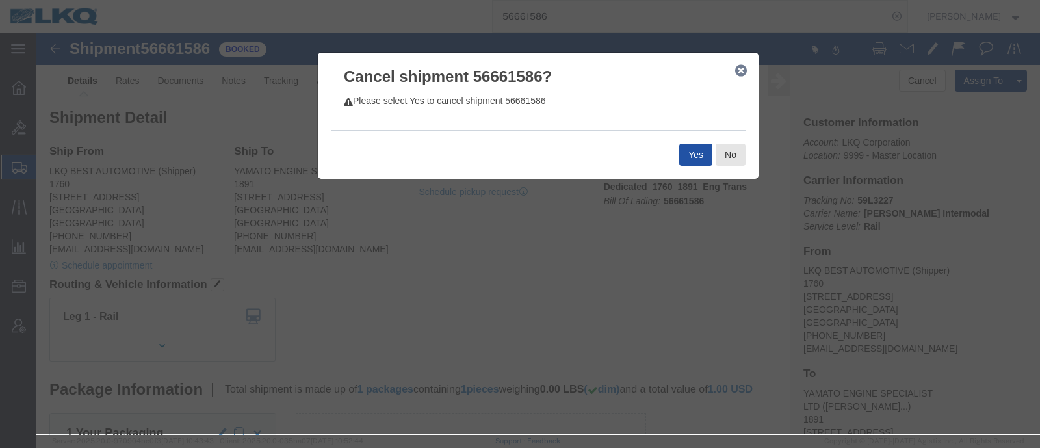
click button "Yes"
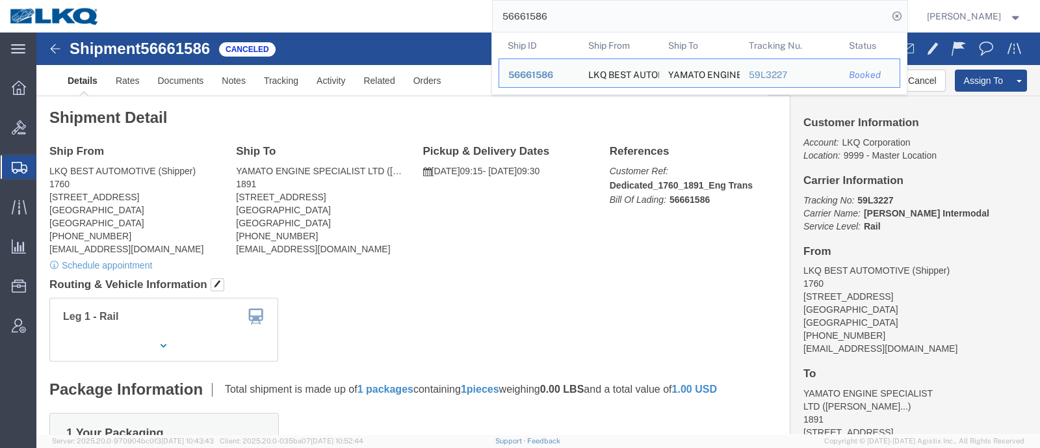
drag, startPoint x: 565, startPoint y: 12, endPoint x: 397, endPoint y: 4, distance: 168.6
paste input "920797"
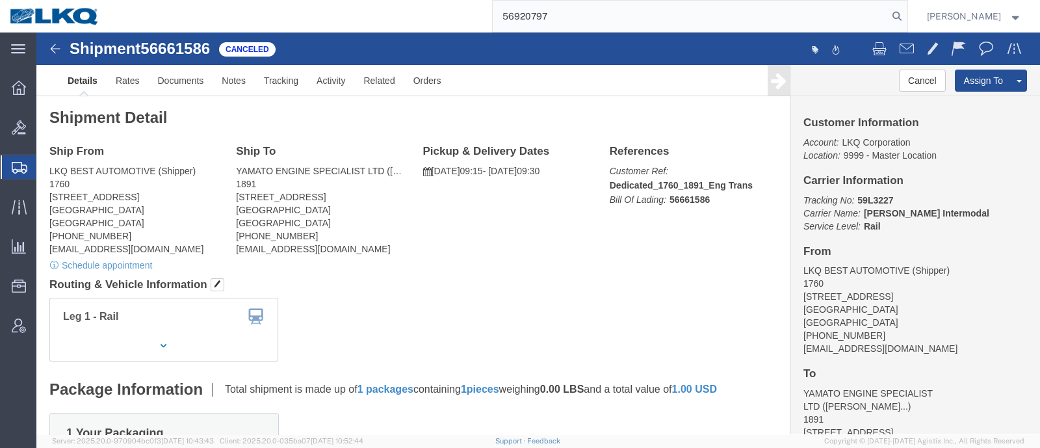
type input "56920797"
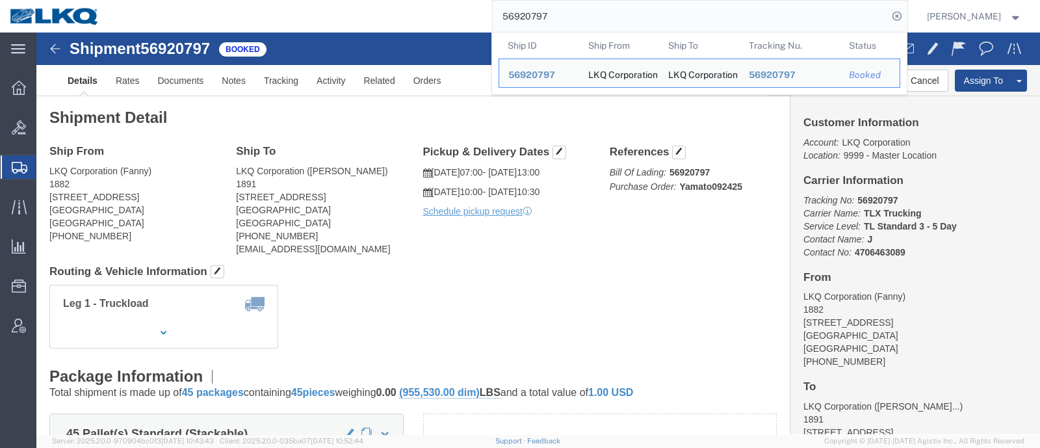
click div "Leg 1 - Truckload Vehicle 1: Standard Dry Van (53 Feet) Number of trucks: 1"
drag, startPoint x: 514, startPoint y: 20, endPoint x: 431, endPoint y: 29, distance: 83.0
click at [431, 29] on div "56920797 Ship ID Ship From Ship To Tracking Nu. Status Ship ID 56920797 Ship Fr…" at bounding box center [508, 16] width 798 height 33
paste input "640955"
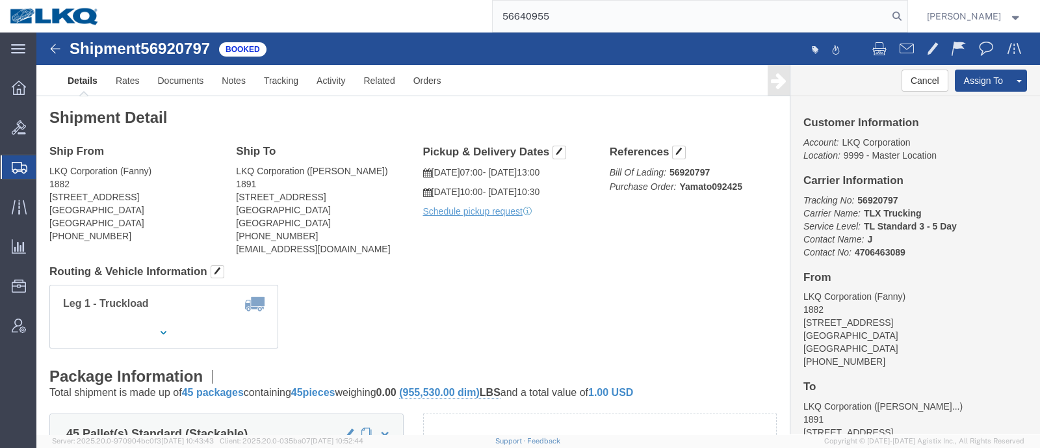
type input "56640955"
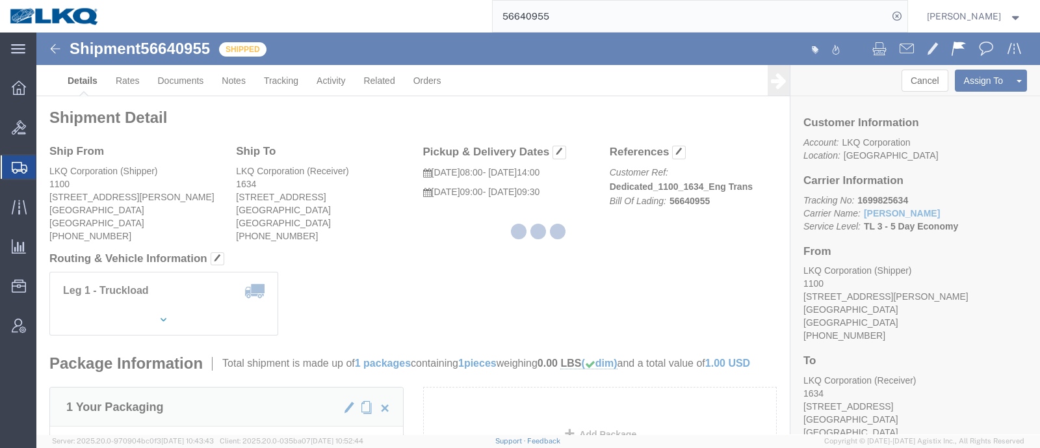
click div
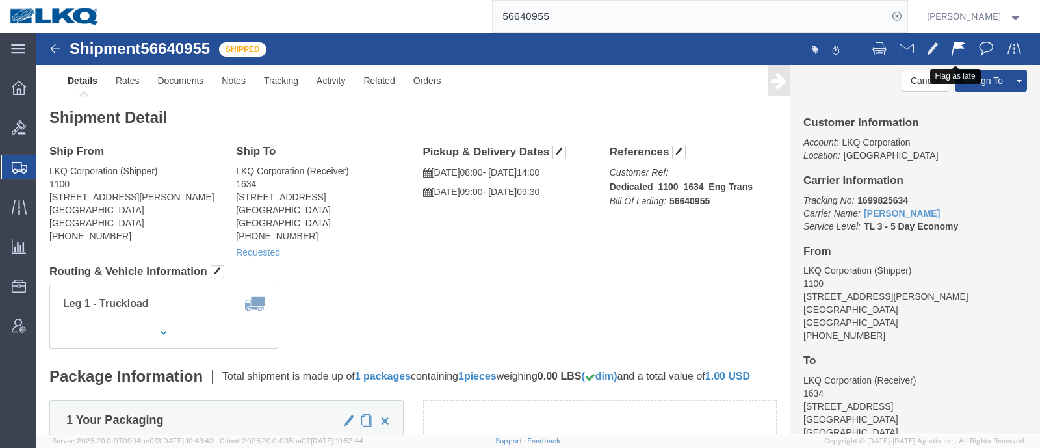
click span
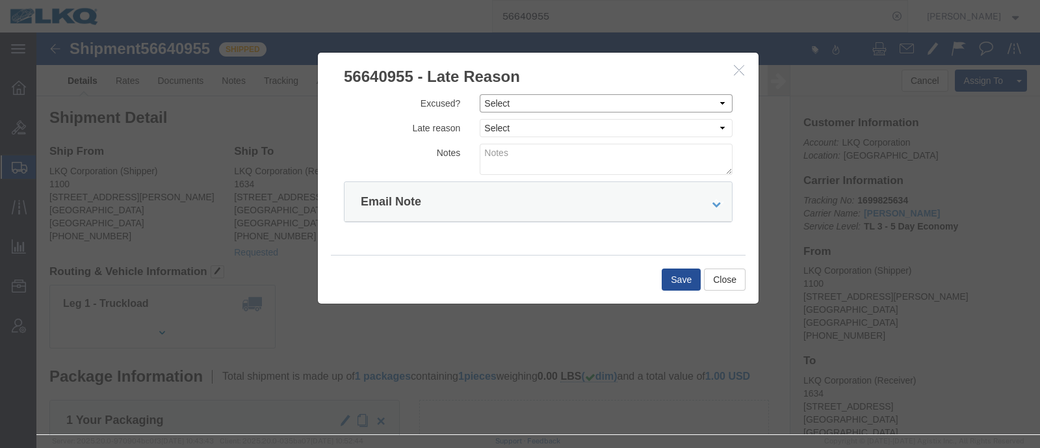
click select "Select Excused Not Excused"
select select "NOT_EXCUSED"
click select "Select Excused Not Excused"
drag, startPoint x: 490, startPoint y: 94, endPoint x: 490, endPoint y: 101, distance: 7.2
click select "Select Bad Carrier Data Carrier Admin Error Delay Accident Driver Error Lack of…"
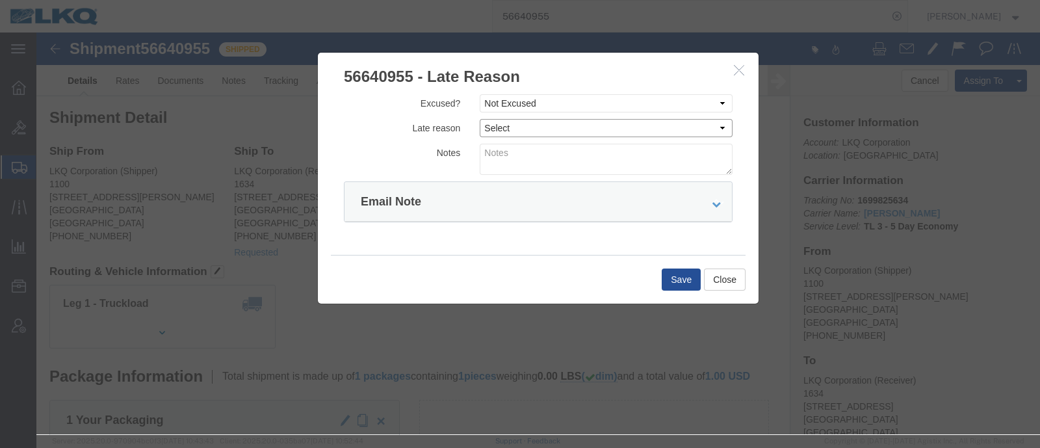
select select "DRIVER_ERROR"
click select "Select Bad Carrier Data Carrier Admin Error Delay Accident Driver Error Lack of…"
click textarea
type textarea "Delivery 10/3"
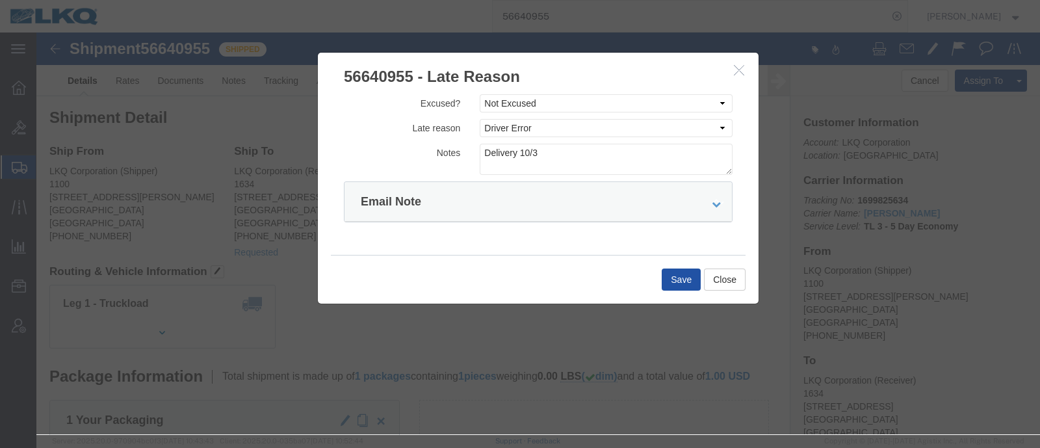
click button "Save"
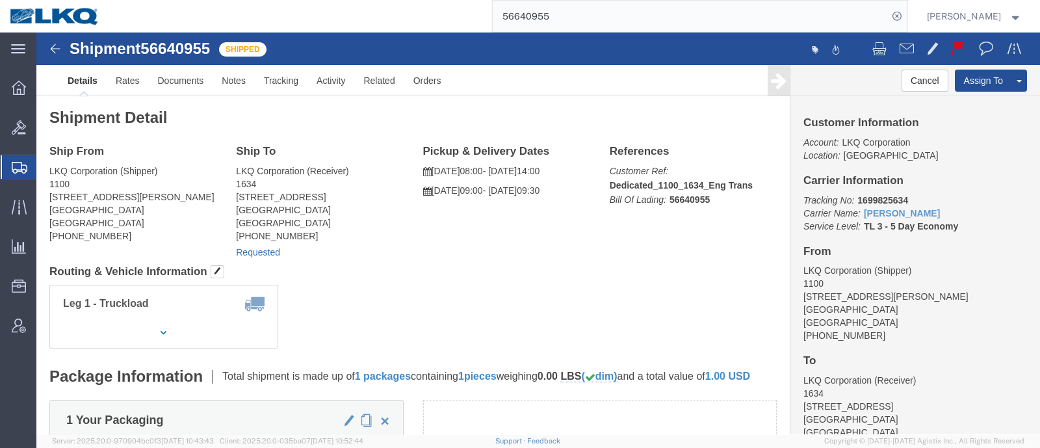
click link "Requested"
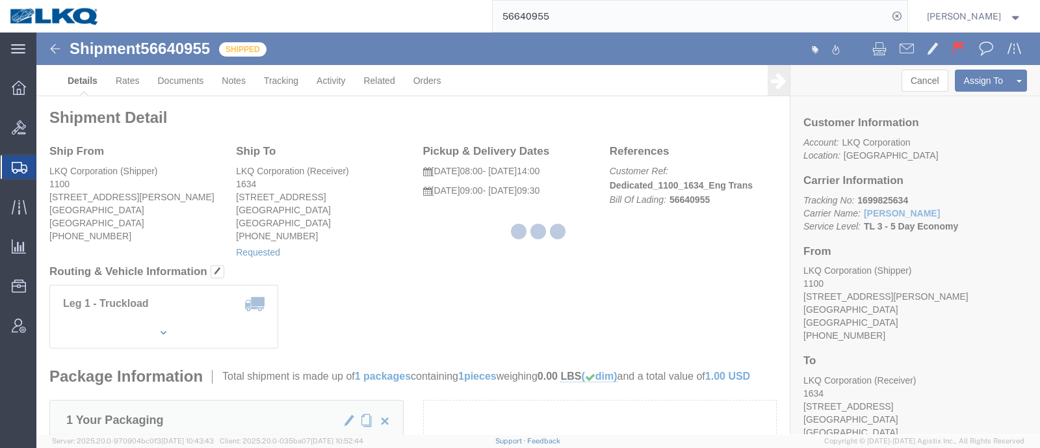
type input "Delivery 56640955"
type input "[DATE]"
type input "9:00 AM"
select select "30"
type input "56640955"
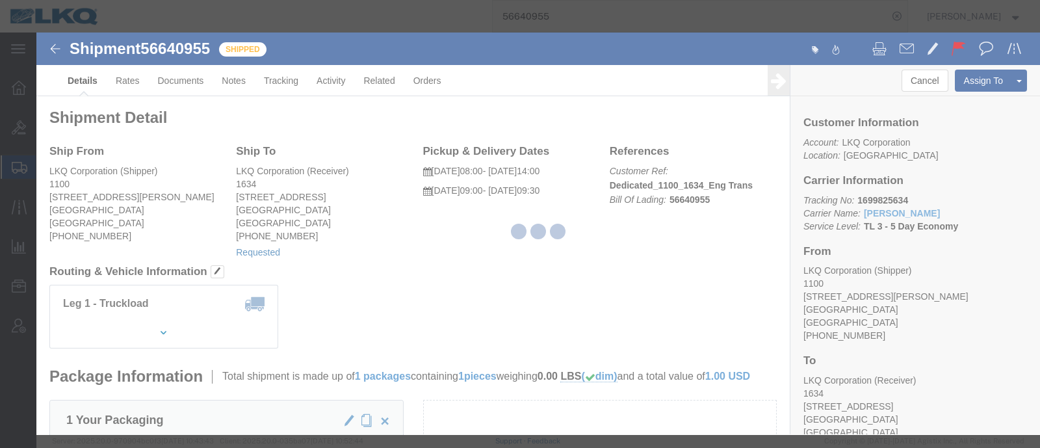
select select "1"
select select
select select "30"
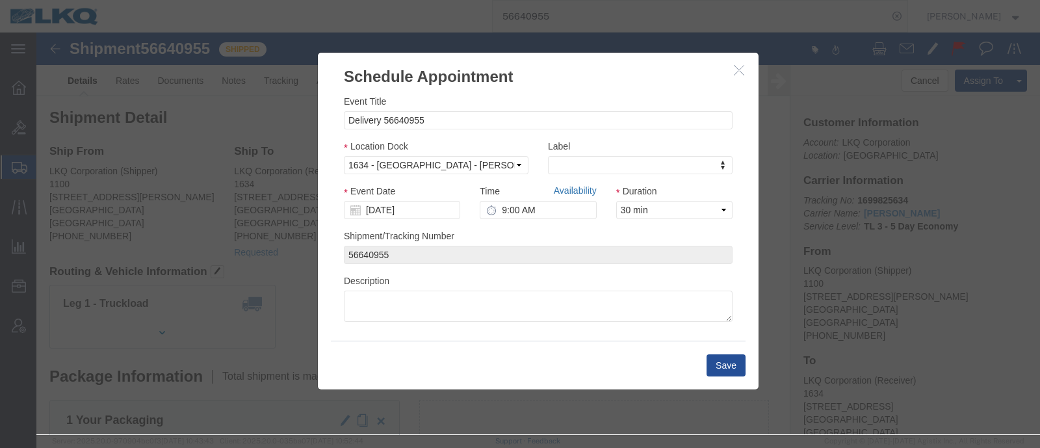
click link "Availability"
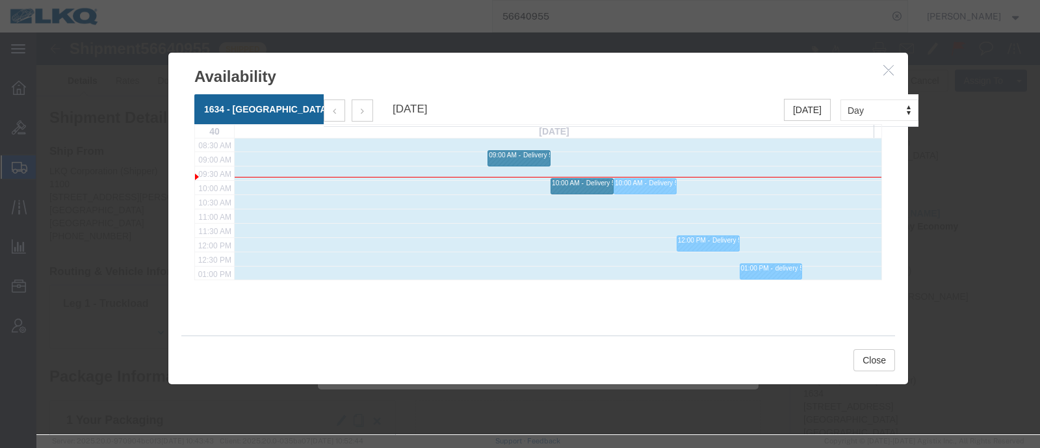
scroll to position [324, 0]
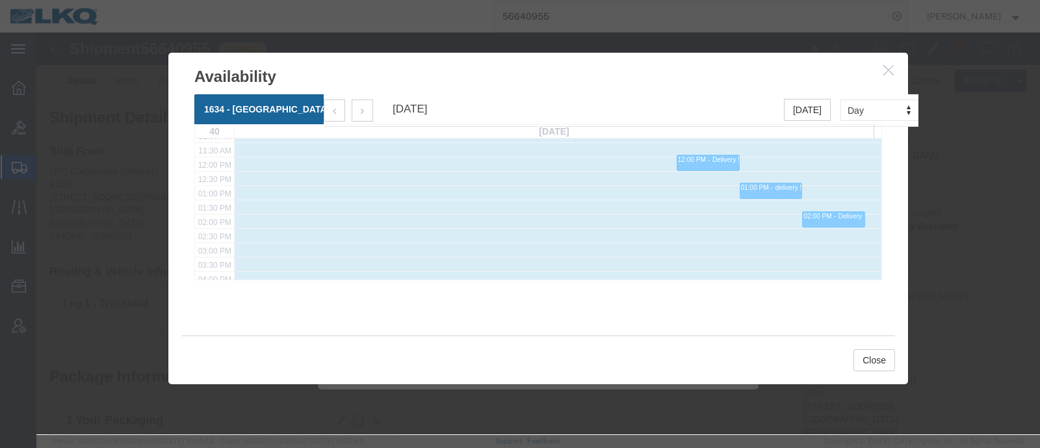
click h3 "Availability"
click icon "button"
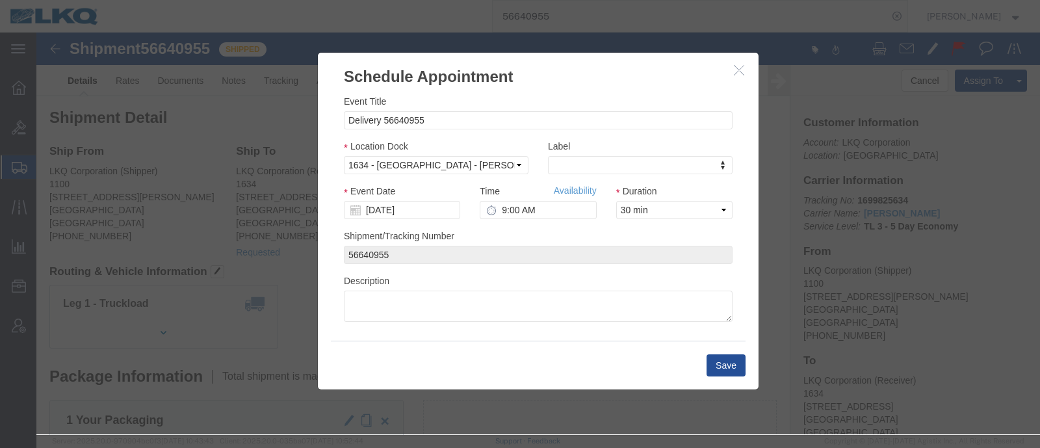
click icon "button"
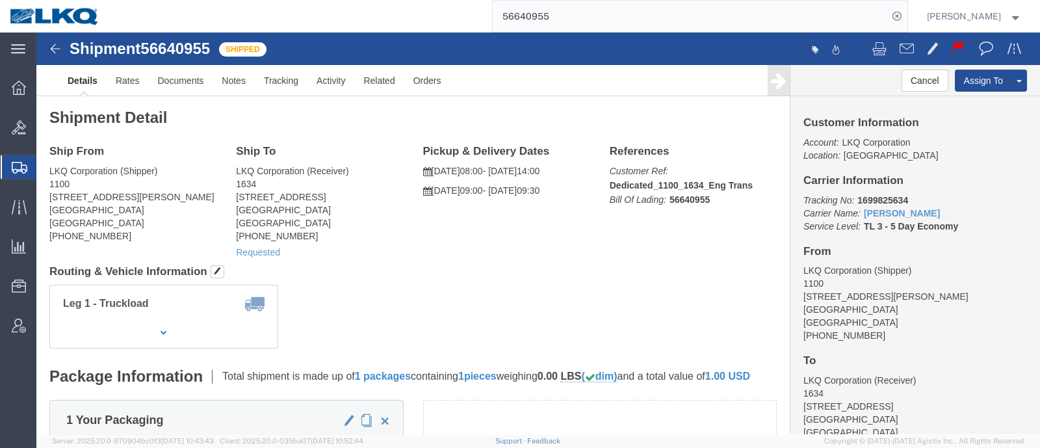
drag, startPoint x: 572, startPoint y: 15, endPoint x: 466, endPoint y: 23, distance: 106.3
click at [476, 21] on div "56640955" at bounding box center [508, 16] width 798 height 33
paste input "7021780"
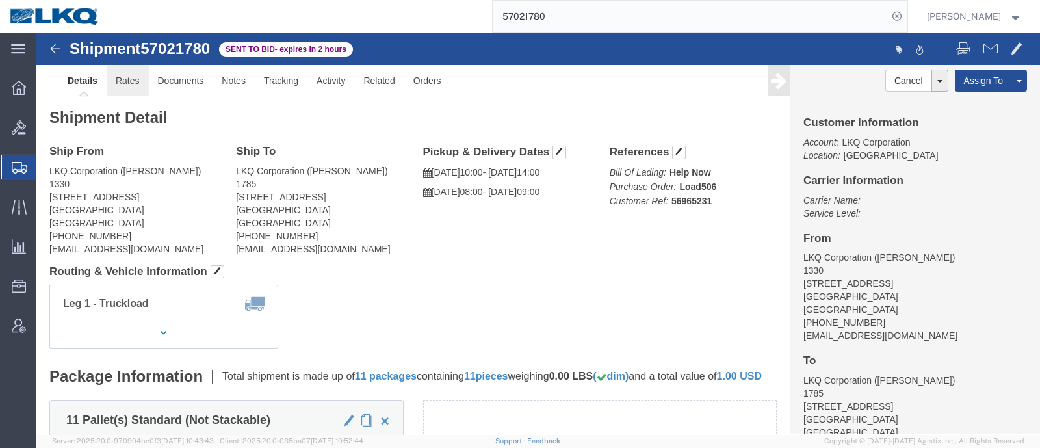
click link "Rates"
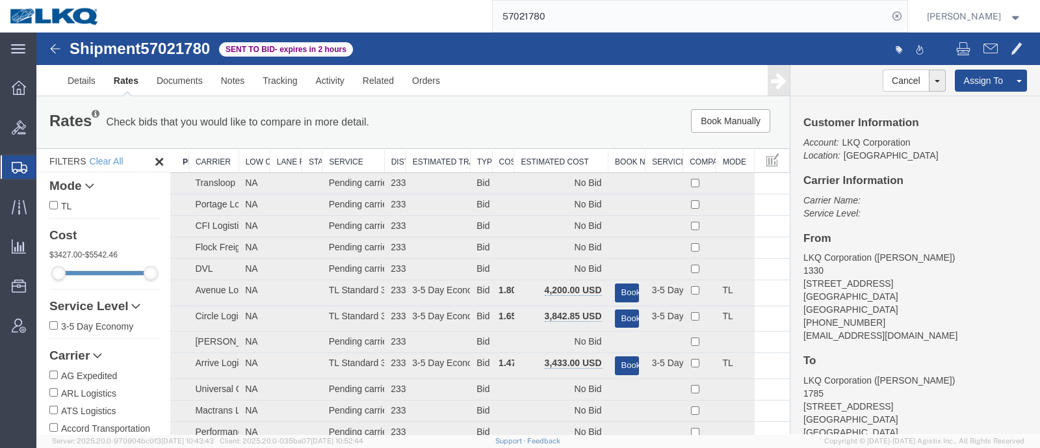
click at [529, 130] on div "Book Manually Pause Continue" at bounding box center [630, 120] width 311 height 23
click at [538, 164] on th "Estimated Cost" at bounding box center [561, 161] width 94 height 24
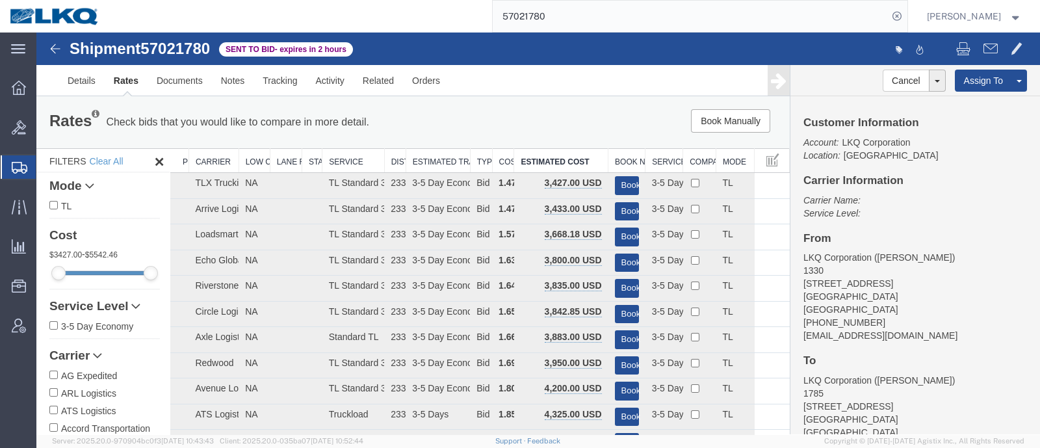
click at [187, 49] on span "57021780" at bounding box center [175, 49] width 70 height 18
copy span "57021780"
click at [953, 183] on h4 "Carrier Information" at bounding box center [916, 181] width 224 height 12
click at [534, 98] on div "Rates Check bids that you would like to compare in more detail. Compare Filter …" at bounding box center [413, 122] width 754 height 52
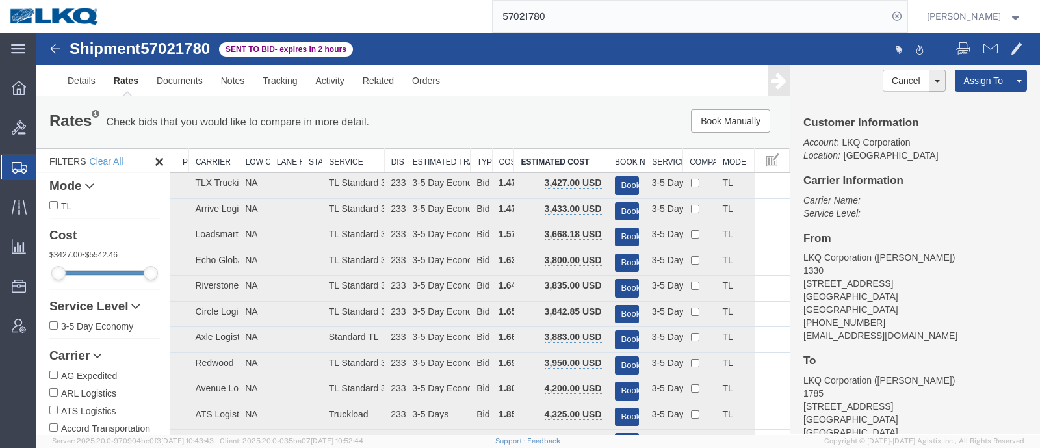
click at [551, 118] on div "Book Manually Pause Continue" at bounding box center [630, 120] width 311 height 23
click at [945, 196] on p "Carrier Name: Service Level:" at bounding box center [916, 207] width 224 height 26
click at [503, 108] on div "Rates Check bids that you would like to compare in more detail. Compare Filter …" at bounding box center [413, 122] width 754 height 52
click at [475, 134] on div "Rates Check bids that you would like to compare in more detail. Compare Filter …" at bounding box center [413, 122] width 747 height 26
click at [925, 185] on h4 "Carrier Information" at bounding box center [916, 181] width 224 height 12
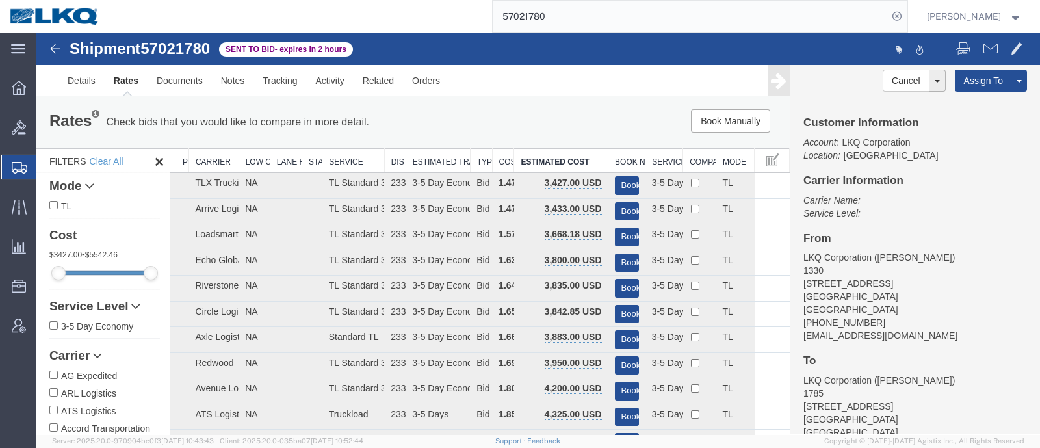
click at [475, 120] on div "Book Manually Pause Continue" at bounding box center [630, 120] width 311 height 23
drag, startPoint x: 565, startPoint y: 21, endPoint x: 462, endPoint y: 21, distance: 102.7
click at [472, 21] on div "57021780" at bounding box center [508, 16] width 798 height 33
paste input "6661586"
type input "56661586"
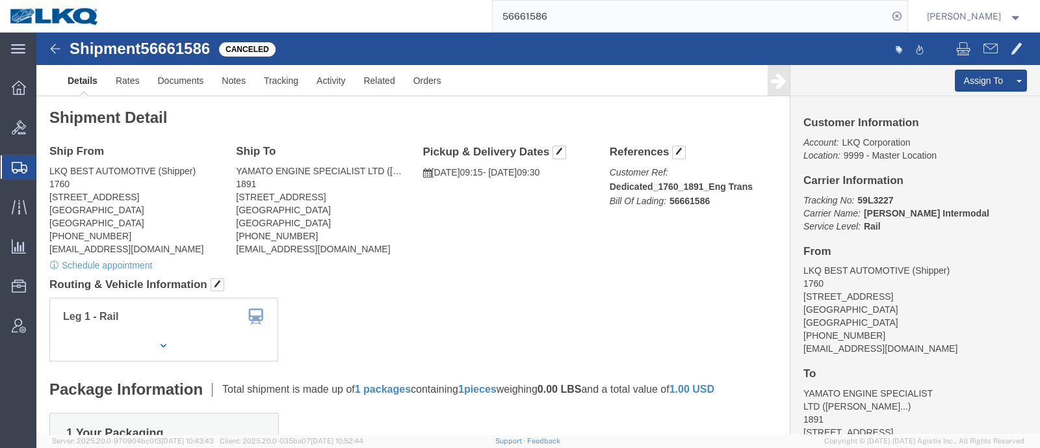
click div "Shipment Detail Ship From LKQ BEST AUTOMOTIVE (Shipper) 1760 [STREET_ADDRESS] […"
click link "Uncancel Shipment"
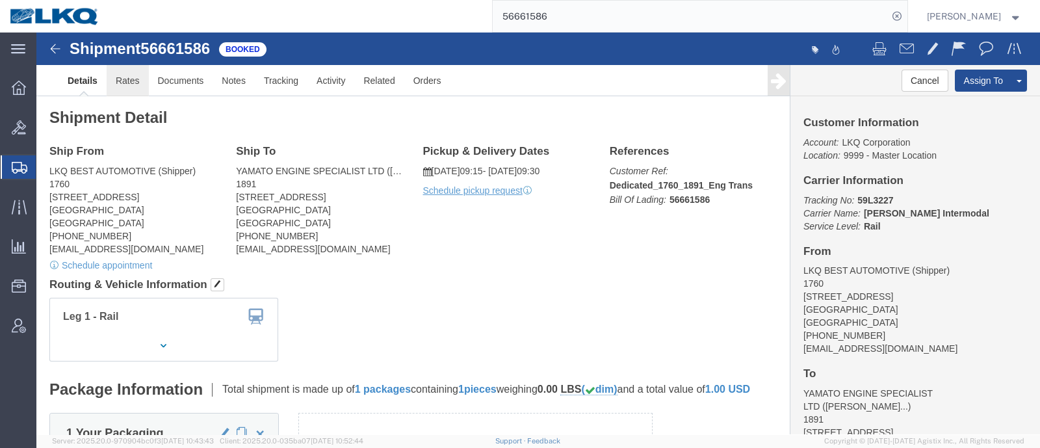
click link "Rates"
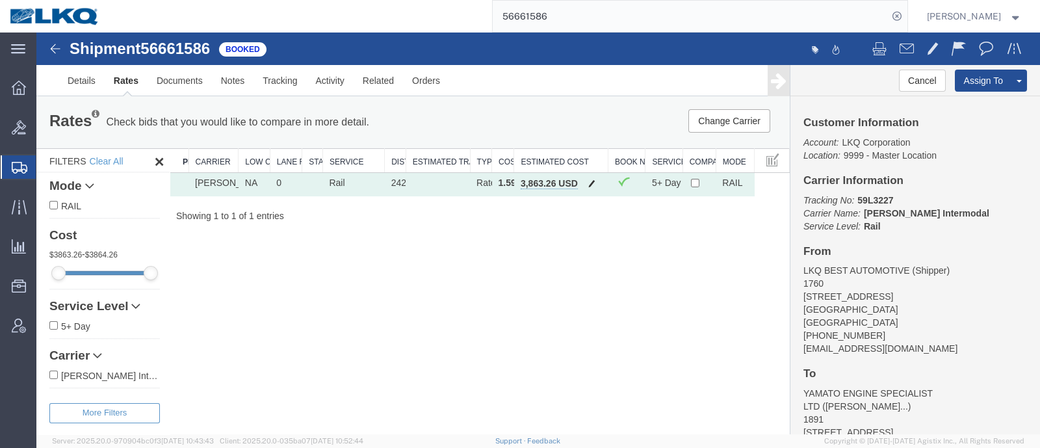
click at [592, 182] on span "button" at bounding box center [591, 183] width 7 height 9
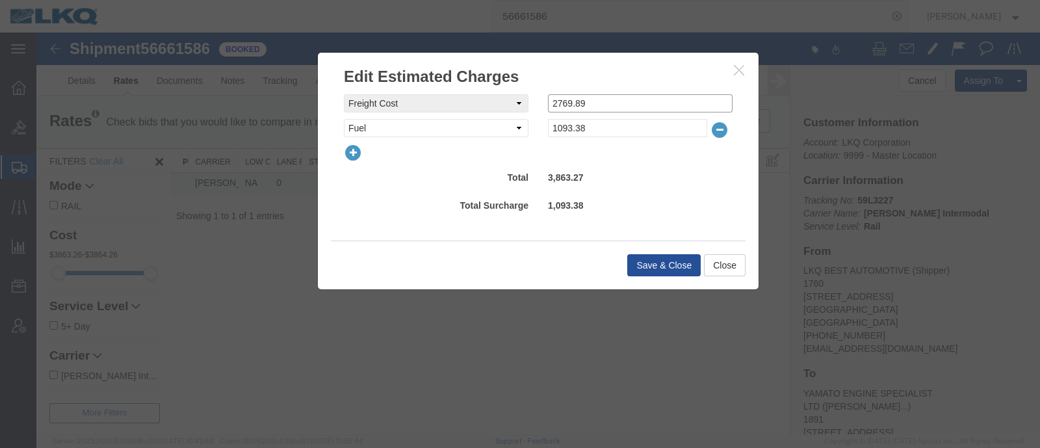
click at [501, 105] on div "freightCost Select AES Filing Accessorial Delivery Charge Additional Invoice De…" at bounding box center [538, 103] width 408 height 18
type input "0"
click at [454, 131] on select "Select AES Filing Accessorial Delivery Charge Additional Invoice Details Addres…" at bounding box center [436, 128] width 185 height 18
select select "VEHI_FUR_NOT_USED"
click at [344, 119] on select "Select AES Filing Accessorial Delivery Charge Additional Invoice Details Addres…" at bounding box center [436, 128] width 185 height 18
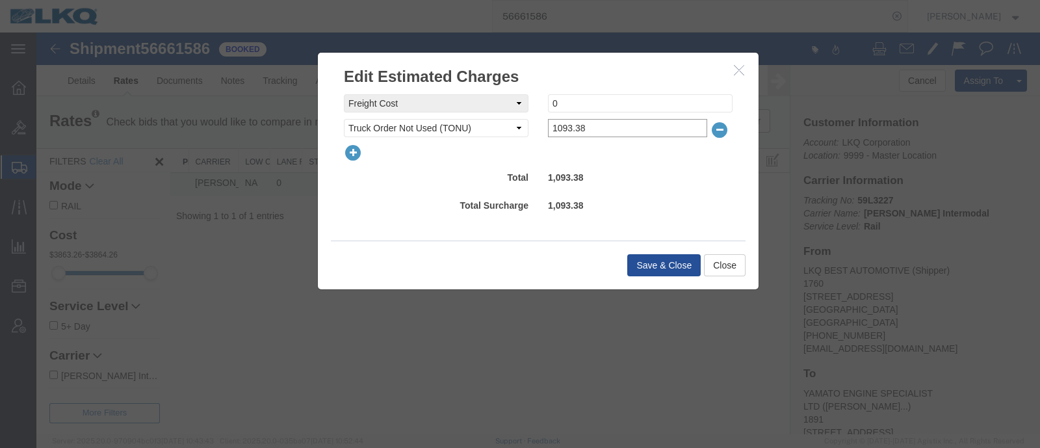
click at [609, 122] on input "1093.38" at bounding box center [627, 128] width 159 height 18
type input "350"
click at [644, 209] on div "350.00" at bounding box center [640, 206] width 204 height 21
click at [663, 254] on button "Save & Close" at bounding box center [663, 265] width 73 height 22
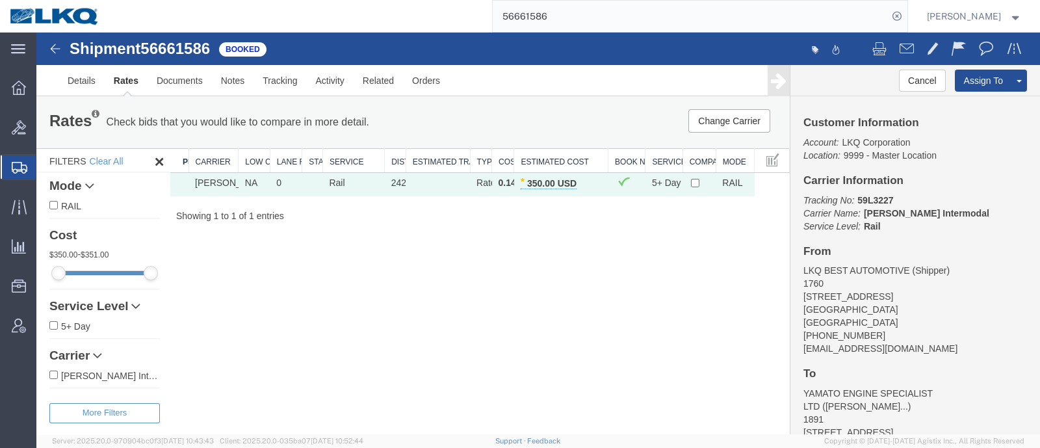
click at [337, 126] on p "Check bids that you would like to compare in more detail." at bounding box center [237, 122] width 263 height 14
click at [369, 122] on p "Check bids that you would like to compare in more detail." at bounding box center [237, 122] width 263 height 14
click at [973, 250] on h4 "From" at bounding box center [916, 252] width 224 height 12
click at [555, 246] on div "Shipment 56661586 1 of 1 Booked Details Rates Documents Notes Tracking Activity…" at bounding box center [538, 234] width 1004 height 402
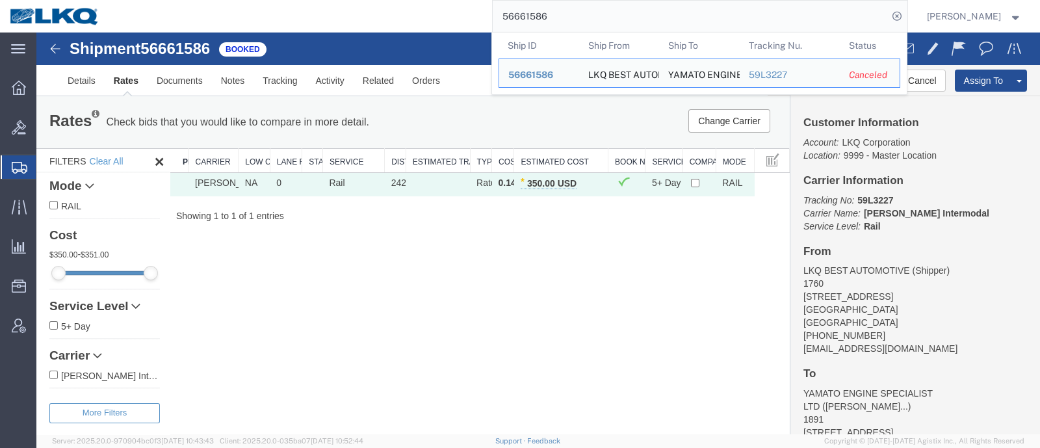
drag, startPoint x: 504, startPoint y: 24, endPoint x: 420, endPoint y: 21, distance: 83.9
click at [422, 21] on div "56661586 Ship ID Ship From Ship To Tracking Nu. Status Ship ID 56661586 Ship Fr…" at bounding box center [508, 16] width 798 height 33
paste input "984245"
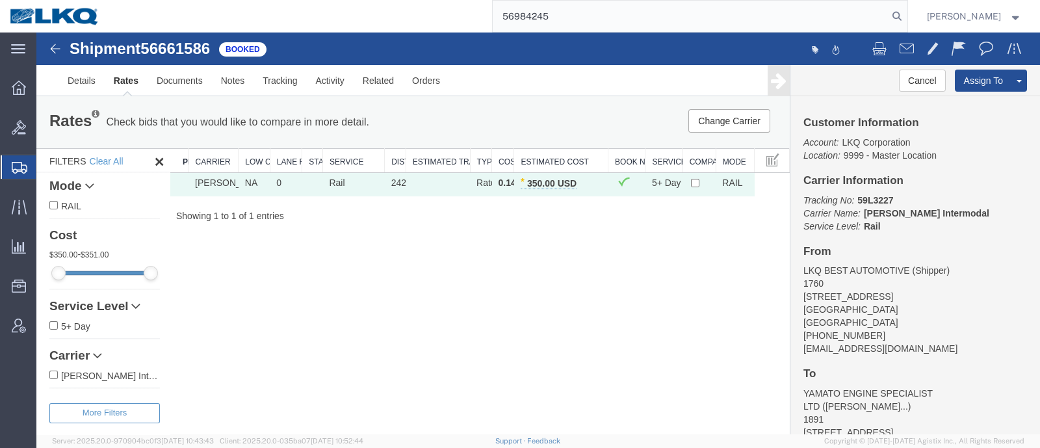
type input "56984245"
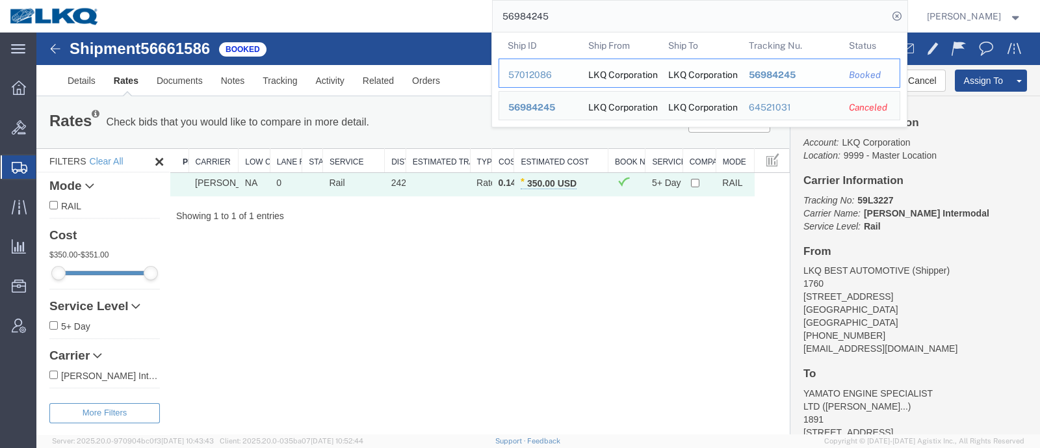
click at [533, 74] on div "57012086" at bounding box center [539, 75] width 62 height 14
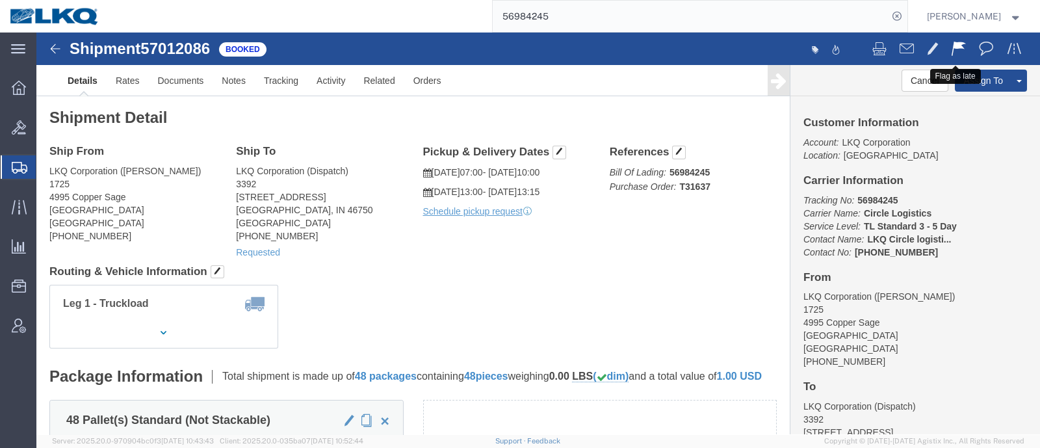
click button
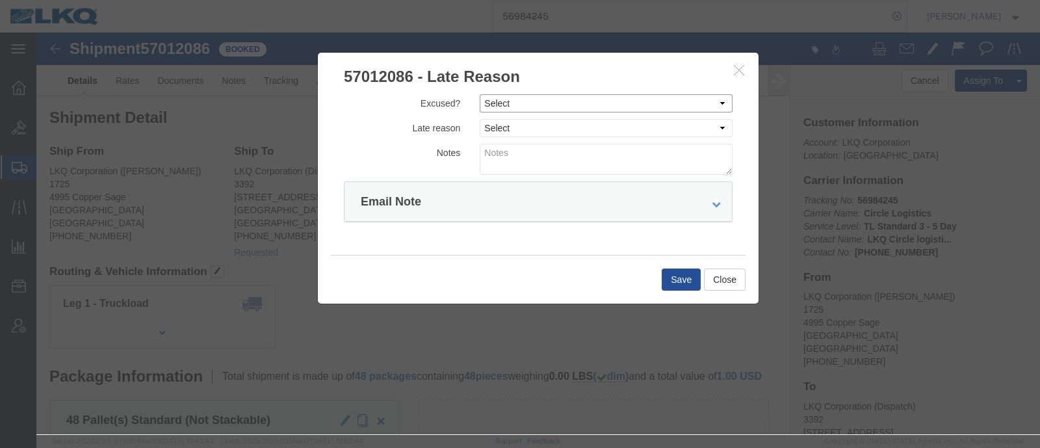
click select "Select Excused Not Excused"
select select "NOT_EXCUSED"
click select "Select Excused Not Excused"
click select "Select Bad Carrier Data Carrier Admin Error Delay Accident Driver Error Lack of…"
select select "DRIVER_ERROR"
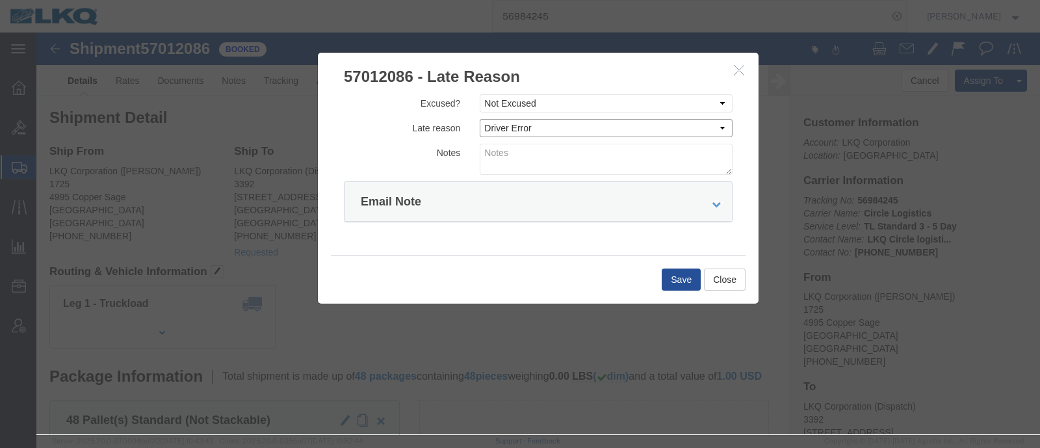
click select "Select Bad Carrier Data Carrier Admin Error Delay Accident Driver Error Lack of…"
click button "Close"
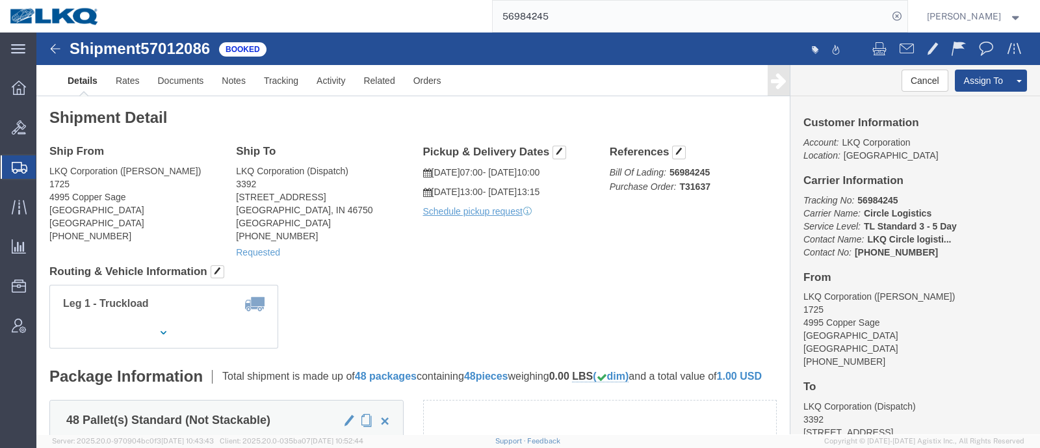
click div "Leg 1 - Truckload Vehicle 1: Standard Dry Van (53 Feet) Number of trucks: 1"
drag, startPoint x: 625, startPoint y: 258, endPoint x: 630, endPoint y: 252, distance: 7.9
click div "Leg 1 - Truckload Vehicle 1: Standard Dry Van (53 Feet) Number of trucks: 1"
click button
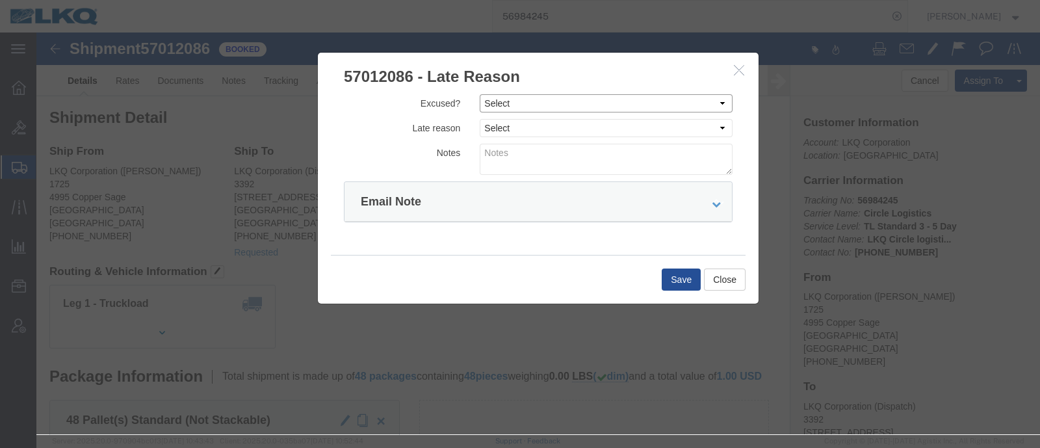
click select "Select Excused Not Excused"
select select "NOT_EXCUSED"
click select "Select Excused Not Excused"
click div "Excused? Select Excused Not Excused Late reason Select Bad Carrier Data Carrier…"
click select "Select Excused Not Excused"
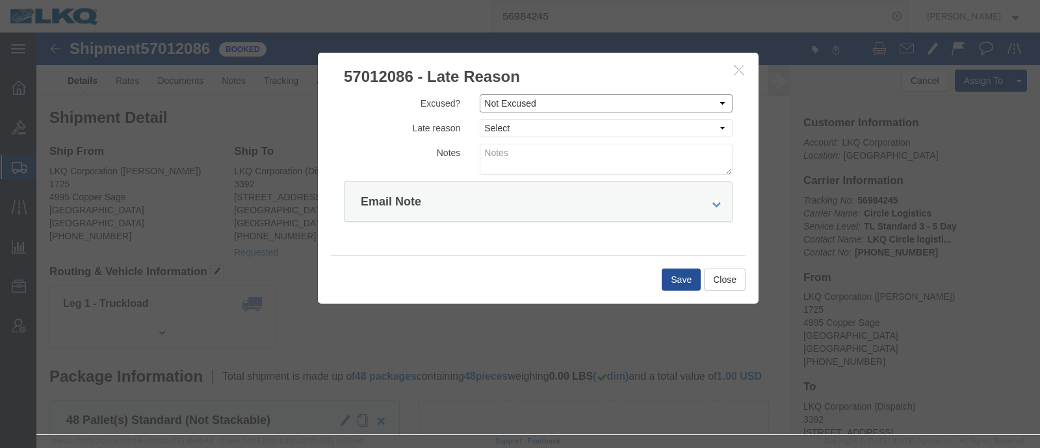
click select "Select Excused Not Excused"
click select "Select Bad Carrier Data Carrier Admin Error Delay Accident Driver Error Lack of…"
select select "DRIVER_ERROR"
click select "Select Bad Carrier Data Carrier Admin Error Delay Accident Driver Error Lack of…"
click div "Email Note"
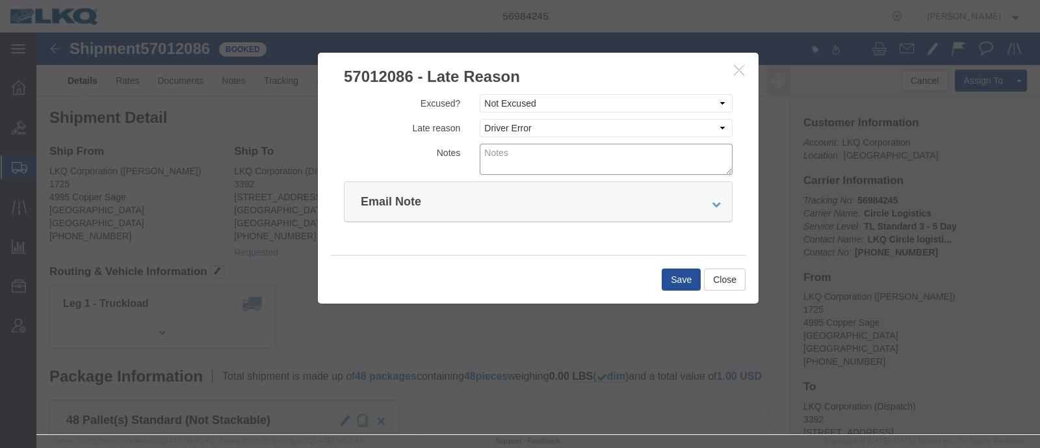
click textarea
type textarea "Delivery 10/3"
click button "Save"
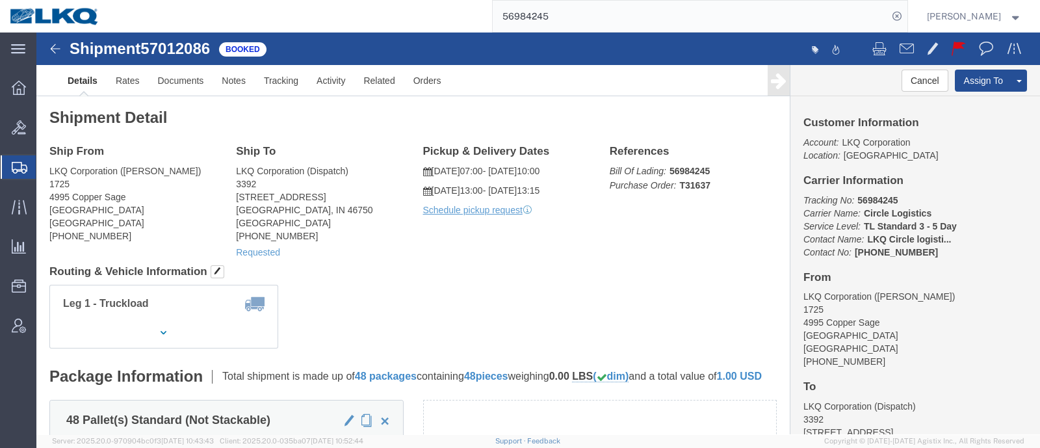
click div "Ship From LKQ Corporation ([PERSON_NAME]) 1725 [STREET_ADDRESS] [PHONE_NUMBER] …"
drag, startPoint x: 558, startPoint y: 25, endPoint x: 491, endPoint y: 31, distance: 67.3
click at [494, 31] on div "56984245" at bounding box center [508, 16] width 798 height 33
paste input "7021780"
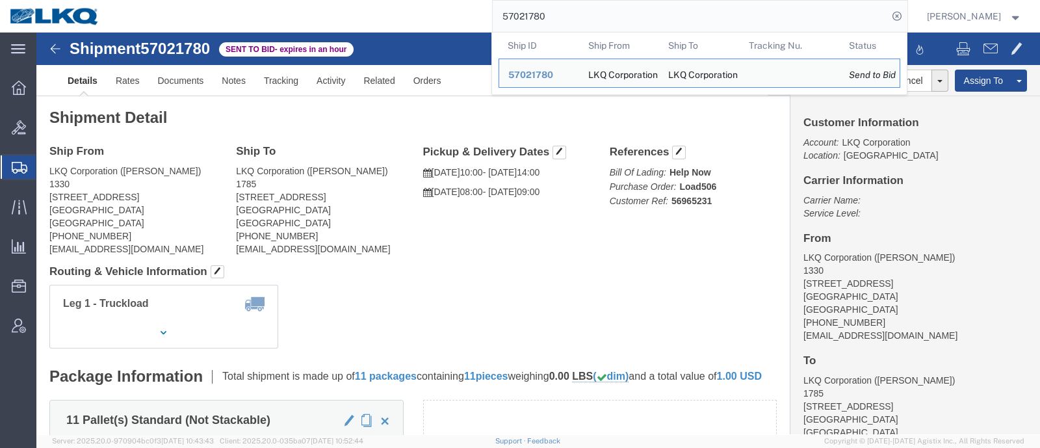
click address "LKQ Corporation ([PERSON_NAME]) [STREET_ADDRESS] [PHONE_NUMBER] [EMAIL_ADDRESS]…"
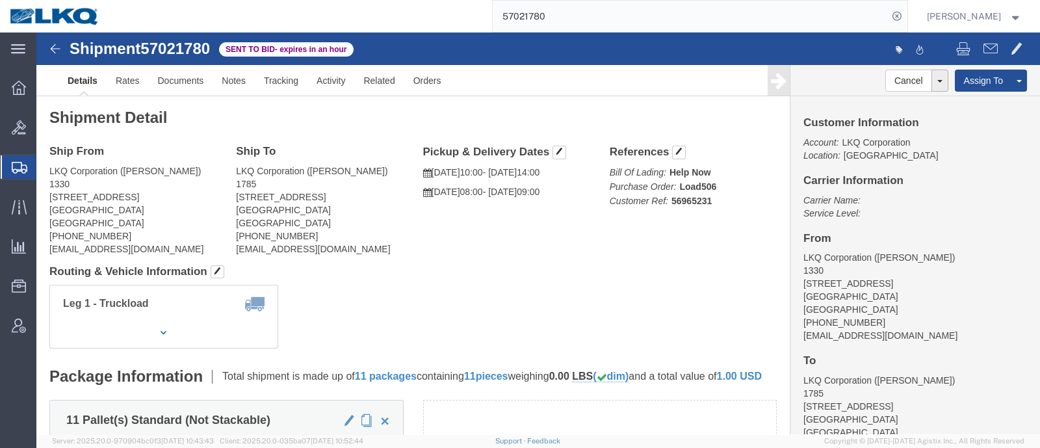
click div "Shipment Detail Ship From LKQ Corporation ([PERSON_NAME]) 1330 [STREET_ADDRESS]…"
click div "Customer Information Account: LKQ Corporation Location: [GEOGRAPHIC_DATA] Carri…"
click div "Ship From LKQ Corporation ([PERSON_NAME]) 1330 [STREET_ADDRESS] [PHONE_NUMBER] …"
click div "Shipment Detail Ship From LKQ Corporation ([PERSON_NAME]) 1330 [STREET_ADDRESS]…"
click address "LKQ Corporation ([PERSON_NAME]) [STREET_ADDRESS] [PHONE_NUMBER] [EMAIL_ADDRESS]…"
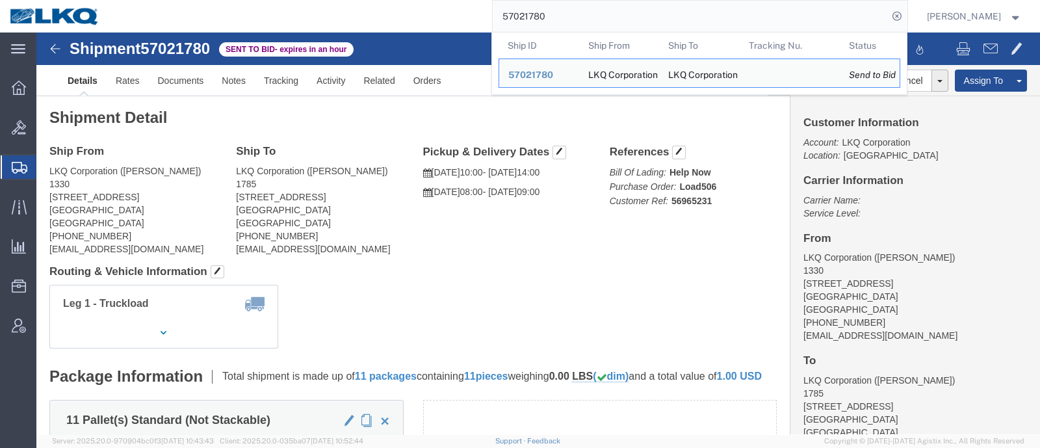
drag, startPoint x: 520, startPoint y: 21, endPoint x: 454, endPoint y: 27, distance: 65.9
click at [456, 27] on div "57021780 Ship ID Ship From Ship To Tracking Nu. Status Ship ID 57021780 Ship Fr…" at bounding box center [508, 16] width 798 height 33
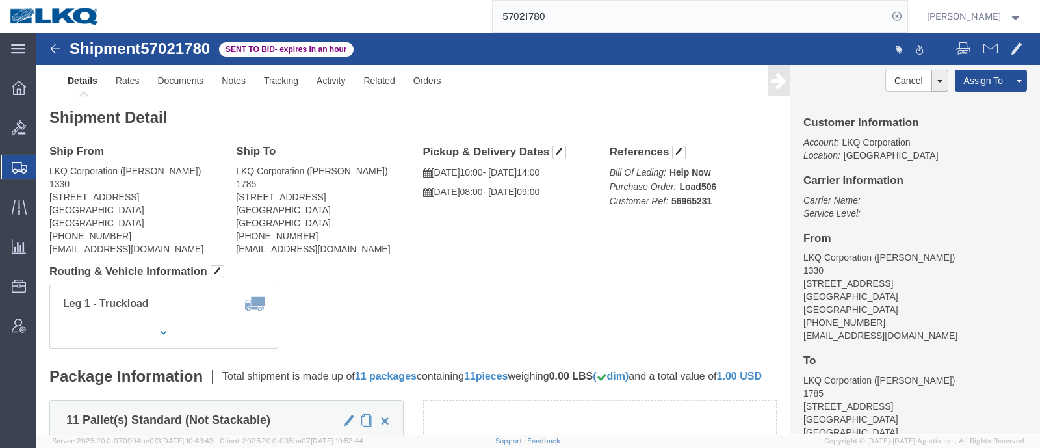
paste input "3371"
type input "57023371"
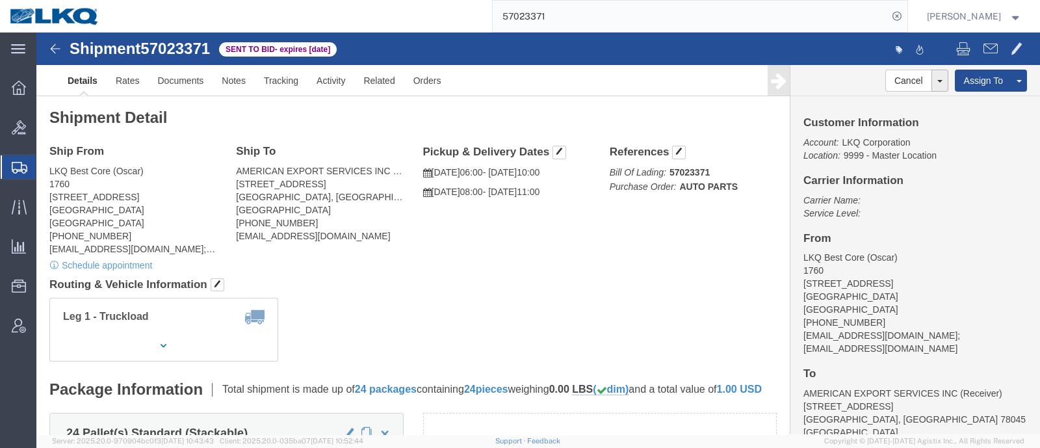
click div "Leg 1 - Truckload Vehicle 1: Standard Dry Van (53 Feet) Number of trucks: 1"
click div "Customer Information Account: LKQ Corporation Location: 9999 - Master Location …"
click link "Rates"
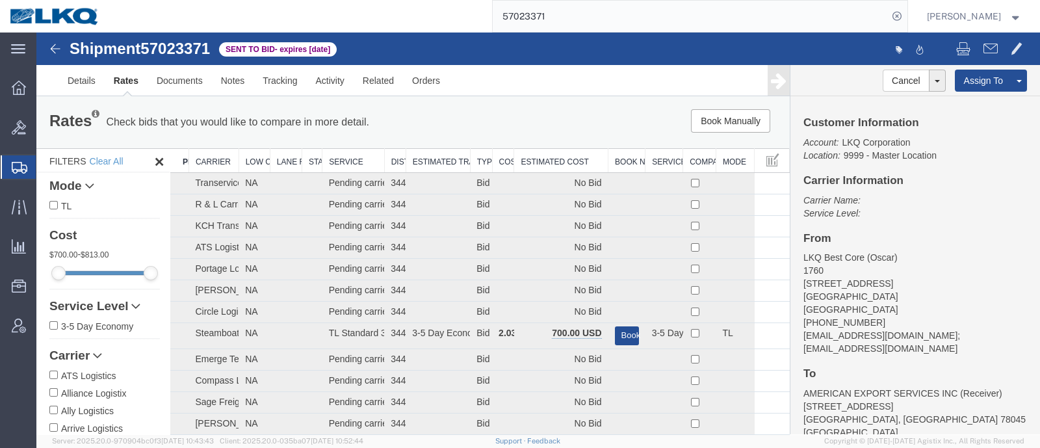
click at [543, 156] on th "Estimated Cost" at bounding box center [561, 161] width 94 height 24
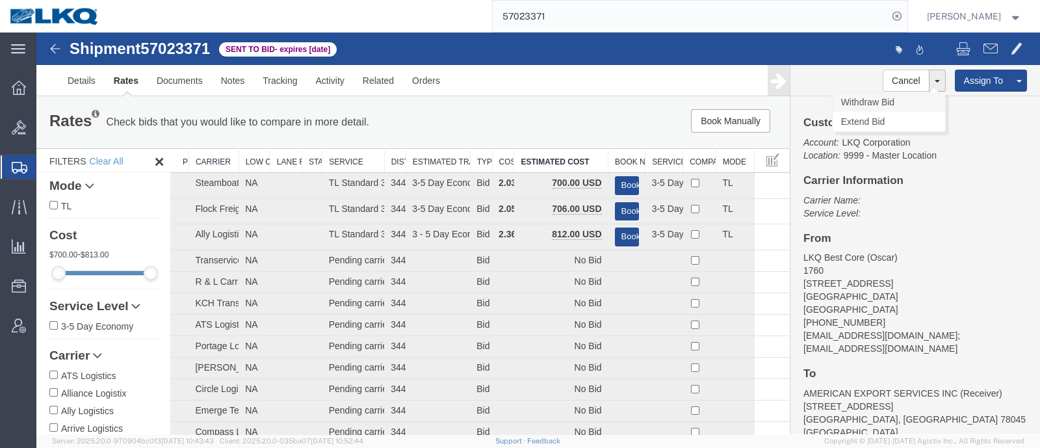
click at [869, 101] on link "Withdraw Bid" at bounding box center [889, 102] width 112 height 20
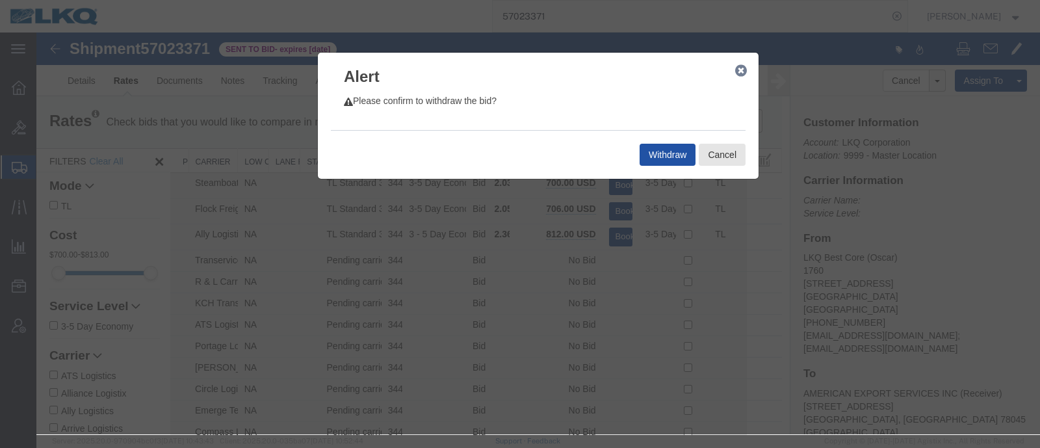
click at [669, 154] on button "Withdraw" at bounding box center [668, 155] width 56 height 22
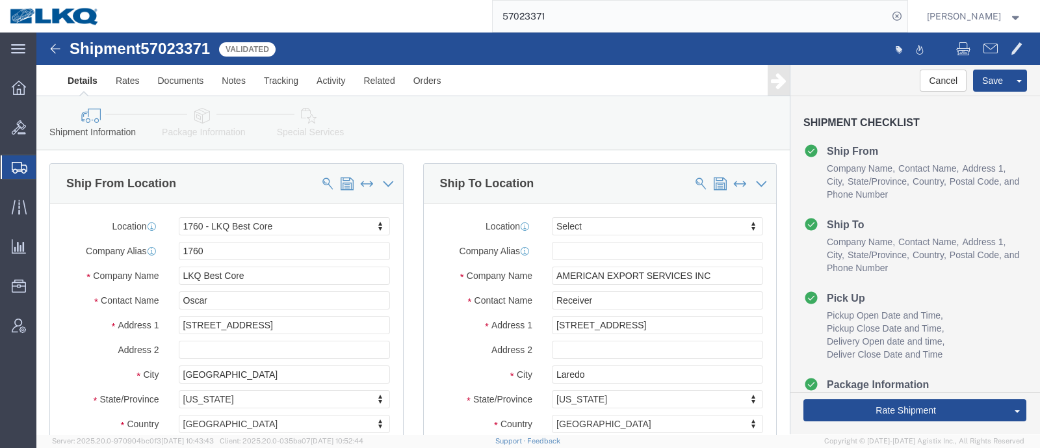
click link "Rate And Autotender"
select select "27634"
select select
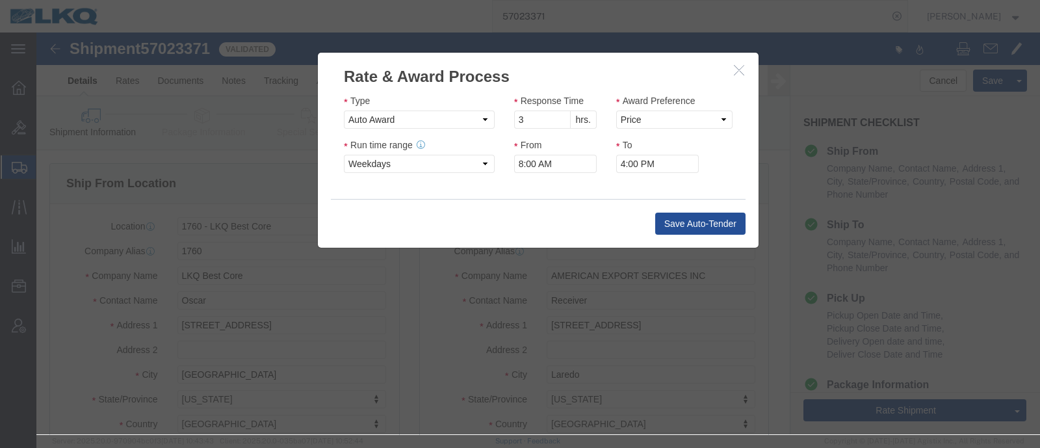
click icon "button"
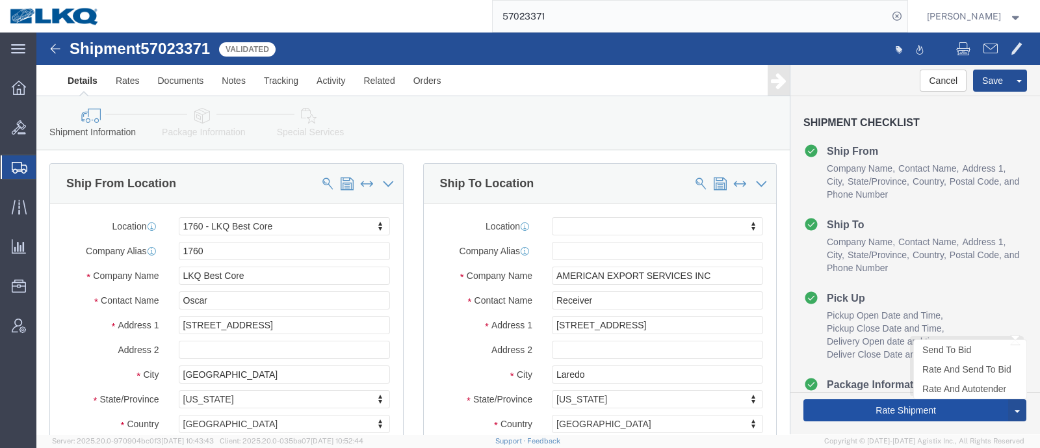
click button "Rate Shipment"
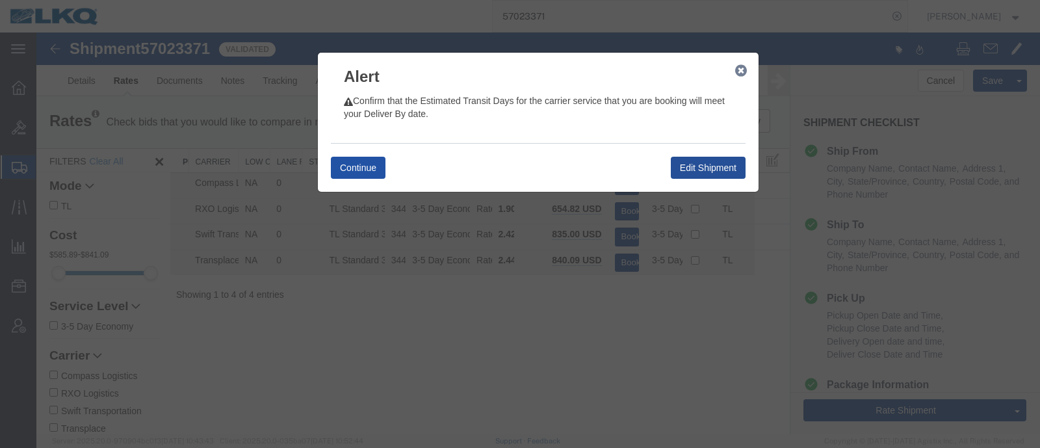
click at [355, 173] on button "Continue" at bounding box center [358, 168] width 55 height 22
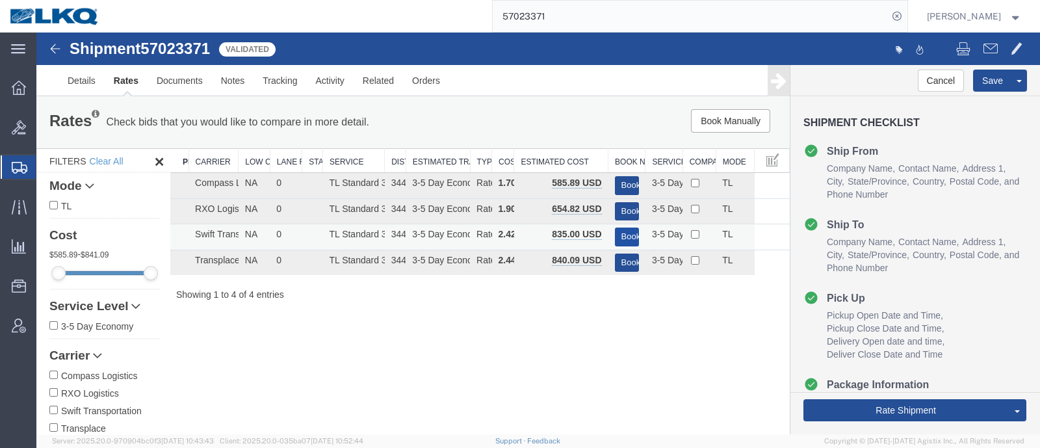
click at [633, 237] on button "Book" at bounding box center [627, 237] width 24 height 19
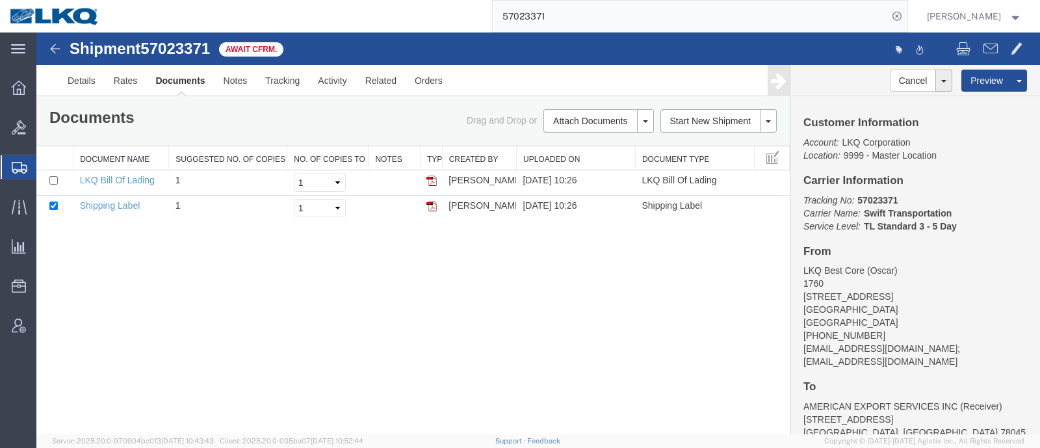
drag, startPoint x: 452, startPoint y: 27, endPoint x: 423, endPoint y: 27, distance: 29.3
click at [427, 27] on div "57023371" at bounding box center [508, 16] width 798 height 33
paste input "81"
type input "57023381"
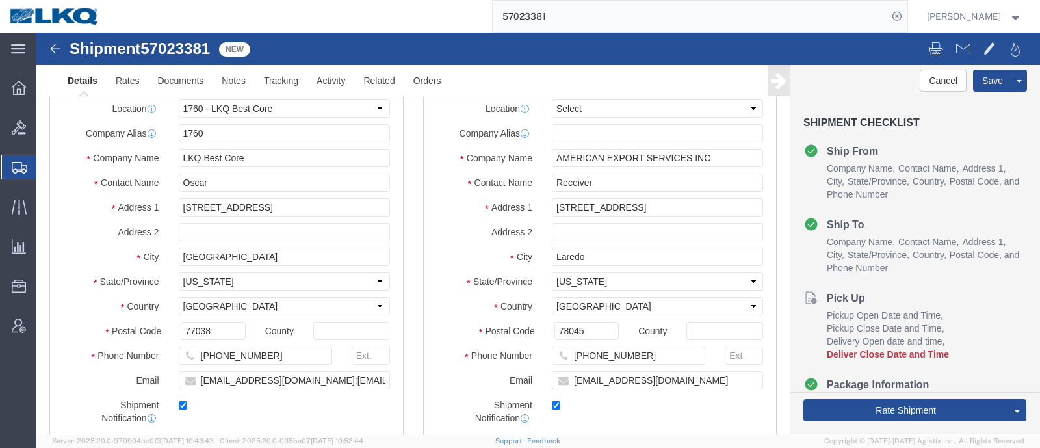
select select "27634"
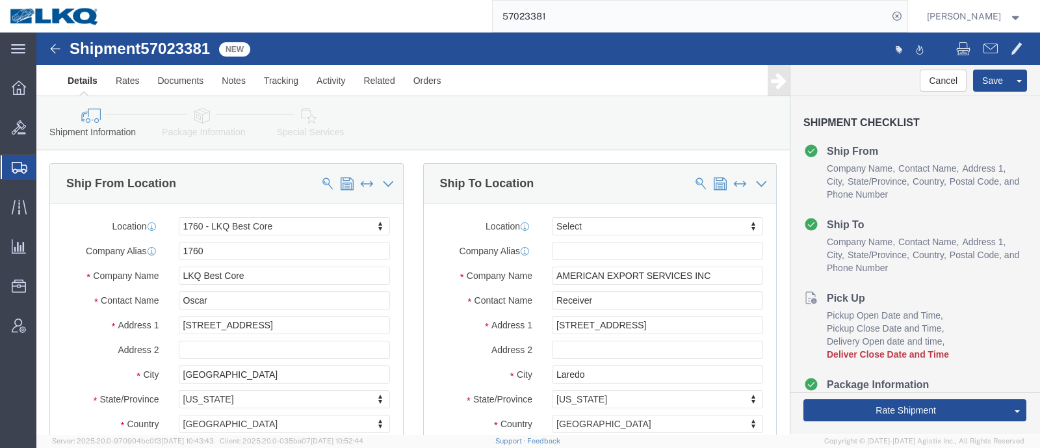
click div
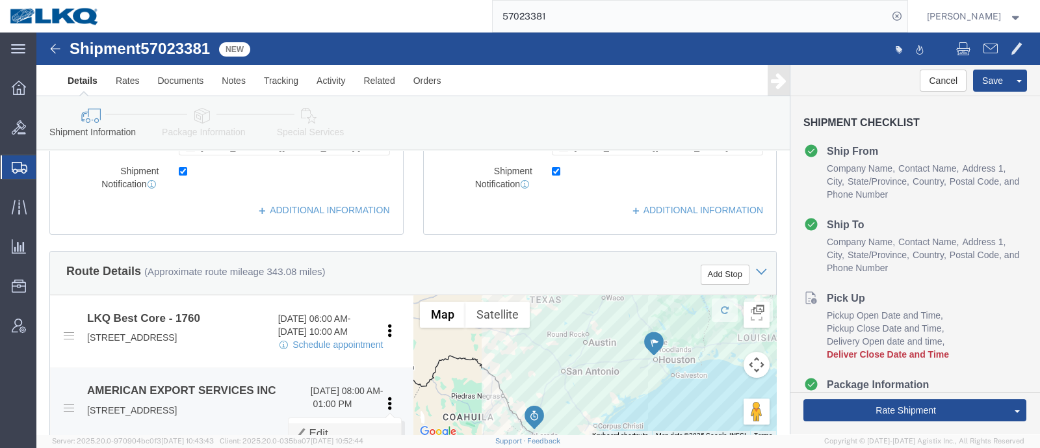
scroll to position [488, 0]
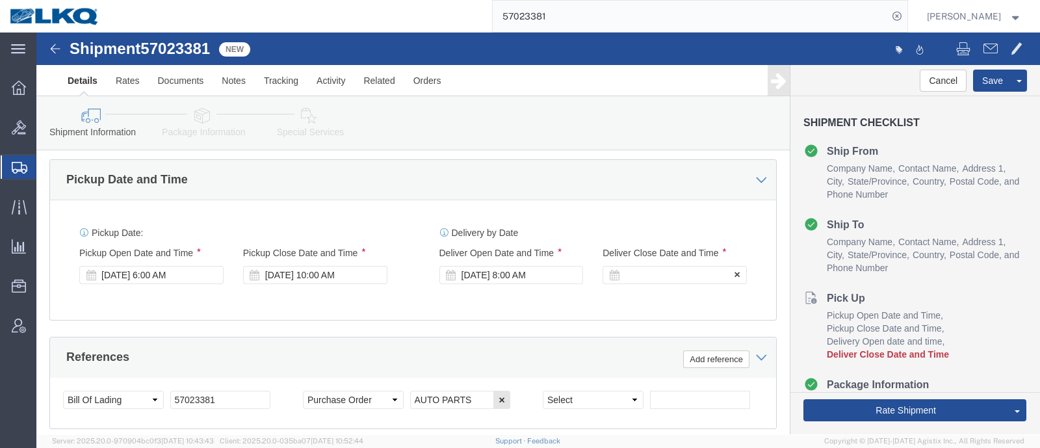
click div
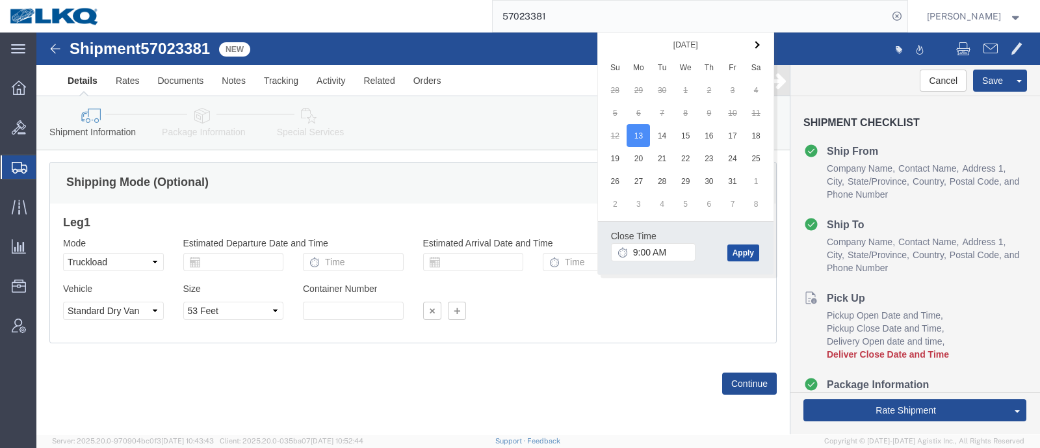
click button "Apply"
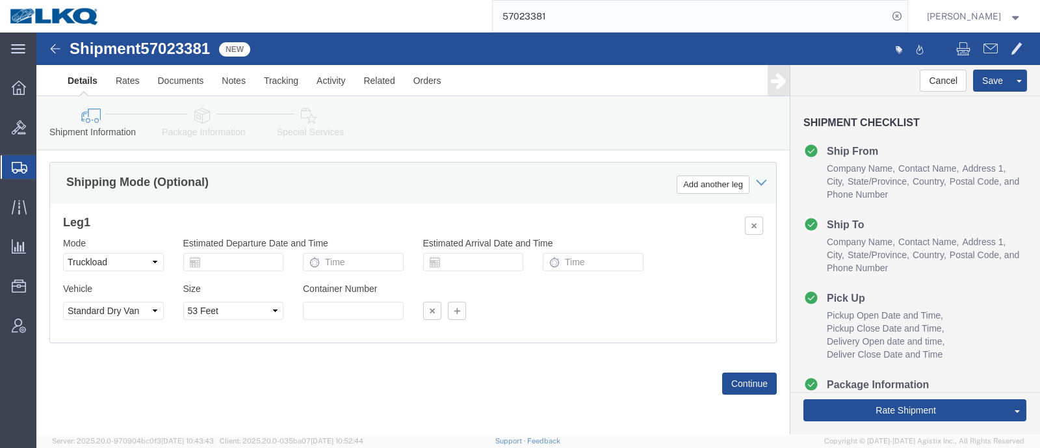
click h3 "Leg 1"
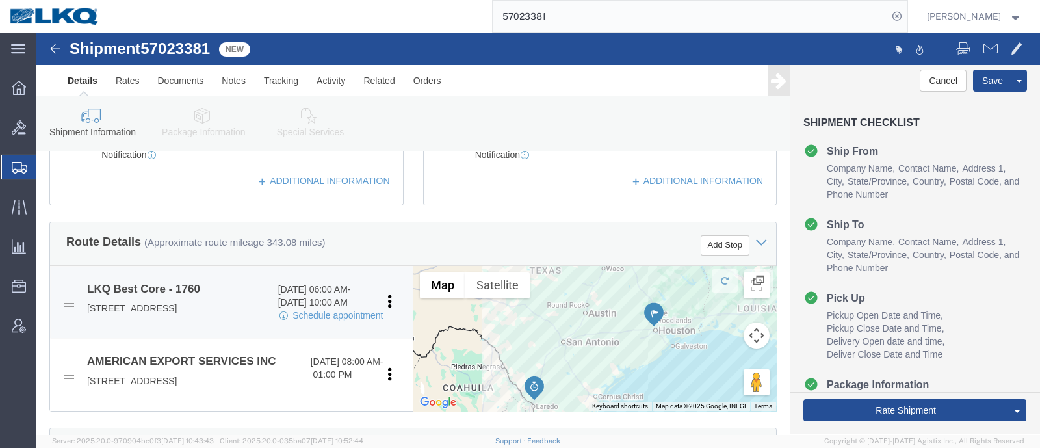
scroll to position [625, 0]
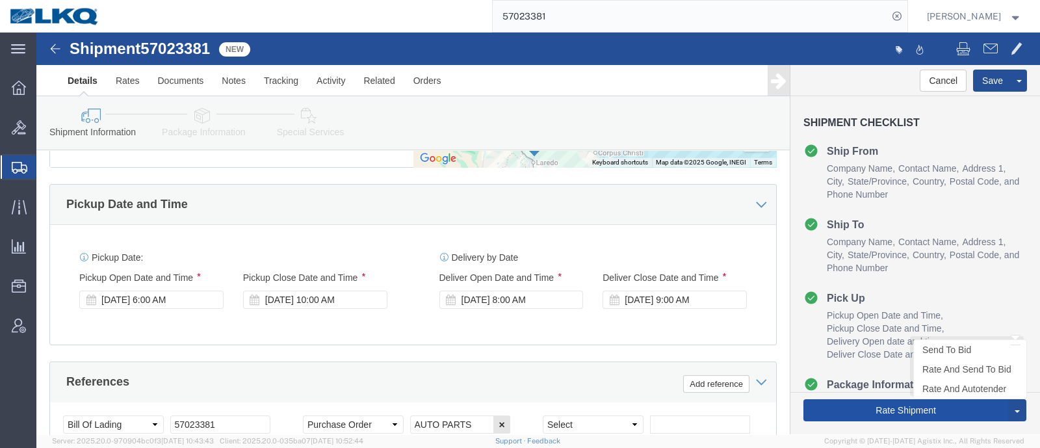
click button "Rate Shipment"
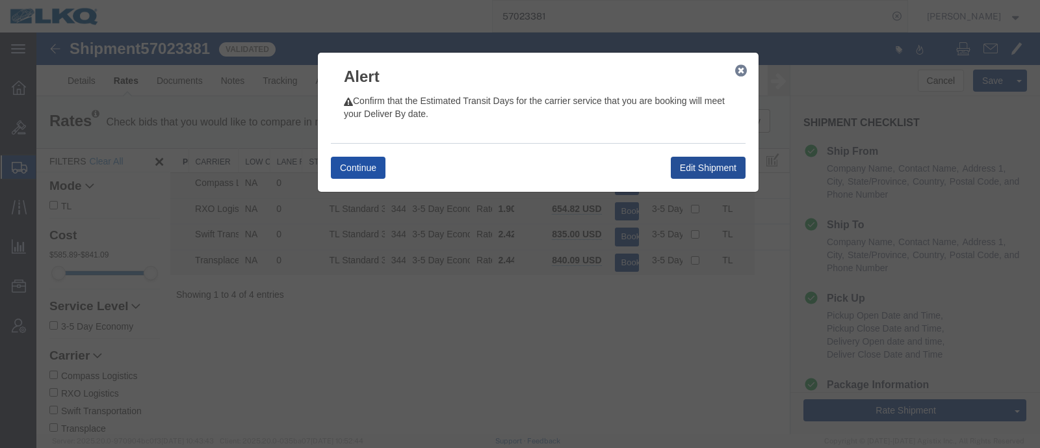
click at [367, 166] on button "Continue" at bounding box center [358, 168] width 55 height 22
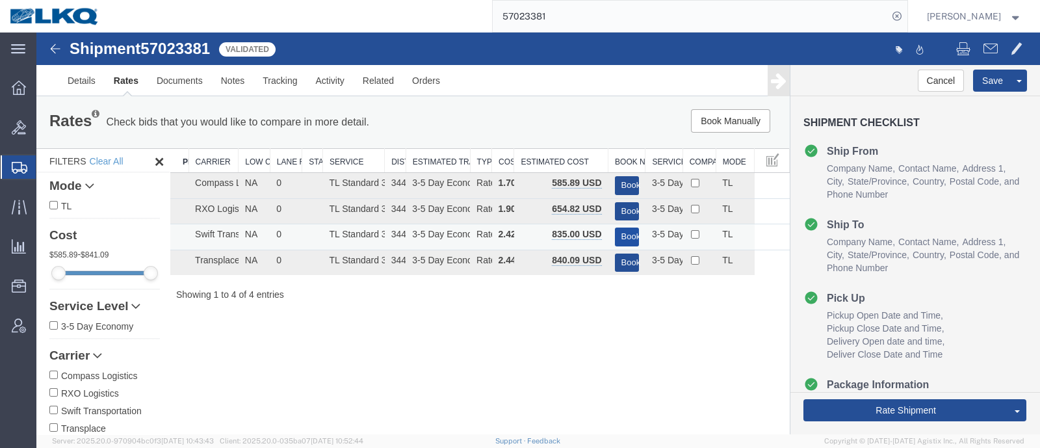
click at [622, 232] on button "Book" at bounding box center [627, 237] width 24 height 19
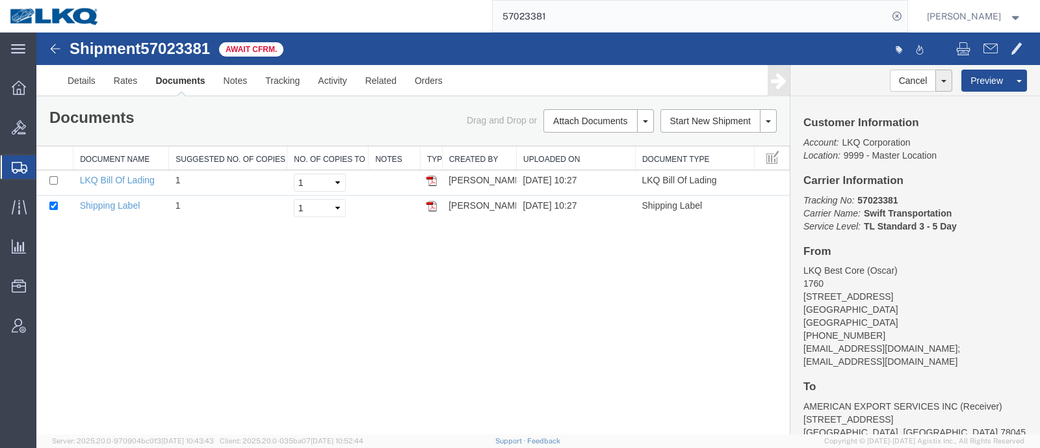
click at [453, 322] on div "Shipment 57023381 2 of 2 Await Cfrm. Details Rates Documents Notes Tracking Act…" at bounding box center [538, 234] width 1004 height 402
click at [564, 326] on div "Shipment 57023381 2 of 2 Await Cfrm. Details Rates Documents Notes Tracking Act…" at bounding box center [538, 234] width 1004 height 402
click at [447, 310] on div "Shipment 57023381 2 of 2 Await Cfrm. Details Rates Documents Notes Tracking Act…" at bounding box center [538, 234] width 1004 height 402
drag, startPoint x: 566, startPoint y: 16, endPoint x: 460, endPoint y: 18, distance: 106.6
click at [460, 18] on div "57023381" at bounding box center [508, 16] width 798 height 33
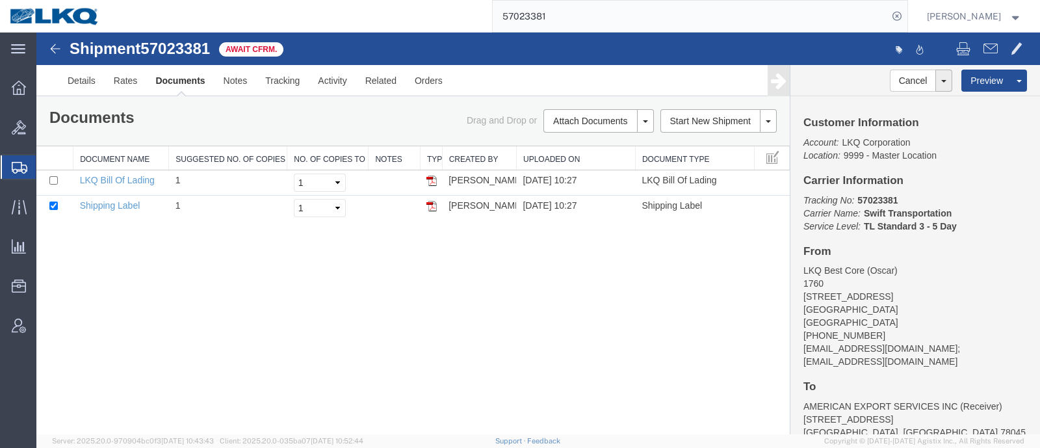
paste input "6920797"
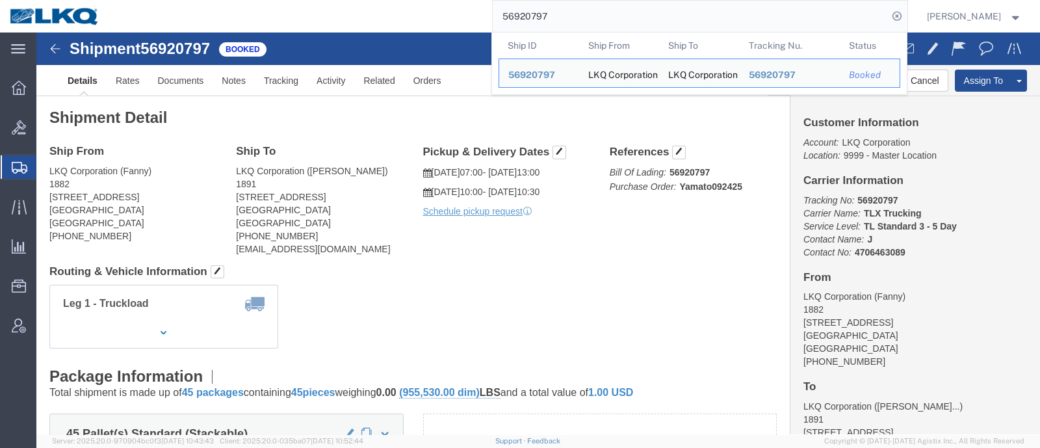
drag, startPoint x: 581, startPoint y: 17, endPoint x: 426, endPoint y: 20, distance: 154.8
click at [426, 20] on div "56920797 Ship ID Ship From Ship To Tracking Nu. Status Ship ID 56920797 Ship Fr…" at bounding box center [508, 16] width 798 height 33
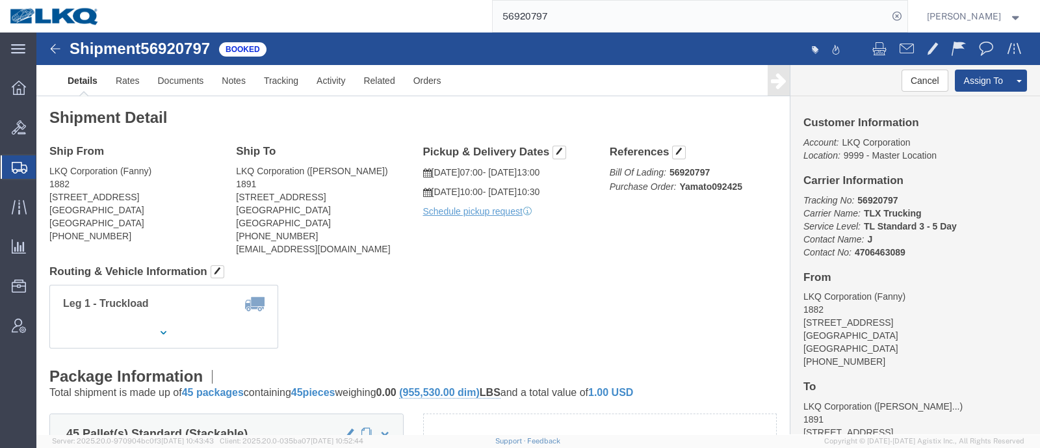
paste input "7010491"
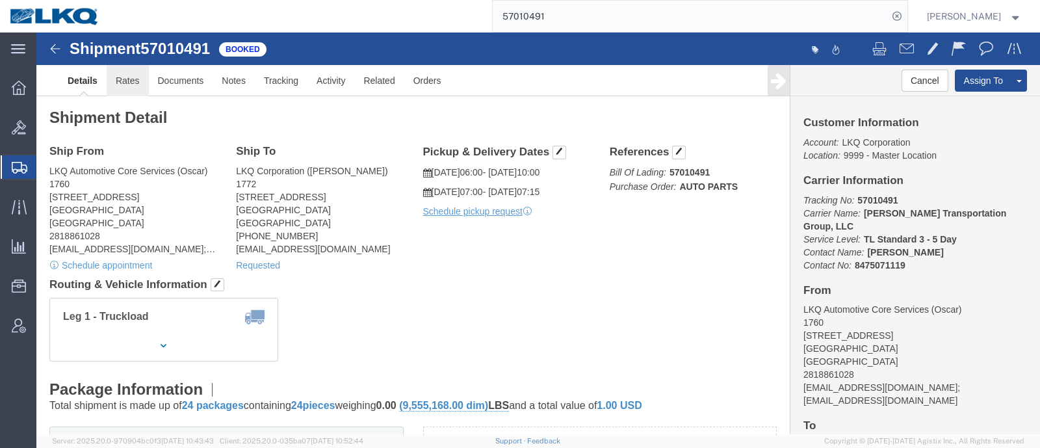
click link "Rates"
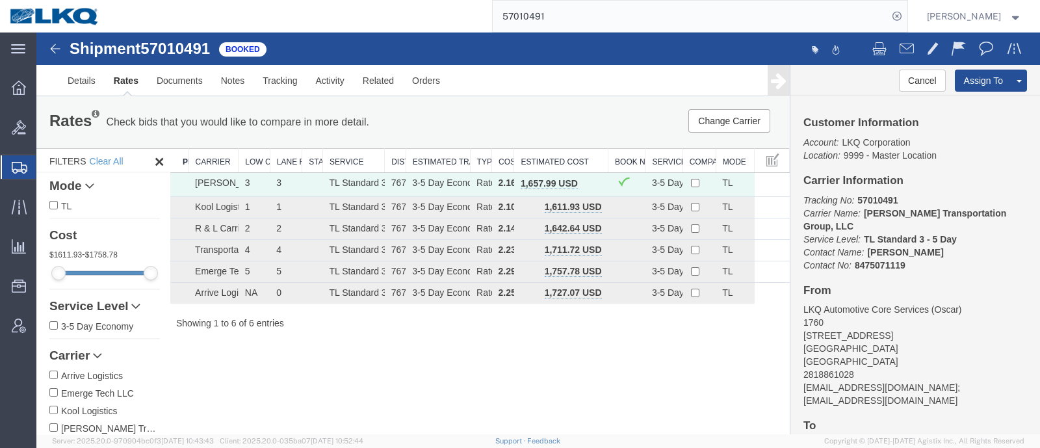
click at [569, 154] on th "Estimated Cost" at bounding box center [561, 161] width 94 height 24
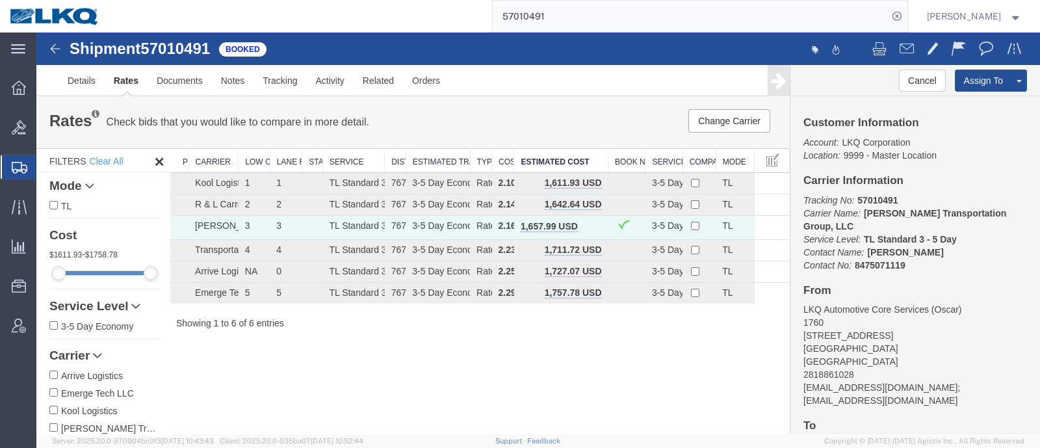
click at [637, 9] on input "57010491" at bounding box center [690, 16] width 395 height 31
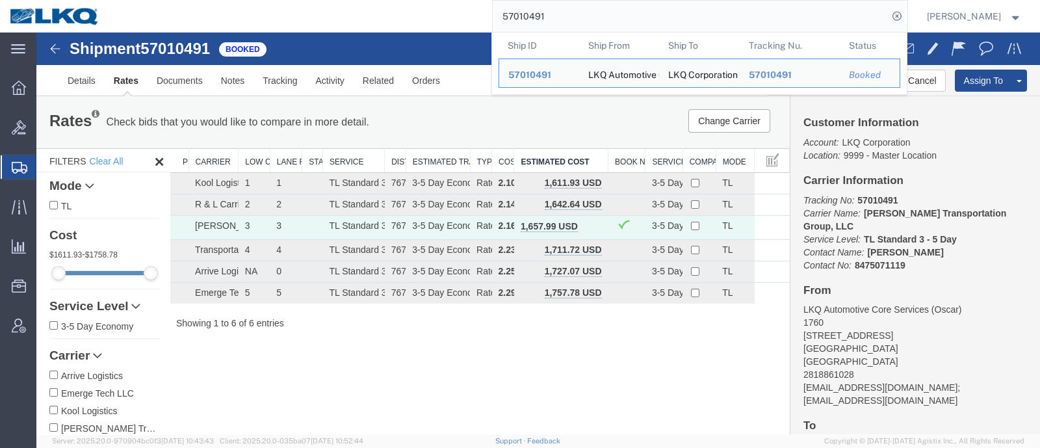
click at [637, 9] on input "57010491" at bounding box center [690, 16] width 395 height 31
paste input "696523"
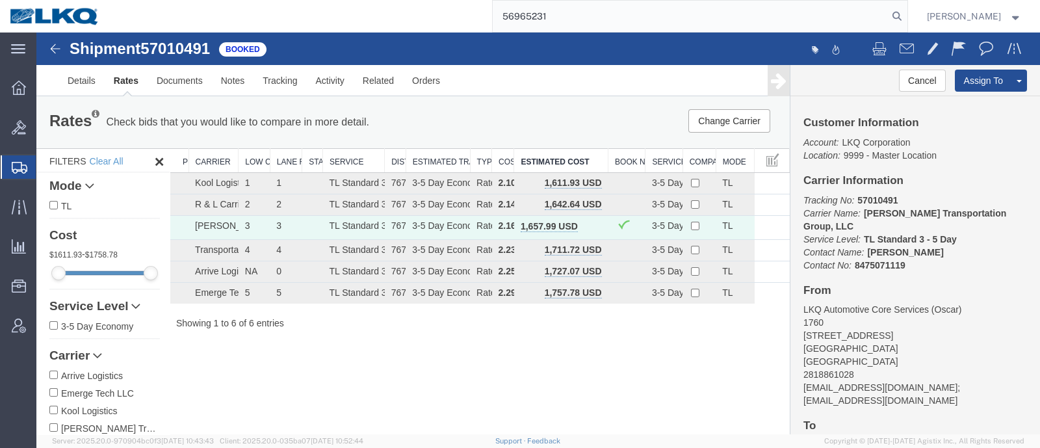
type input "56965231"
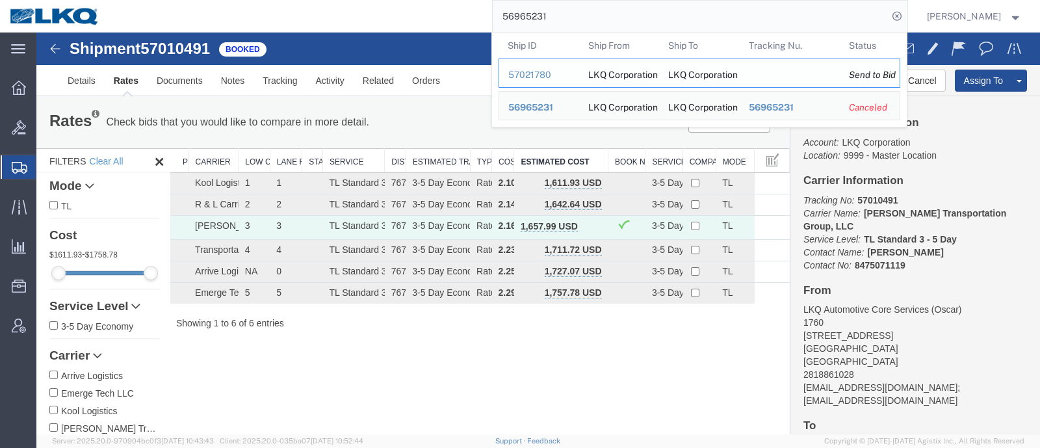
click at [529, 63] on td "Ship ID 57021780" at bounding box center [539, 73] width 81 height 29
drag, startPoint x: 530, startPoint y: 72, endPoint x: 493, endPoint y: 40, distance: 48.8
click at [530, 72] on div "57021780" at bounding box center [539, 75] width 62 height 14
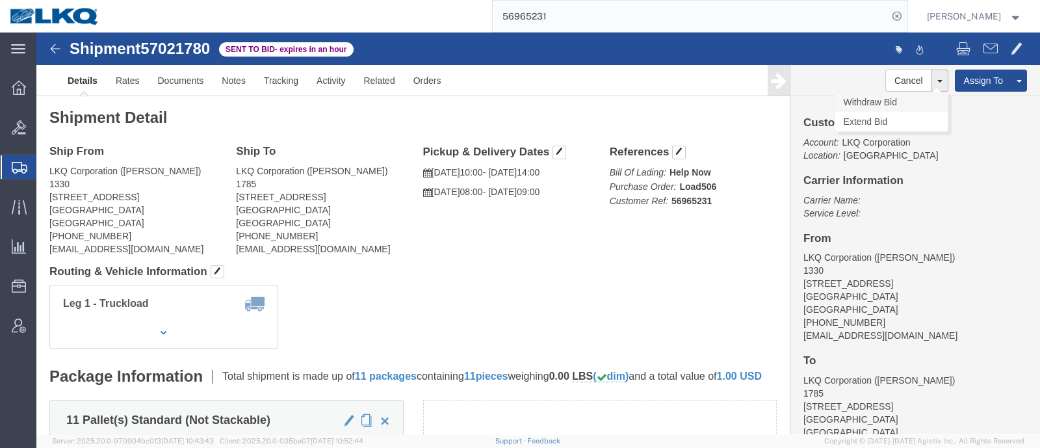
click link "Withdraw Bid"
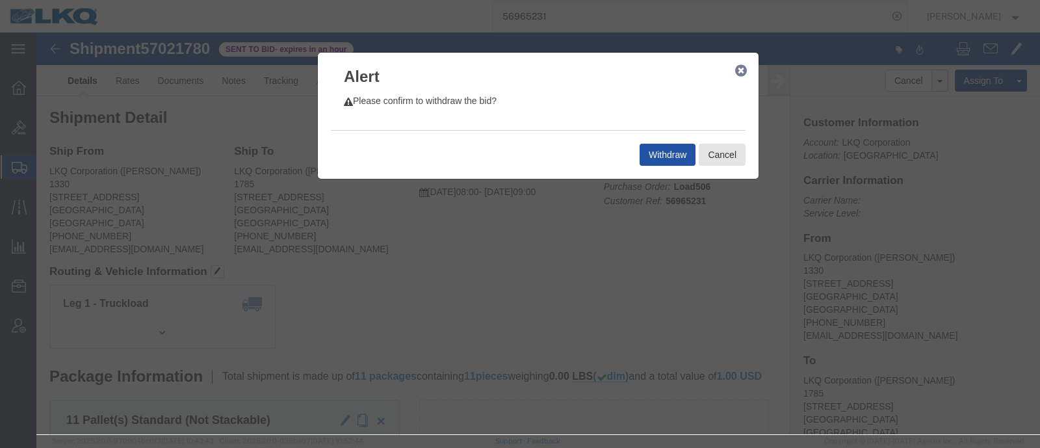
click button "Withdraw"
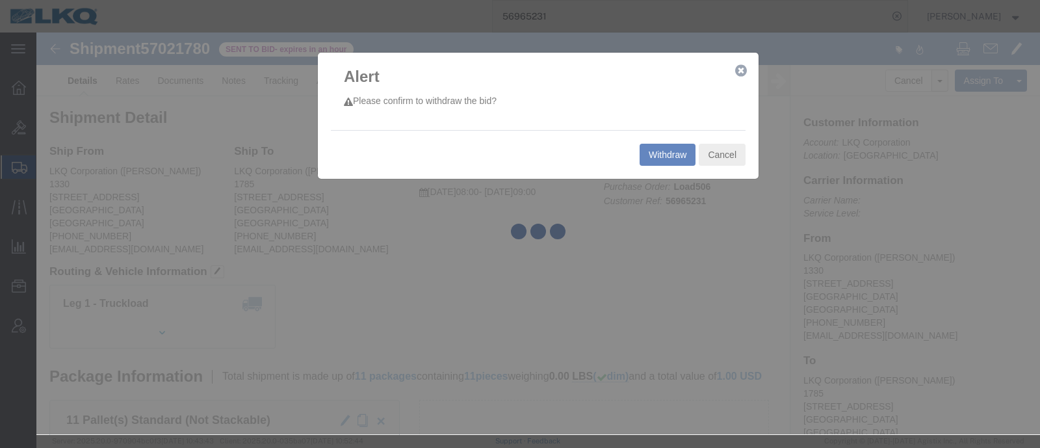
select select "27508"
select select "27642"
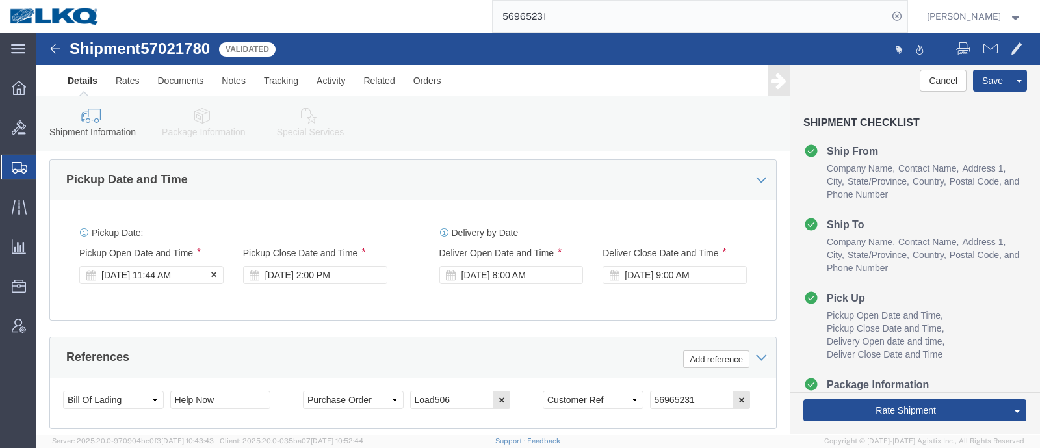
click div "[DATE] 11:44 AM"
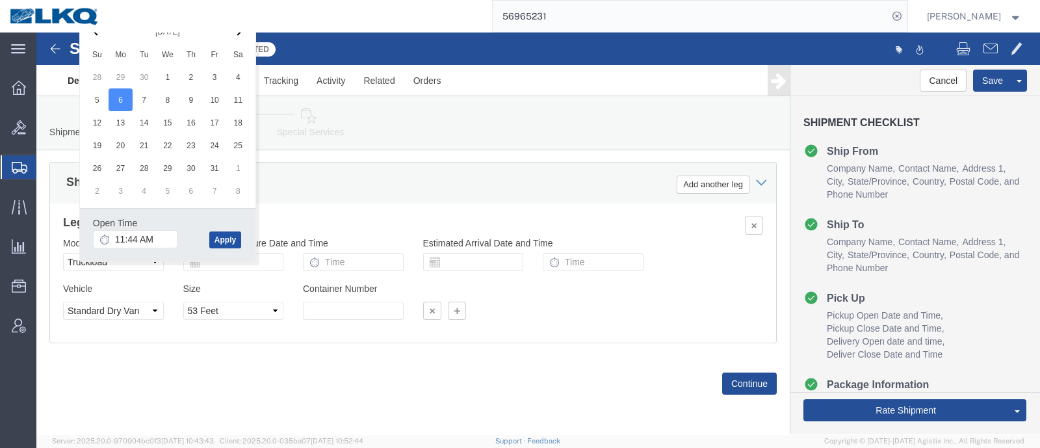
click button "Apply"
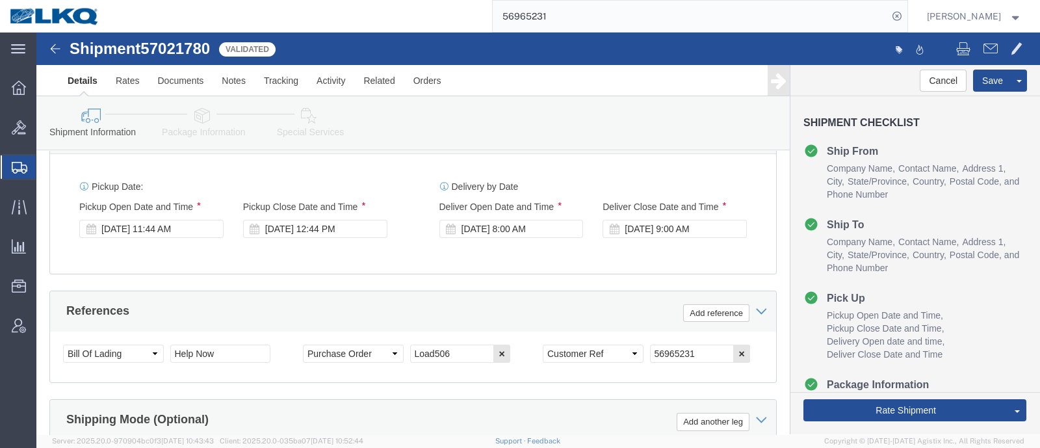
scroll to position [693, 0]
click input "56965231"
click input "Help Now"
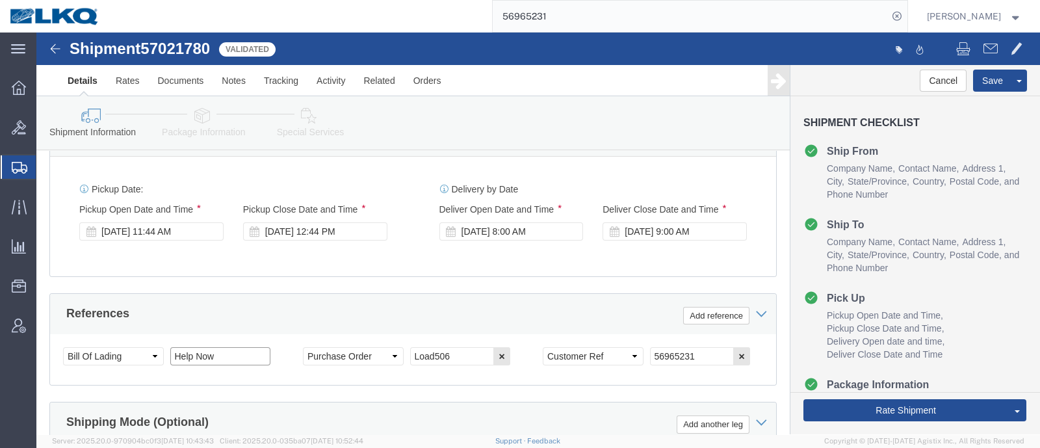
paste input "56965231"
click input "Help Now56965231"
paste input "text"
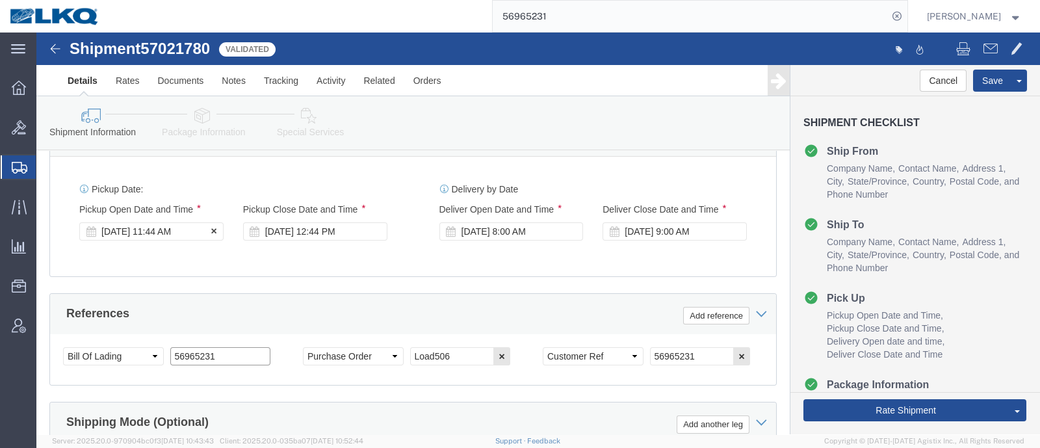
type input "56965231"
click div "[DATE] 11:44 AM"
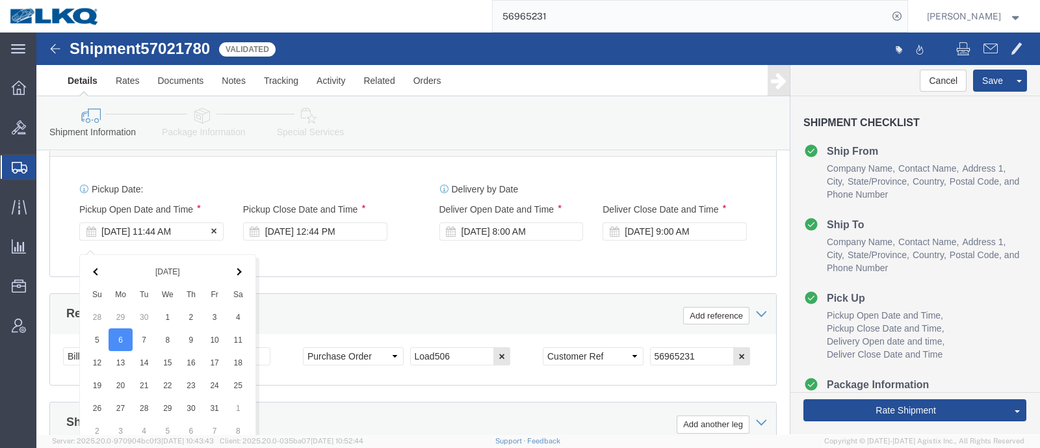
scroll to position [937, 0]
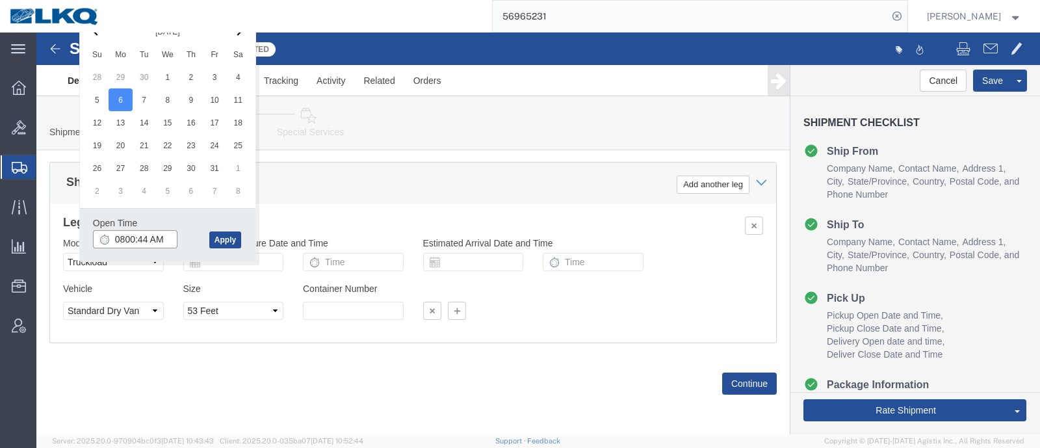
type input "8:00 AM"
click button "Apply"
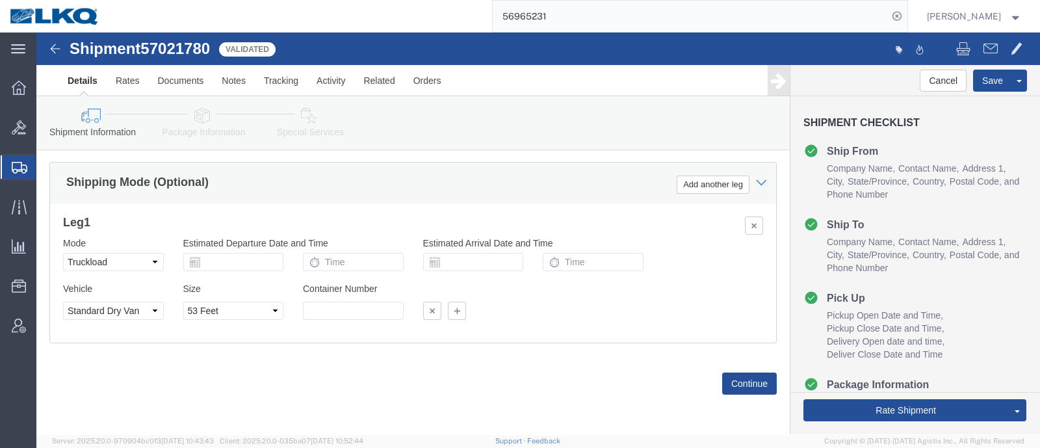
scroll to position [693, 0]
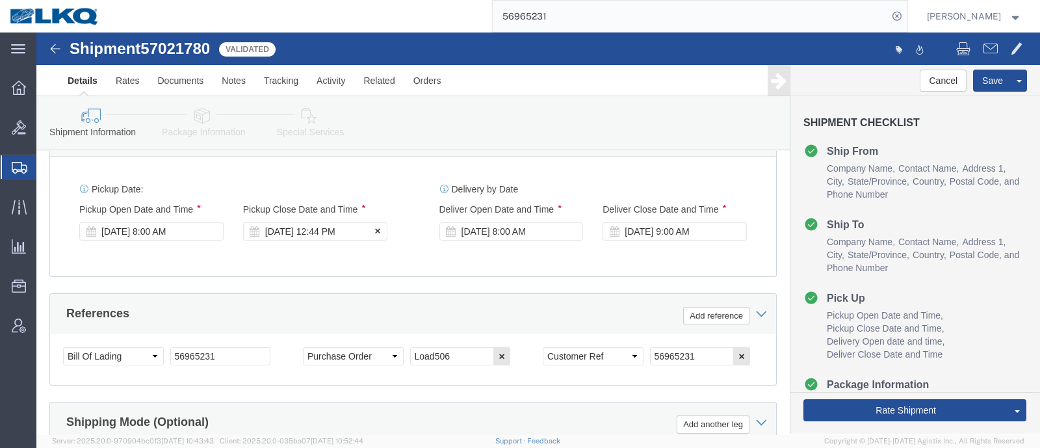
click div "[DATE] 12:44 PM"
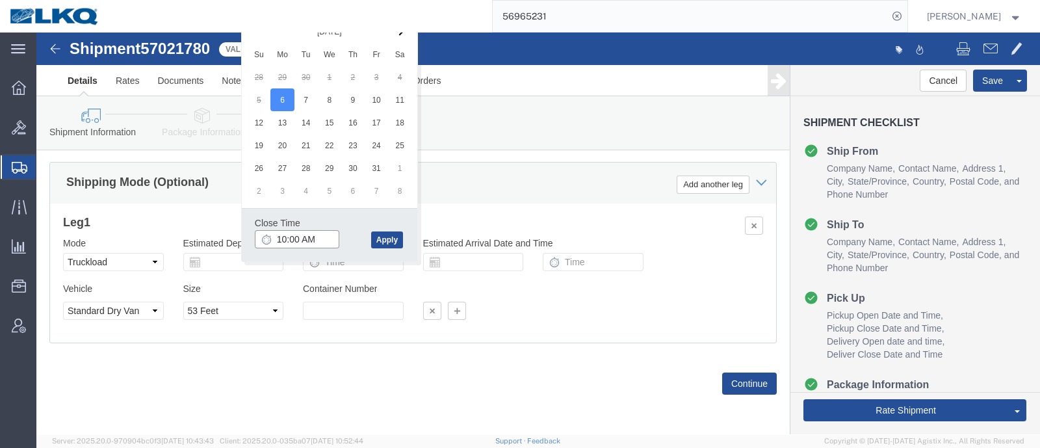
type input "10:00 AM"
click button "Apply"
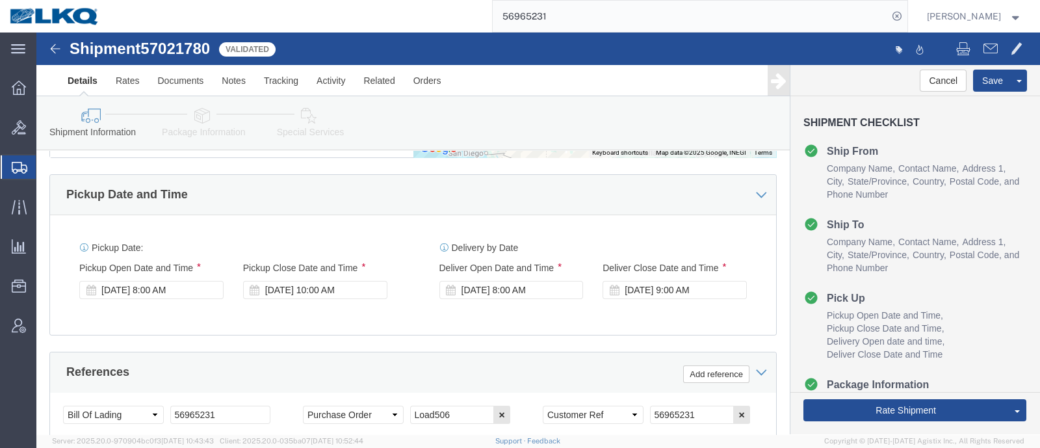
scroll to position [612, 0]
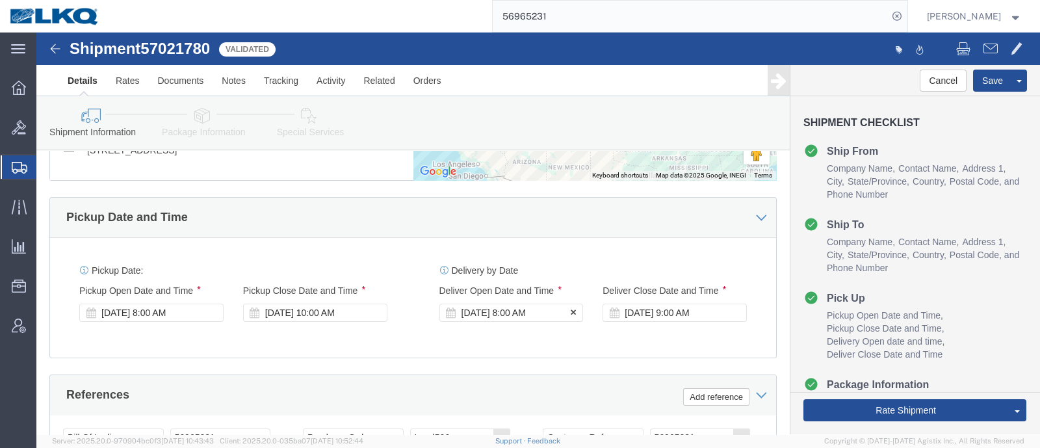
click div "[DATE] 8:00 AM"
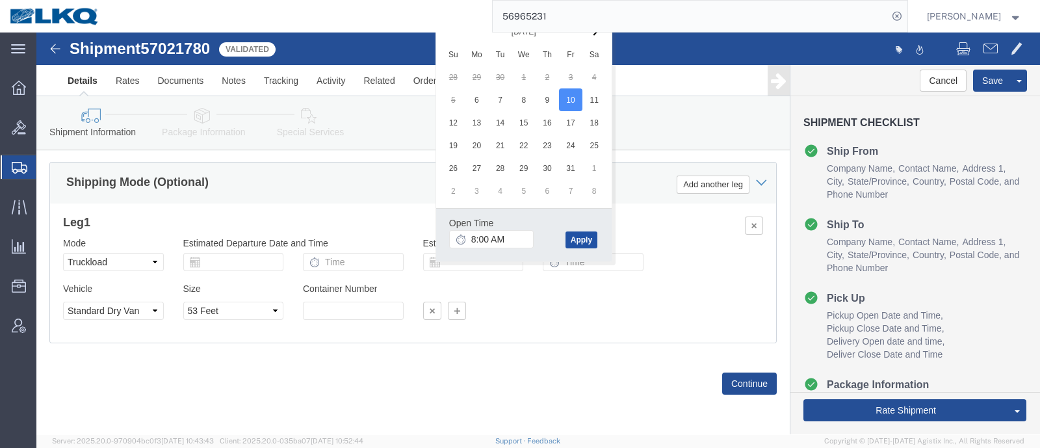
click button "Apply"
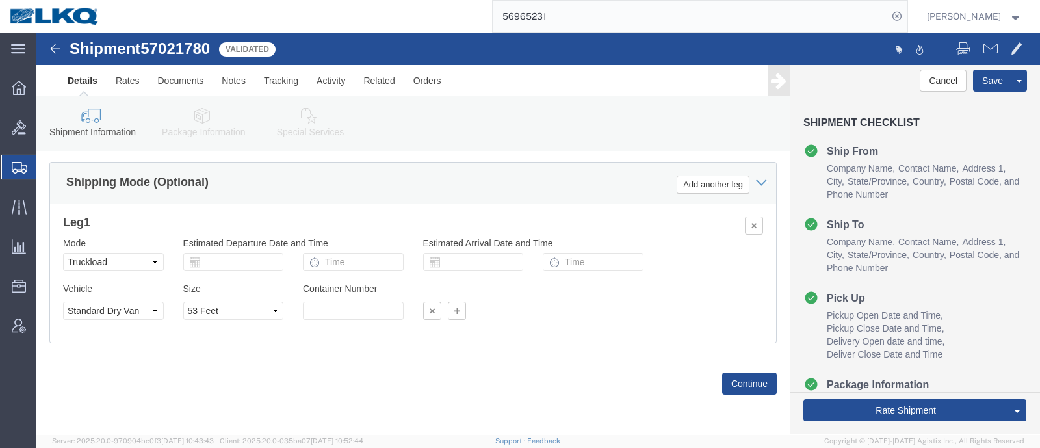
scroll to position [693, 0]
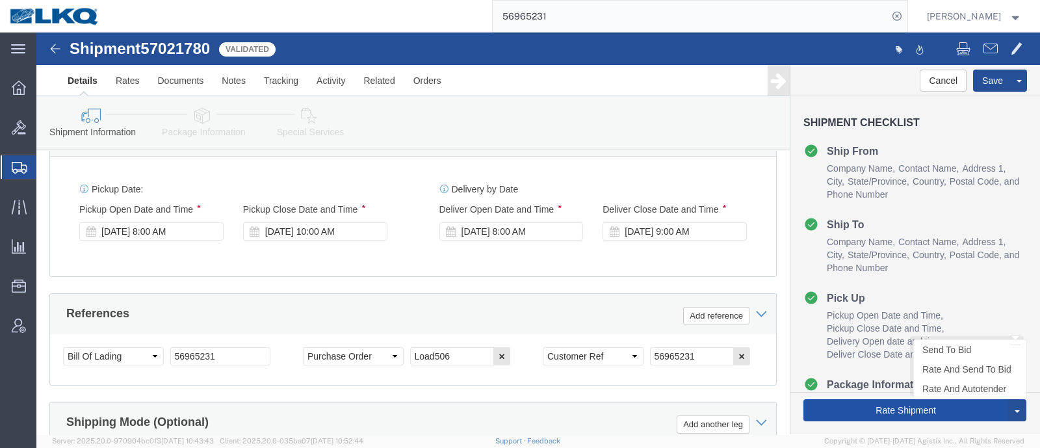
click button "Rate Shipment"
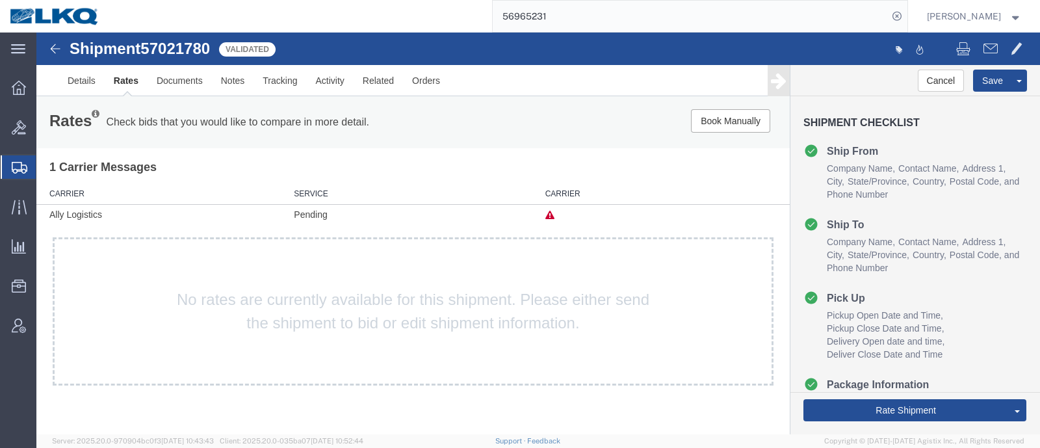
click at [36, 33] on link "Send To Bid" at bounding box center [36, 33] width 0 height 0
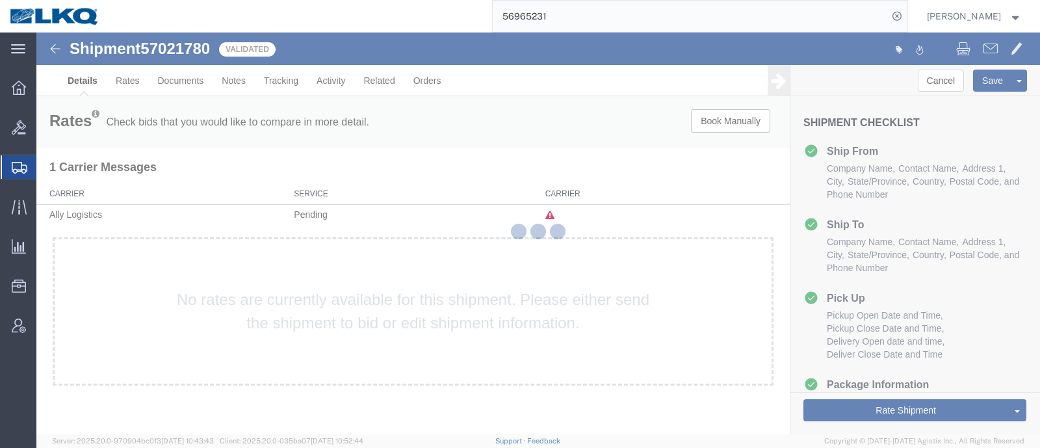
select select "27508"
select select "27642"
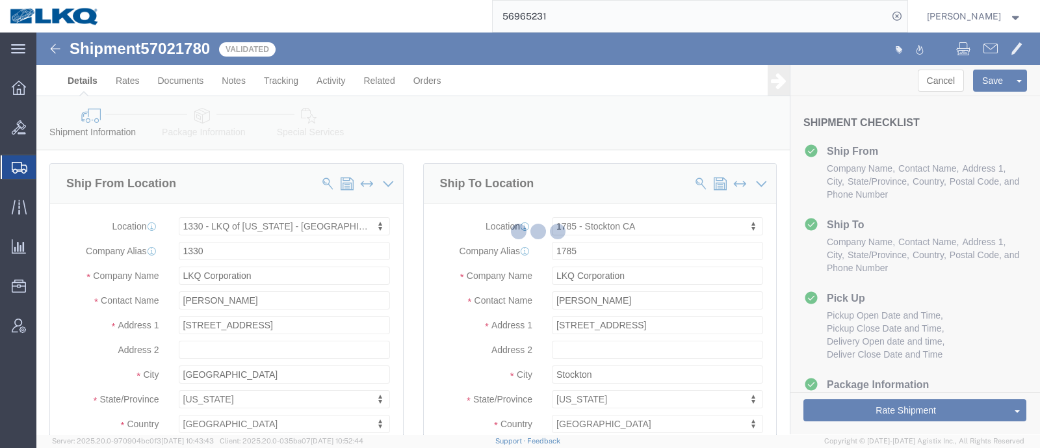
select select "TL"
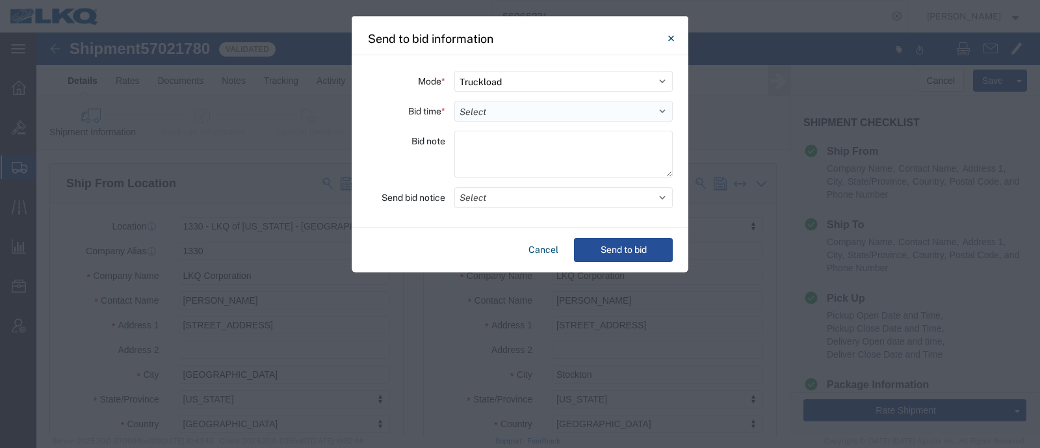
click at [504, 109] on select "Select 30 Min (Rush) 1 Hour (Rush) 2 Hours (Rush) 4 Hours (Rush) 8 Hours (Rush)…" at bounding box center [563, 111] width 218 height 21
click at [454, 101] on select "Select 30 Min (Rush) 1 Hour (Rush) 2 Hours (Rush) 4 Hours (Rush) 8 Hours (Rush)…" at bounding box center [563, 111] width 218 height 21
click at [469, 112] on select "Select 30 Min (Rush) 1 Hour (Rush) 2 Hours (Rush) 4 Hours (Rush) 8 Hours (Rush)…" at bounding box center [563, 111] width 218 height 21
select select "8"
click at [454, 101] on select "Select 30 Min (Rush) 1 Hour (Rush) 2 Hours (Rush) 4 Hours (Rush) 8 Hours (Rush)…" at bounding box center [563, 111] width 218 height 21
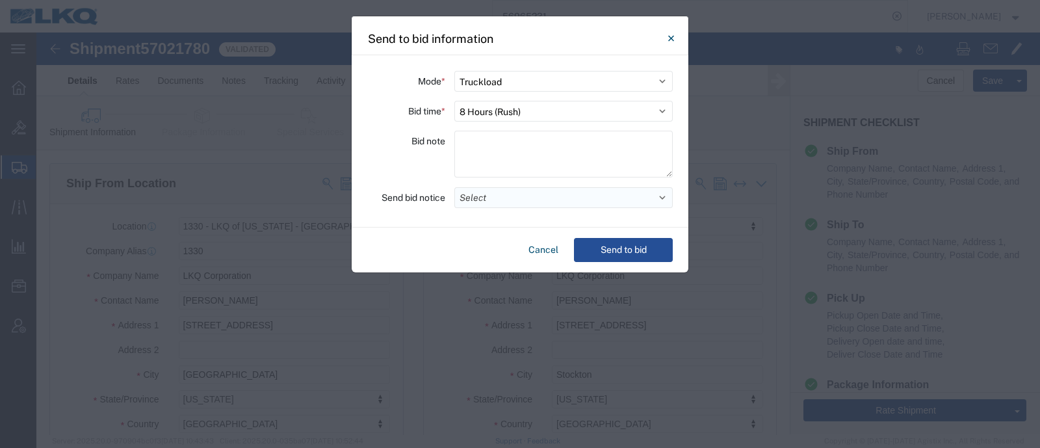
click at [501, 194] on button "Select" at bounding box center [563, 197] width 218 height 21
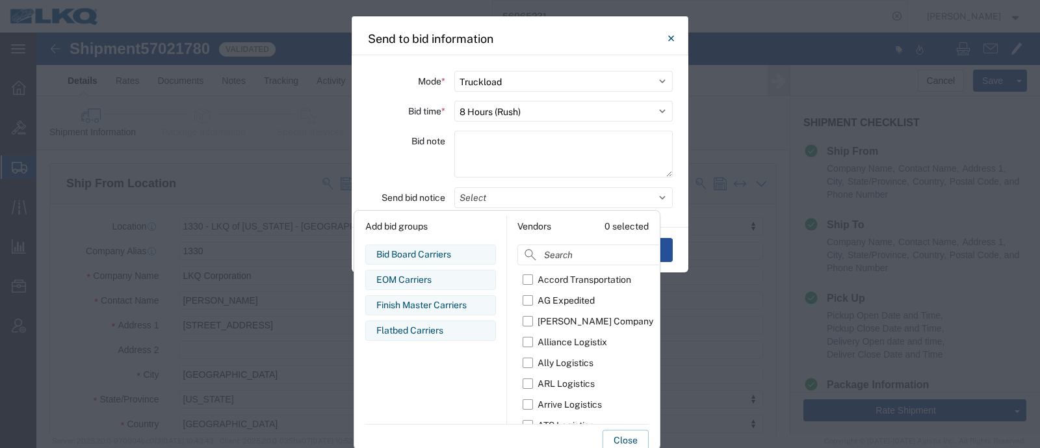
click at [393, 173] on div "Bid note" at bounding box center [406, 156] width 78 height 51
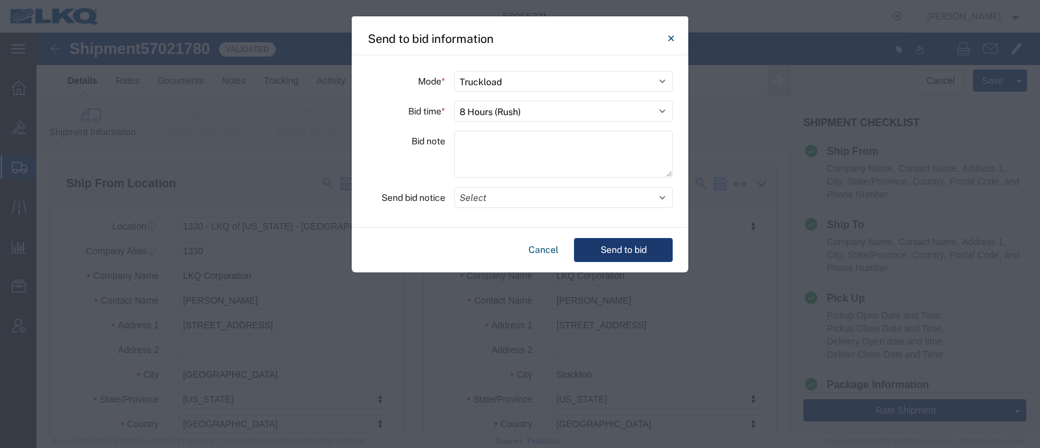
click at [611, 248] on button "Send to bid" at bounding box center [623, 250] width 99 height 24
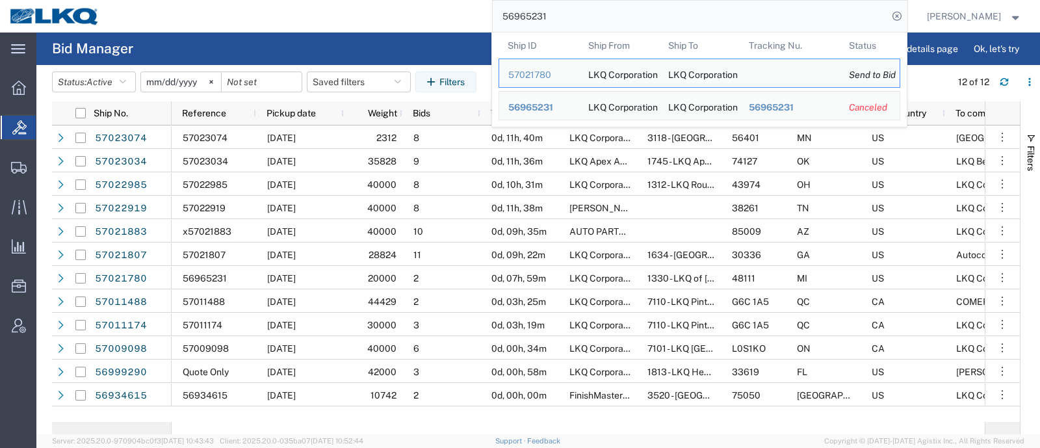
drag, startPoint x: 577, startPoint y: 21, endPoint x: 514, endPoint y: 21, distance: 63.7
click at [516, 21] on input "56965231" at bounding box center [690, 16] width 395 height 31
paste input "57023074"
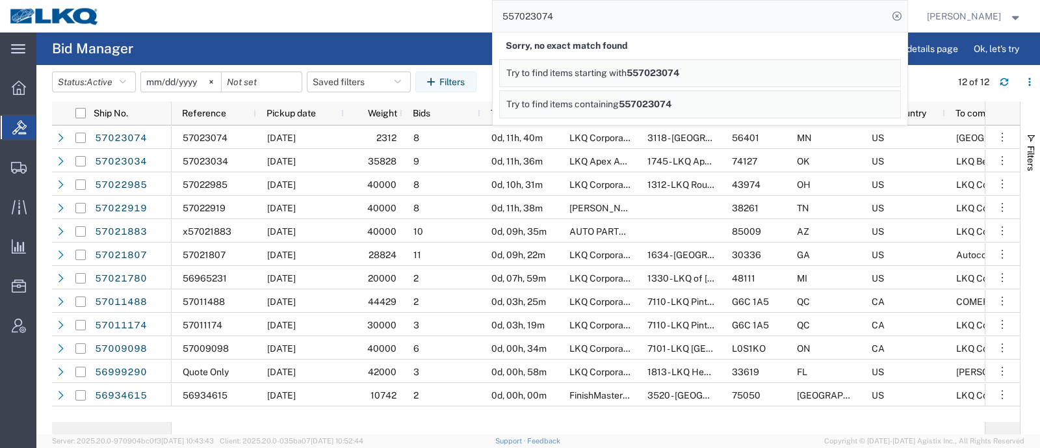
click at [571, 24] on input "557023074" at bounding box center [690, 16] width 395 height 31
click at [520, 16] on input "557023074" at bounding box center [690, 16] width 395 height 31
type input "57023074"
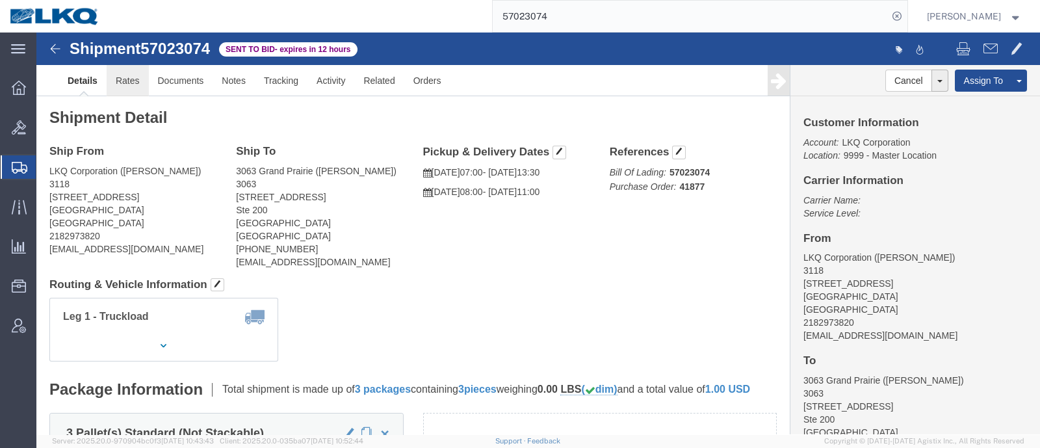
click link "Rates"
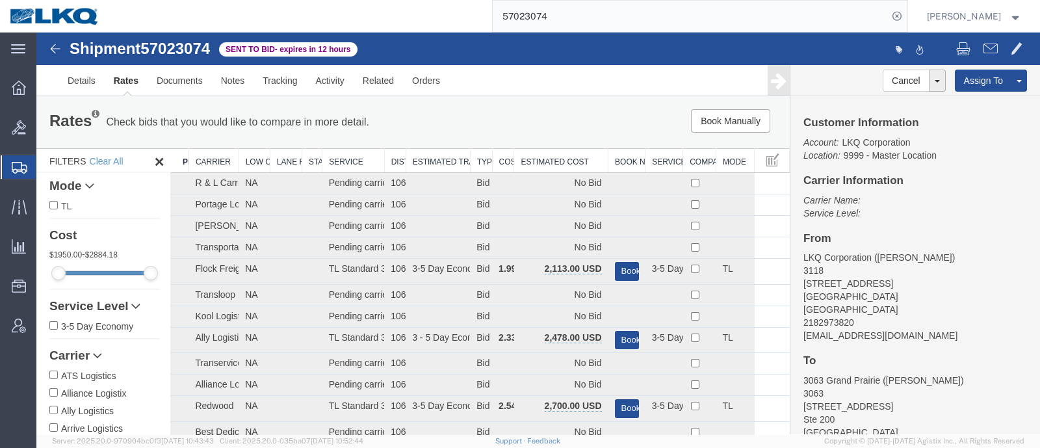
click at [536, 127] on div "Book Manually Pause Continue" at bounding box center [630, 120] width 311 height 23
click at [549, 153] on th "Estimated Cost" at bounding box center [561, 161] width 94 height 24
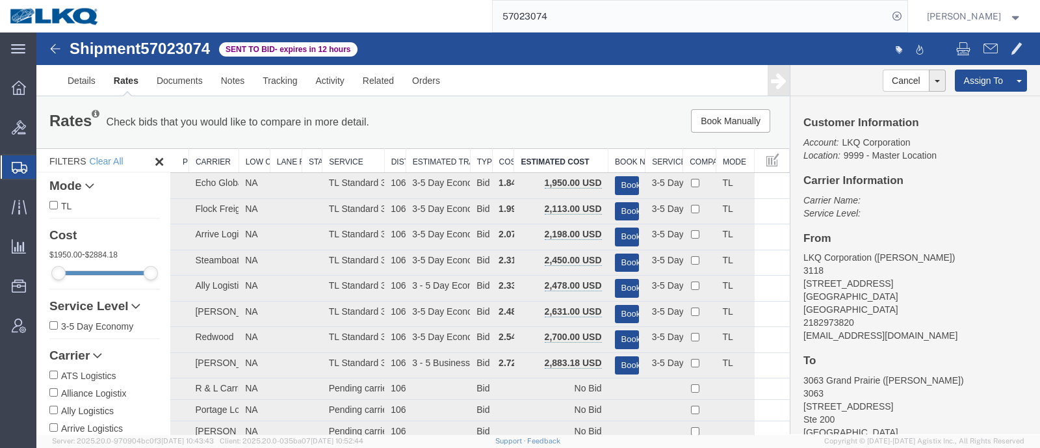
click at [512, 115] on div "Book Manually Pause Continue" at bounding box center [630, 120] width 311 height 23
click at [546, 120] on div "Book Manually Pause Continue" at bounding box center [630, 120] width 311 height 23
click at [572, 117] on div "Book Manually Pause Continue" at bounding box center [630, 120] width 311 height 23
click at [236, 76] on link "Notes" at bounding box center [233, 80] width 42 height 31
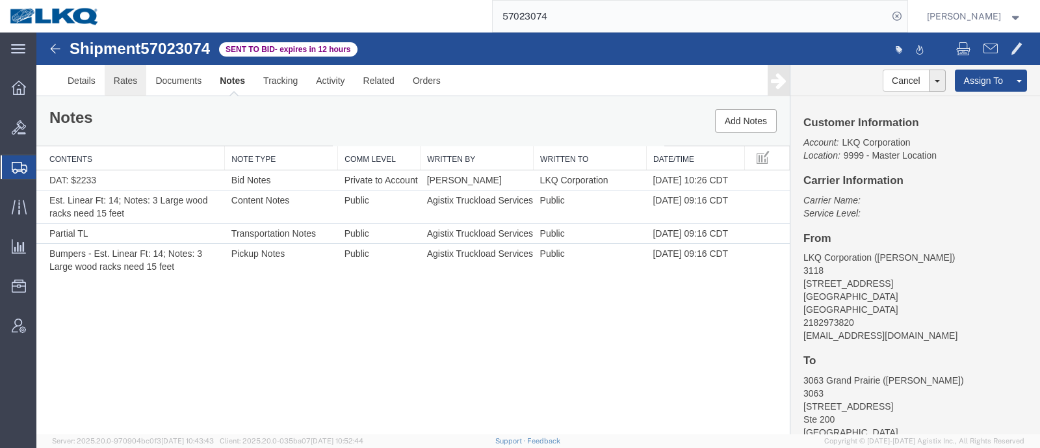
click at [124, 78] on link "Rates" at bounding box center [126, 80] width 42 height 31
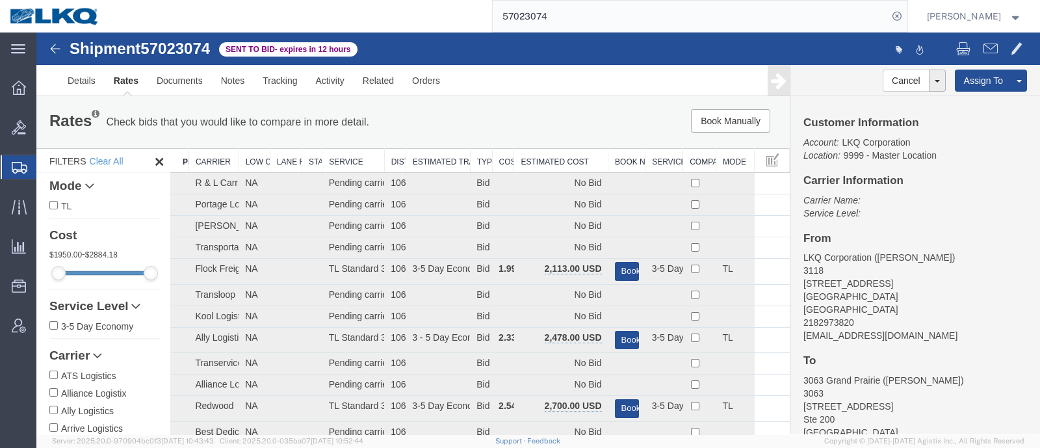
click at [569, 131] on div "Book Manually Pause Continue" at bounding box center [630, 120] width 311 height 23
click at [549, 155] on th "Estimated Cost" at bounding box center [561, 161] width 94 height 24
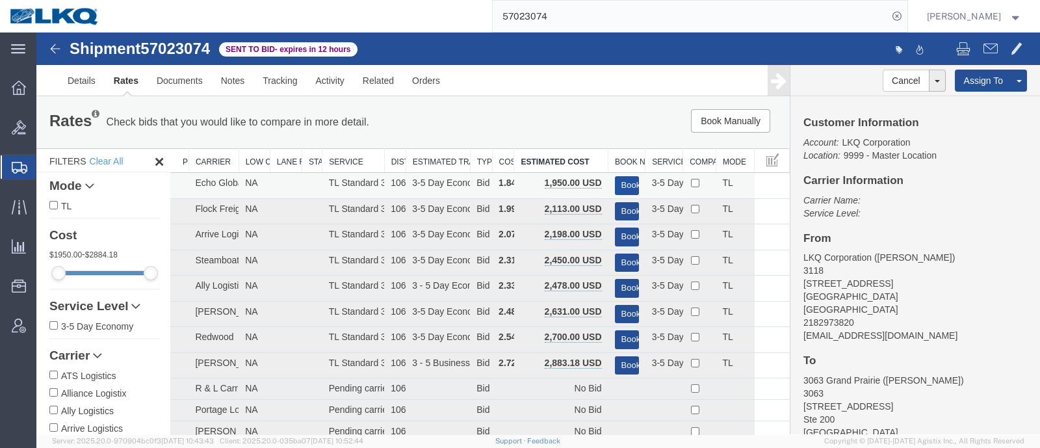
click at [622, 180] on button "Book" at bounding box center [627, 185] width 24 height 19
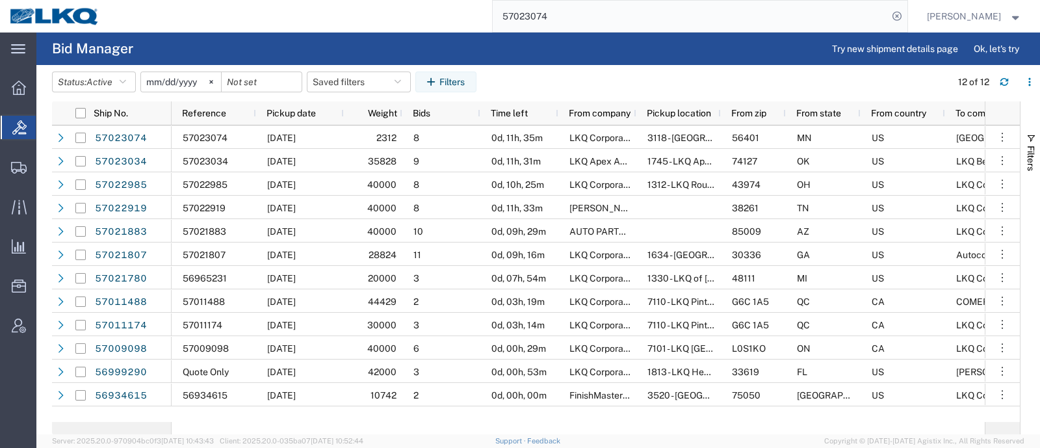
drag, startPoint x: 547, startPoint y: 26, endPoint x: 440, endPoint y: 29, distance: 107.3
click at [462, 27] on div "57023074" at bounding box center [508, 16] width 798 height 33
paste input "6661586"
type input "56661586"
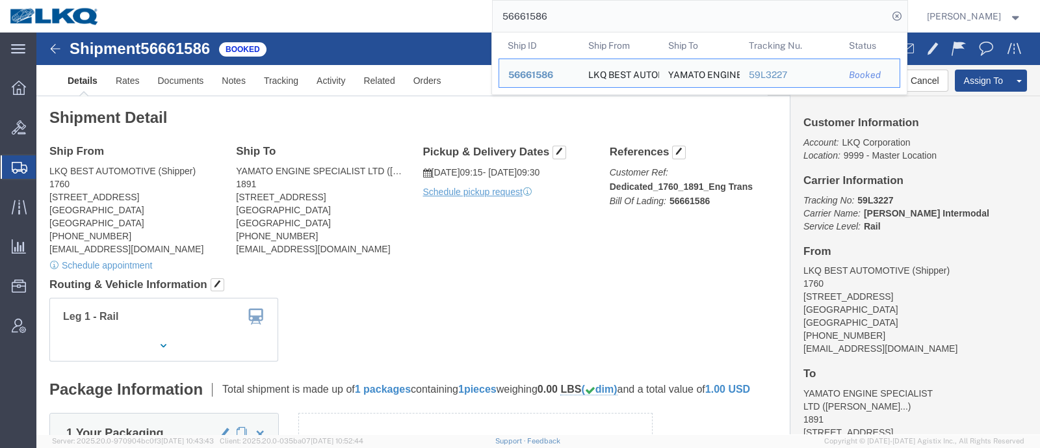
click address "YAMATO ENGINE SPECIALIST LTD ([PERSON_NAME]) 1891 [STREET_ADDRESS] [PHONE_NUMBE…"
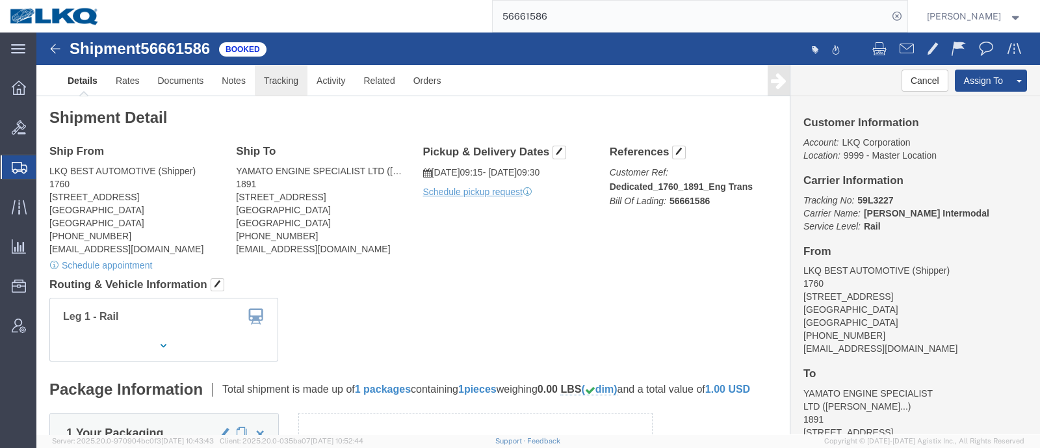
click link "Tracking"
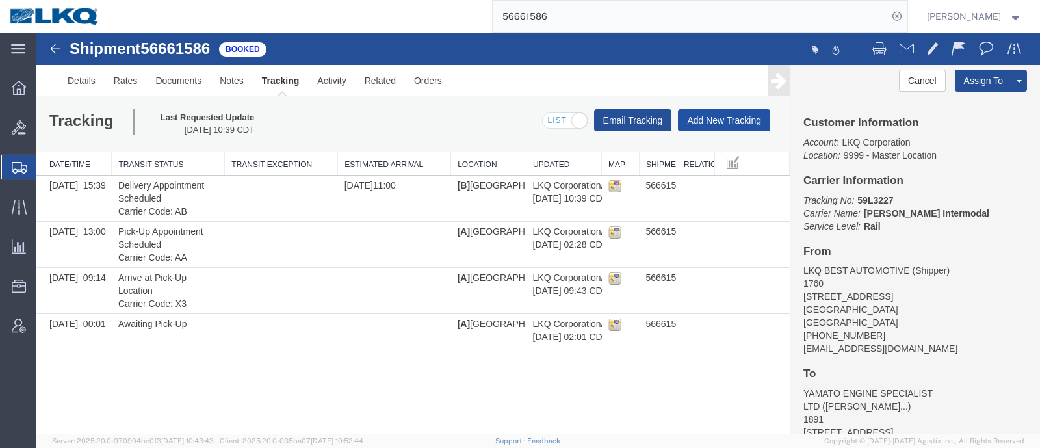
click at [692, 126] on button "Add New Tracking" at bounding box center [724, 120] width 92 height 22
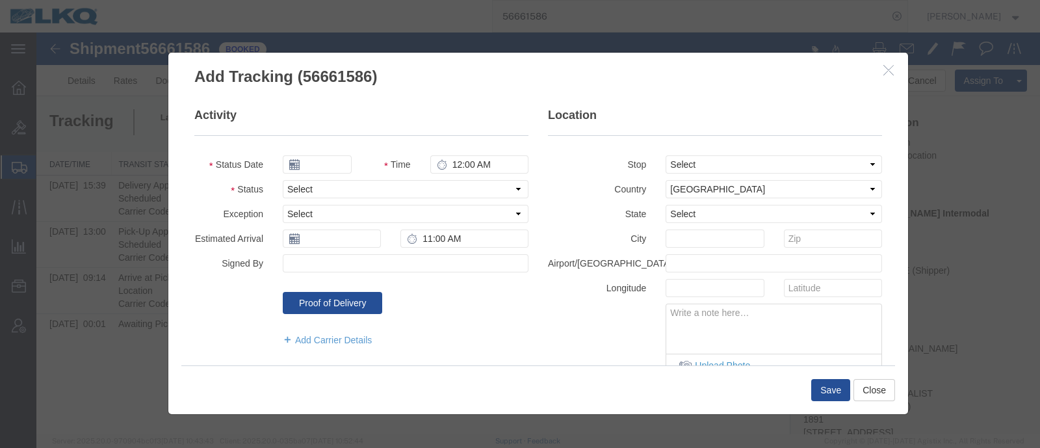
type input "[DATE]"
type input "11:00 AM"
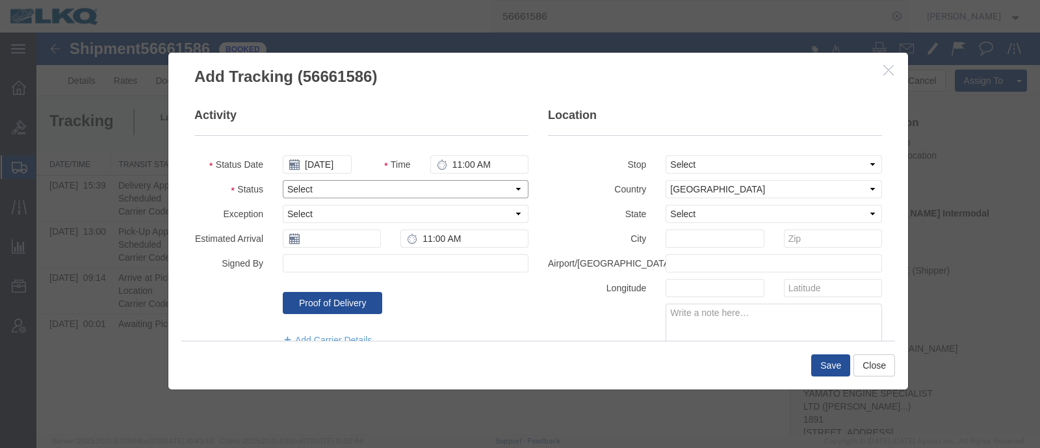
click at [351, 188] on select "Select Arrival Notice Available Arrival Notice Imported Arrive at Delivery Loca…" at bounding box center [406, 189] width 246 height 18
select select "DELIVRED"
click at [283, 180] on select "Select Arrival Notice Available Arrival Notice Imported Arrive at Delivery Loca…" at bounding box center [406, 189] width 246 height 18
click at [825, 365] on button "Save" at bounding box center [830, 365] width 39 height 22
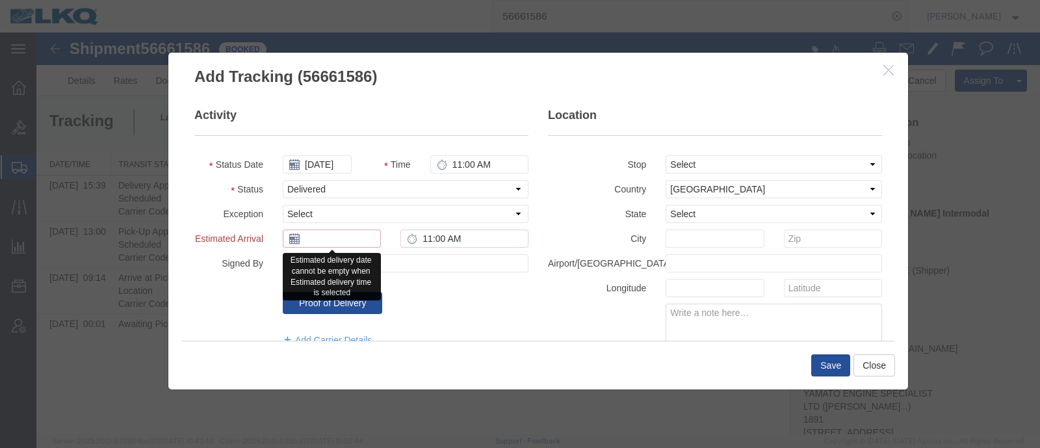
click at [312, 241] on input "text" at bounding box center [332, 239] width 98 height 18
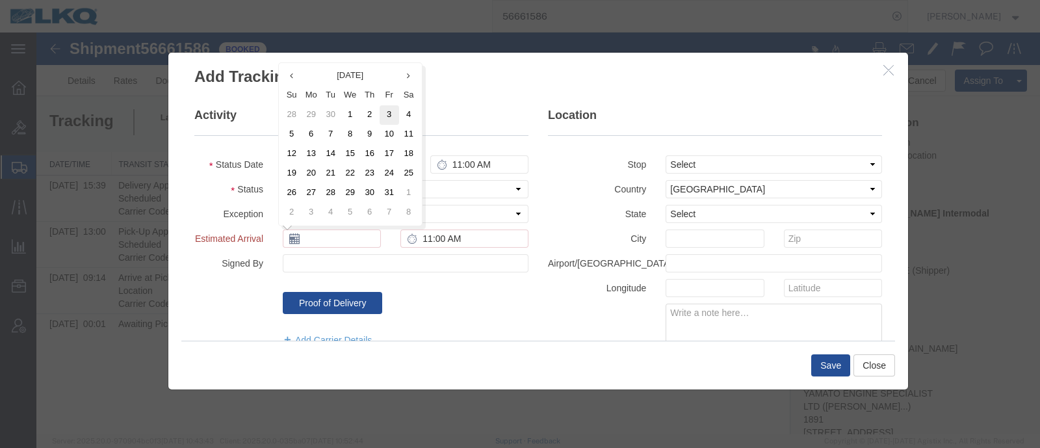
click at [388, 112] on td "3" at bounding box center [390, 115] width 20 height 20
type input "[DATE]"
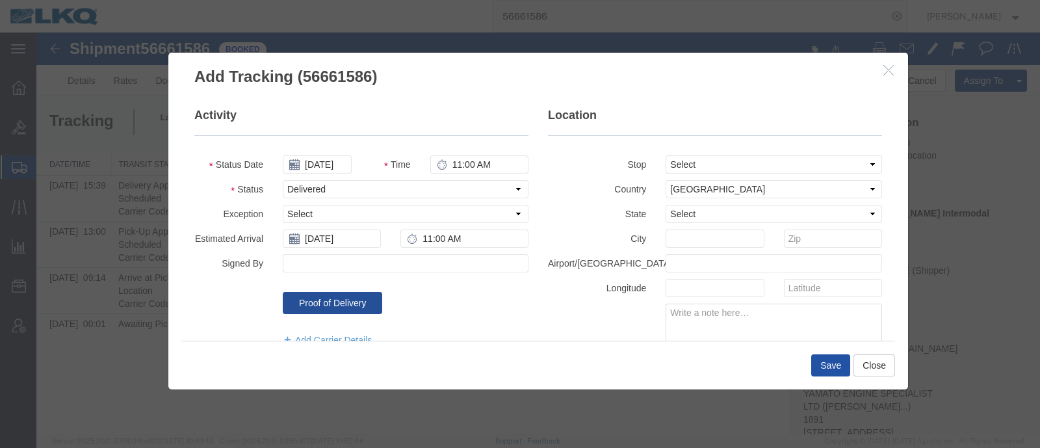
click at [826, 366] on button "Save" at bounding box center [830, 365] width 39 height 22
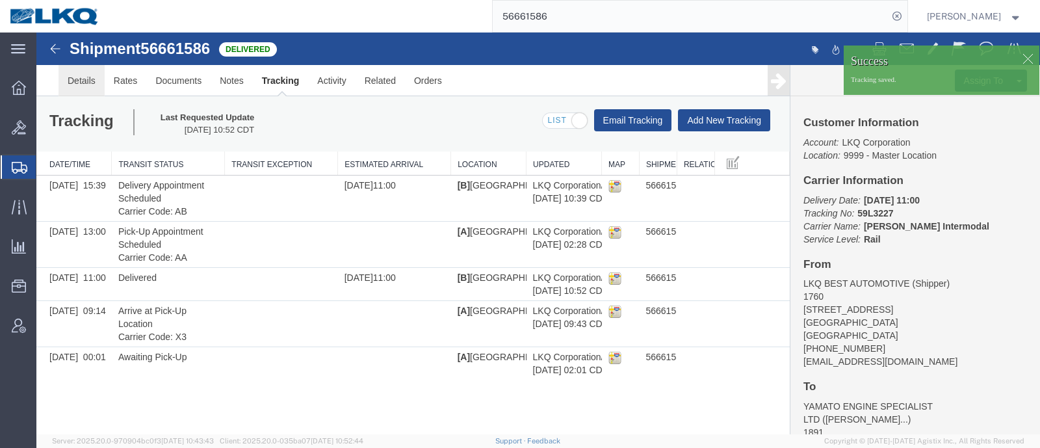
click at [88, 77] on link "Details" at bounding box center [82, 80] width 46 height 31
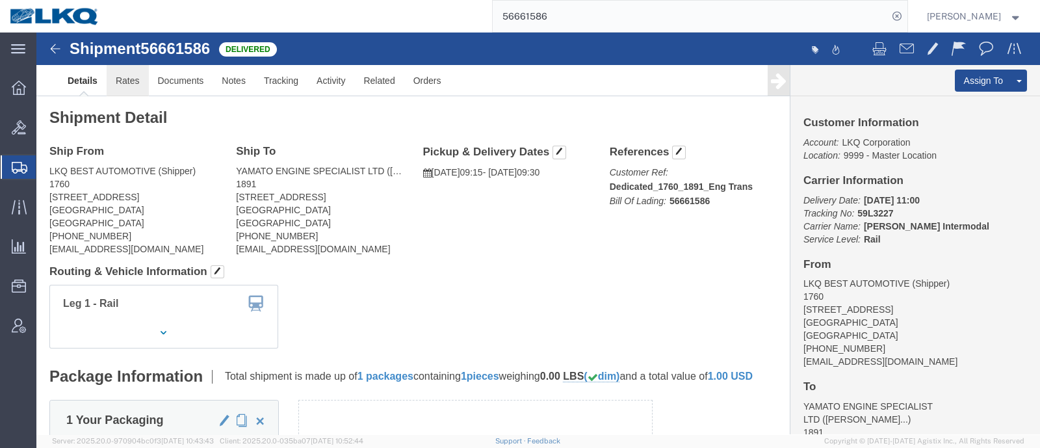
click link "Rates"
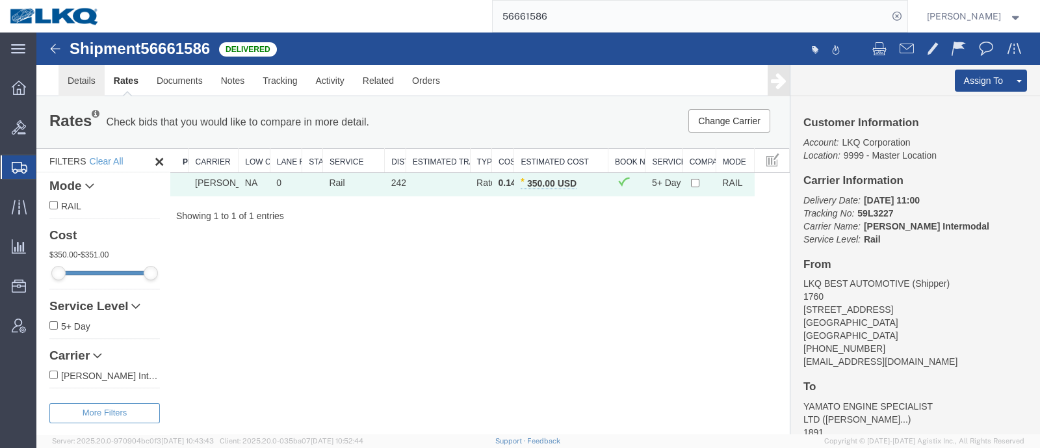
click at [73, 77] on link "Details" at bounding box center [82, 80] width 46 height 31
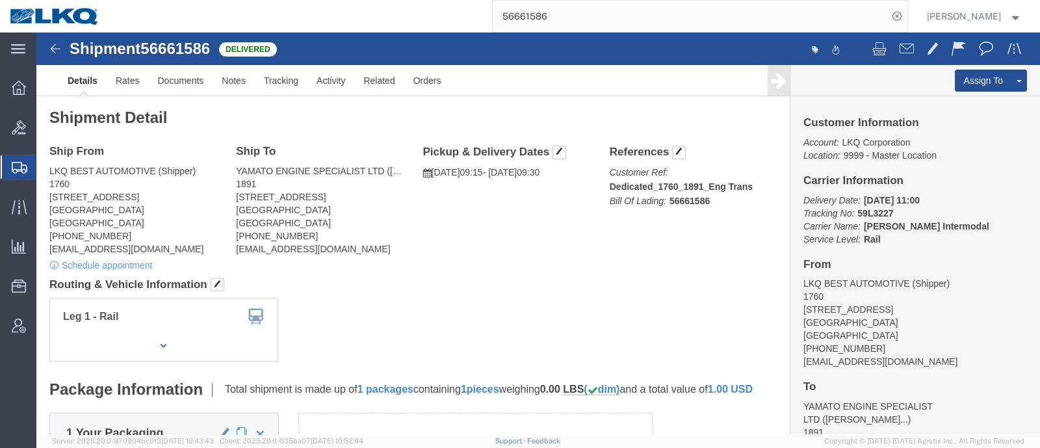
drag, startPoint x: 549, startPoint y: 19, endPoint x: 429, endPoint y: 21, distance: 120.3
click at [436, 21] on div "56661586" at bounding box center [508, 16] width 798 height 33
type input "56920797"
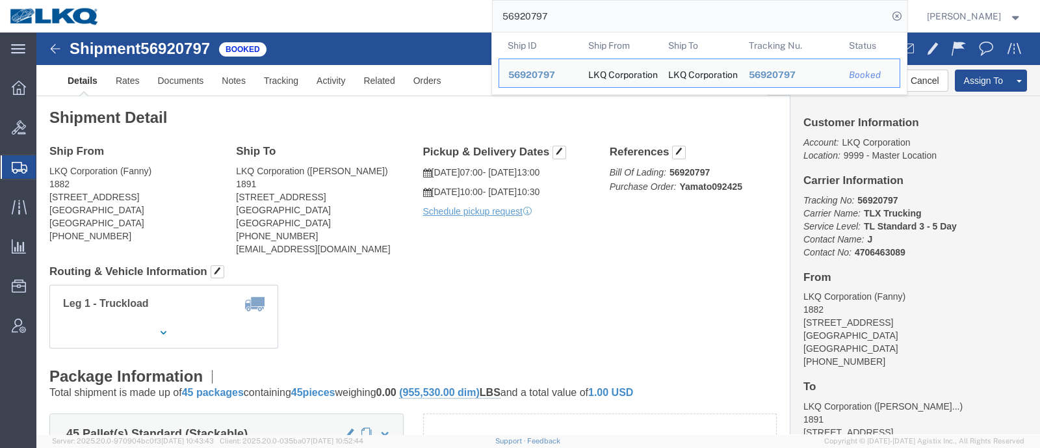
click div "Shipment Detail Ship From LKQ Corporation (Fanny) 1882 [STREET_ADDRESS] [PHONE_…"
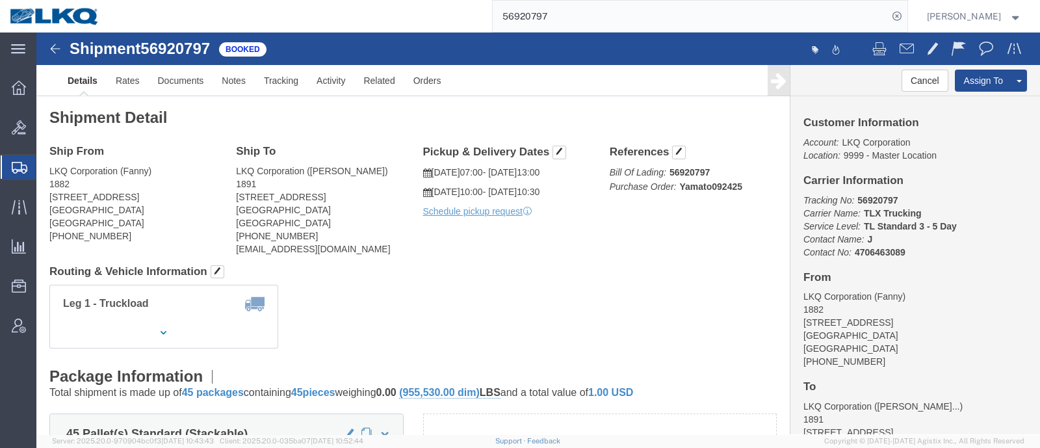
click address "LKQ Corporation ([PERSON_NAME]) 1891 [STREET_ADDRESS] [PHONE_NUMBER] [EMAIL_ADD…"
copy div "[EMAIL_ADDRESS][DOMAIN_NAME]"
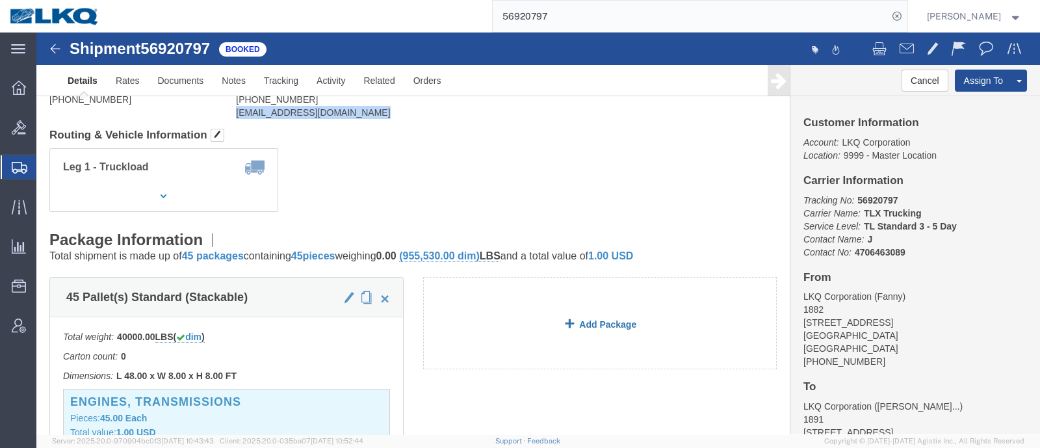
scroll to position [81, 0]
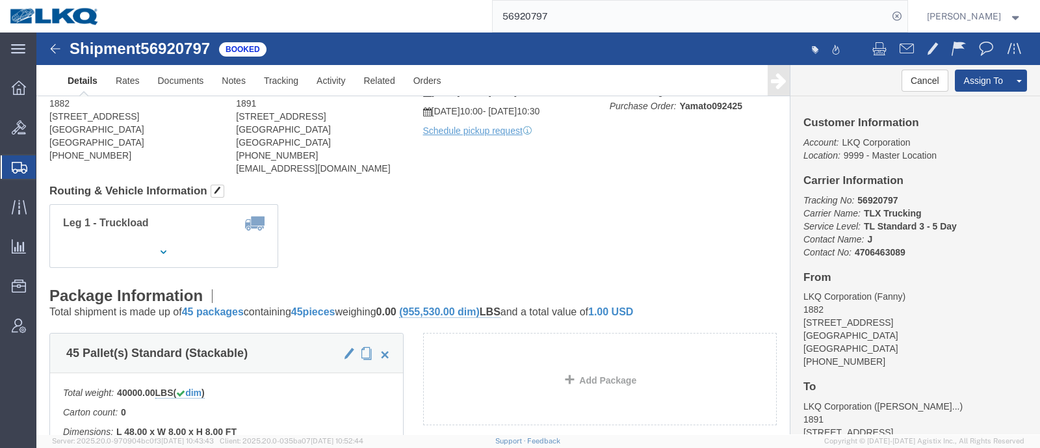
click div "Leg 1 - Truckload Vehicle 1: Standard Dry Van (53 Feet) Number of trucks: 1"
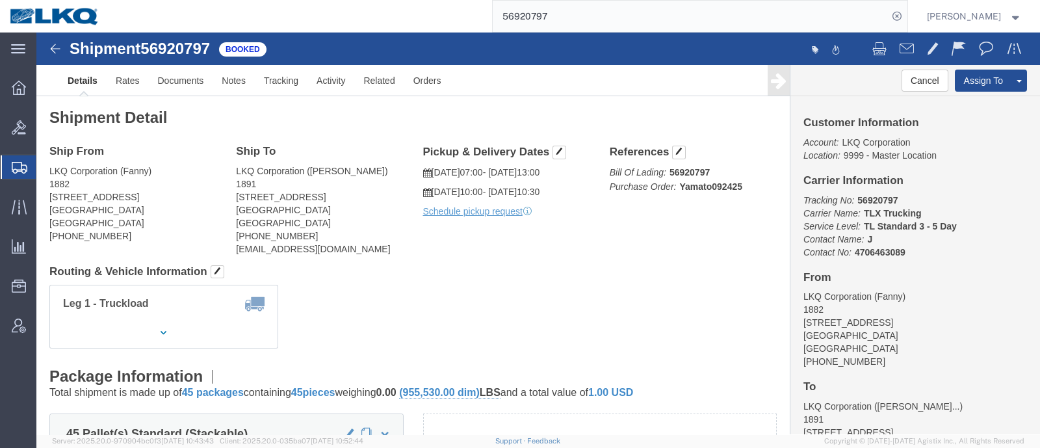
click div "Ship To LKQ Corporation ([PERSON_NAME]) 1891 [STREET_ADDRESS] [PHONE_NUMBER] [E…"
click div "Shipment Detail Ship From LKQ Corporation (Fanny) 1882 [STREET_ADDRESS] [PHONE_…"
drag, startPoint x: 199, startPoint y: 178, endPoint x: 260, endPoint y: 178, distance: 61.1
click address "LKQ Corporation ([PERSON_NAME]) 1891 [STREET_ADDRESS] [PHONE_NUMBER] [EMAIL_ADD…"
copy address "[GEOGRAPHIC_DATA], [GEOGRAPHIC_DATA]"
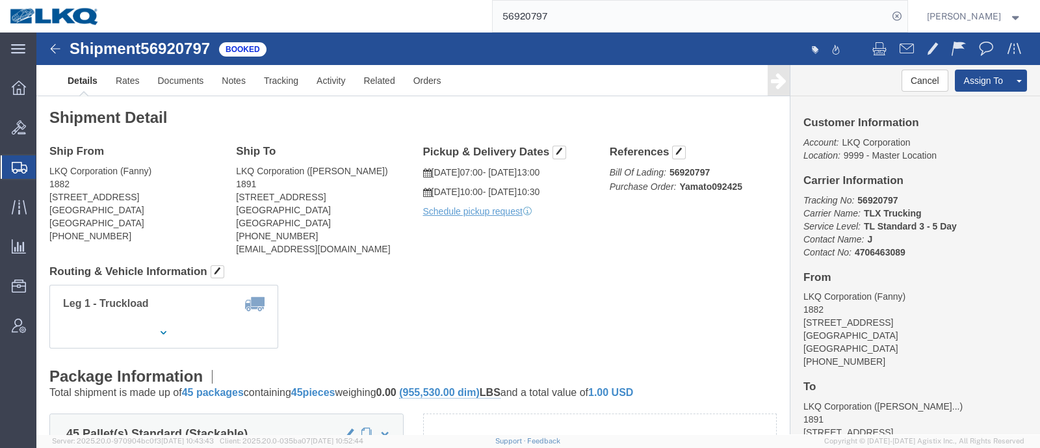
click div "Shipment Detail Ship From LKQ Corporation (Fanny) 1882 [STREET_ADDRESS] [PHONE_…"
click div "Leg 1 - Truckload Vehicle 1: Standard Dry Van (53 Feet) Number of trucks: 1"
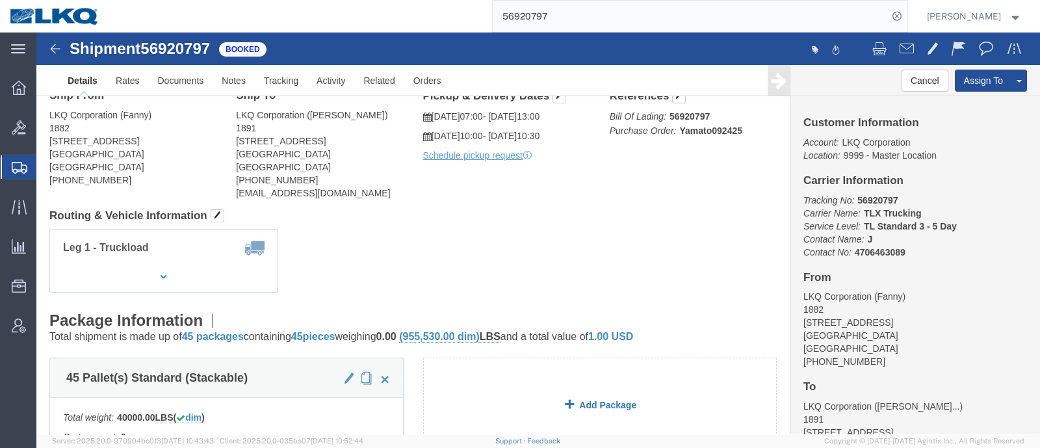
scroll to position [81, 0]
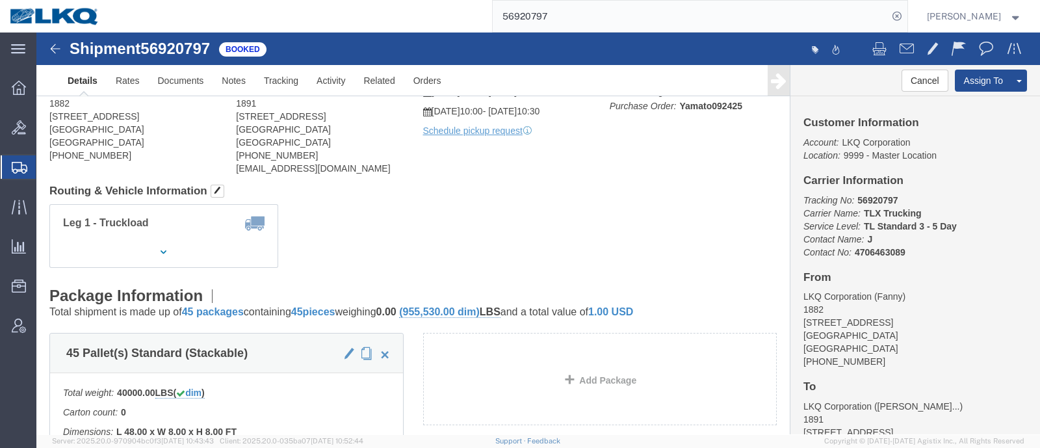
click h4 "Routing & Vehicle Information"
drag, startPoint x: 488, startPoint y: 21, endPoint x: 464, endPoint y: 21, distance: 24.7
click at [472, 21] on div "56920797" at bounding box center [508, 16] width 798 height 33
paste input "7024028"
click at [464, 21] on div "57024028" at bounding box center [508, 16] width 798 height 33
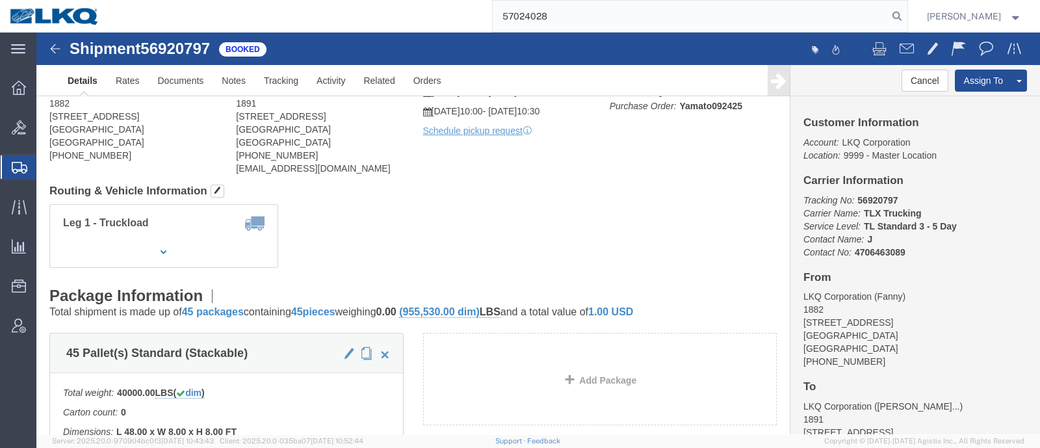
click div "Shipment Detail Ship From LKQ Corporation (Fanny) 1882 [STREET_ADDRESS] [PHONE_…"
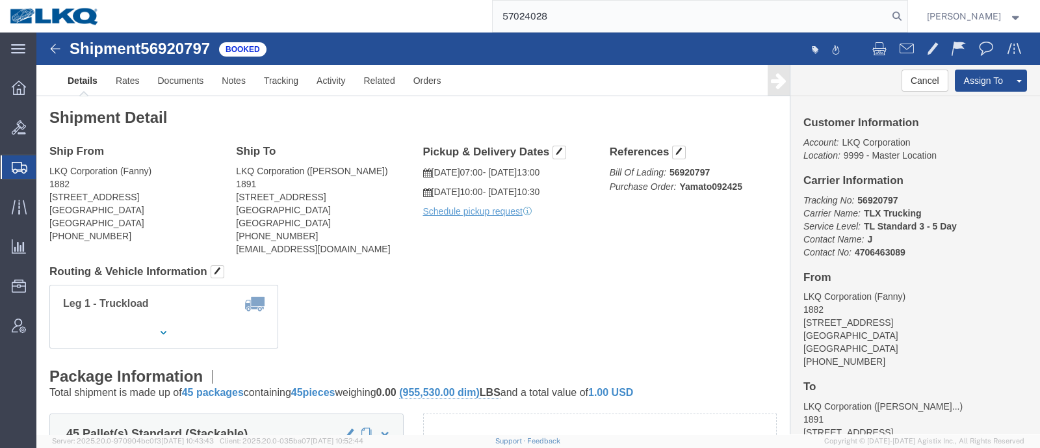
drag, startPoint x: 565, startPoint y: 17, endPoint x: 456, endPoint y: 22, distance: 109.4
click at [463, 22] on div "57024028" at bounding box center [508, 16] width 798 height 33
type input "57024028"
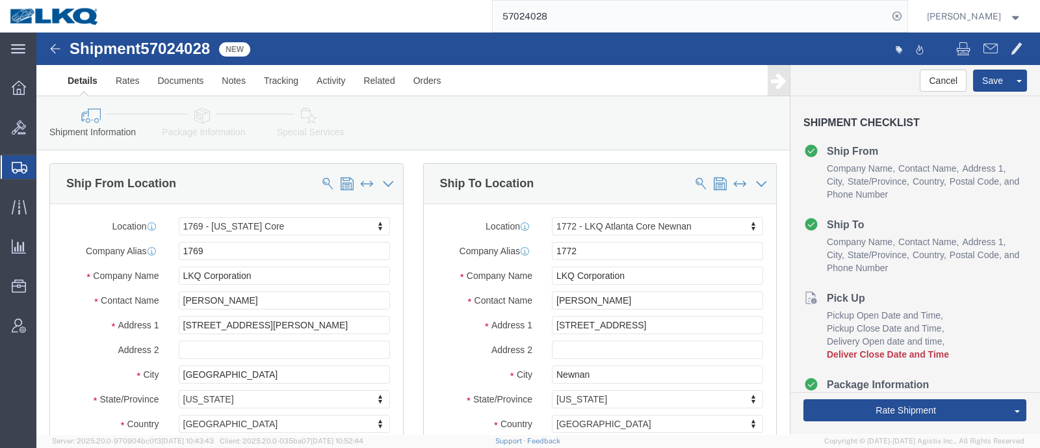
select select "28716"
select select "30704"
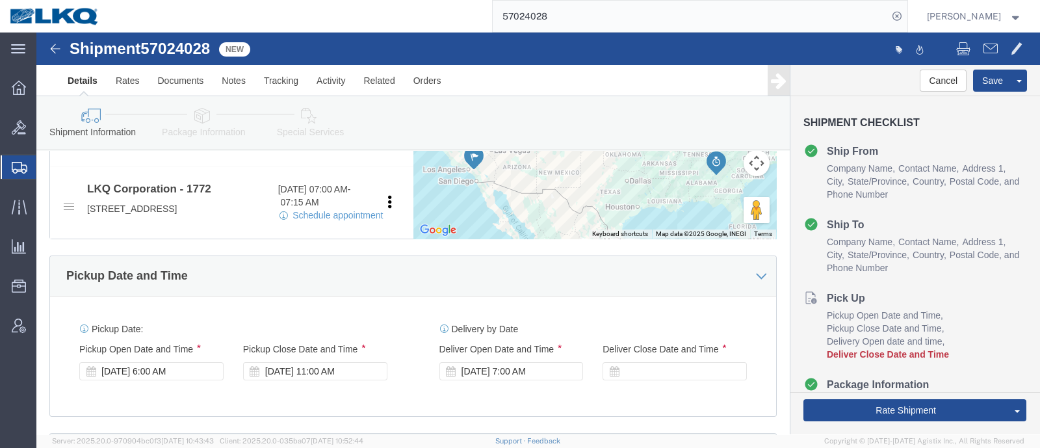
scroll to position [568, 0]
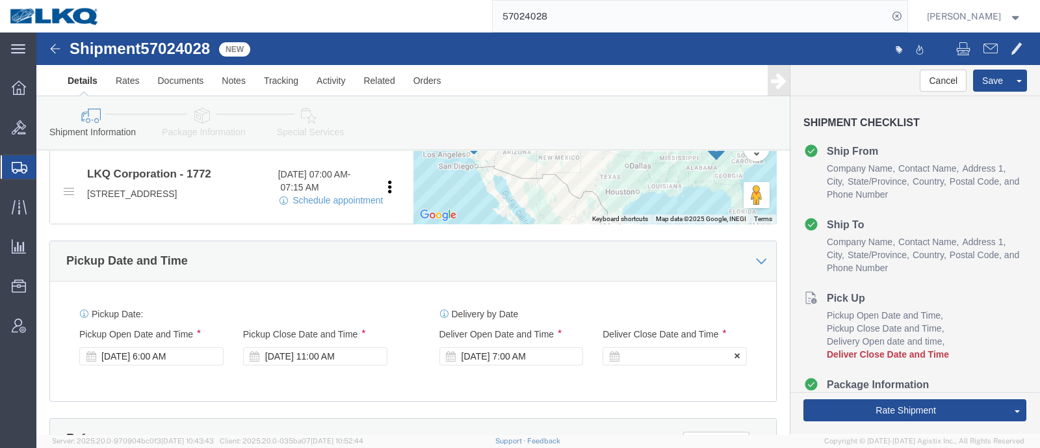
click div
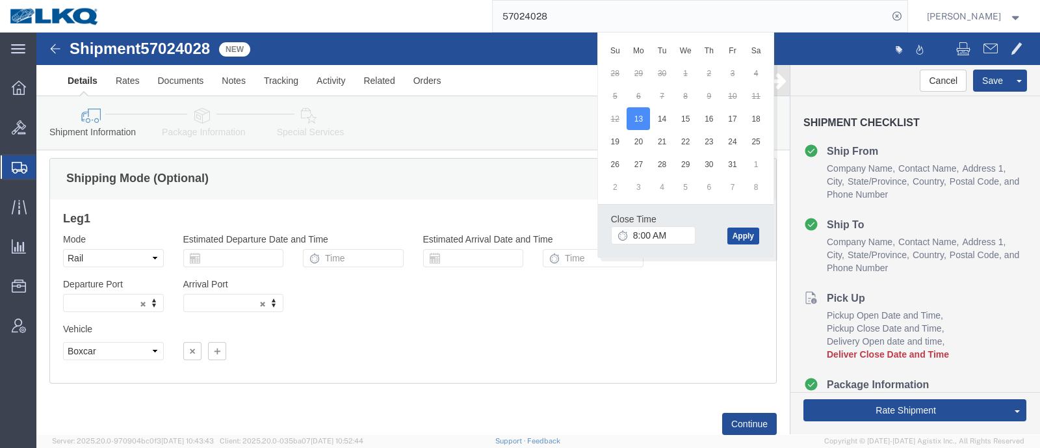
click button "Apply"
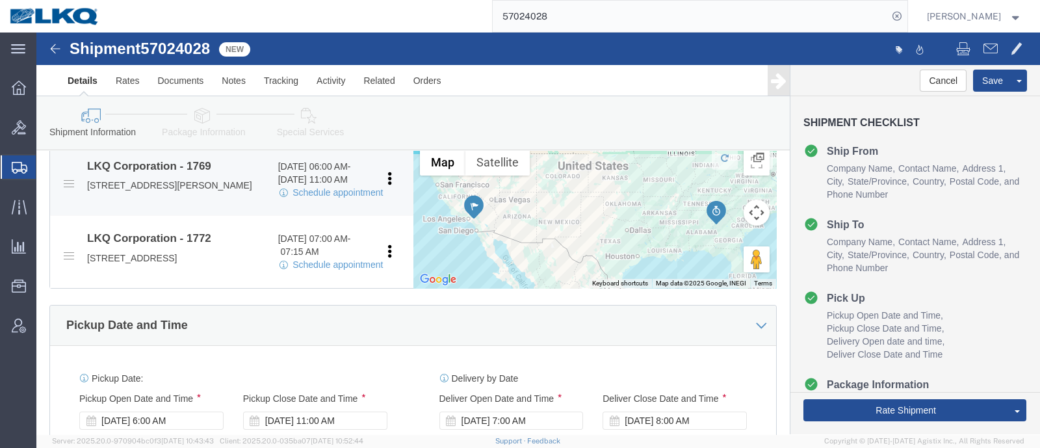
scroll to position [531, 0]
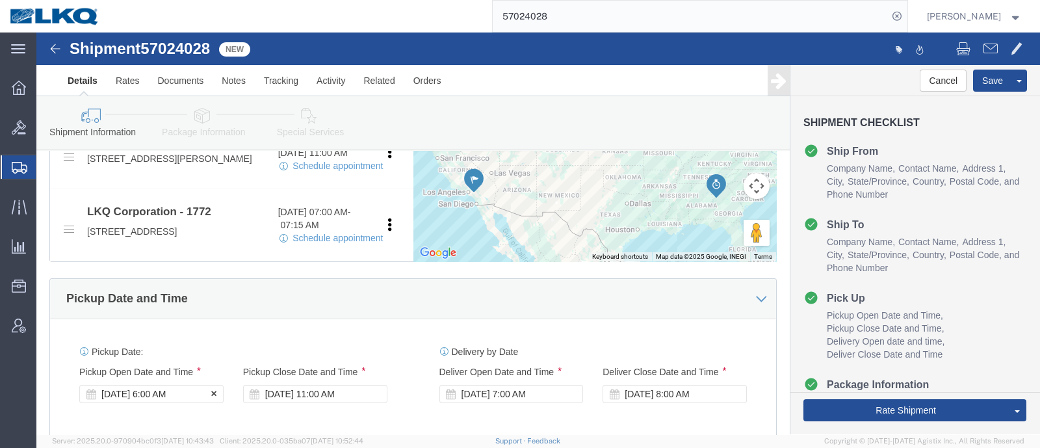
click div "[DATE] 6:00 AM"
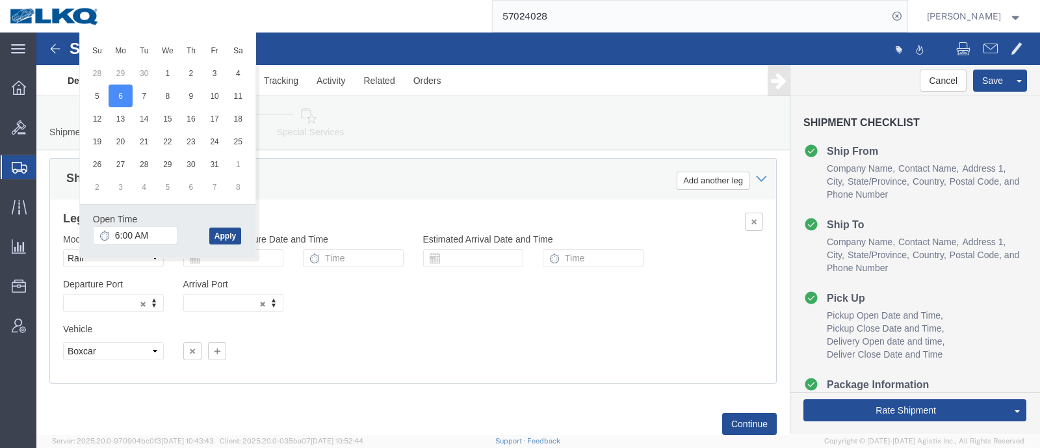
click div "Ship From Location Location 1769 - [US_STATE] Core My Profile Location 1100 - L…"
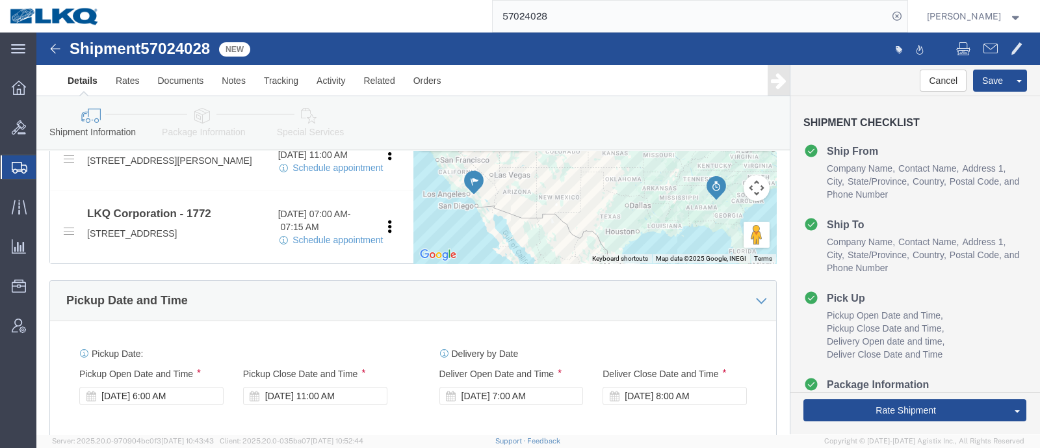
scroll to position [531, 0]
click div "[DATE] 7:00 AM"
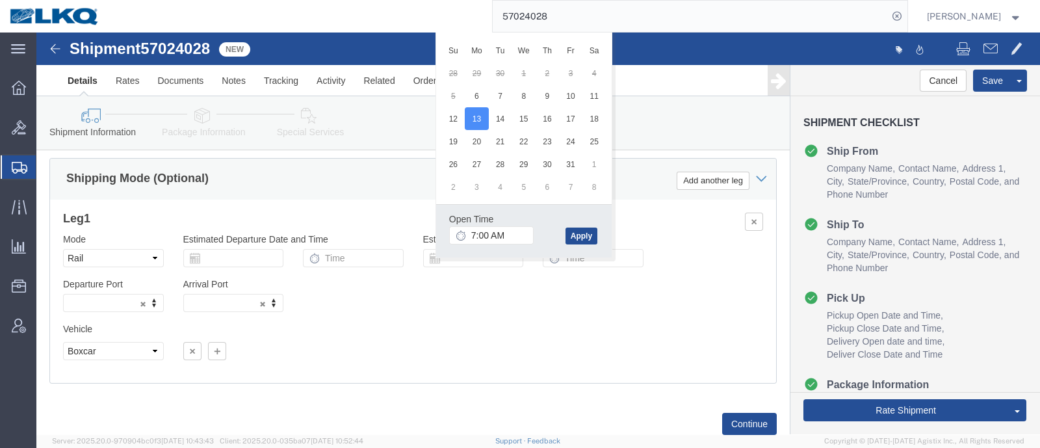
click div "Shipping Mode (Optional) Add another leg"
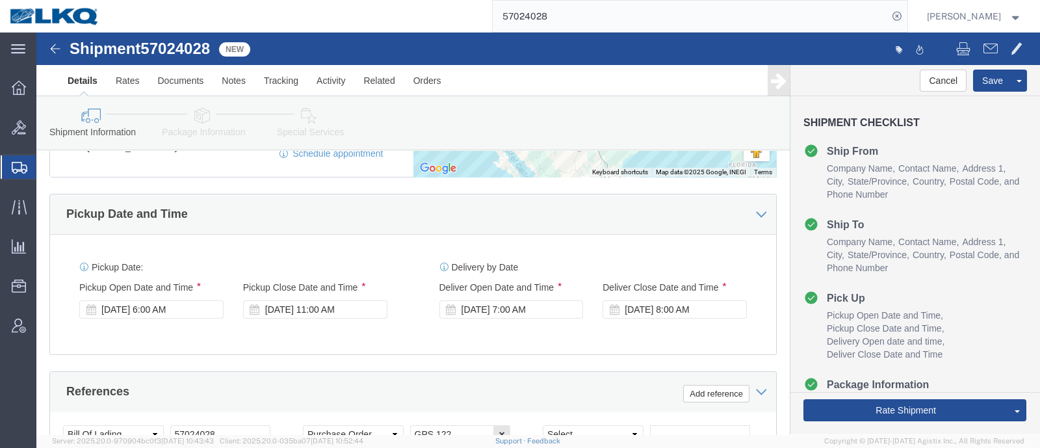
scroll to position [612, 0]
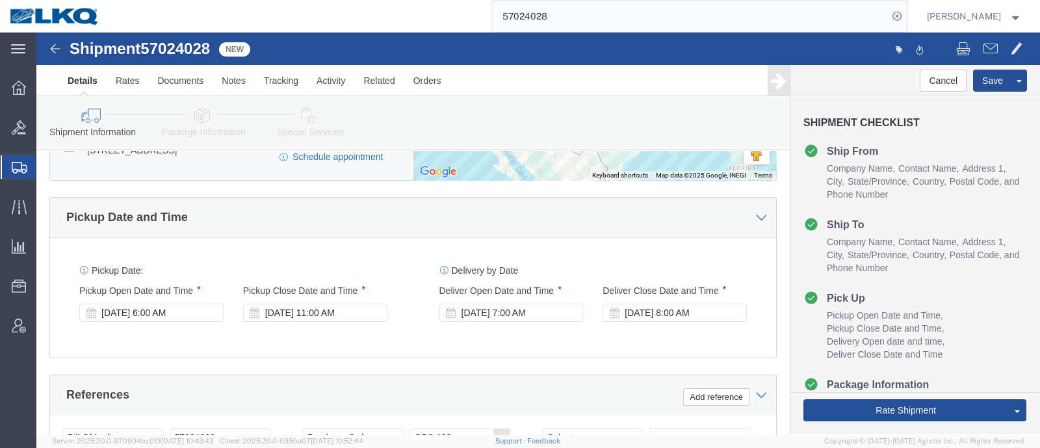
click link "Schedule appointment"
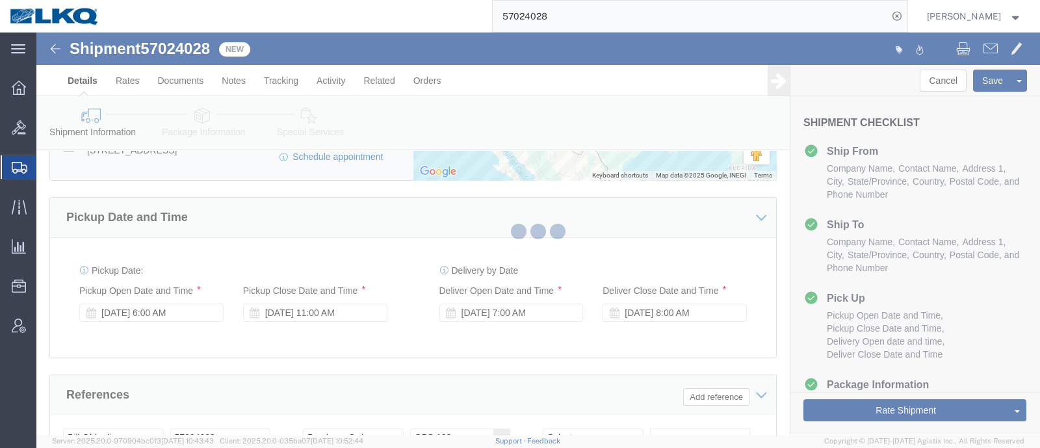
select select
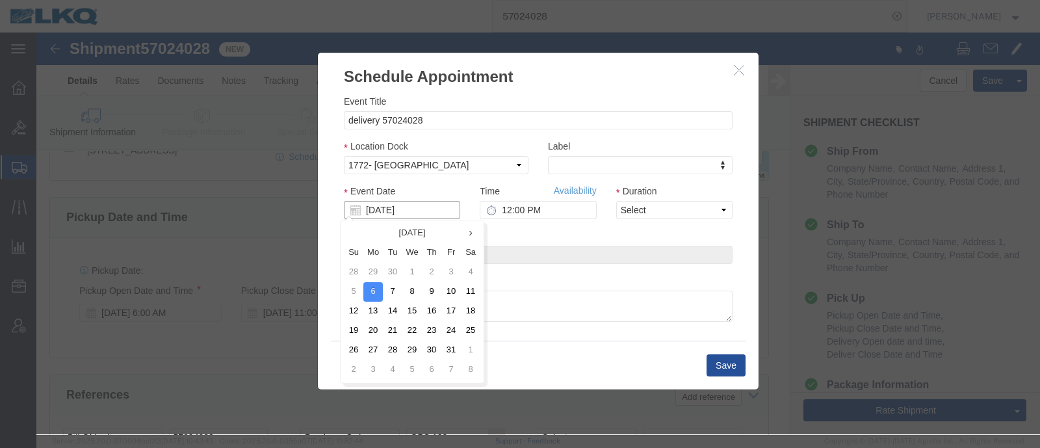
click input "[DATE]"
click td "13"
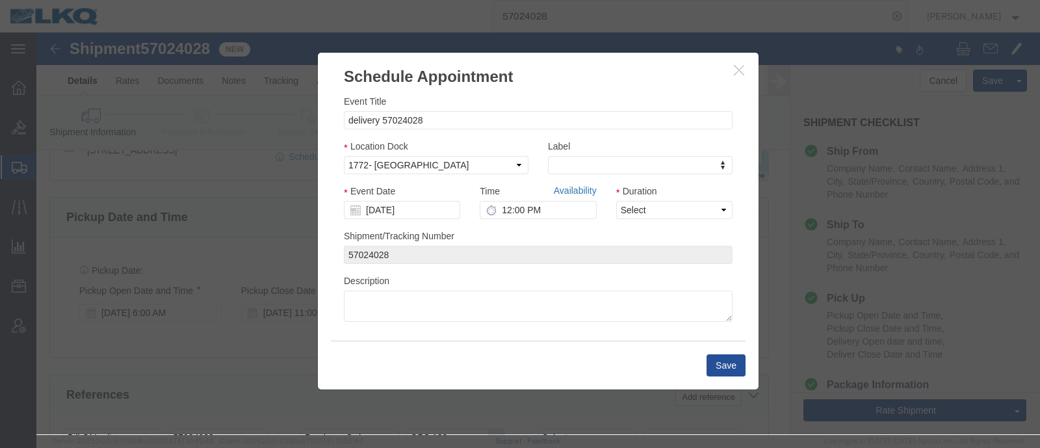
click link "Availability"
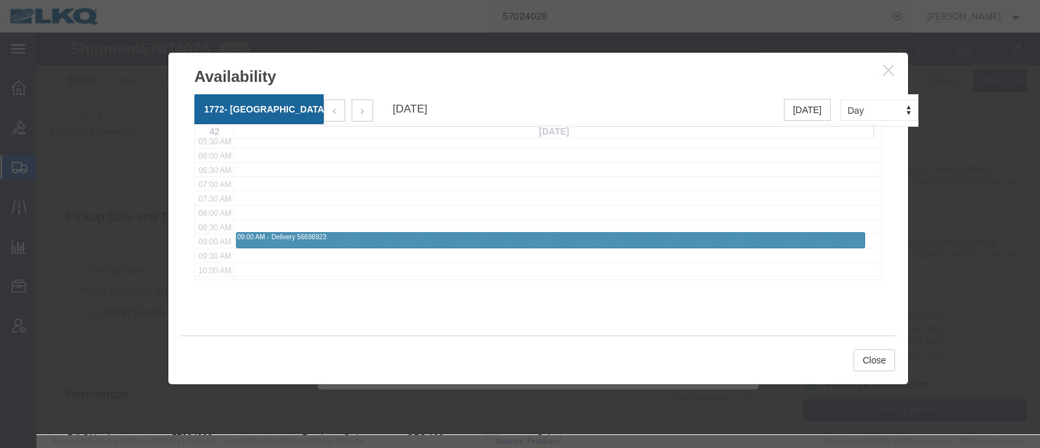
scroll to position [244, 0]
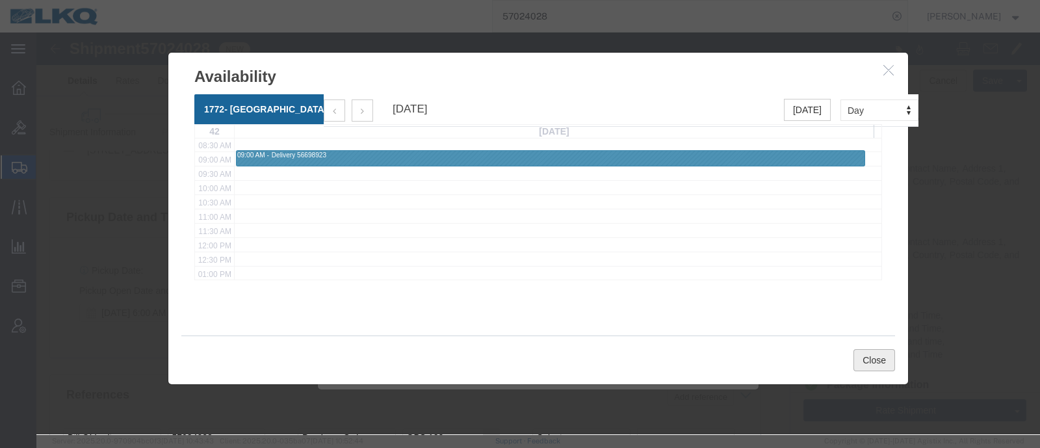
click button "Close"
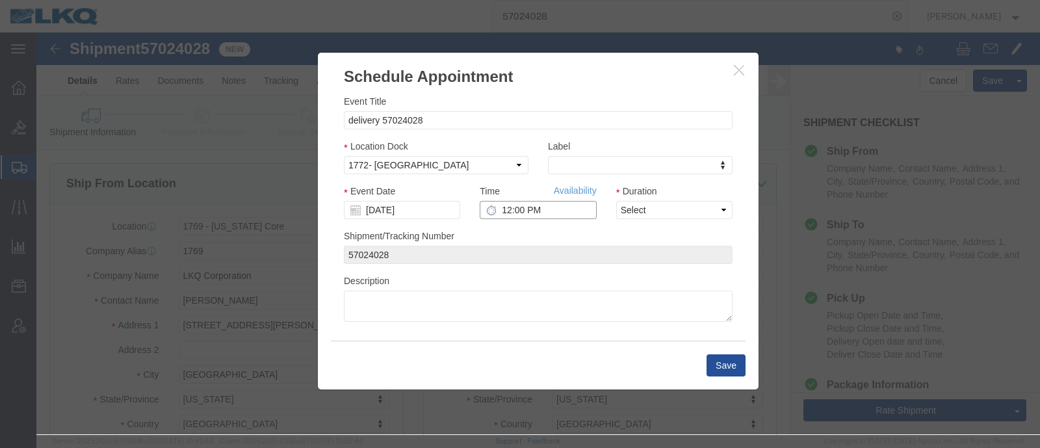
click input "12:00 PM"
type input "7:00 AM"
click select "Select 15 min 30 min 45 min 1 hr 2 hr 3 hr 4 hr"
select select "15"
click select "Select 15 min 30 min 45 min 1 hr 2 hr 3 hr 4 hr"
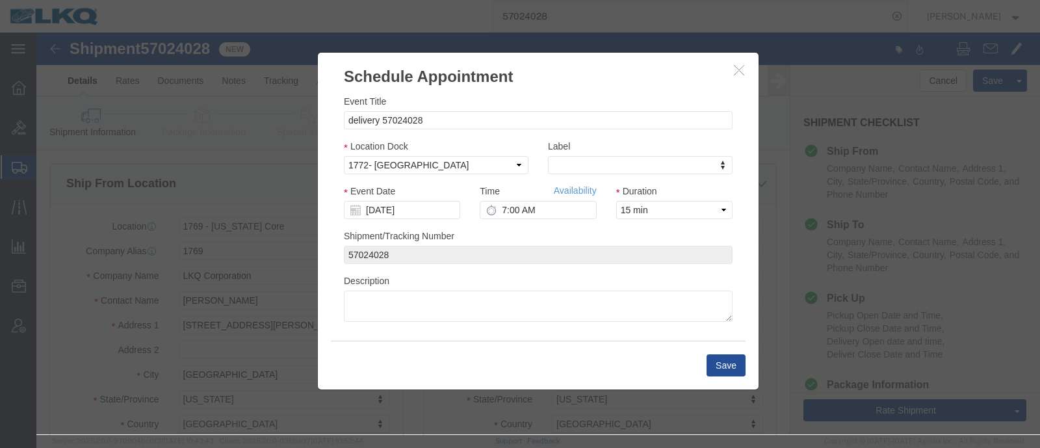
click div "Location Dock Select 1772- [GEOGRAPHIC_DATA]"
click button "Save"
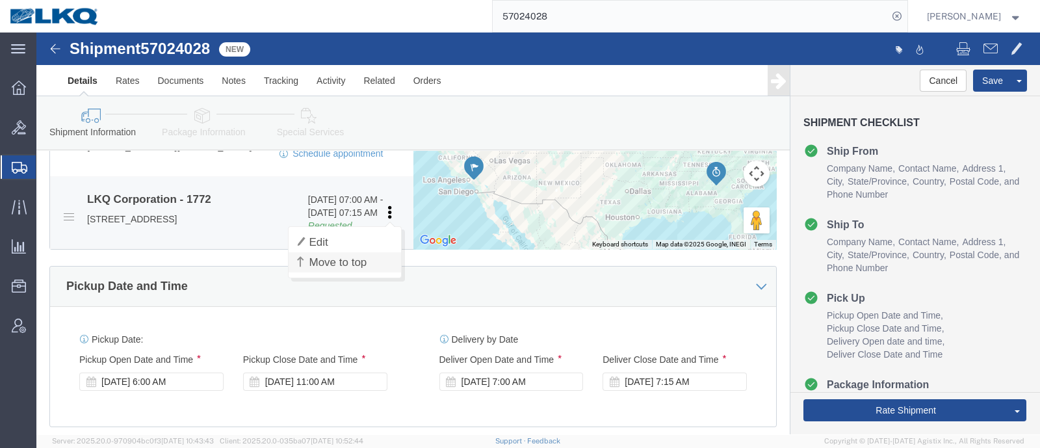
scroll to position [568, 0]
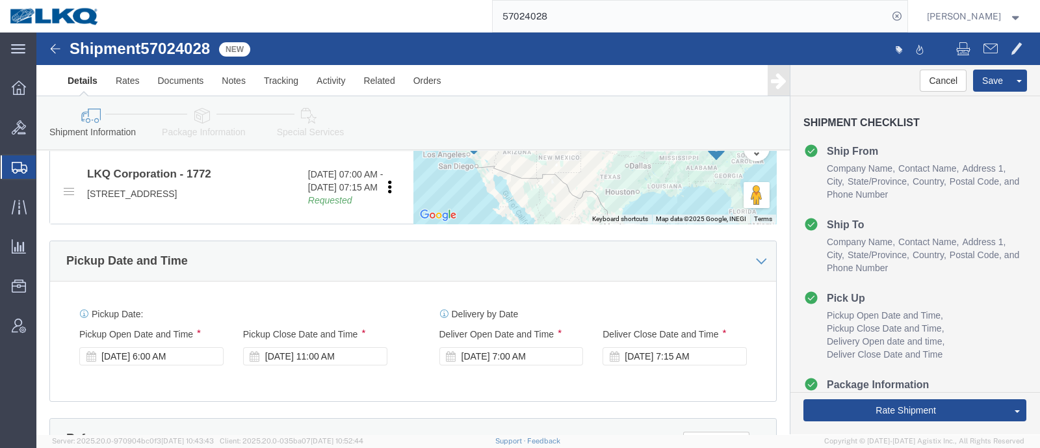
drag, startPoint x: 495, startPoint y: 247, endPoint x: 513, endPoint y: 250, distance: 18.5
click div "Pickup Date and Time"
click button "Rate Shipment"
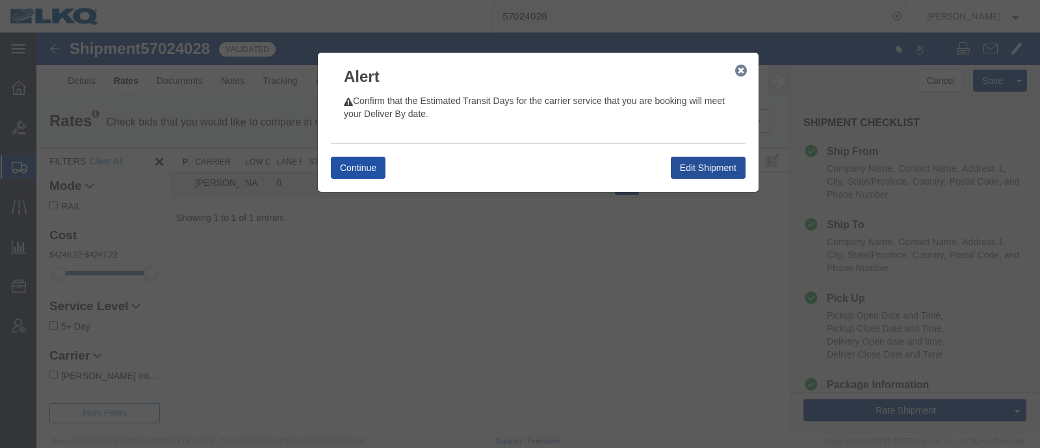
click at [352, 178] on button "Continue" at bounding box center [358, 168] width 55 height 22
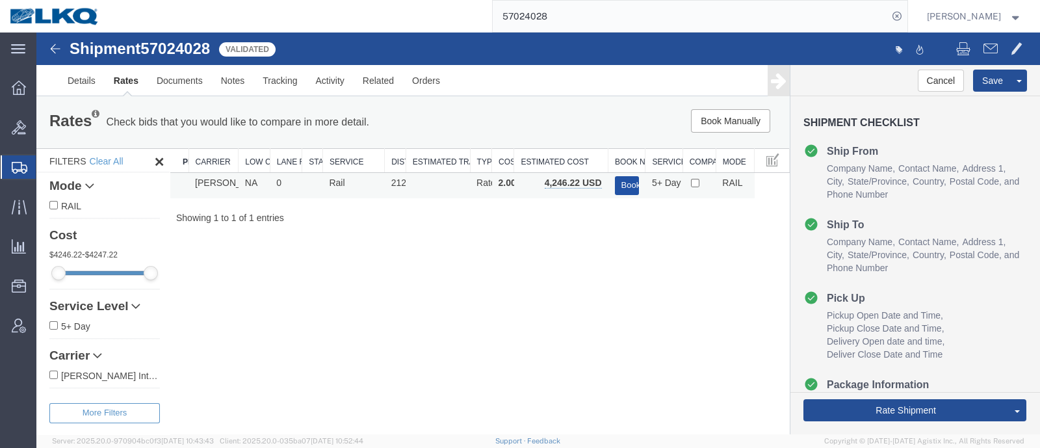
click at [627, 188] on button "Book" at bounding box center [627, 185] width 24 height 19
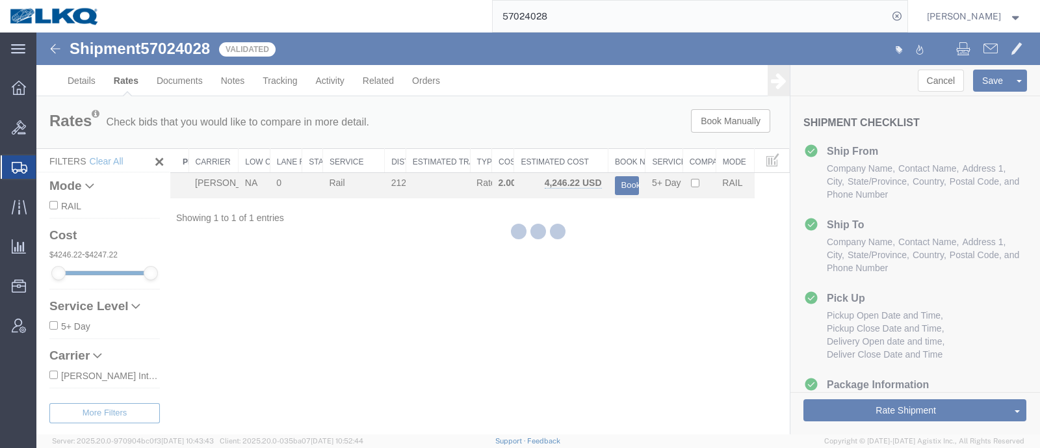
click at [458, 410] on div at bounding box center [538, 234] width 1004 height 402
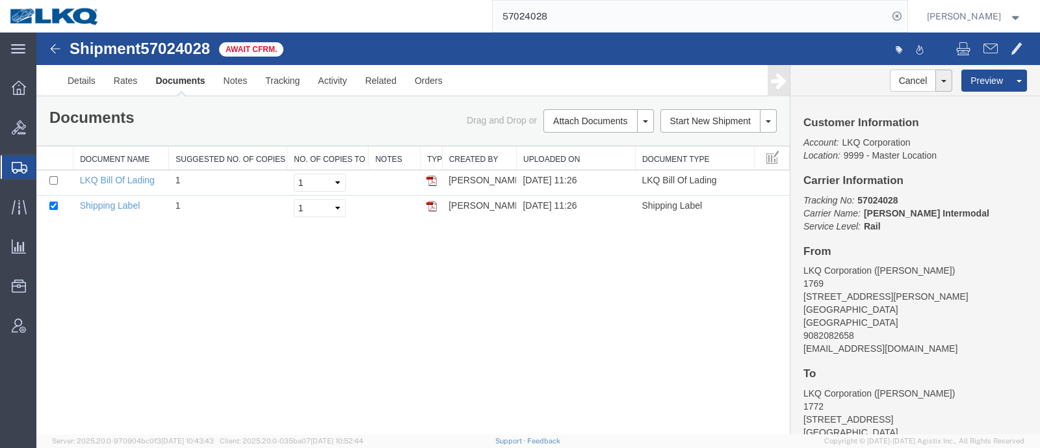
click at [359, 312] on div "Shipment 57024028 2 of 2 Await Cfrm. Details Rates Documents Notes Tracking Act…" at bounding box center [538, 234] width 1004 height 402
click at [349, 122] on div "Documents Ship Label Format: Plain Thermal" at bounding box center [227, 119] width 374 height 20
click at [246, 258] on div "Shipment 57024028 2 of 2 Await Cfrm. Details Rates Documents Notes Tracking Act…" at bounding box center [538, 234] width 1004 height 402
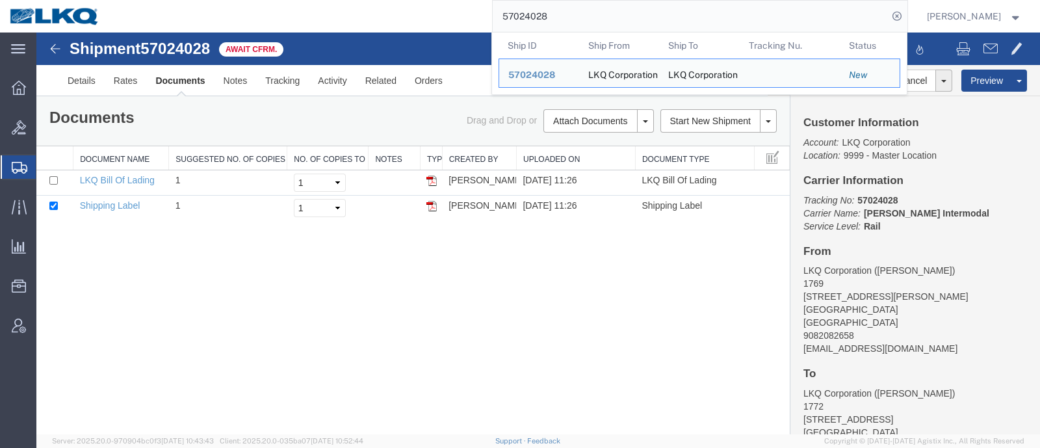
drag, startPoint x: 578, startPoint y: 16, endPoint x: 473, endPoint y: 24, distance: 105.0
click at [475, 24] on div "57024028 Ship ID Ship From Ship To Tracking Nu. Status Ship ID 57024028 Ship Fr…" at bounding box center [508, 16] width 798 height 33
paste input "6850269"
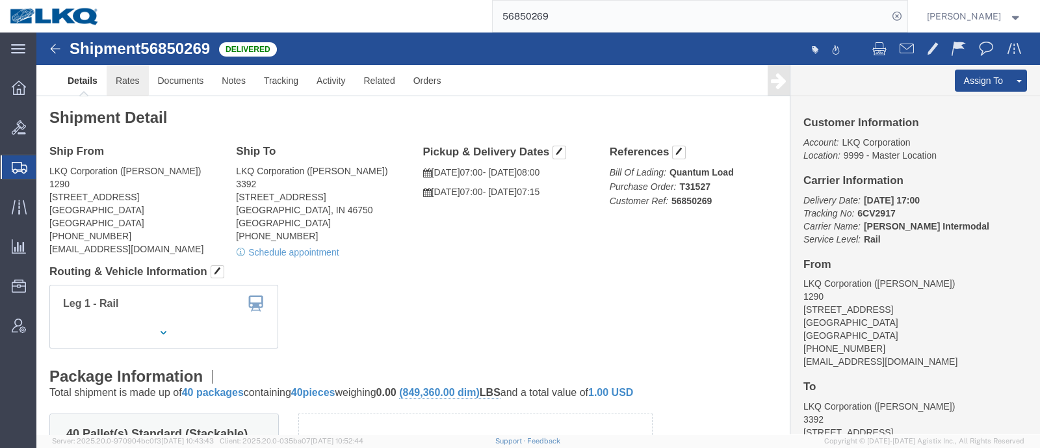
click link "Rates"
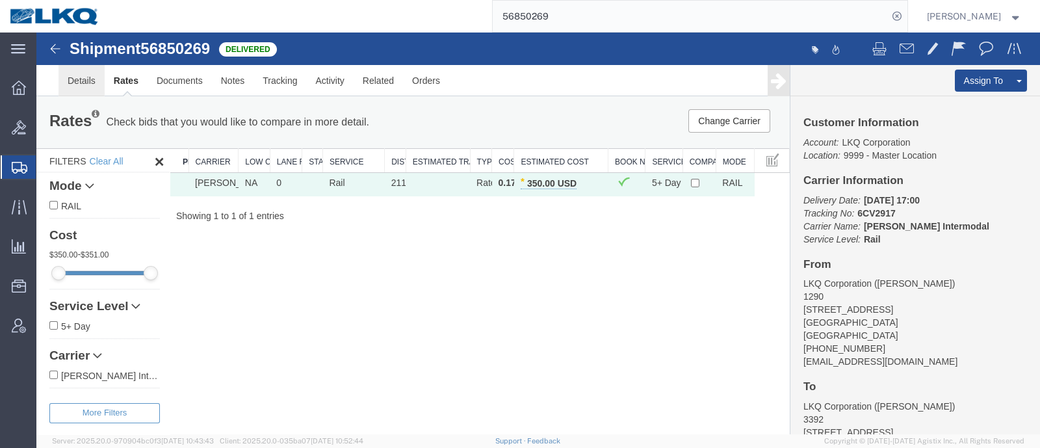
drag, startPoint x: 75, startPoint y: 73, endPoint x: 234, endPoint y: 176, distance: 189.9
click at [75, 73] on link "Details" at bounding box center [82, 80] width 46 height 31
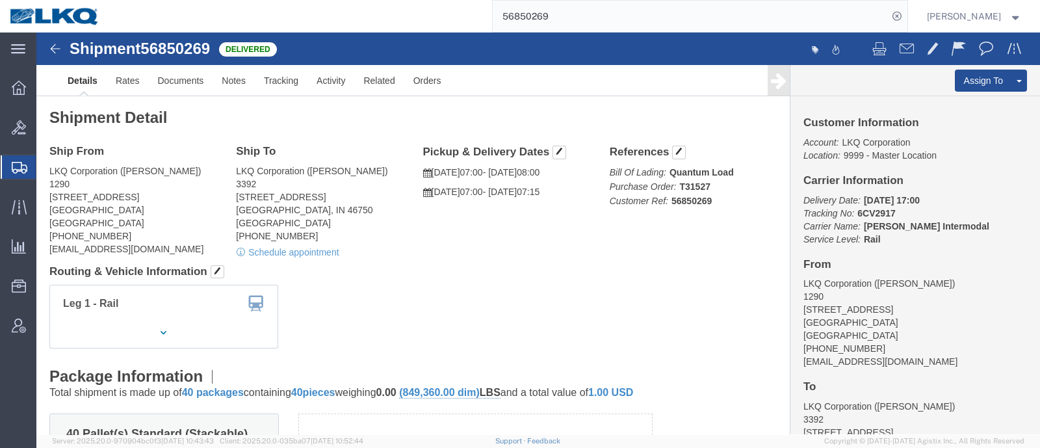
click div "Shipment Detail Ship From LKQ Corporation ([PERSON_NAME]) [STREET_ADDRESS] [PHO…"
drag, startPoint x: 935, startPoint y: 208, endPoint x: 941, endPoint y: 204, distance: 7.0
click p "Delivery Date: [DATE] 17:00 Tracking No: 6CV2917 Carrier Name: [PERSON_NAME] In…"
click div "Leg 1 - Rail"
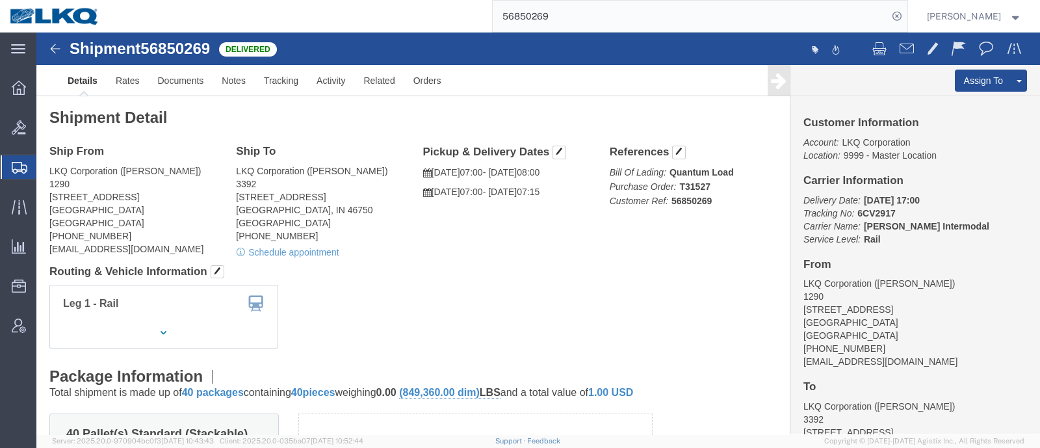
drag, startPoint x: 495, startPoint y: 29, endPoint x: 484, endPoint y: 31, distance: 11.1
click at [487, 30] on div "56850269" at bounding box center [508, 16] width 798 height 33
paste input "7021780"
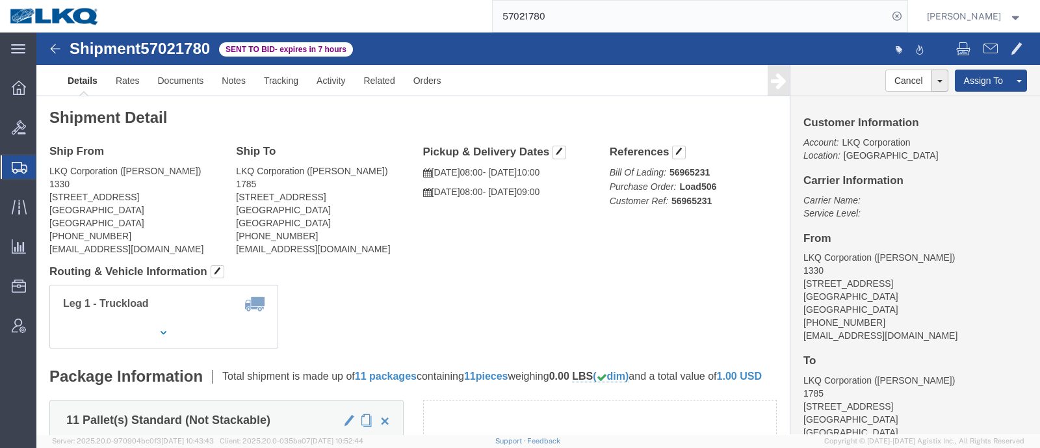
click h4 "Routing & Vehicle Information"
click span "57021780"
copy span "57021780"
click at [410, 21] on div "57021780" at bounding box center [508, 16] width 798 height 33
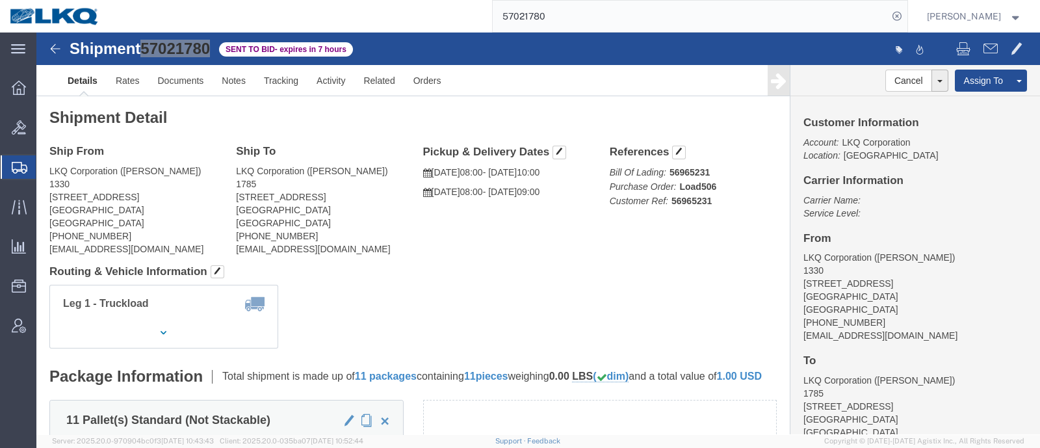
paste input "6681458"
type input "56681458"
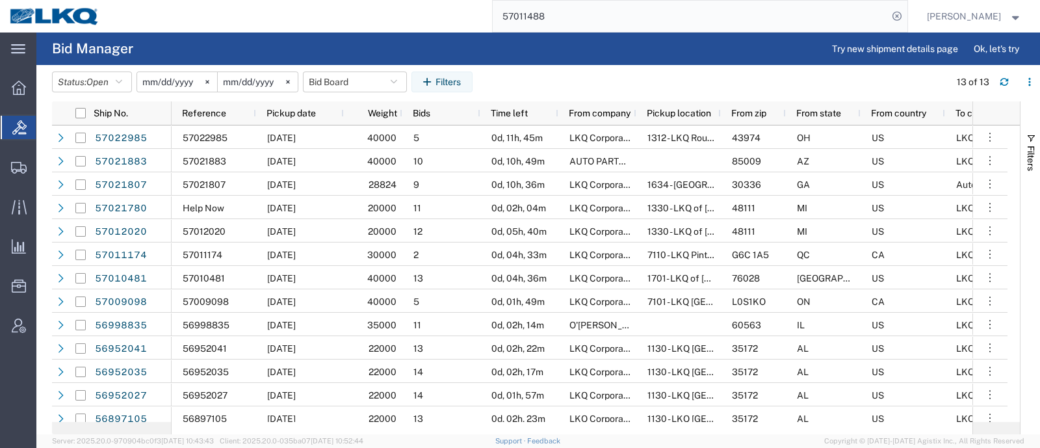
click at [338, 81] on button "Bid Board" at bounding box center [355, 82] width 104 height 21
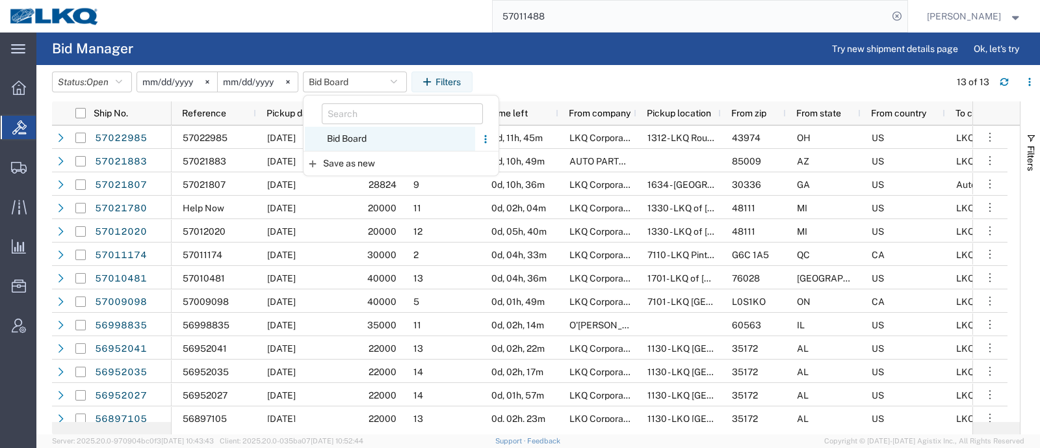
click at [360, 137] on span "Bid Board" at bounding box center [390, 139] width 170 height 24
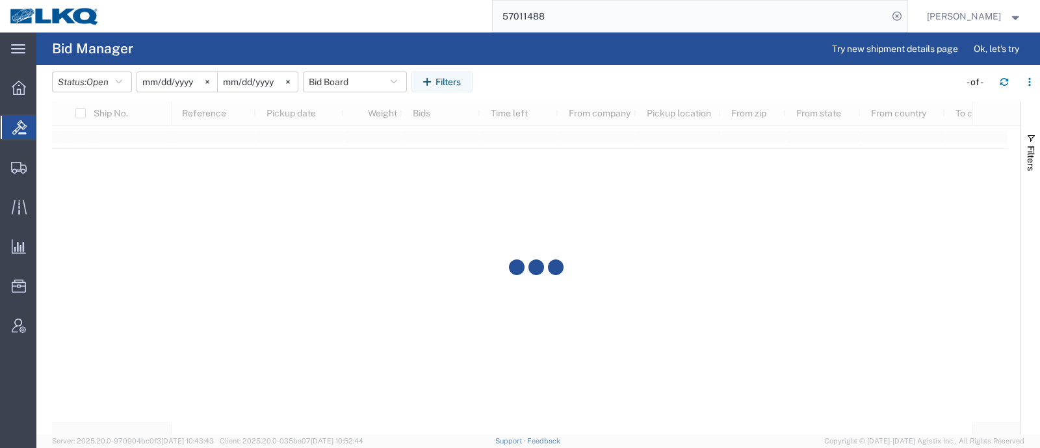
click at [566, 74] on agx-table-filter-chips "Status: Open Active All Awaiting Confirmation Awarded Closed Expired Open Withd…" at bounding box center [502, 87] width 901 height 30
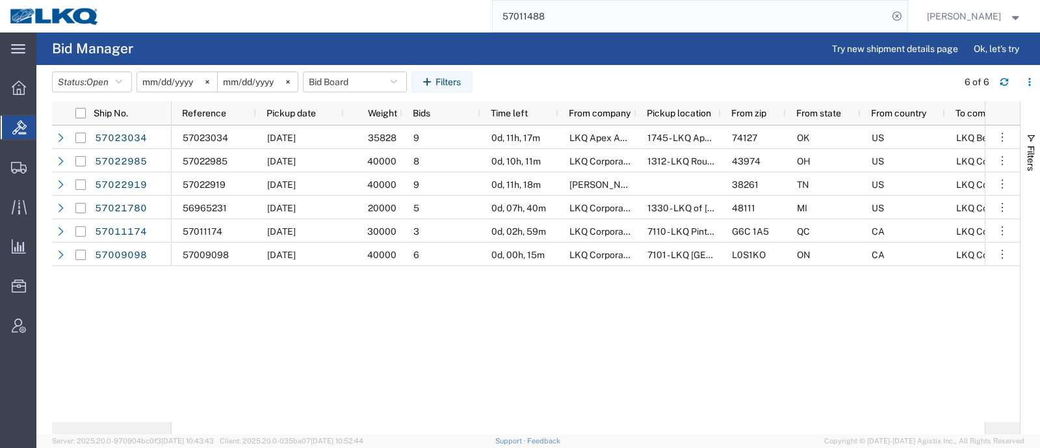
click at [590, 82] on agx-table-filter-chips "Status: Open Active All Awaiting Confirmation Awarded Closed Expired Open Withd…" at bounding box center [501, 87] width 899 height 30
click at [463, 359] on div "57023034 [DATE] 35828 9 0d, 11h, 17m LKQ Apex Auto Parts 1745 - LKQ Apex Auto P…" at bounding box center [578, 273] width 813 height 296
click at [612, 67] on header "Status: Open Active All Awaiting Confirmation Awarded Closed Expired Open Withd…" at bounding box center [546, 83] width 988 height 36
click at [335, 83] on button "Bid Board" at bounding box center [355, 82] width 104 height 21
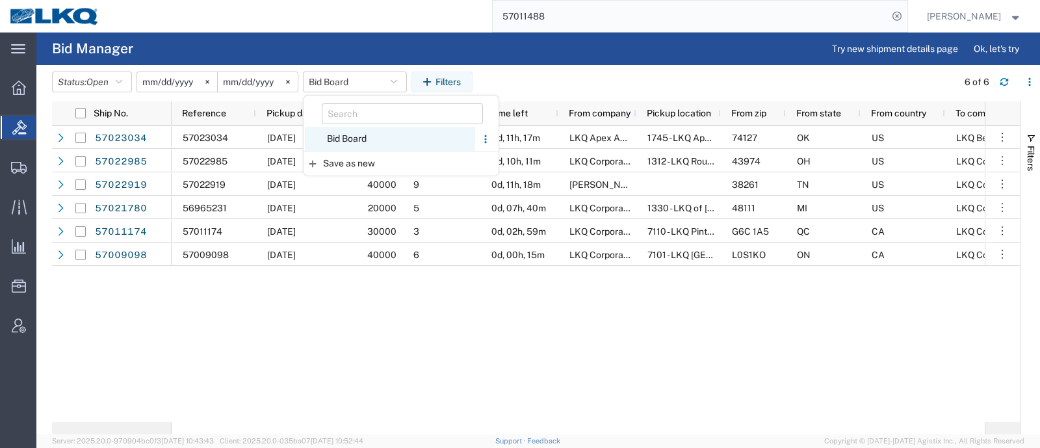
drag, startPoint x: 351, startPoint y: 141, endPoint x: 481, endPoint y: 106, distance: 134.7
click at [351, 140] on span "Bid Board" at bounding box center [390, 139] width 170 height 24
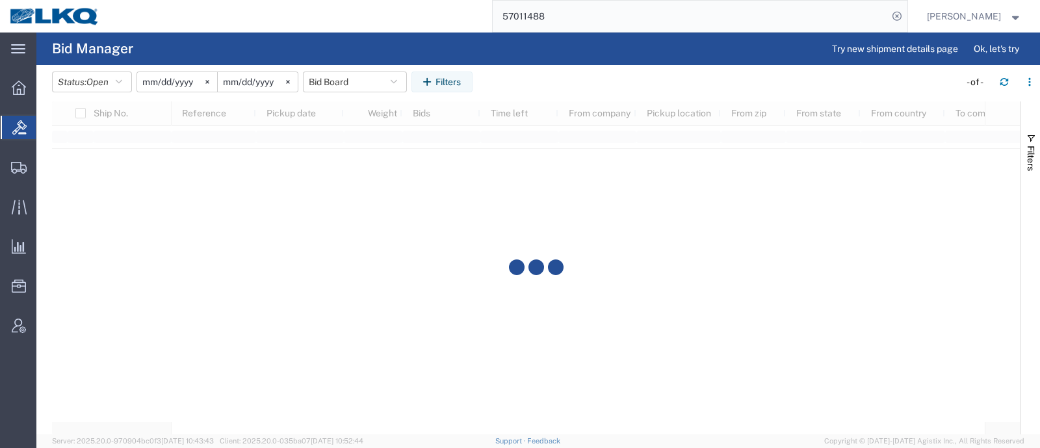
click at [586, 70] on header "Status: Open Active All Awaiting Confirmation Awarded Closed Expired Open Withd…" at bounding box center [546, 83] width 988 height 36
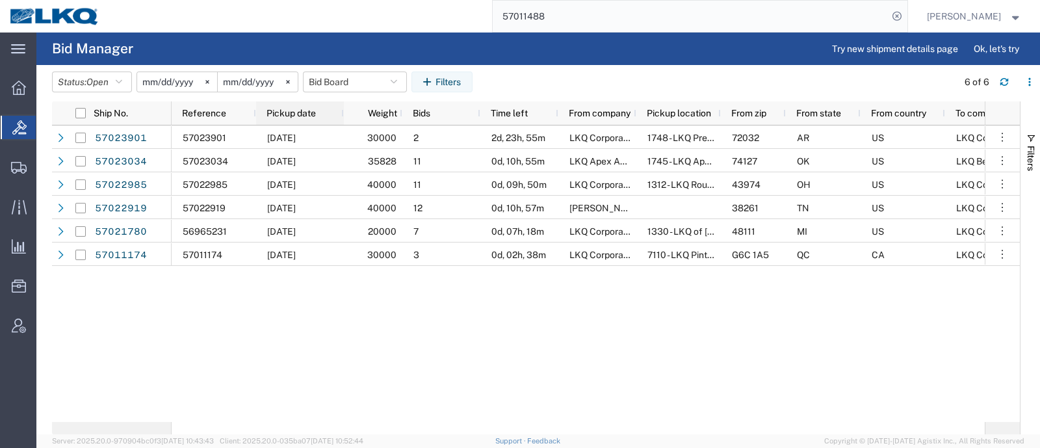
click at [287, 111] on span "Pickup date" at bounding box center [291, 113] width 49 height 10
drag, startPoint x: 550, startPoint y: 64, endPoint x: 558, endPoint y: 64, distance: 7.8
click at [558, 64] on agx-page-header "Bid Manager Try new shipment details page Ok, let's try" at bounding box center [538, 49] width 1004 height 33
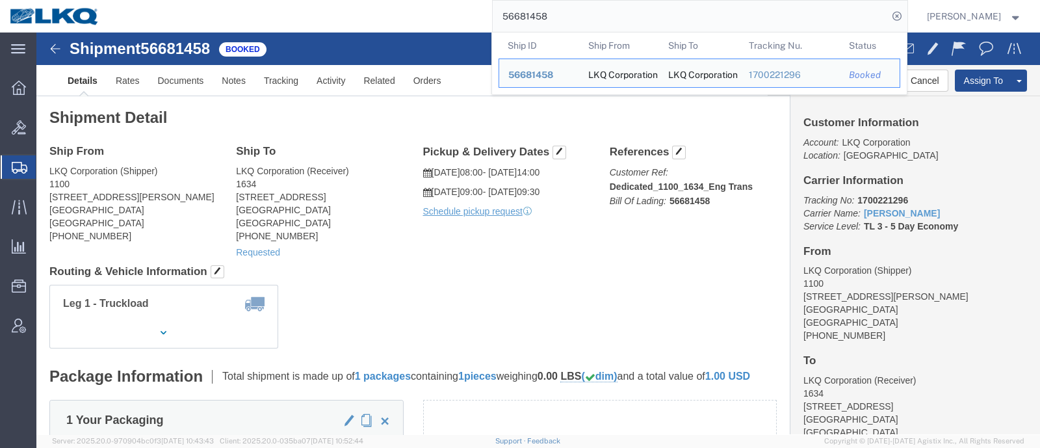
click address "LKQ Corporation (Receiver) 1634 [STREET_ADDRESS] [PHONE_NUMBER]"
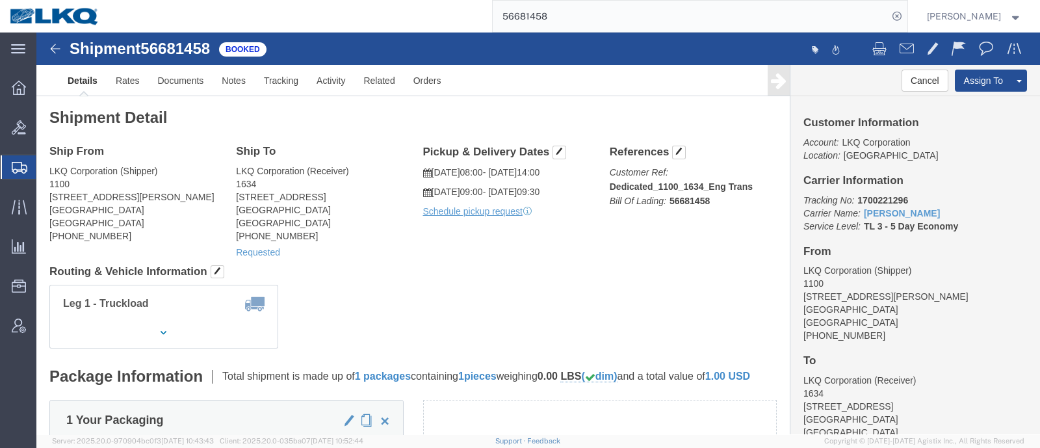
click div "Shipment Detail Ship From LKQ Corporation (Shipper) 1100 [STREET_ADDRESS][PERSO…"
click div "Leg 1 - Truckload Number of trucks: 1"
click span "button"
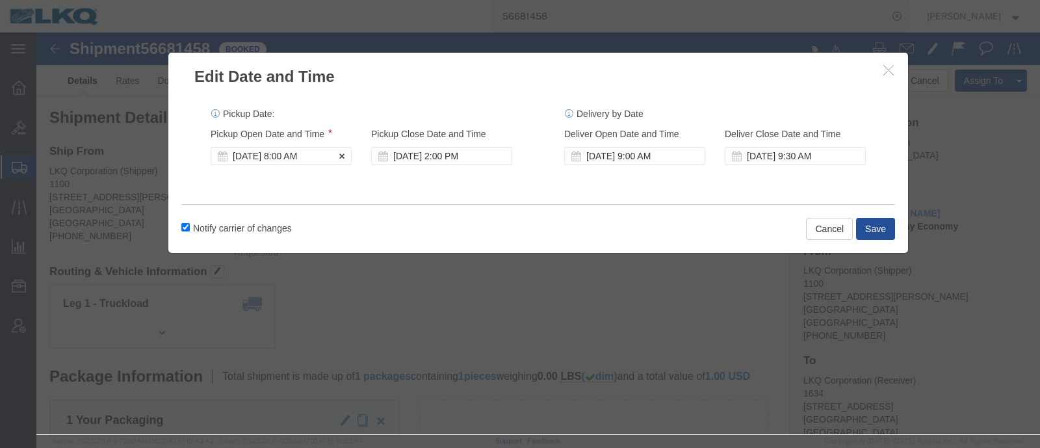
click div "[DATE] 8:00 AM"
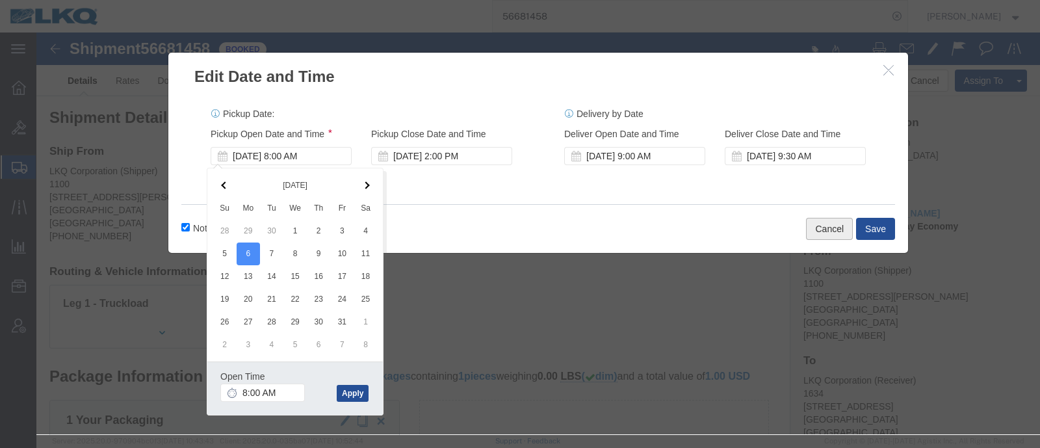
click button "Cancel"
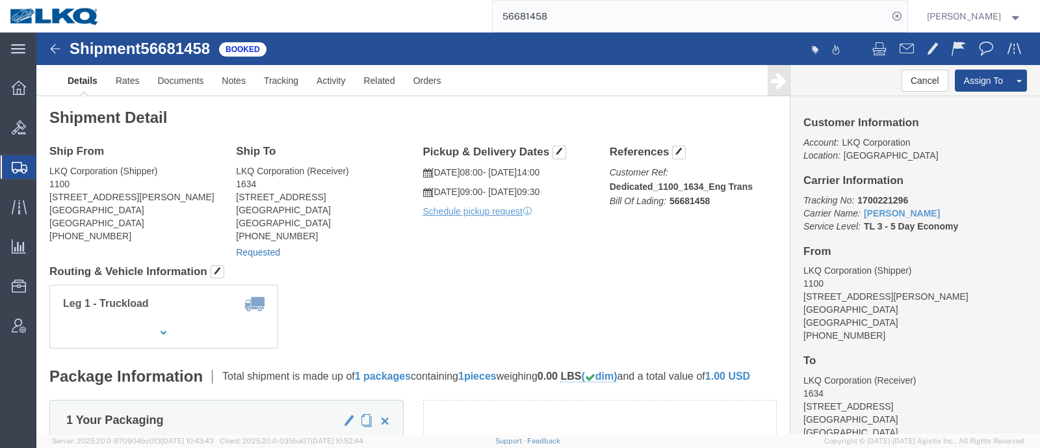
click link "Requested"
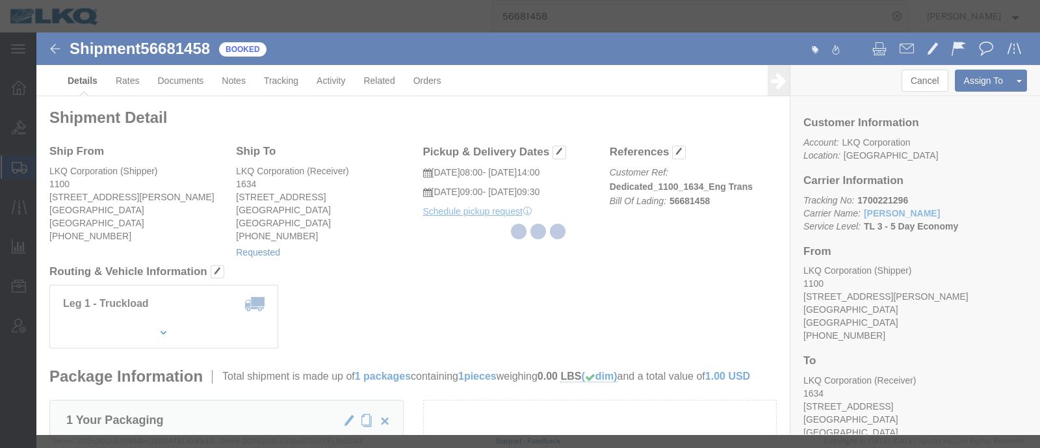
select select
select select "30"
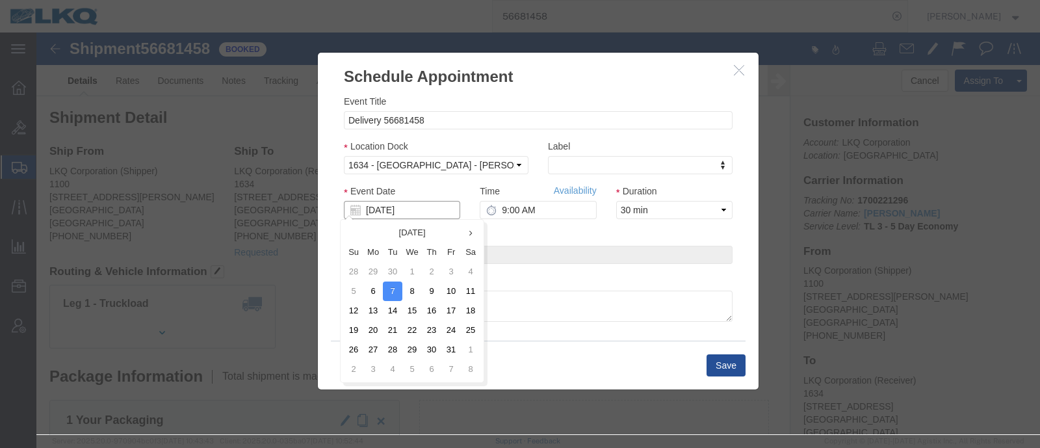
click input "[DATE]"
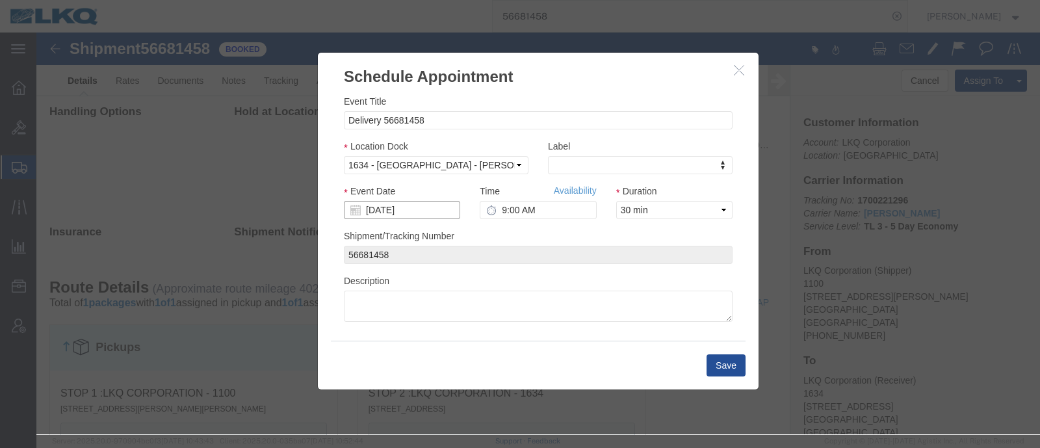
scroll to position [488, 0]
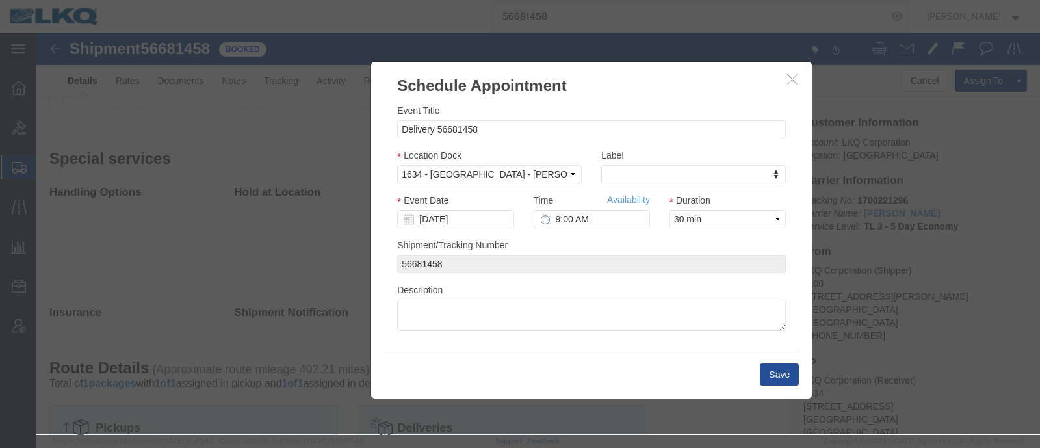
drag, startPoint x: 525, startPoint y: 31, endPoint x: 578, endPoint y: 40, distance: 53.4
click h3 "Schedule Appointment"
click input "[DATE]"
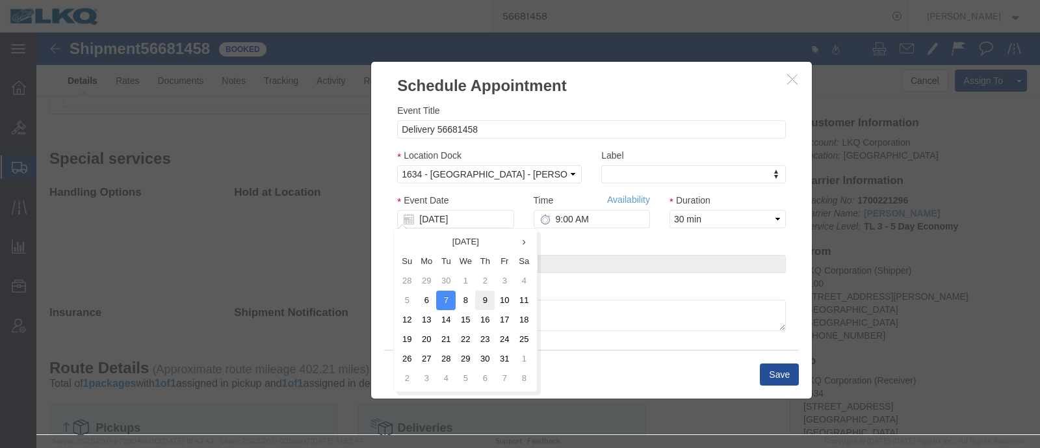
click td "9"
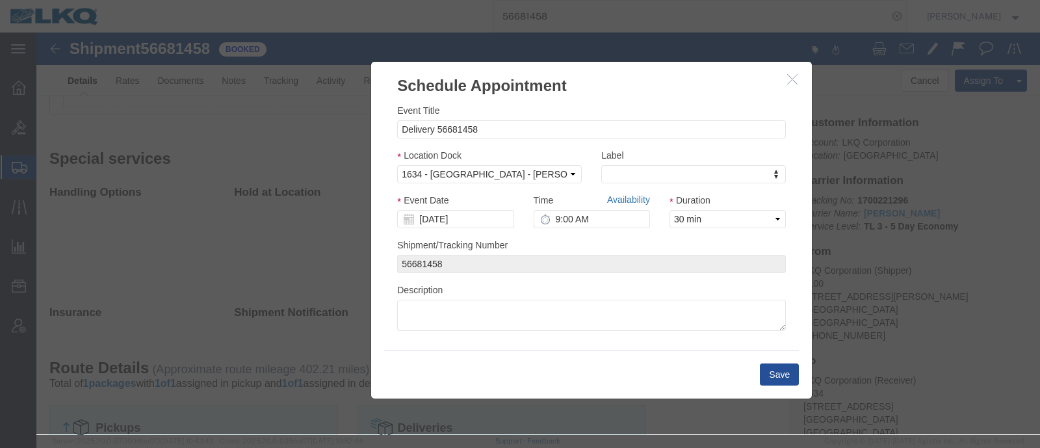
click link "Availability"
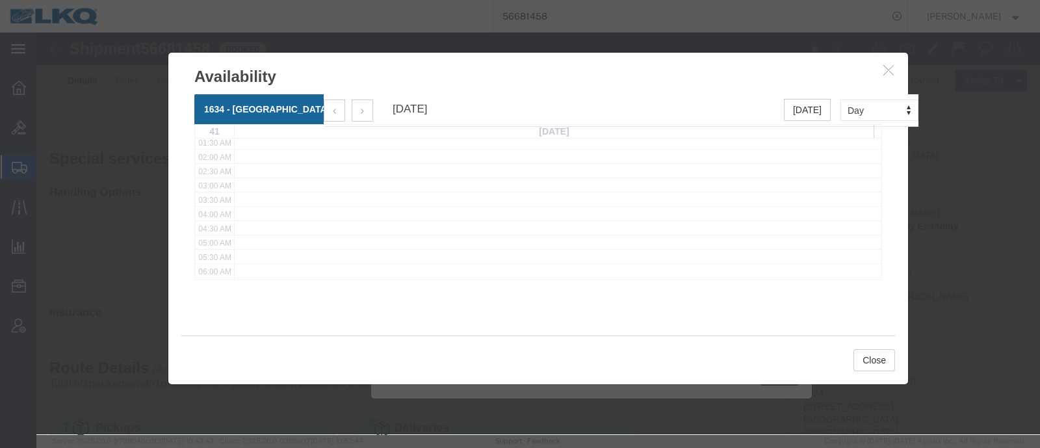
scroll to position [162, 0]
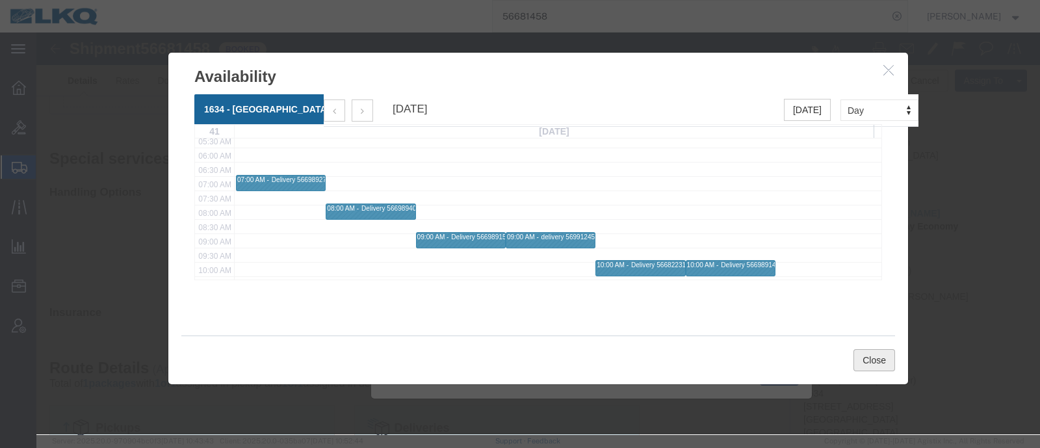
click button "Close"
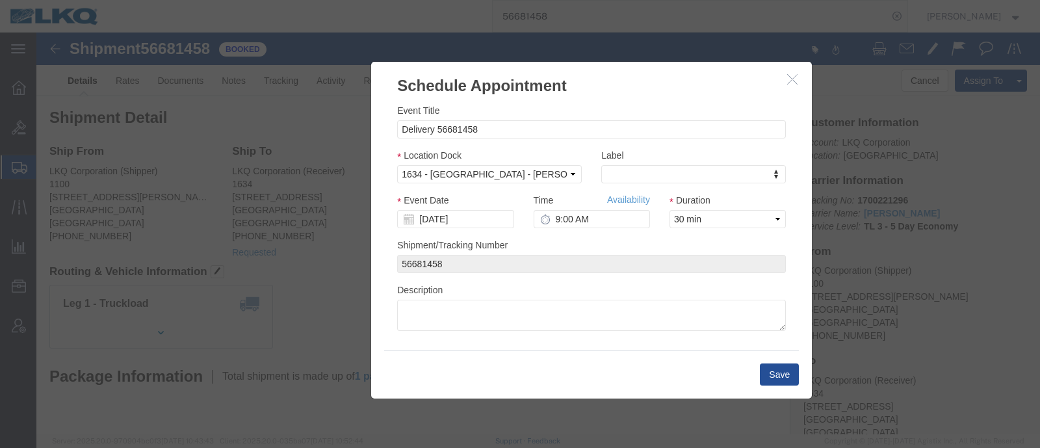
scroll to position [0, 0]
click link "Availability"
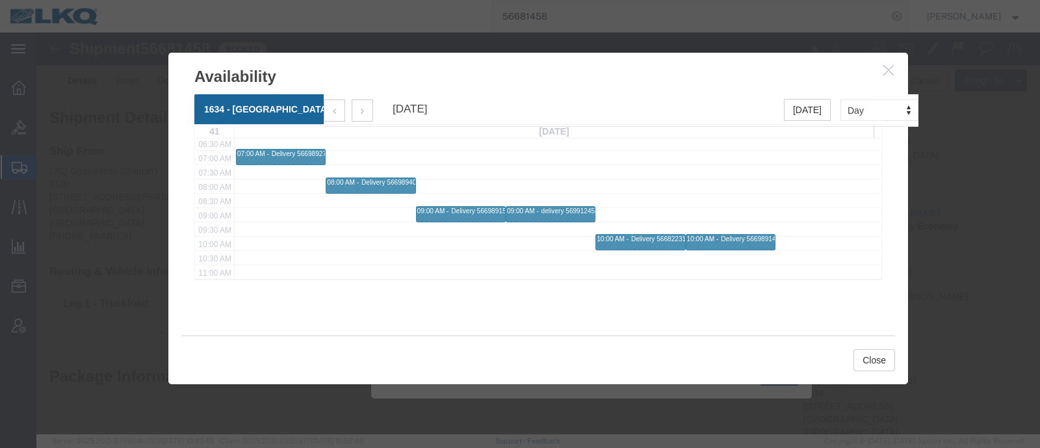
scroll to position [162, 0]
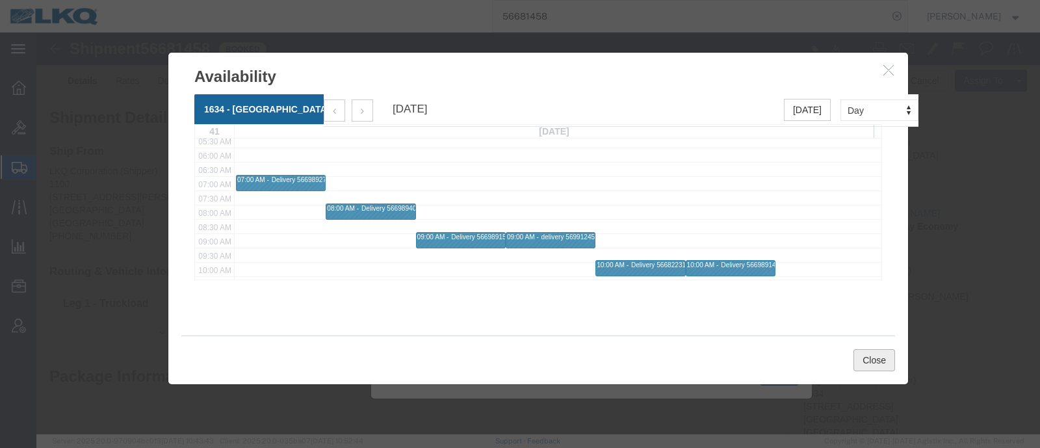
click button "Close"
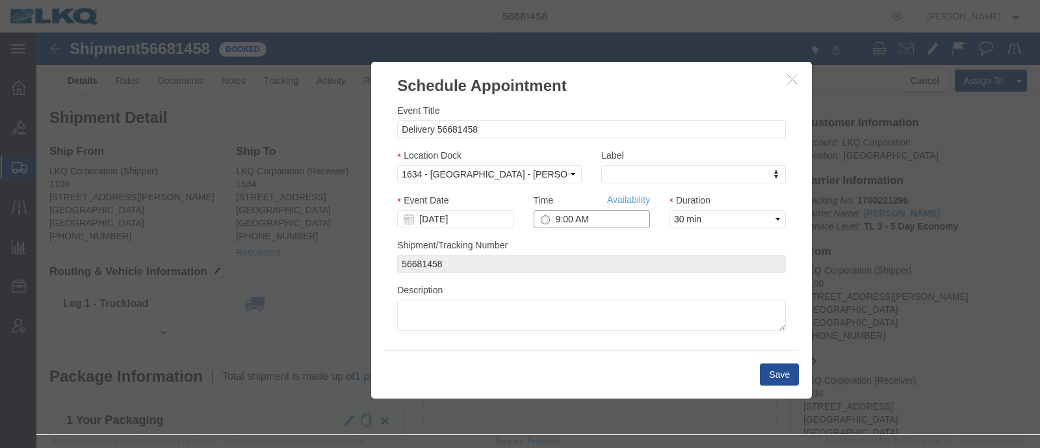
click input "9:00 AM"
type input "8:00 AM"
drag, startPoint x: 704, startPoint y: 191, endPoint x: 698, endPoint y: 193, distance: 6.8
click select "Select 15 min 30 min 45 min 1 hr 2 hr 3 hr 4 hr"
select select "15"
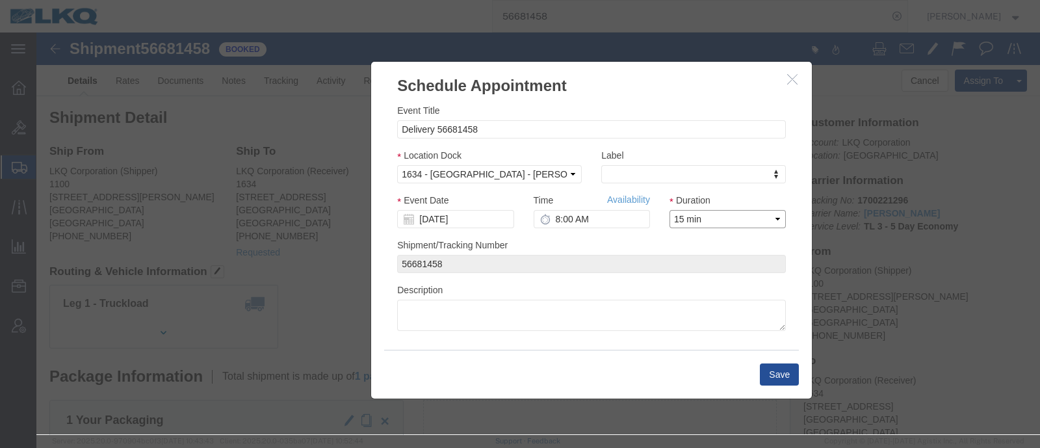
click select "Select 15 min 30 min 45 min 1 hr 2 hr 3 hr 4 hr"
click button "Save"
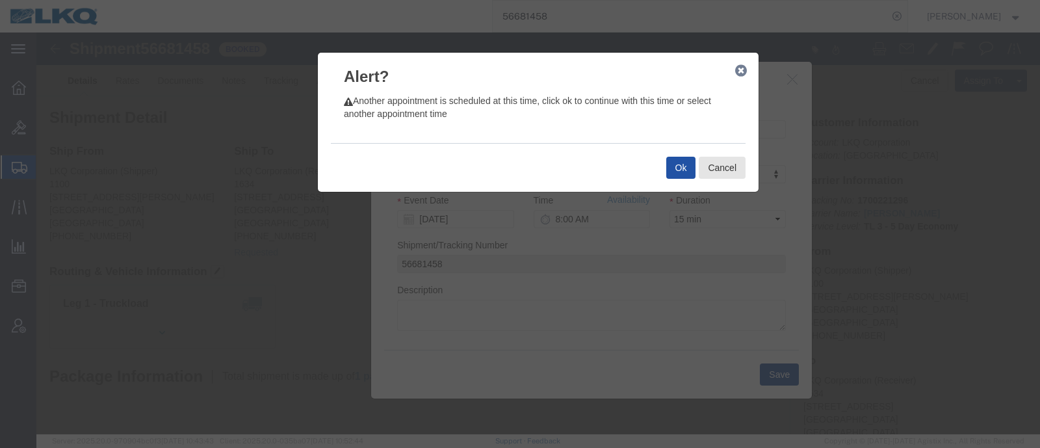
click button "Ok"
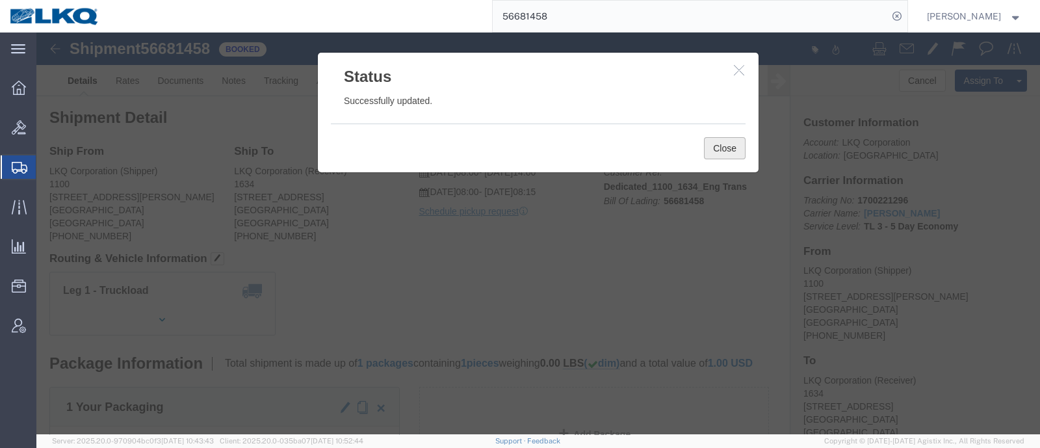
click button "Close"
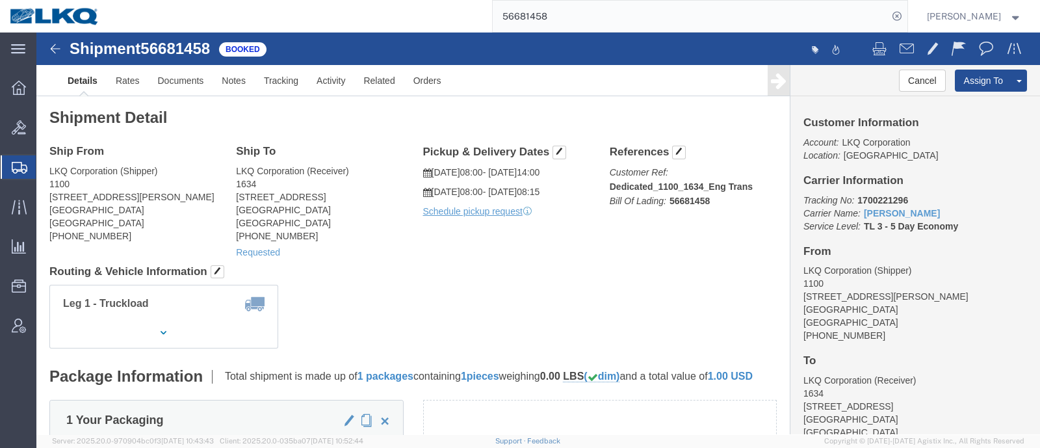
drag, startPoint x: 369, startPoint y: 260, endPoint x: 378, endPoint y: 242, distance: 20.1
click div "Leg 1 - Truckload Number of trucks: 1"
click span "button"
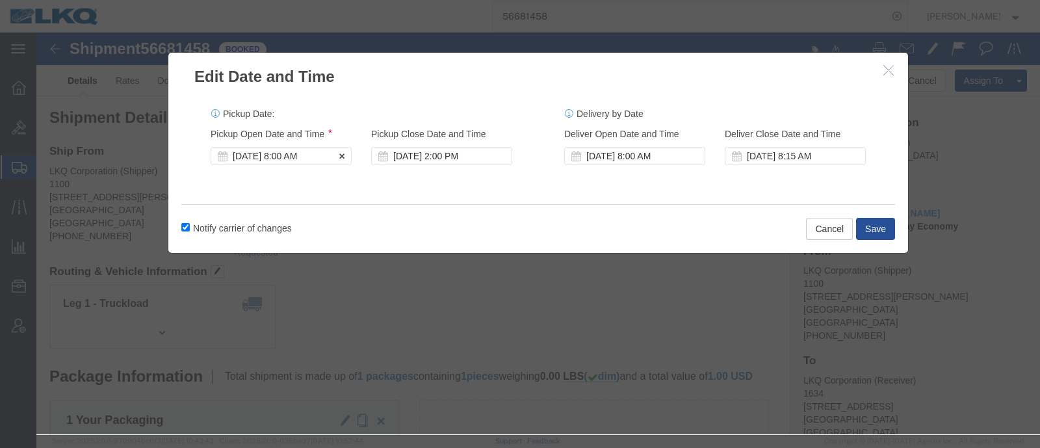
click div "[DATE] 8:00 AM"
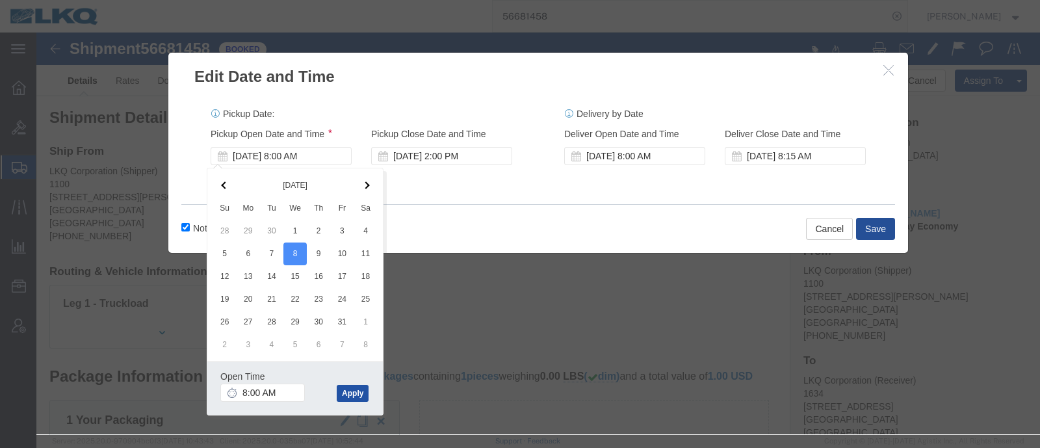
click button "Apply"
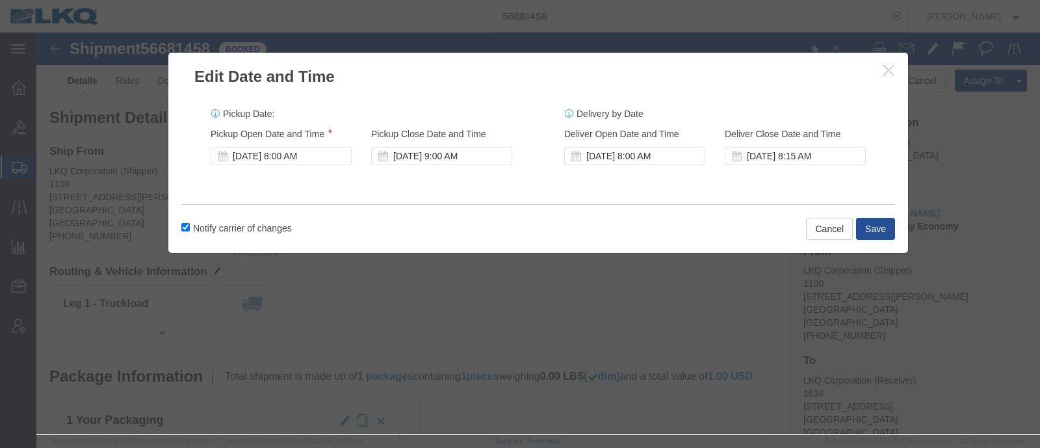
click label "Notify carrier of changes"
click input "Notify carrier of changes"
checkbox input "false"
click button "Save"
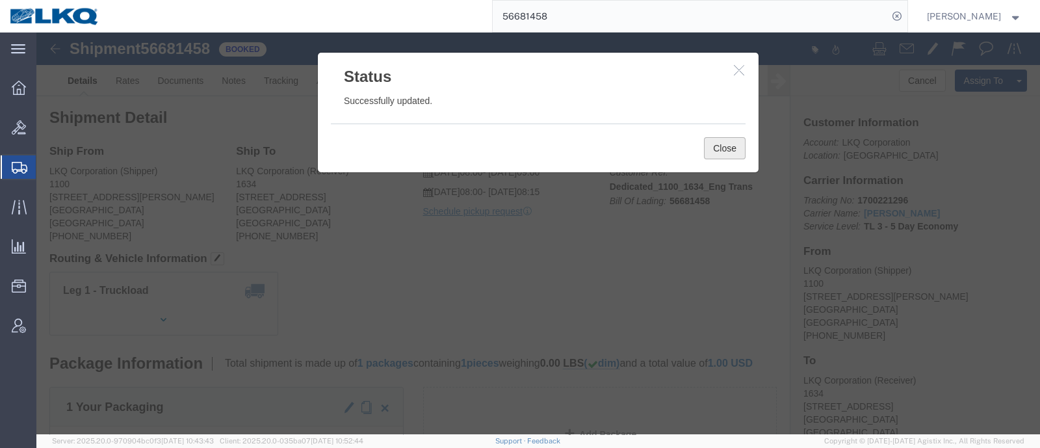
click button "Close"
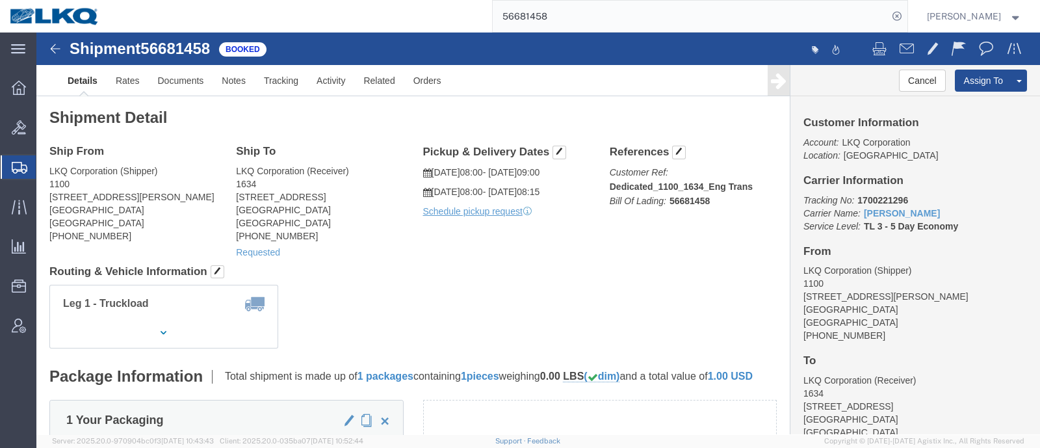
click h4 "Routing & Vehicle Information"
click div "Leg 1 - Truckload Number of trucks: 1"
click div "Requested"
click at [474, 23] on div "56681458" at bounding box center [508, 16] width 798 height 33
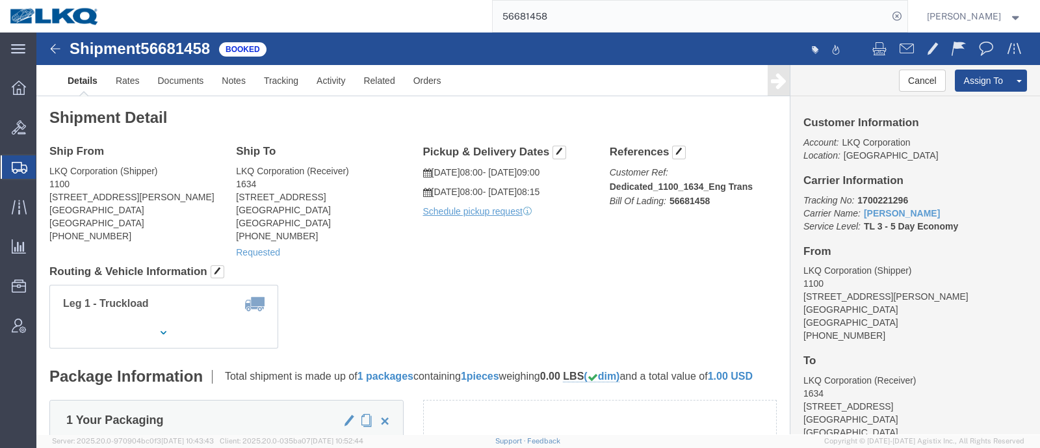
paste input "96732"
type input "56967328"
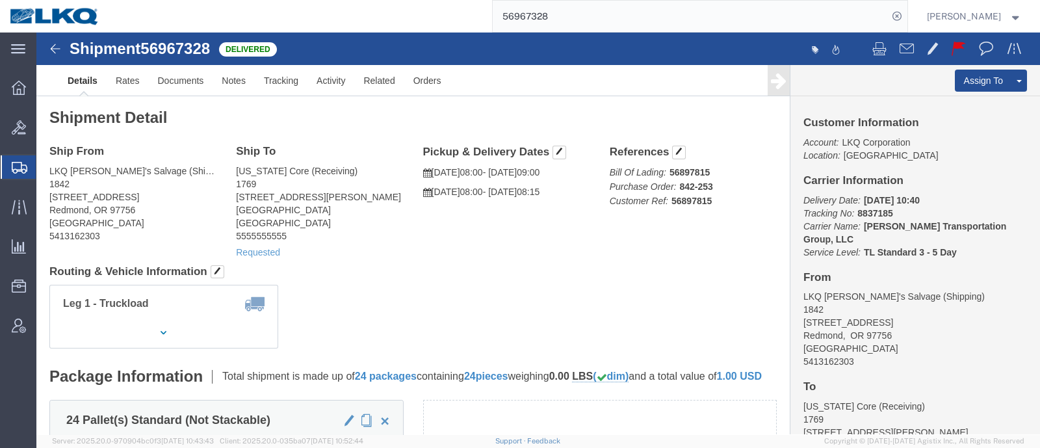
click div "Ship From LKQ [PERSON_NAME]'s Salvage (Shipping) 1842 [STREET_ADDRESS] 54131623…"
click div "Requested"
click address "[US_STATE] Core (Receiving) 1769 [STREET_ADDRESS][PERSON_NAME] 5555555555"
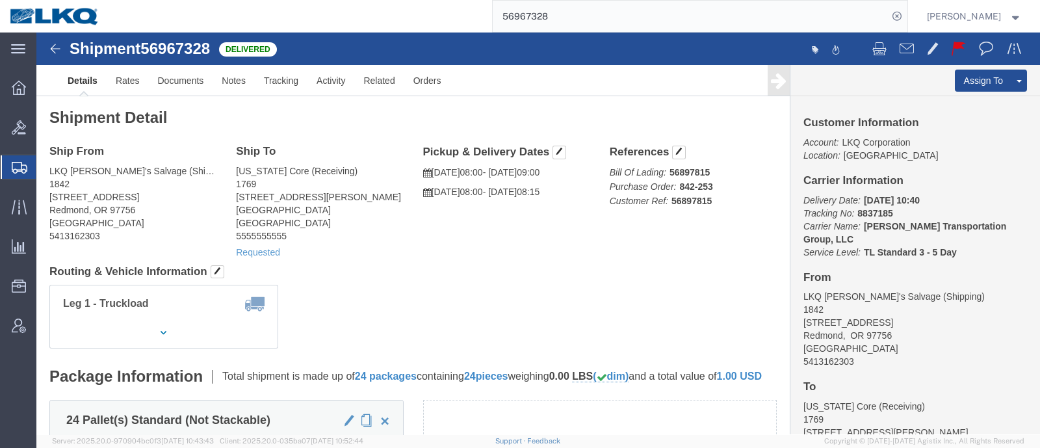
click address "[US_STATE] Core (Receiving) 1769 [STREET_ADDRESS][PERSON_NAME] 5555555555"
click ul "Details Rates Documents Notes Tracking Activity Related Orders"
